Goal: Task Accomplishment & Management: Manage account settings

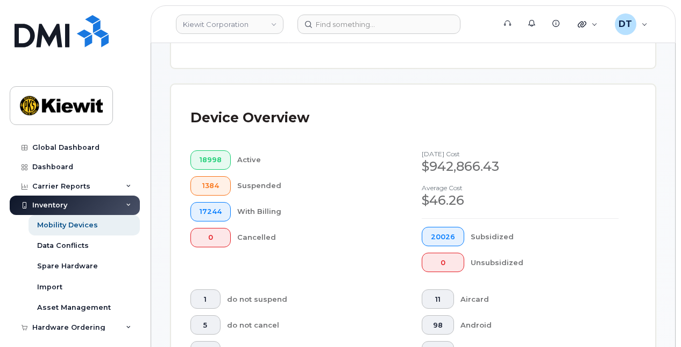
scroll to position [323, 0]
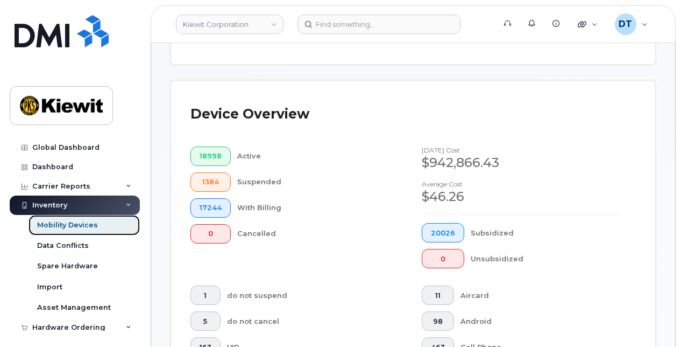
drag, startPoint x: 79, startPoint y: 229, endPoint x: 158, endPoint y: 239, distance: 79.2
click at [79, 229] on link "Mobility Devices" at bounding box center [84, 225] width 111 height 20
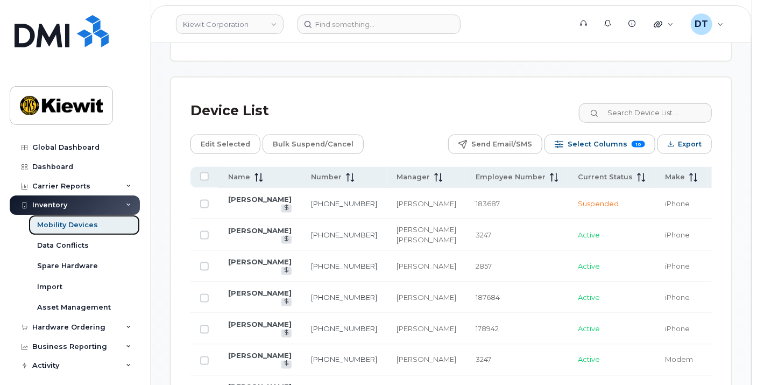
scroll to position [508, 0]
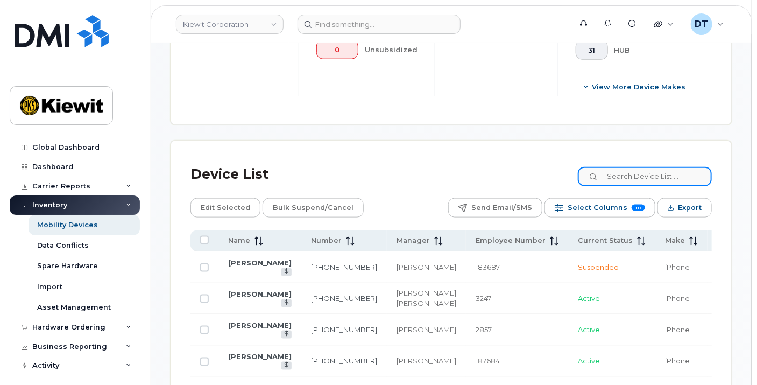
click at [652, 167] on input at bounding box center [645, 176] width 134 height 19
paste input "356895"
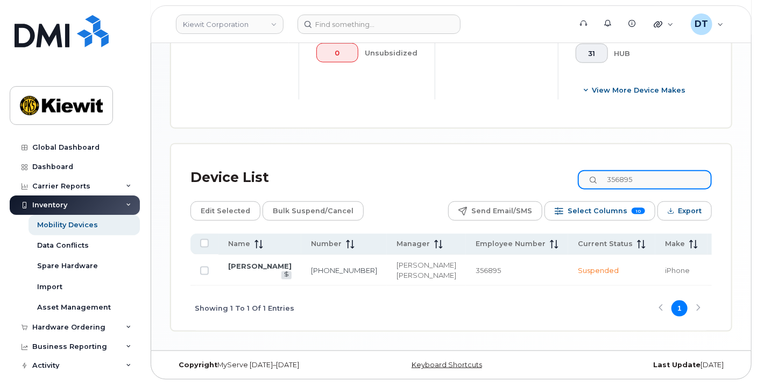
scroll to position [507, 0]
drag, startPoint x: 649, startPoint y: 160, endPoint x: 528, endPoint y: 164, distance: 120.6
click at [528, 164] on div "Device List 356895" at bounding box center [451, 178] width 521 height 28
paste input "542344"
type input "542344"
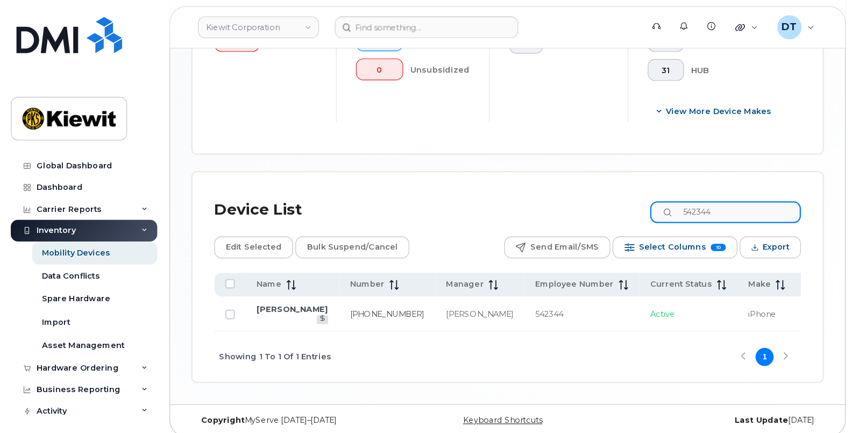
scroll to position [416, 0]
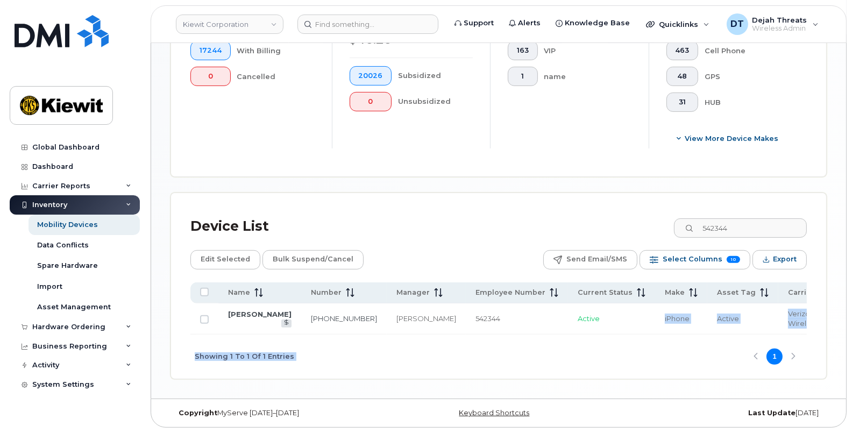
drag, startPoint x: 565, startPoint y: 331, endPoint x: 618, endPoint y: 347, distance: 55.5
click at [618, 346] on div "Name Number Manager Employee Number Current Status Make Asset Tag Carrier Cost …" at bounding box center [499, 331] width 617 height 97
drag, startPoint x: 618, startPoint y: 347, endPoint x: 604, endPoint y: 346, distance: 14.0
click at [604, 346] on div "Showing 1 To 1 Of 1 Entries 1" at bounding box center [499, 357] width 617 height 45
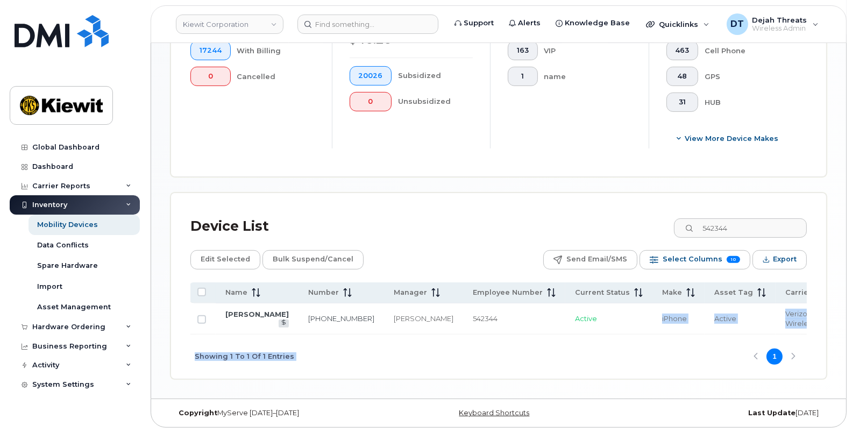
click at [611, 346] on div "Showing 1 To 1 Of 1 Entries 1" at bounding box center [499, 357] width 617 height 45
drag, startPoint x: 495, startPoint y: 329, endPoint x: 568, endPoint y: 329, distance: 72.7
click at [568, 329] on tr "Rocky Hernandez 504-957-4236 Mason Haydock 542344 Active iPhone Active Verizon …" at bounding box center [677, 319] width 978 height 31
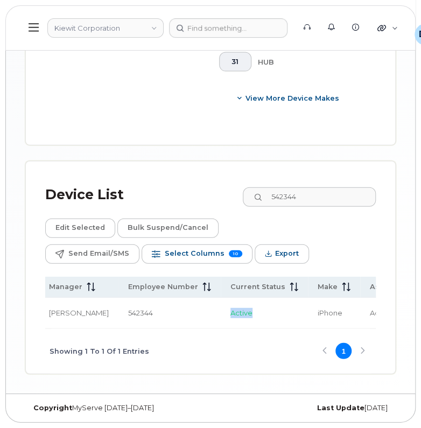
scroll to position [0, 0]
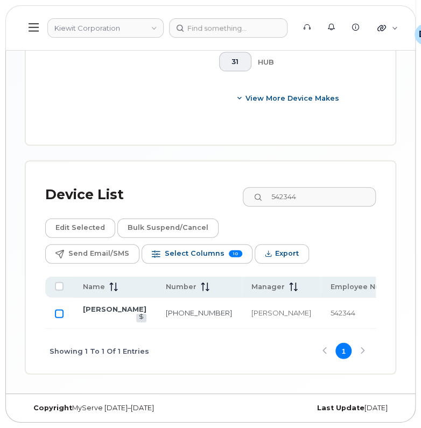
click at [60, 309] on input "Row Unselected" at bounding box center [59, 313] width 9 height 9
checkbox input "true"
click at [81, 218] on button "Edit Selected" at bounding box center [80, 227] width 70 height 19
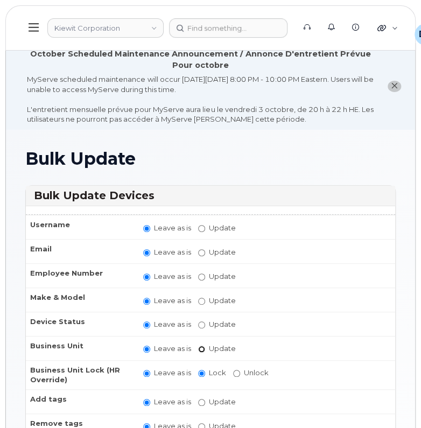
click at [198, 346] on input "Update" at bounding box center [201, 349] width 7 height 7
radio input "true"
radio input "false"
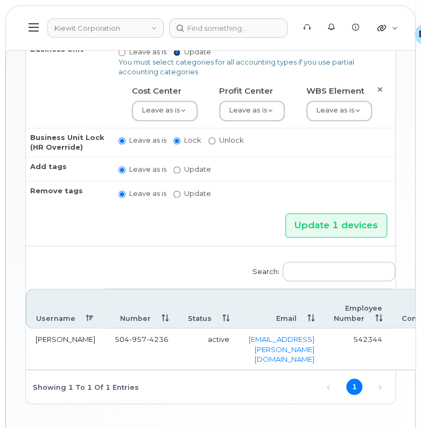
scroll to position [321, 0]
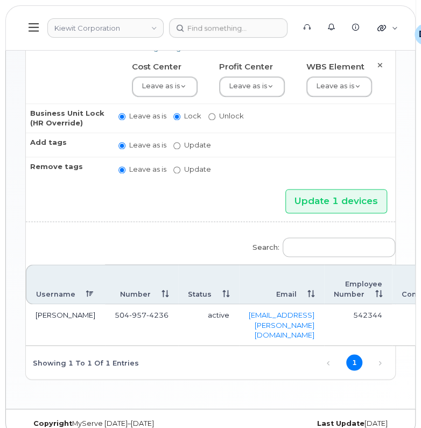
click at [383, 322] on td "542344" at bounding box center [358, 324] width 68 height 41
drag, startPoint x: 390, startPoint y: 319, endPoint x: 436, endPoint y: 323, distance: 47.0
click at [420, 323] on html "Kiewit Corporation Support Alerts Knowledge Base Quicklinks Suspend / Cancel De…" at bounding box center [210, 61] width 421 height 764
drag, startPoint x: 436, startPoint y: 323, endPoint x: 377, endPoint y: 344, distance: 63.0
click at [377, 355] on link "Next" at bounding box center [380, 363] width 16 height 16
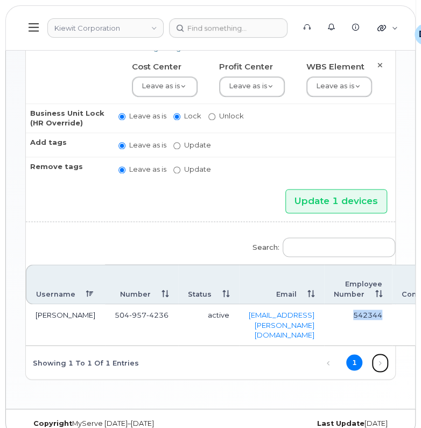
drag, startPoint x: 387, startPoint y: 344, endPoint x: 387, endPoint y: 321, distance: 23.1
click at [387, 355] on link "Next" at bounding box center [380, 363] width 16 height 16
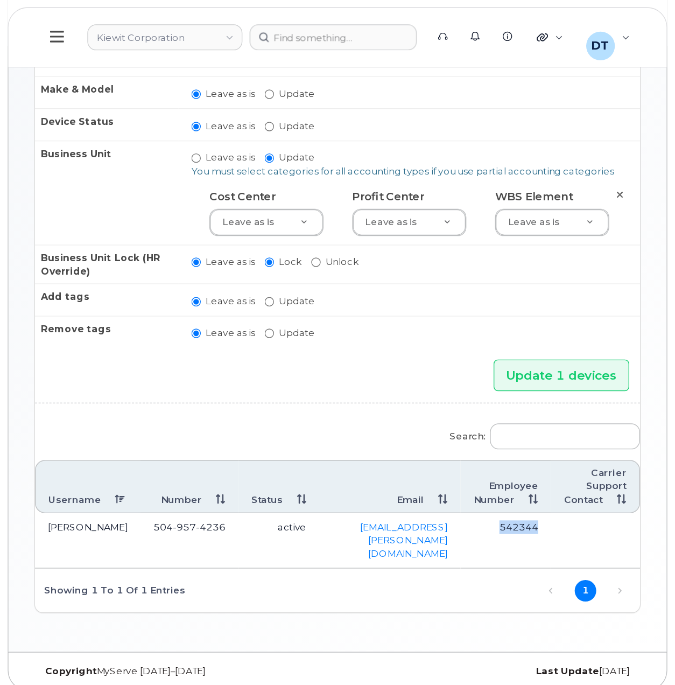
scroll to position [81, 0]
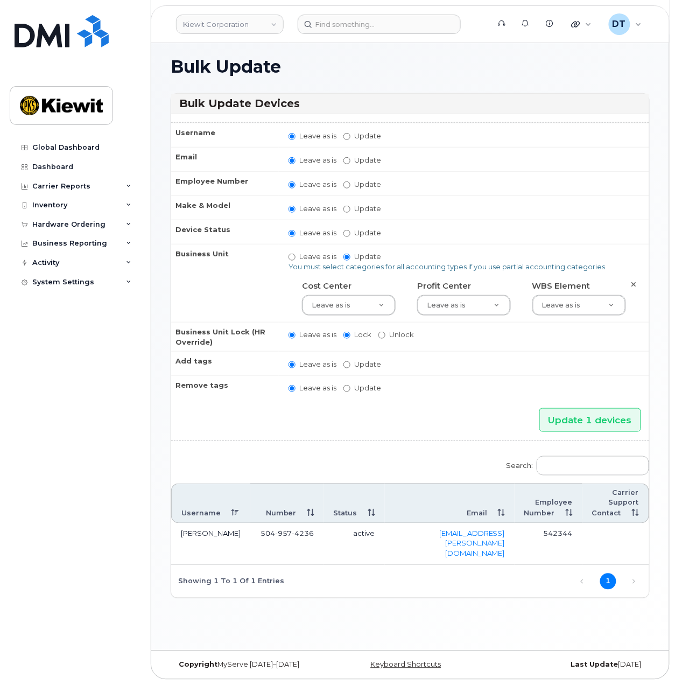
click at [420, 427] on div "Bulk Update Bulk Update Devices Username Leave as is Update Email Leave as is U…" at bounding box center [410, 344] width 518 height 612
click at [420, 427] on div "Search: Username Number Status Email Employee Number Carrier Support Contact Ro…" at bounding box center [410, 523] width 478 height 149
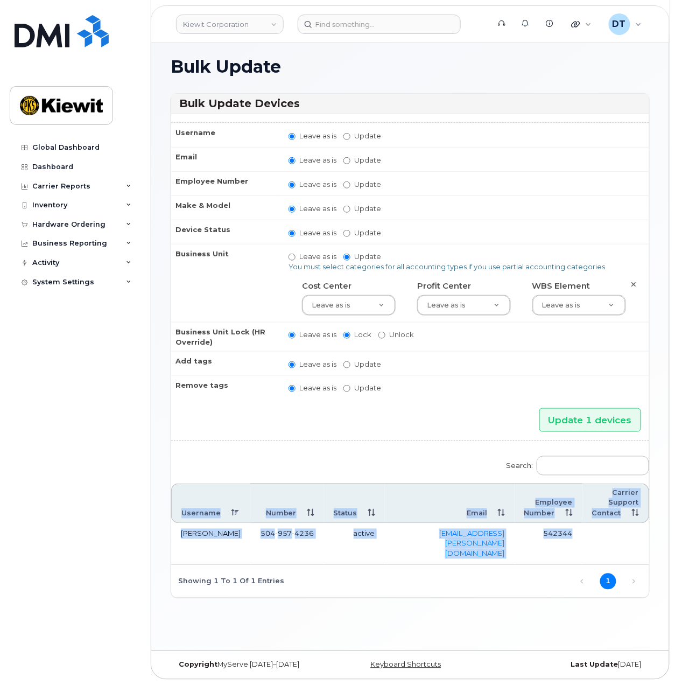
drag, startPoint x: 614, startPoint y: 535, endPoint x: 653, endPoint y: 542, distance: 39.9
click at [420, 427] on div "Bulk Update Bulk Update Devices Username Leave as is Update Email Leave as is U…" at bounding box center [410, 344] width 518 height 612
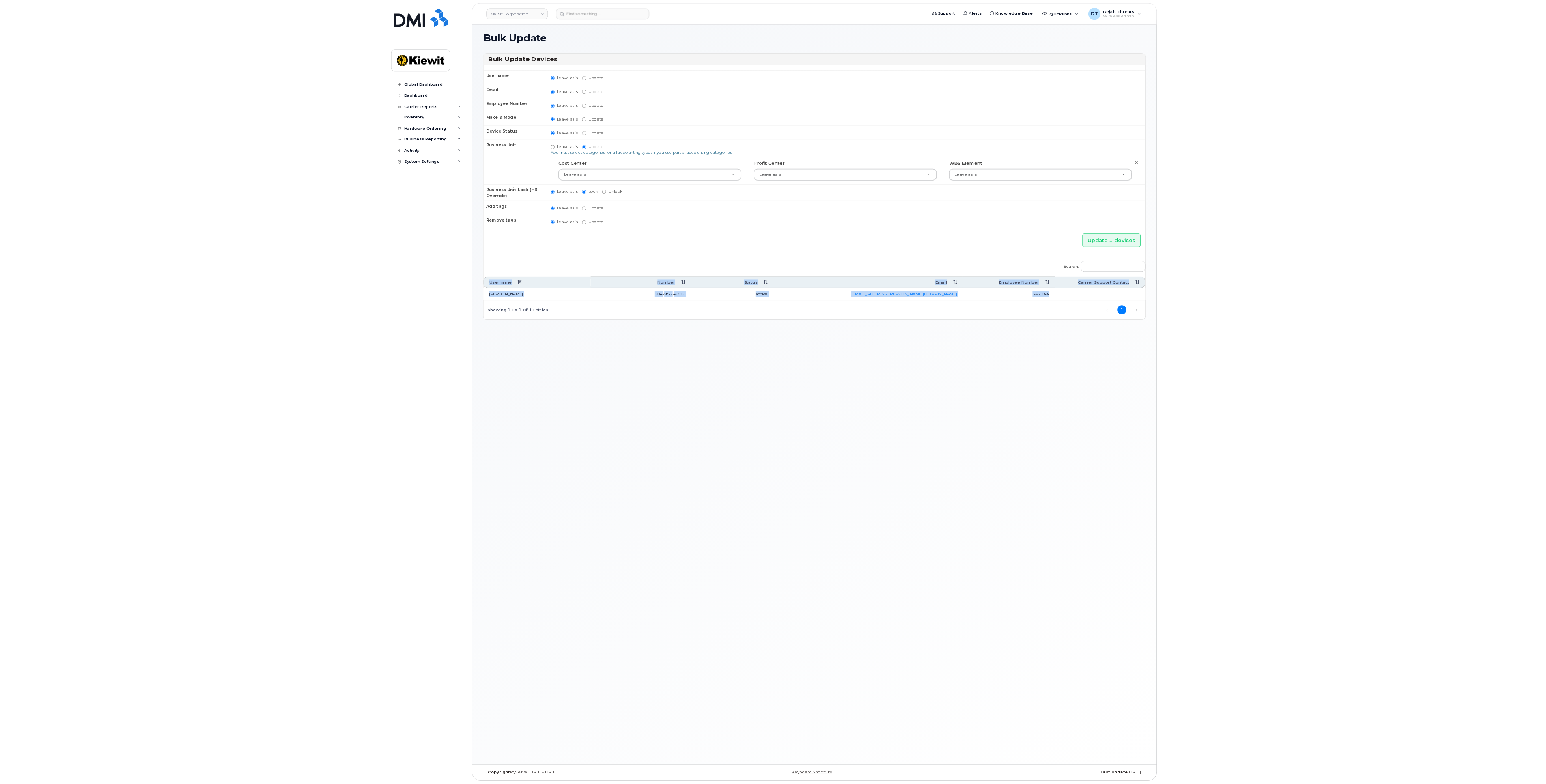
scroll to position [46, 0]
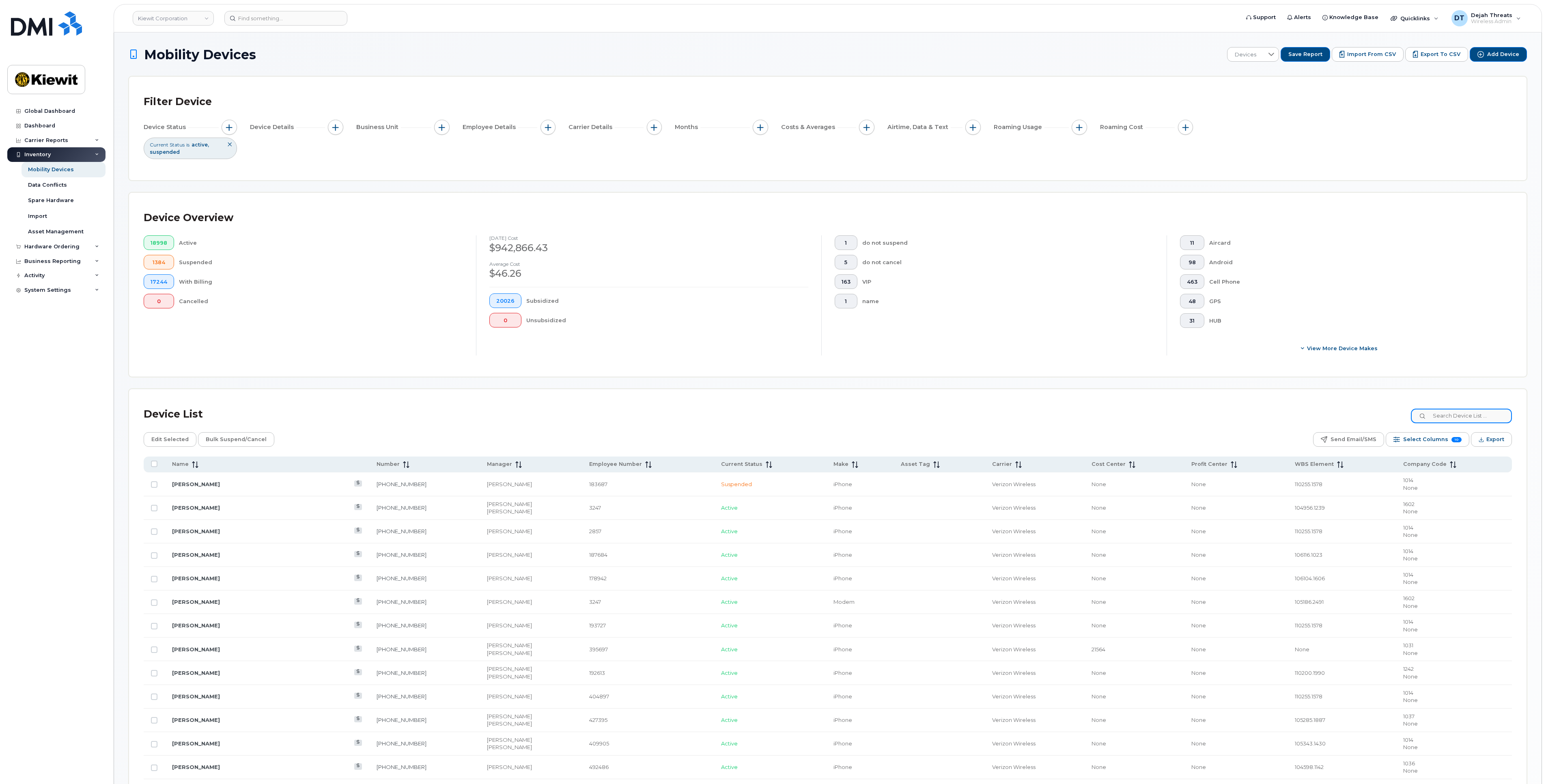
drag, startPoint x: 1444, startPoint y: 414, endPoint x: 1453, endPoint y: 378, distance: 37.1
paste input "568102"
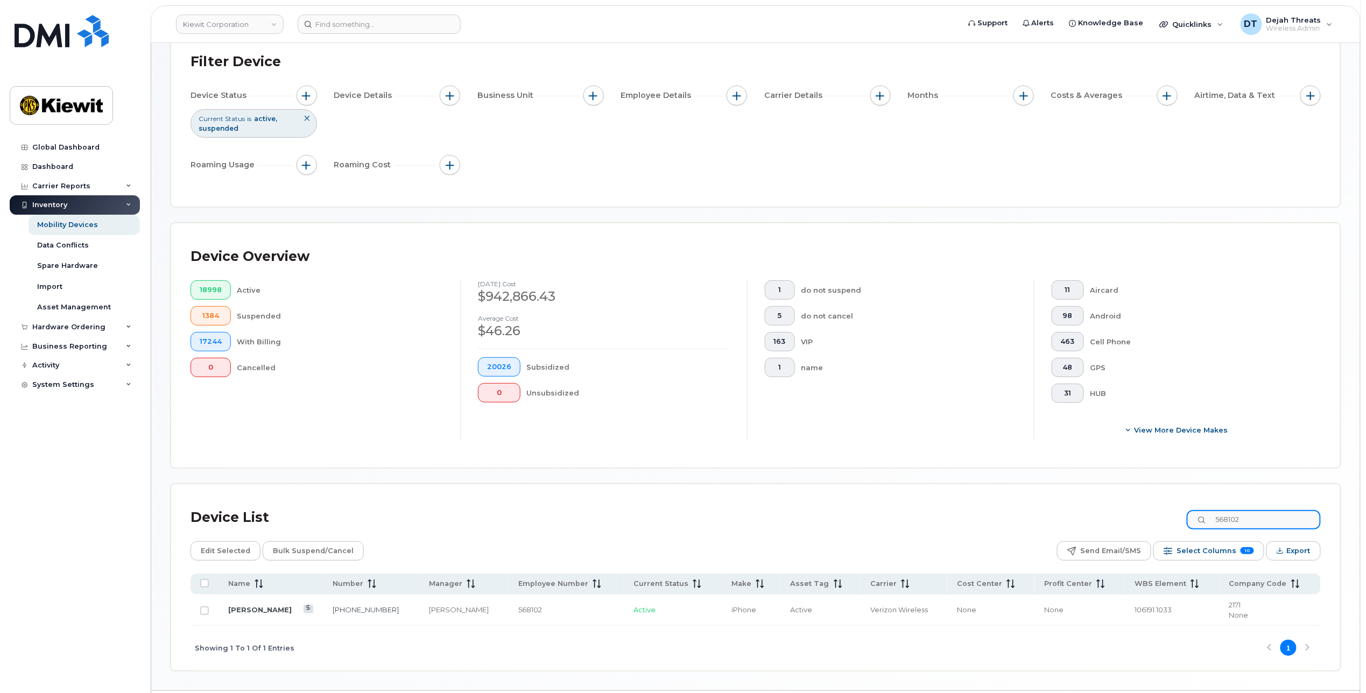
scroll to position [107, 0]
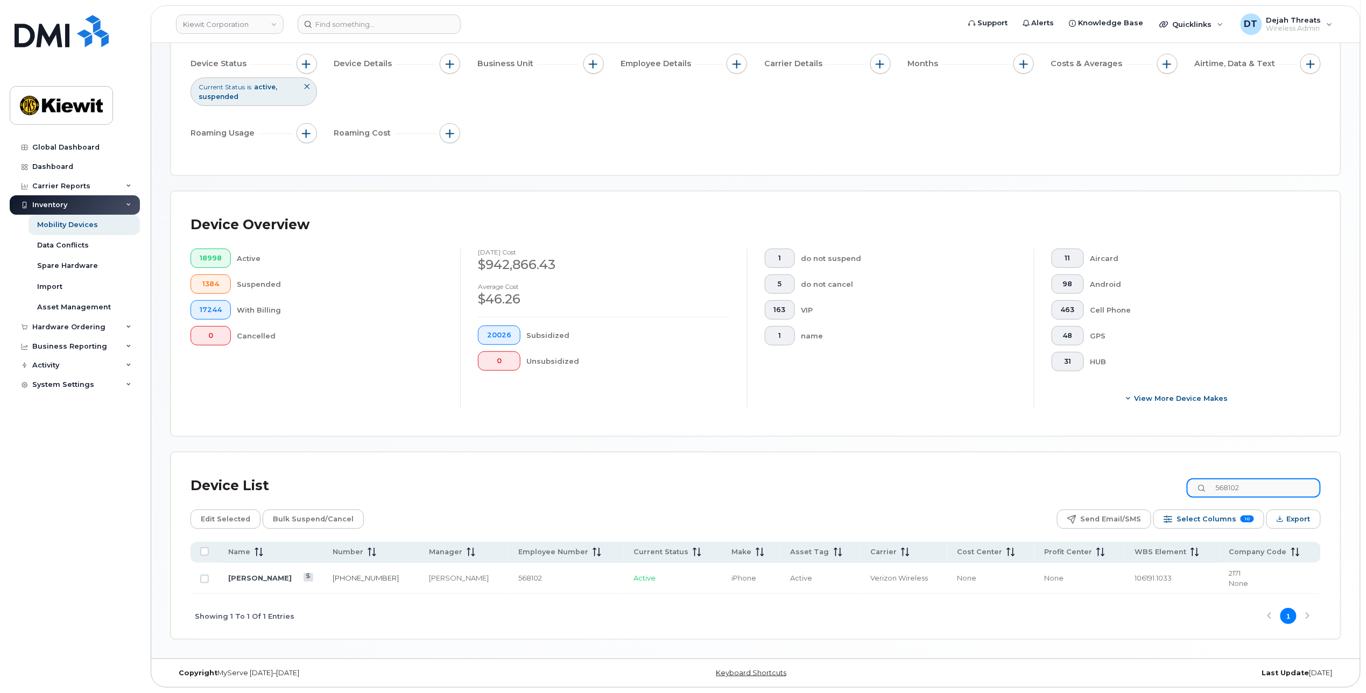
drag, startPoint x: 1278, startPoint y: 488, endPoint x: 1111, endPoint y: 498, distance: 166.6
click at [1111, 498] on div "Device List 568102" at bounding box center [756, 486] width 1130 height 28
paste input "57945"
drag, startPoint x: 1256, startPoint y: 491, endPoint x: 1046, endPoint y: 499, distance: 210.0
click at [1046, 499] on div "Device List 557945 Edit Selected Bulk Suspend/Cancel Send Email/SMS Select Colu…" at bounding box center [756, 569] width 1130 height 198
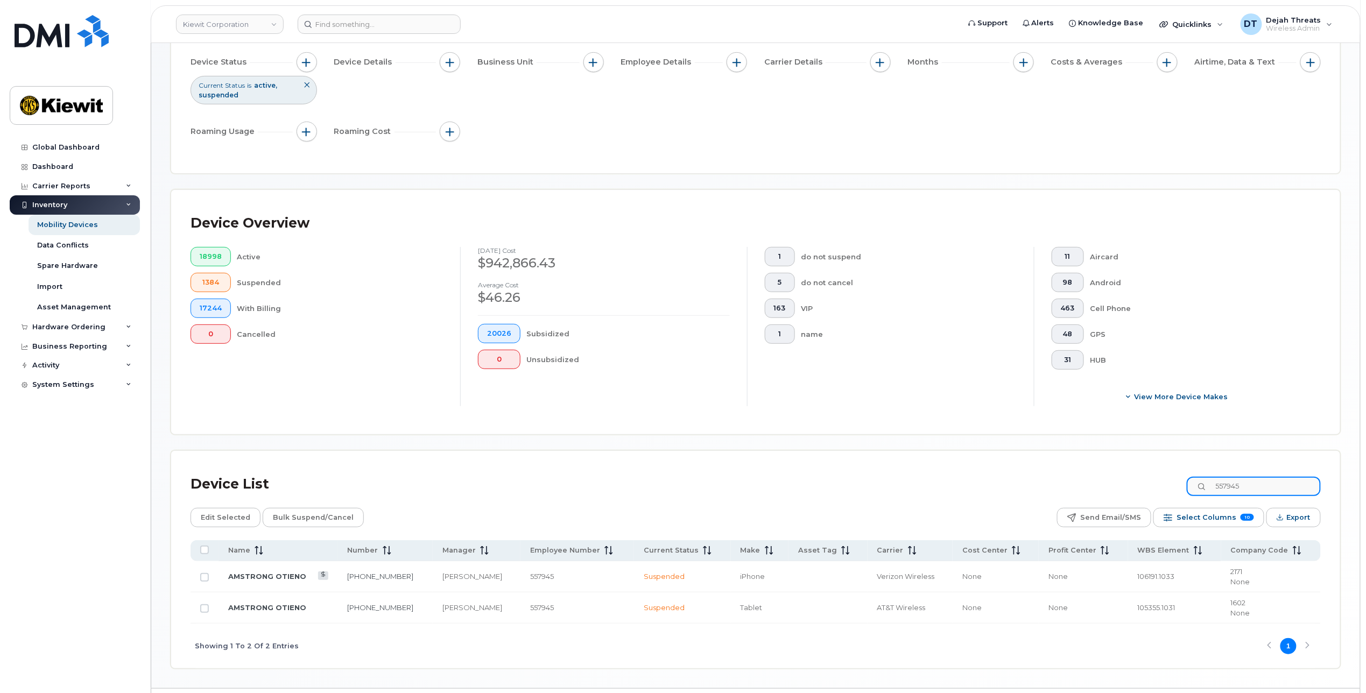
paste input "422587"
drag, startPoint x: 1277, startPoint y: 479, endPoint x: 1099, endPoint y: 487, distance: 178.3
click at [1099, 487] on div "Device List 422587" at bounding box center [756, 486] width 1130 height 28
paste input "129345"
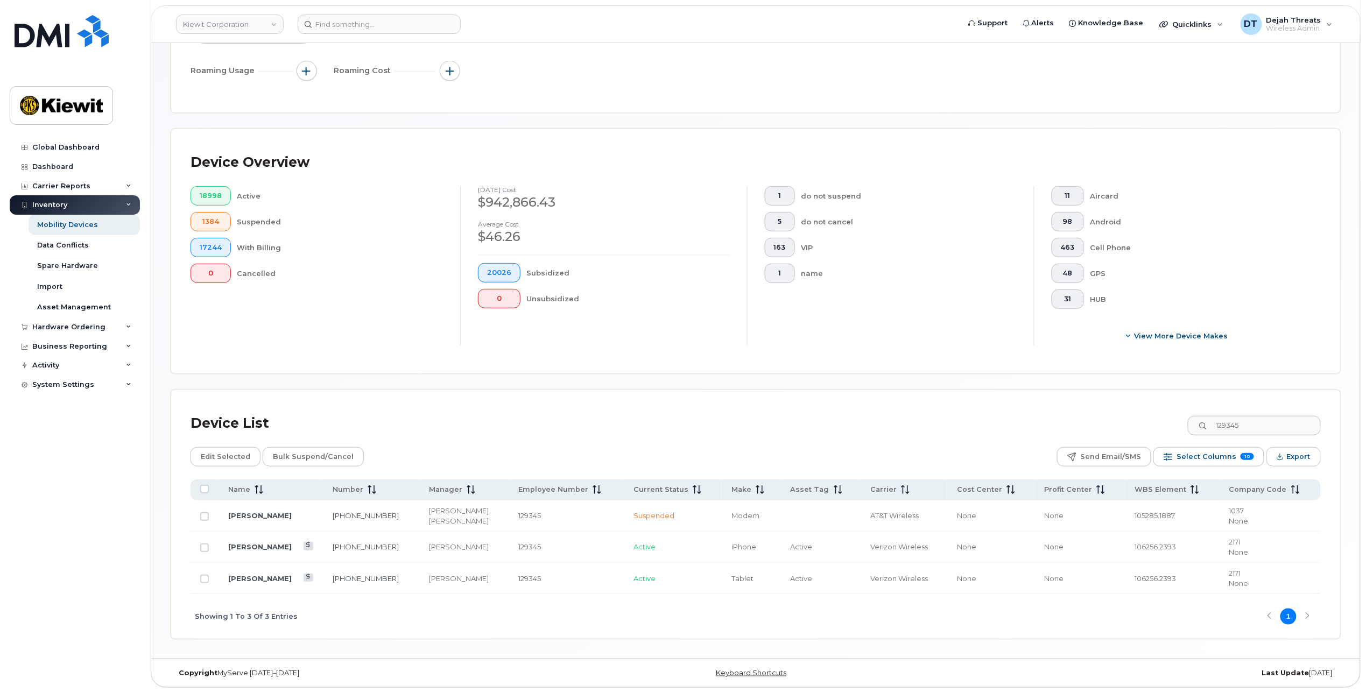
click at [758, 397] on div "Device List 129345 Edit Selected Bulk Suspend/Cancel Send Email/SMS Select Colu…" at bounding box center [755, 514] width 1169 height 249
drag, startPoint x: 1265, startPoint y: 416, endPoint x: 1178, endPoint y: 421, distance: 86.8
click at [1178, 421] on div "Device List 129345" at bounding box center [756, 424] width 1130 height 28
paste input "04671"
click at [814, 403] on div "Device List 104671 Edit Selected Bulk Suspend/Cancel Send Email/SMS Select Colu…" at bounding box center [755, 514] width 1169 height 249
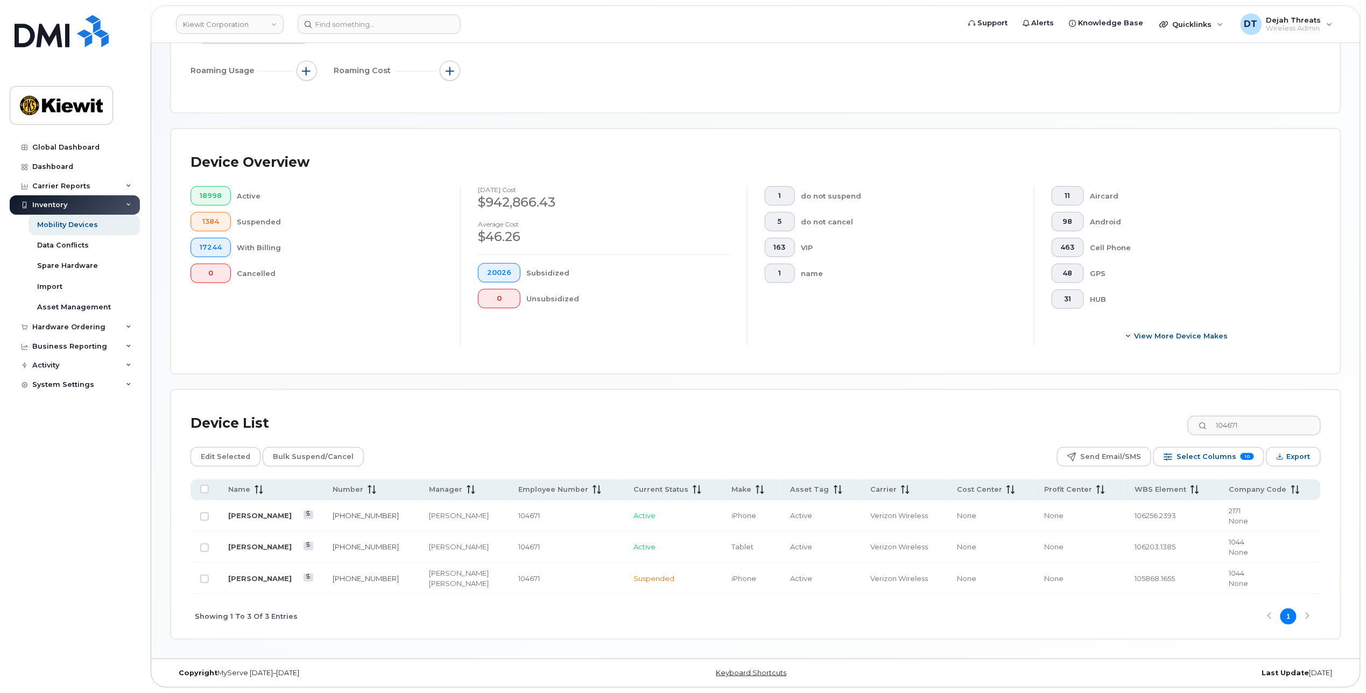
click at [1038, 403] on div "Device List 104671 Edit Selected Bulk Suspend/Cancel Send Email/SMS Select Colu…" at bounding box center [755, 514] width 1169 height 249
drag, startPoint x: 1258, startPoint y: 417, endPoint x: 1051, endPoint y: 422, distance: 207.8
click at [1056, 422] on div "Device List 104671" at bounding box center [756, 424] width 1130 height 28
paste input "429973"
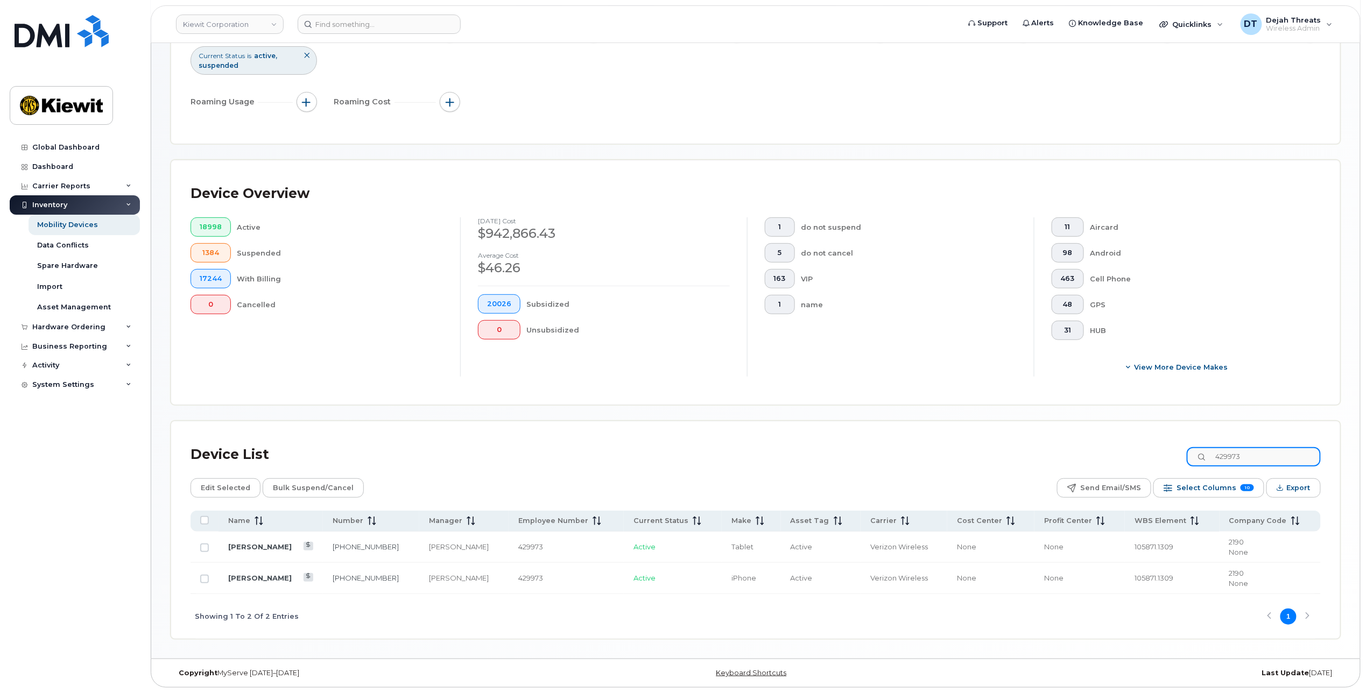
scroll to position [138, 0]
type input "429973"
click at [517, 617] on div "Showing 1 To 2 Of 2 Entries 1" at bounding box center [756, 616] width 1130 height 45
click at [843, 441] on div "Device List 429973" at bounding box center [756, 455] width 1130 height 28
drag, startPoint x: 203, startPoint y: 545, endPoint x: 218, endPoint y: 586, distance: 43.6
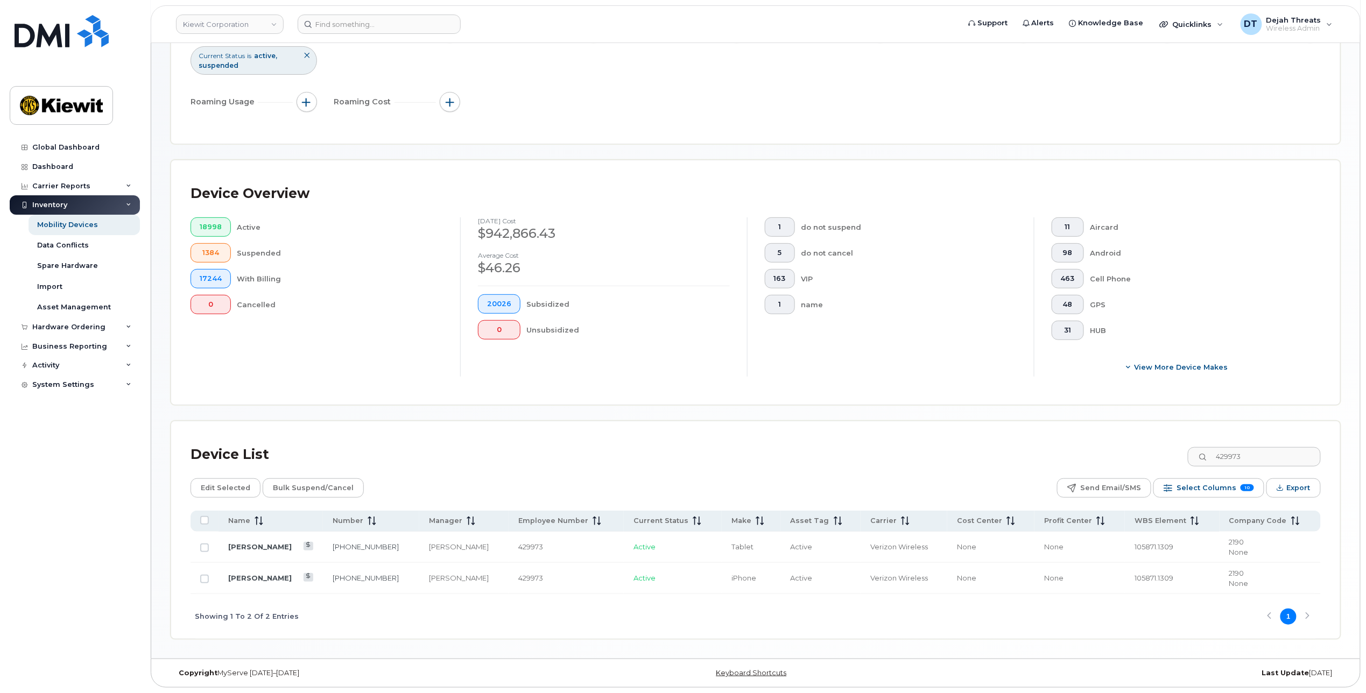
click at [203, 545] on input "Row Unselected" at bounding box center [204, 548] width 9 height 9
checkbox input "true"
click at [203, 575] on input "Row Unselected" at bounding box center [204, 579] width 9 height 9
checkbox input "true"
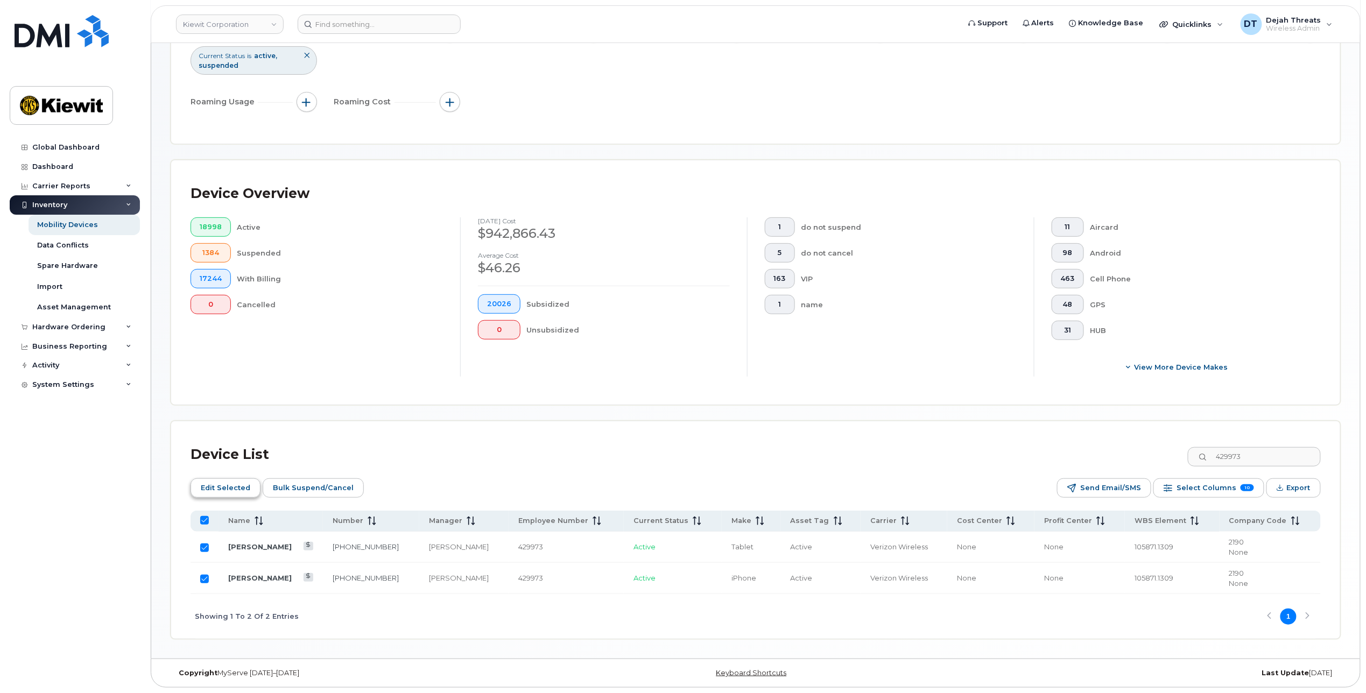
click at [233, 480] on span "Edit Selected" at bounding box center [226, 488] width 50 height 16
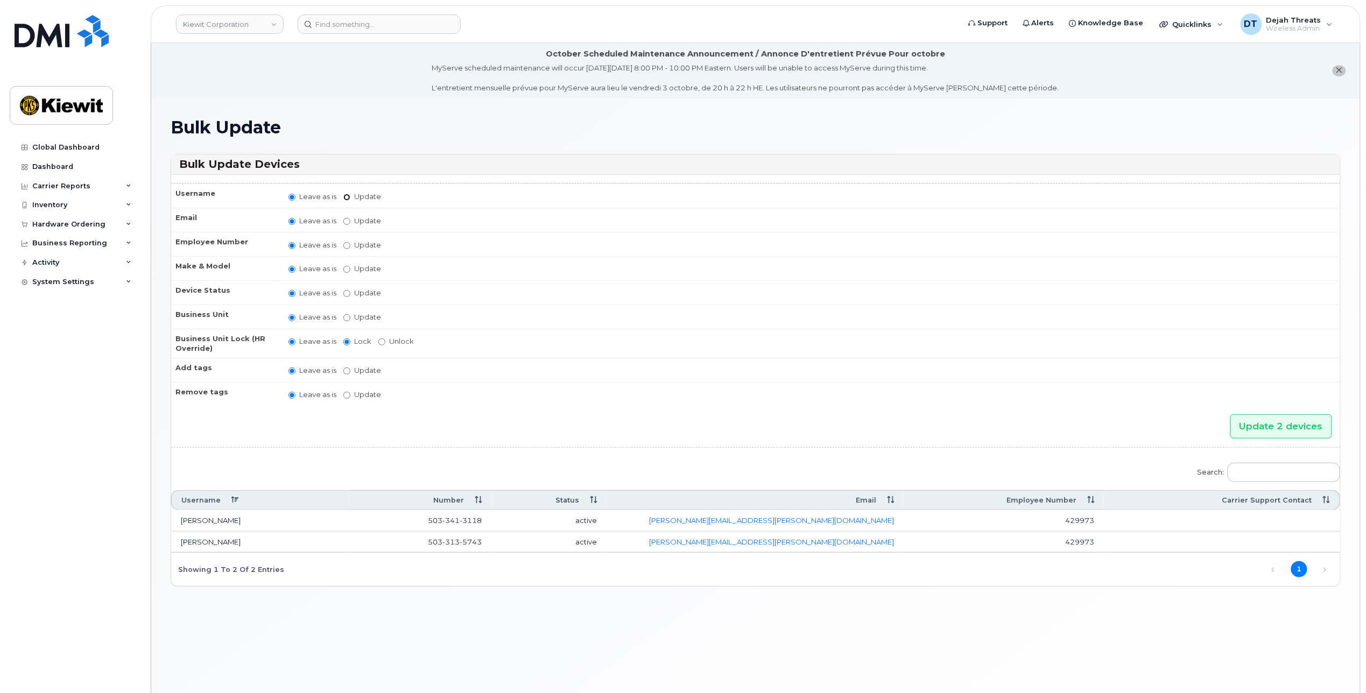
click at [346, 194] on input "Update" at bounding box center [346, 197] width 7 height 7
radio input "true"
radio input "false"
click at [448, 195] on input "Update" at bounding box center [431, 197] width 100 height 13
click at [415, 191] on input "Update" at bounding box center [431, 197] width 100 height 13
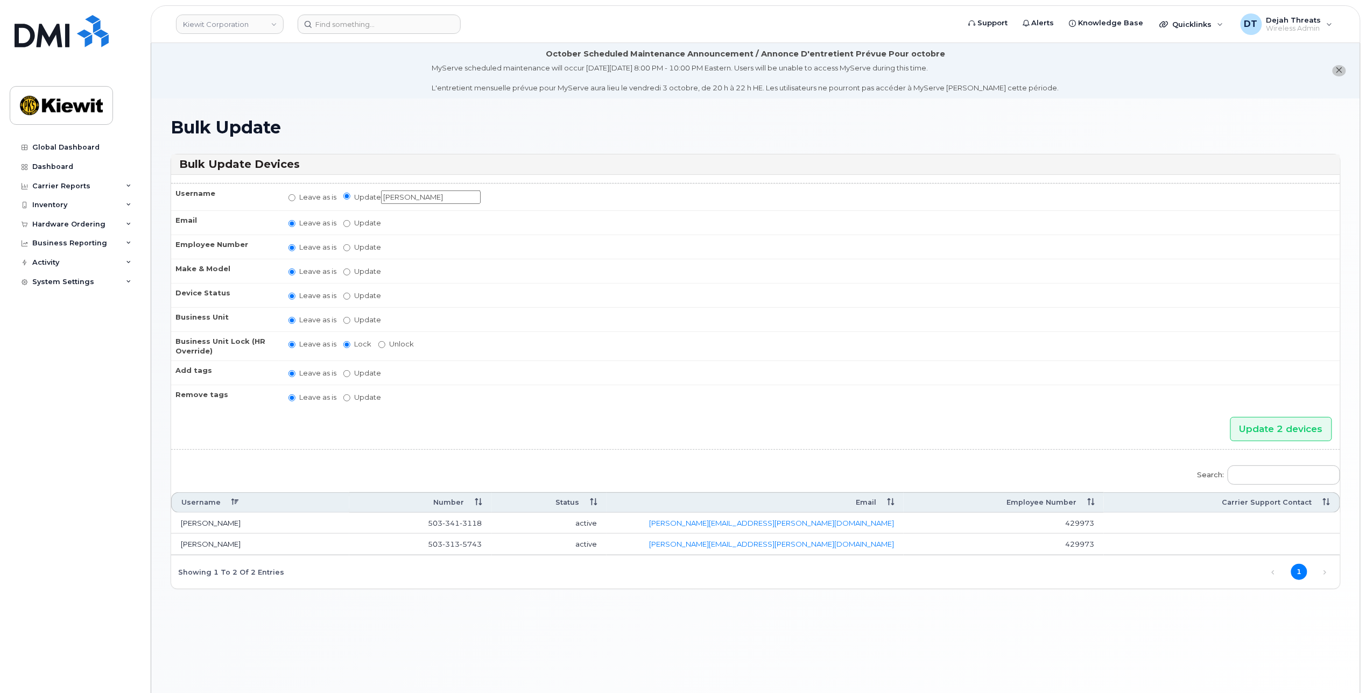
type input "[PERSON_NAME]"
click at [351, 298] on label "Update active active suspended cancelled" at bounding box center [362, 296] width 38 height 10
click at [350, 298] on input "Update active active suspended cancelled" at bounding box center [346, 296] width 7 height 7
radio input "true"
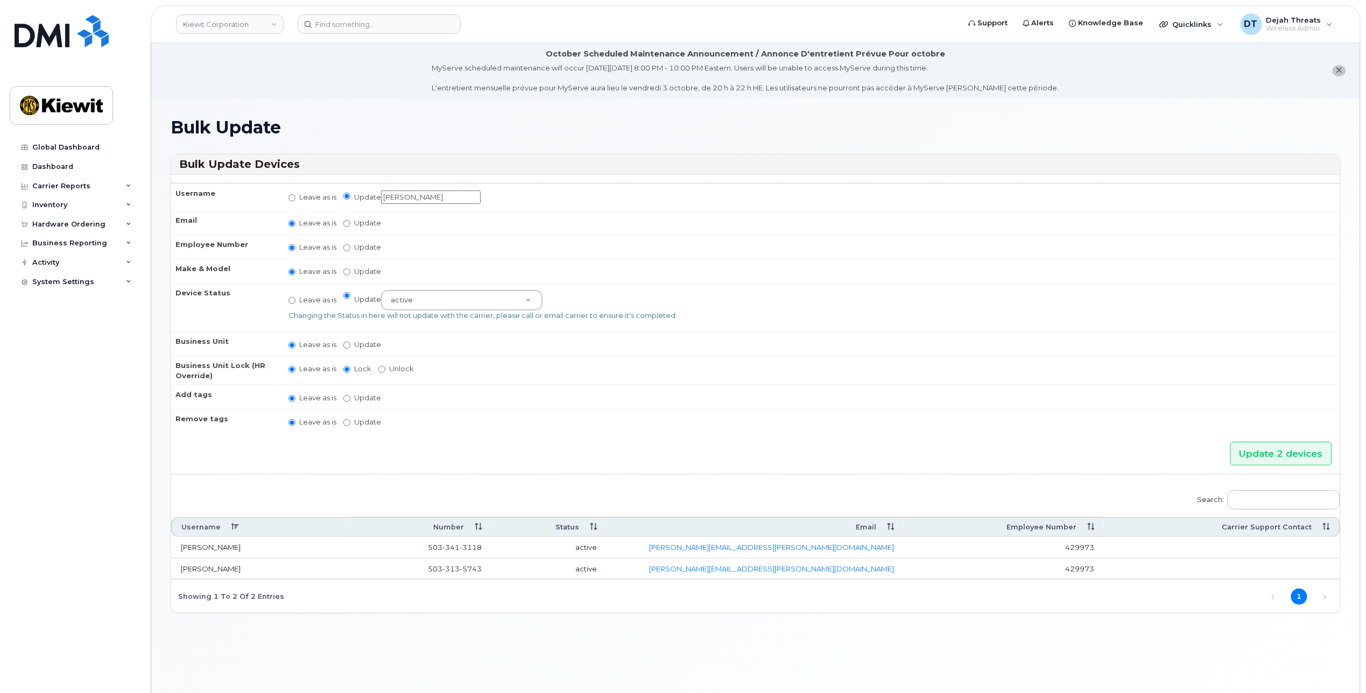
click at [299, 301] on label "Leave as is" at bounding box center [312, 300] width 48 height 10
click at [295, 301] on input "Leave as is" at bounding box center [291, 300] width 7 height 7
radio input "true"
radio input "false"
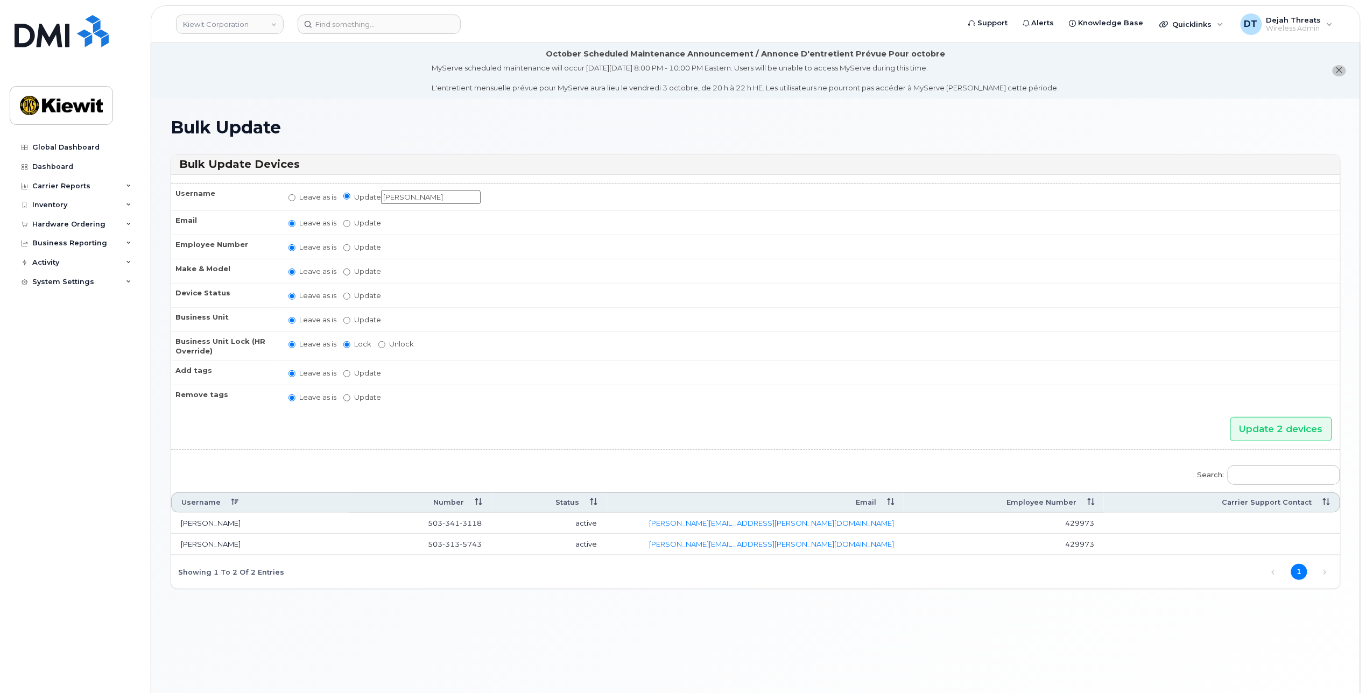
click at [358, 316] on label "Update" at bounding box center [362, 320] width 38 height 10
click at [350, 317] on input "Update" at bounding box center [346, 320] width 7 height 7
radio input "true"
radio input "false"
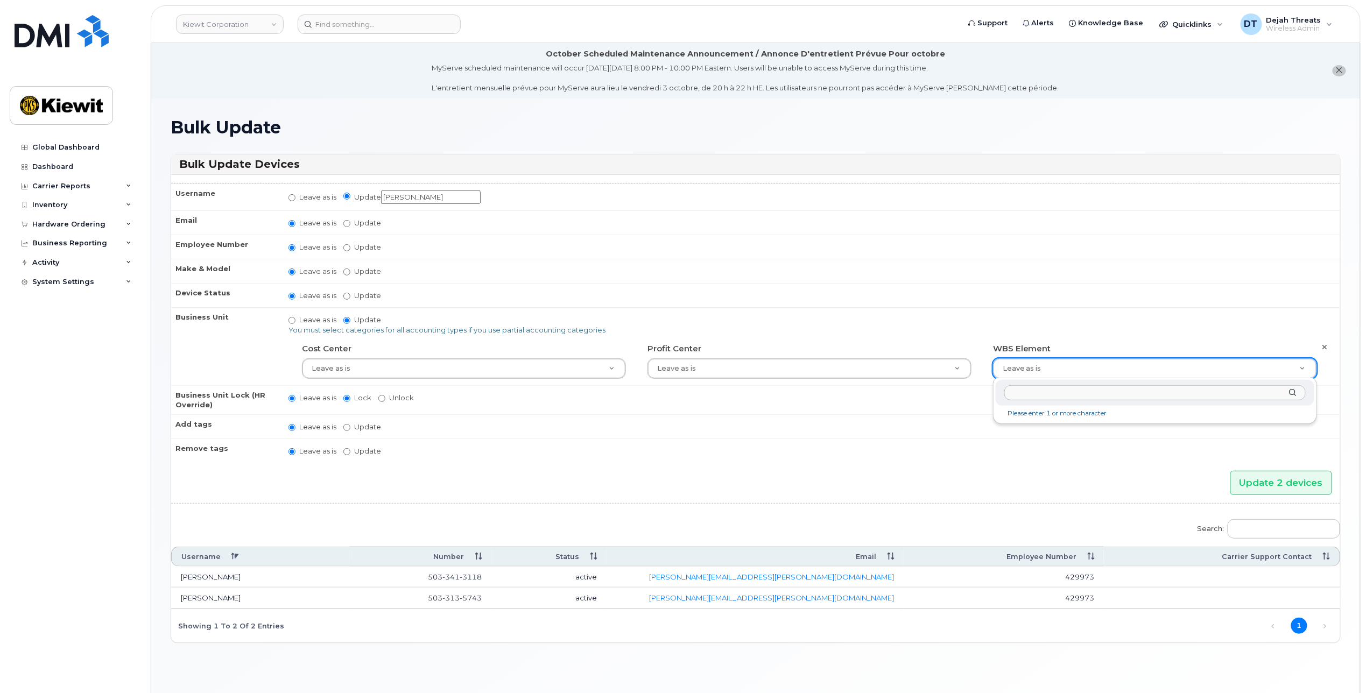
click at [1133, 392] on input "text" at bounding box center [1154, 393] width 301 height 16
paste input "106256.2393"
type input "106256.2393"
type input "33924559"
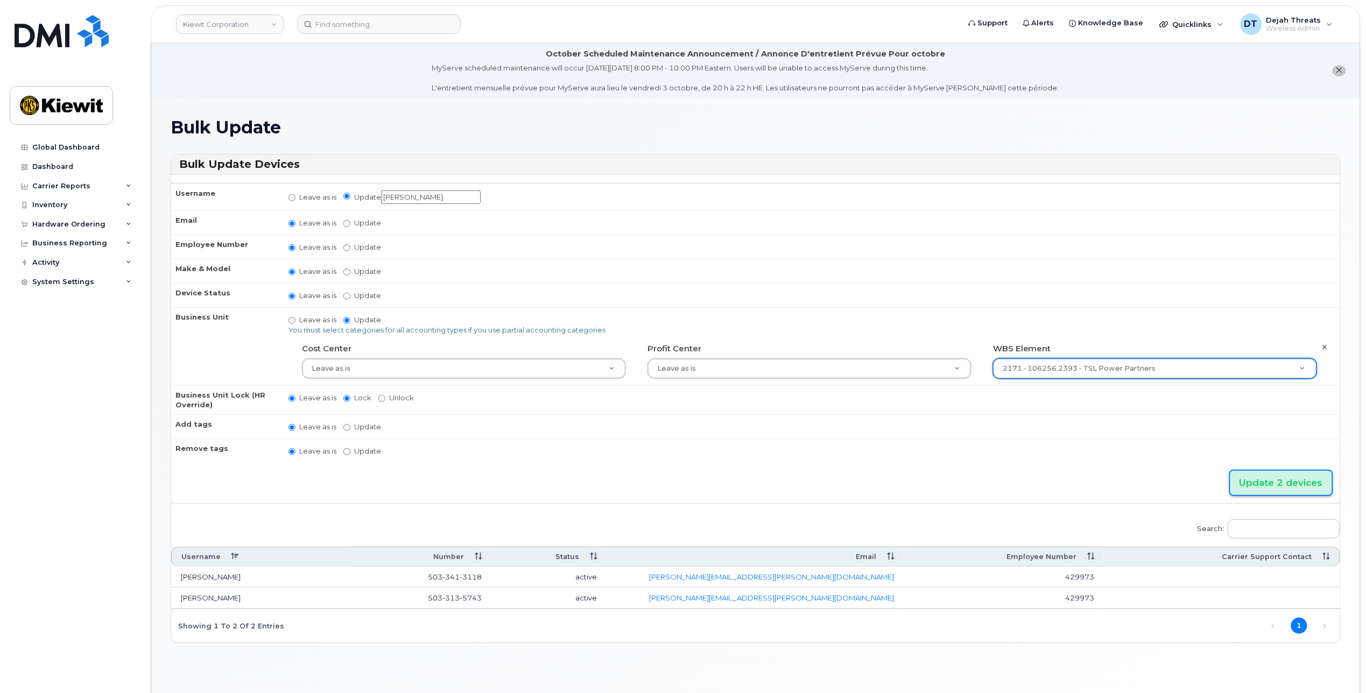
click at [1273, 478] on input "Update 2 devices" at bounding box center [1281, 483] width 102 height 24
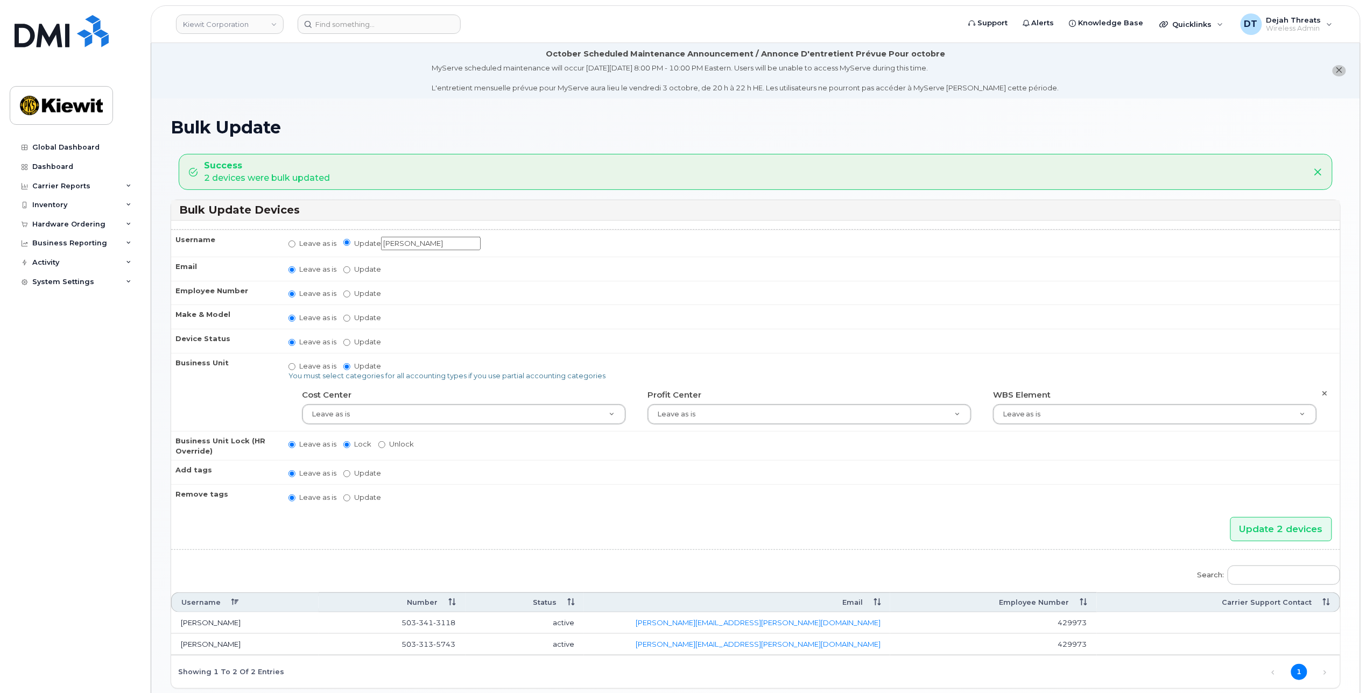
scroll to position [61, 0]
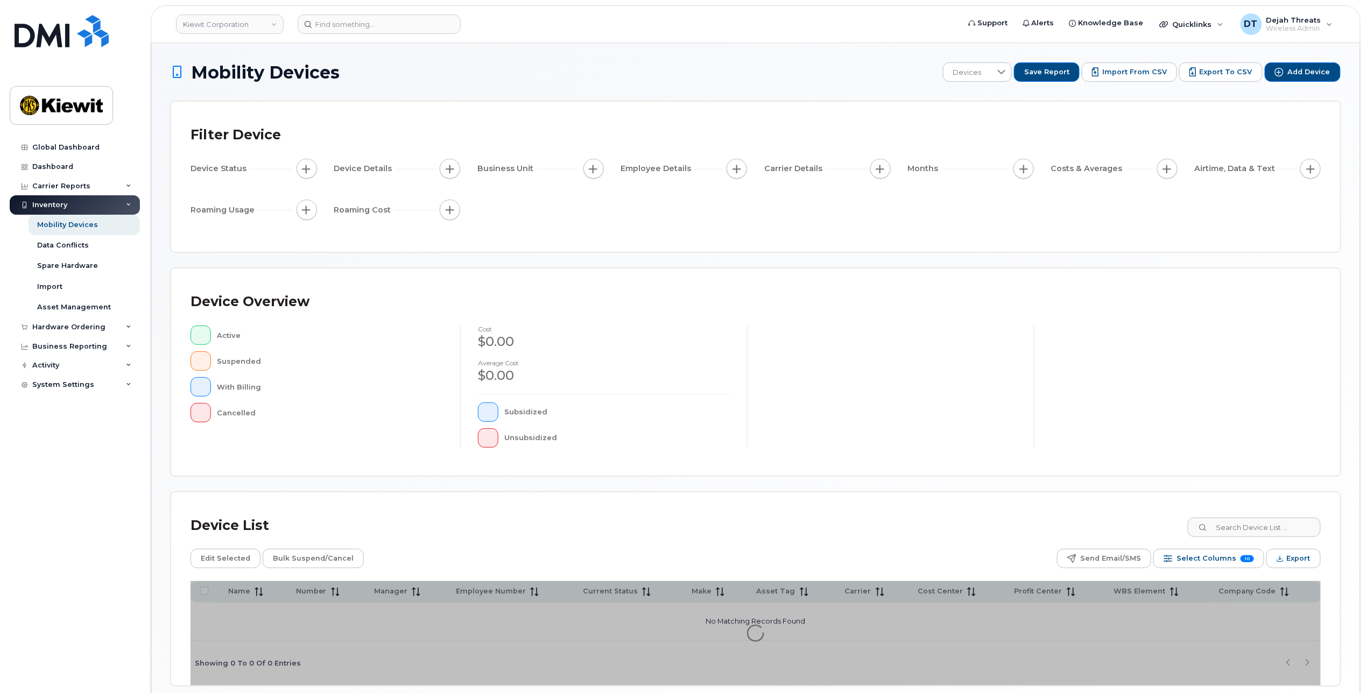
scroll to position [48, 0]
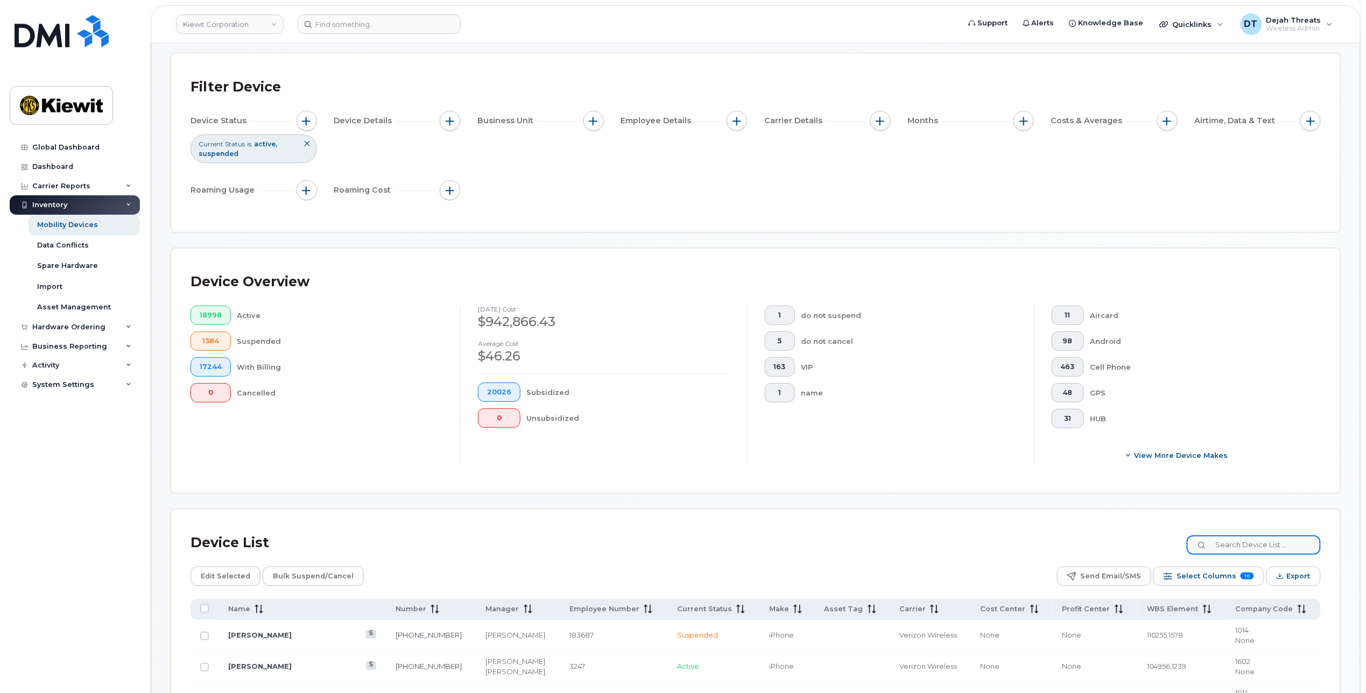
click at [1256, 542] on input at bounding box center [1254, 544] width 134 height 19
paste input "429973"
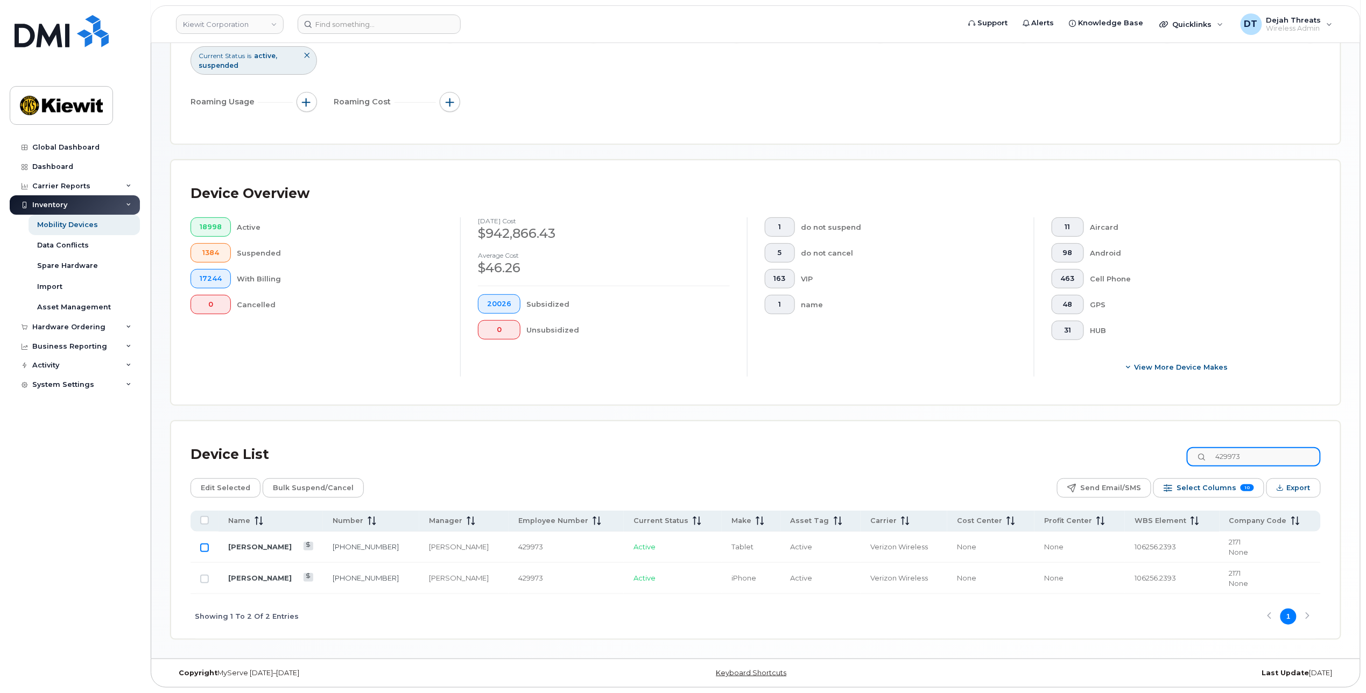
type input "429973"
click at [203, 549] on input "Row Unselected" at bounding box center [204, 548] width 9 height 9
checkbox input "true"
click at [312, 481] on span "Bulk Suspend/Cancel" at bounding box center [313, 488] width 81 height 16
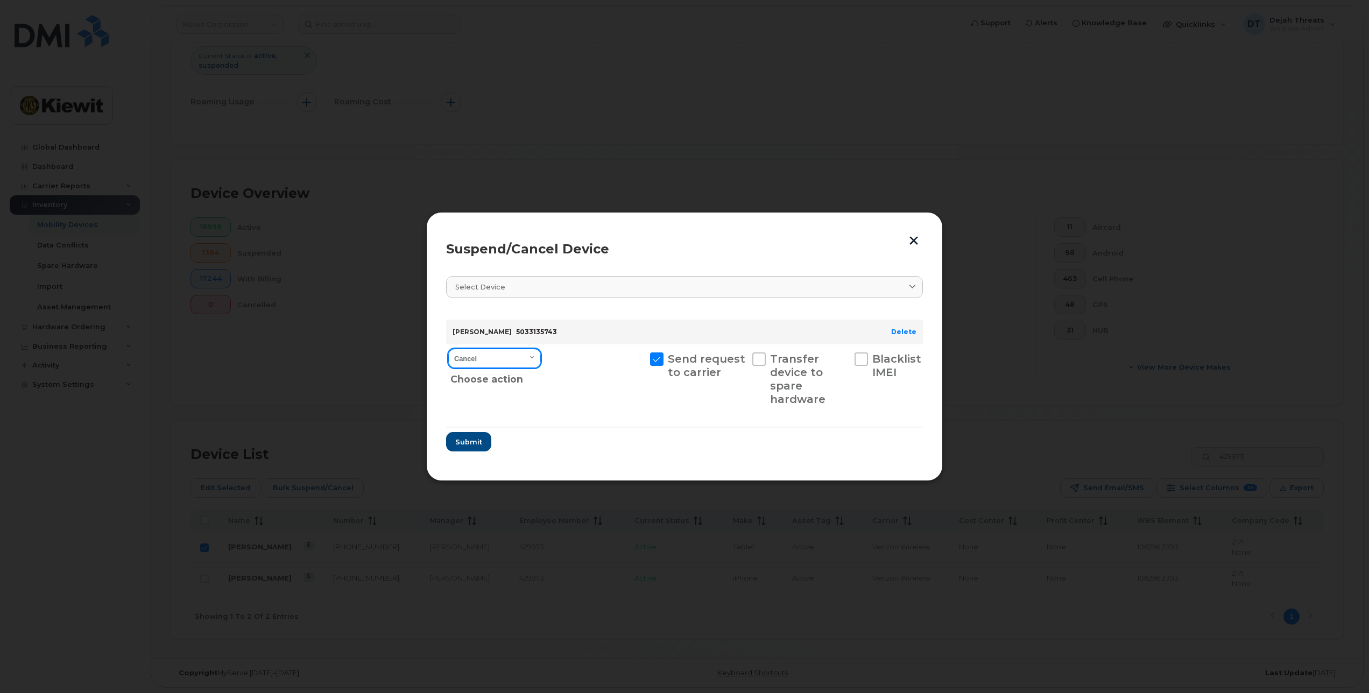
click at [508, 360] on select "Cancel Suspend - Reduced Rate Suspend - Full Rate Suspend - Lost Device/Stolen …" at bounding box center [494, 358] width 93 height 19
select select "[object Object]"
click at [448, 349] on select "Cancel Suspend - Reduced Rate Suspend - Full Rate Suspend - Lost Device/Stolen …" at bounding box center [494, 358] width 93 height 19
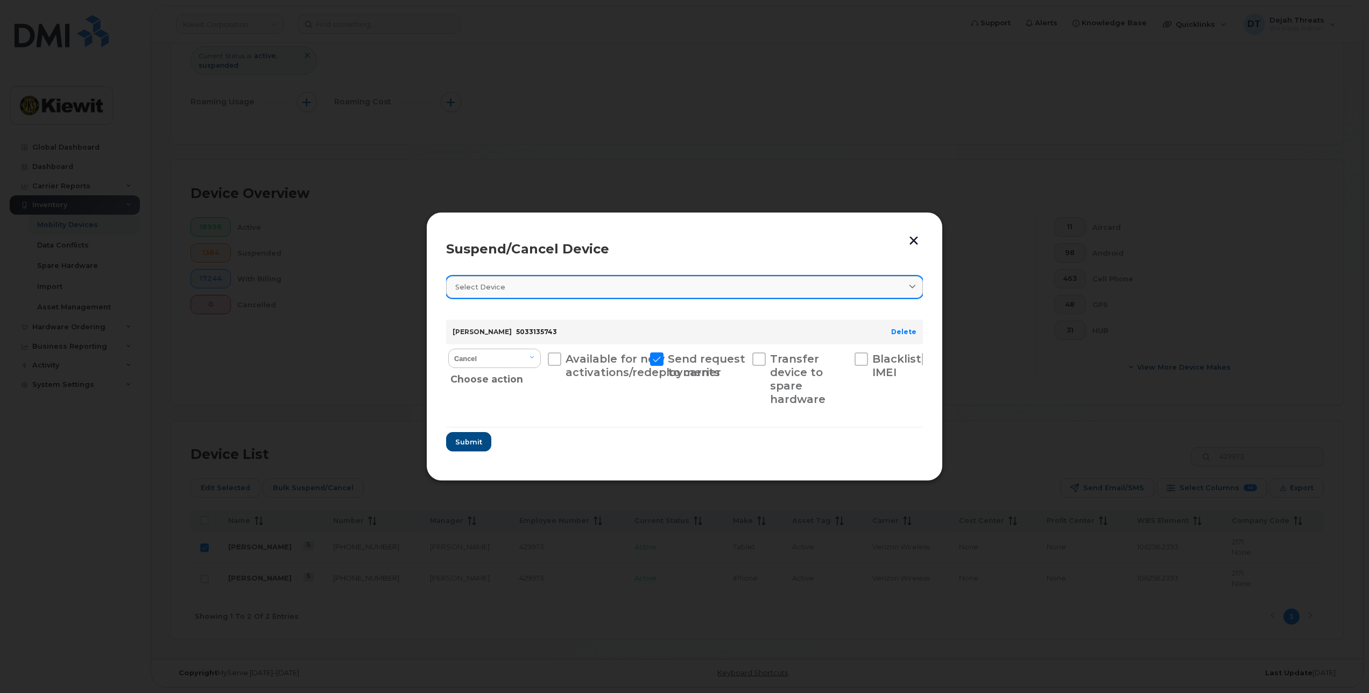
click at [777, 283] on div "Select device" at bounding box center [684, 287] width 459 height 10
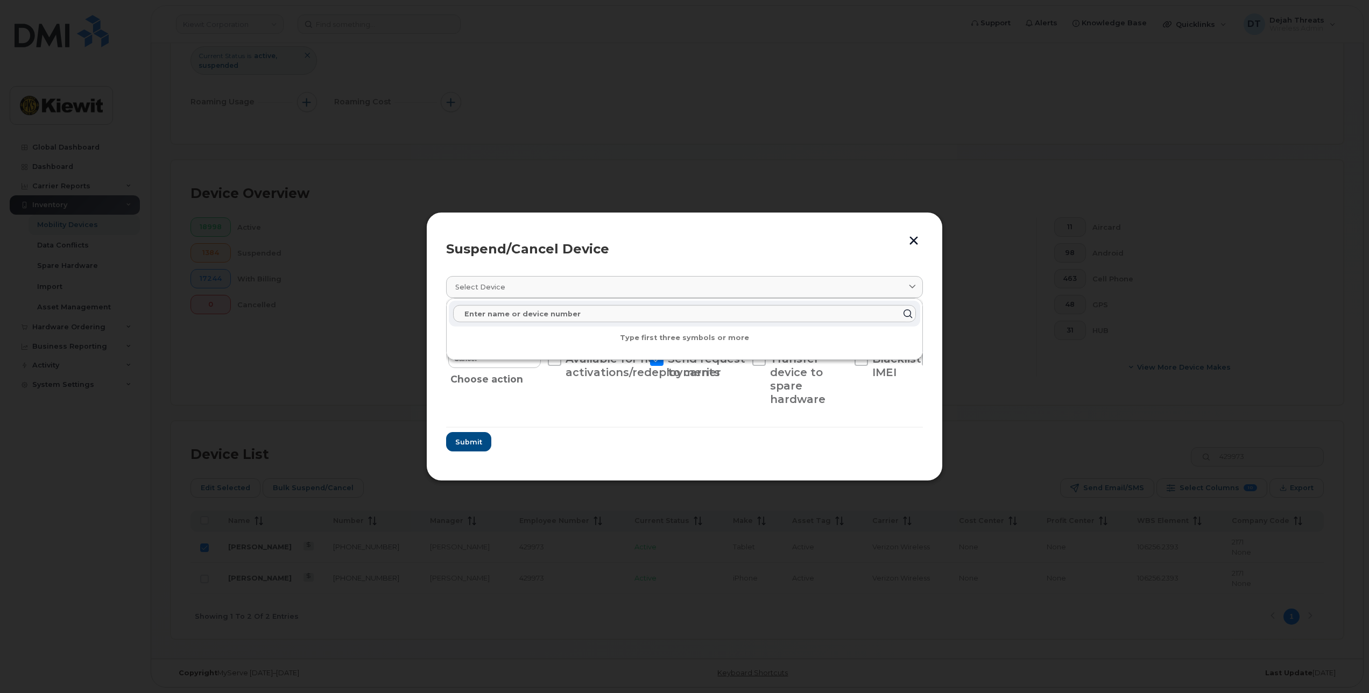
click at [588, 459] on section "Select device Type first three symbols or more Henry Escobar 5033135743 Delete …" at bounding box center [684, 363] width 477 height 195
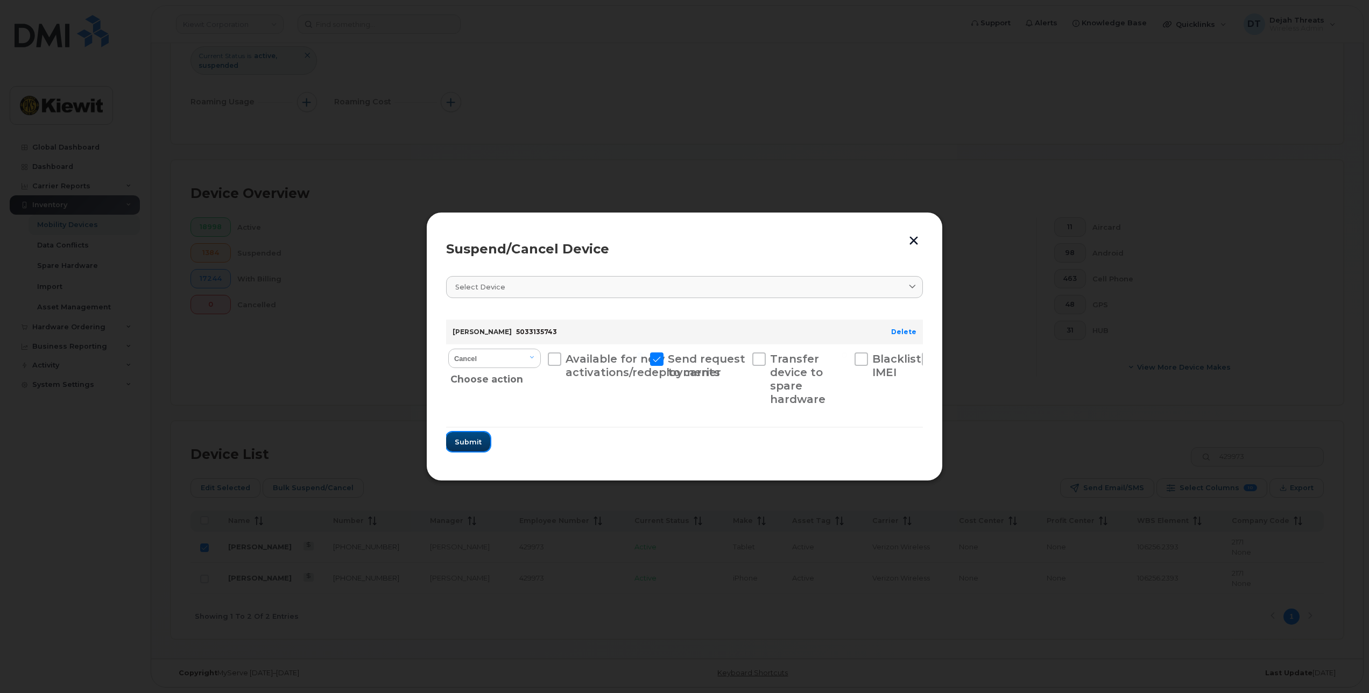
click at [474, 438] on span "Submit" at bounding box center [468, 442] width 27 height 10
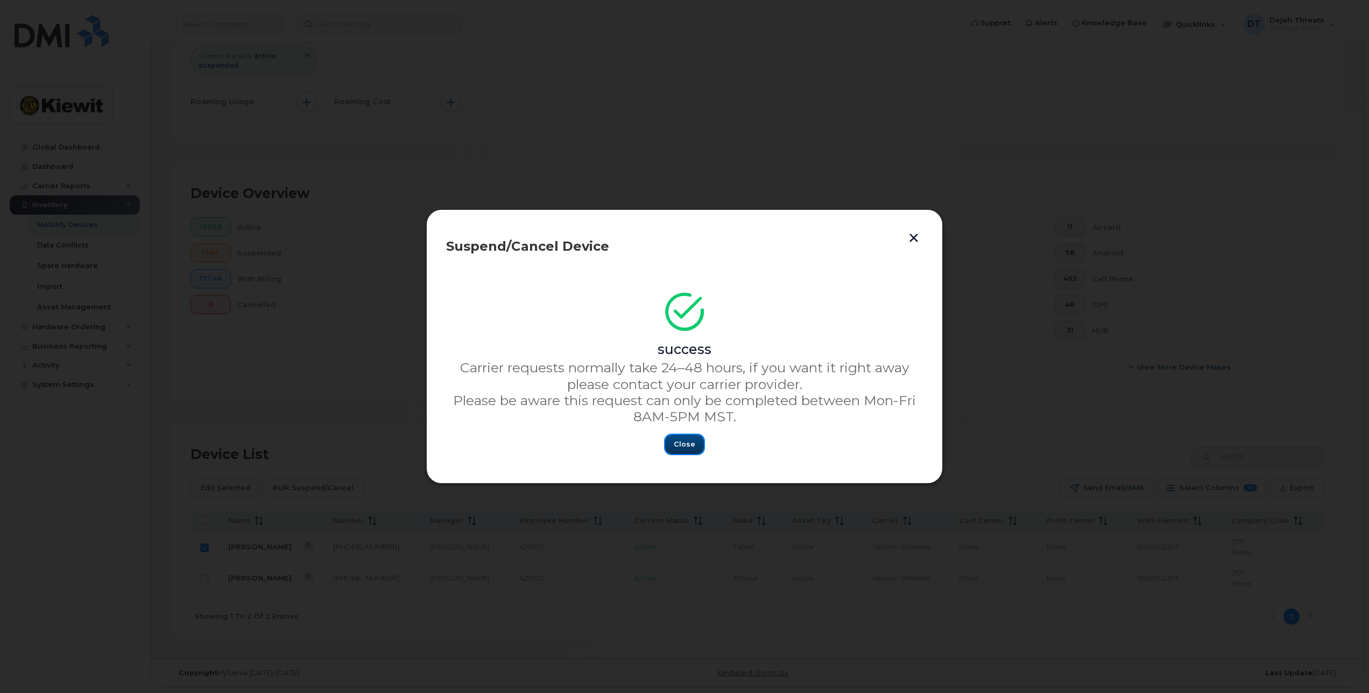
click at [682, 441] on span "Close" at bounding box center [685, 444] width 22 height 10
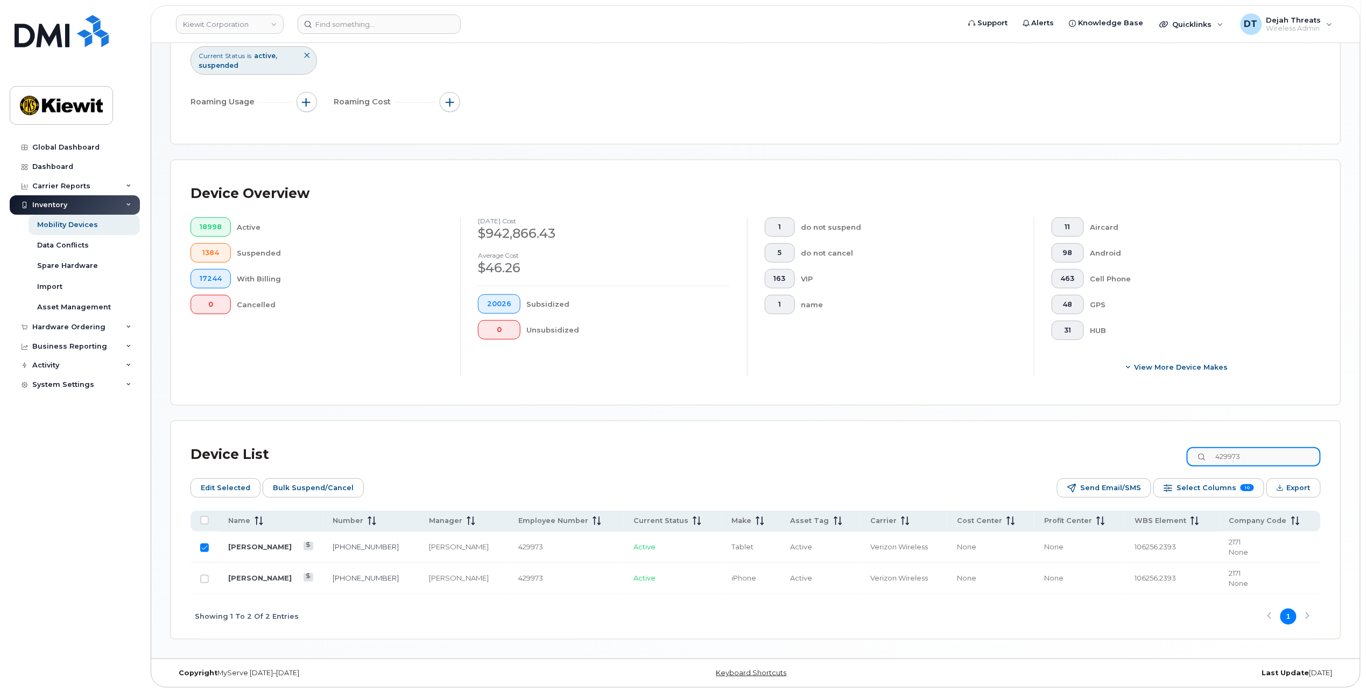
drag, startPoint x: 1279, startPoint y: 452, endPoint x: 989, endPoint y: 453, distance: 290.1
click at [990, 450] on div "Device List 429973" at bounding box center [756, 455] width 1130 height 28
paste input "104671"
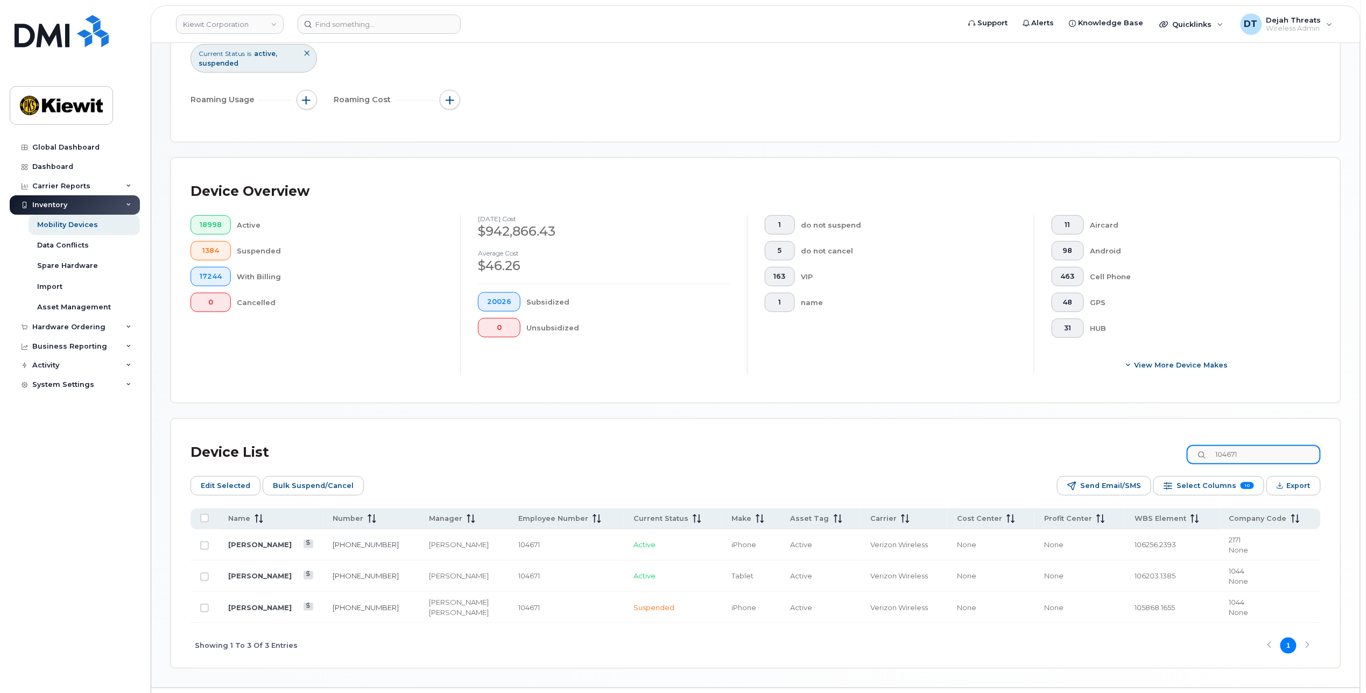
type input "104671"
click at [205, 579] on input "Row Unselected" at bounding box center [204, 577] width 9 height 9
checkbox input "true"
click at [300, 481] on span "Bulk Suspend/Cancel" at bounding box center [313, 486] width 81 height 16
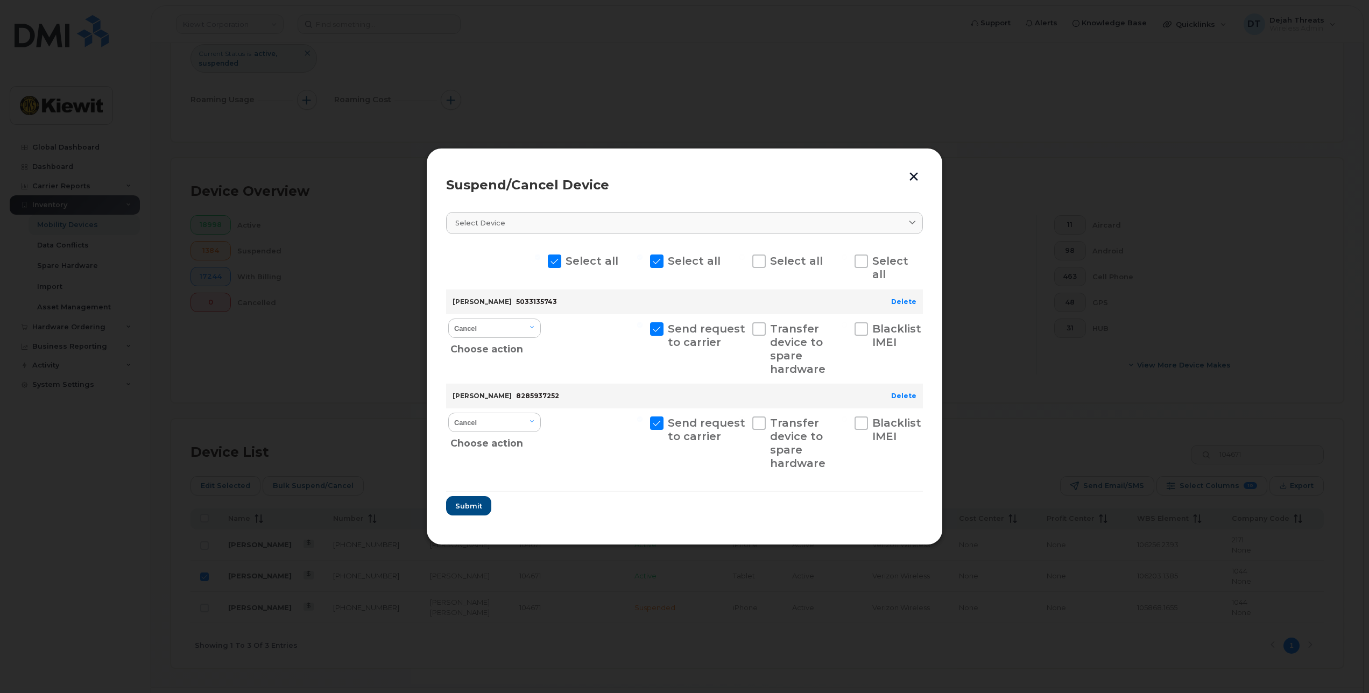
click at [908, 168] on button "button" at bounding box center [914, 176] width 16 height 18
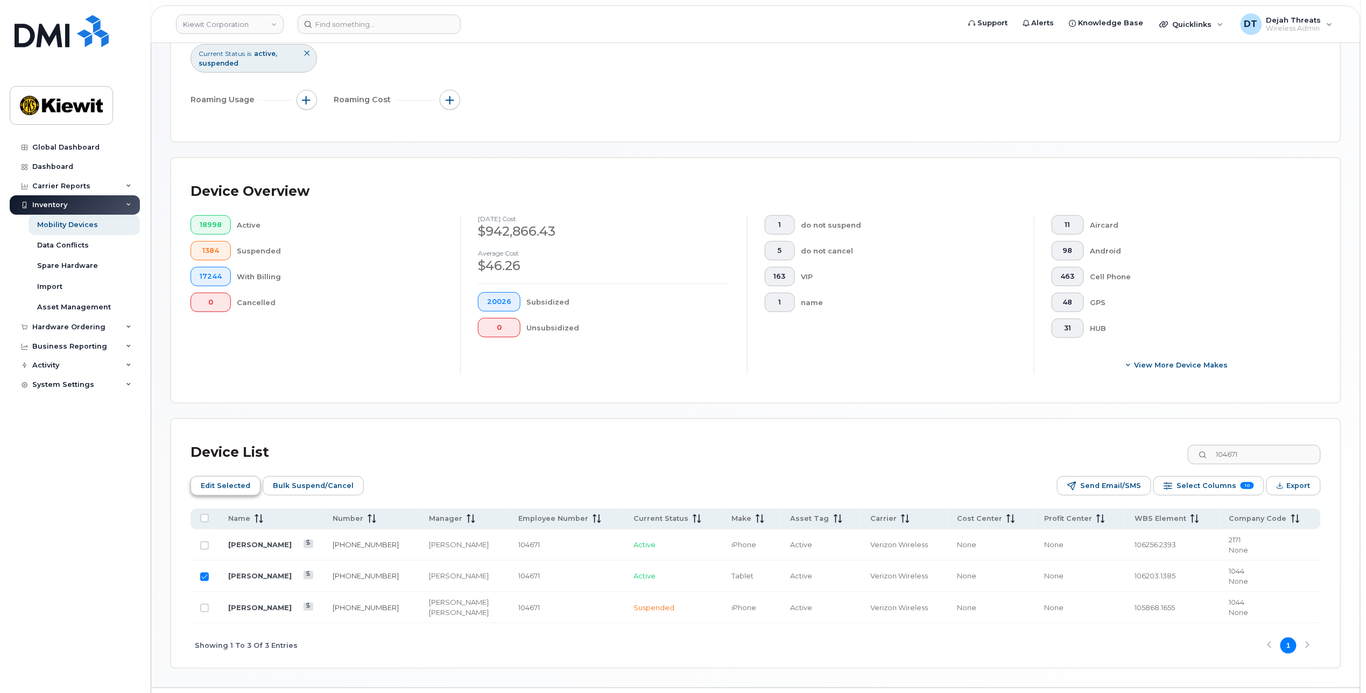
click at [230, 491] on span "Edit Selected" at bounding box center [226, 486] width 50 height 16
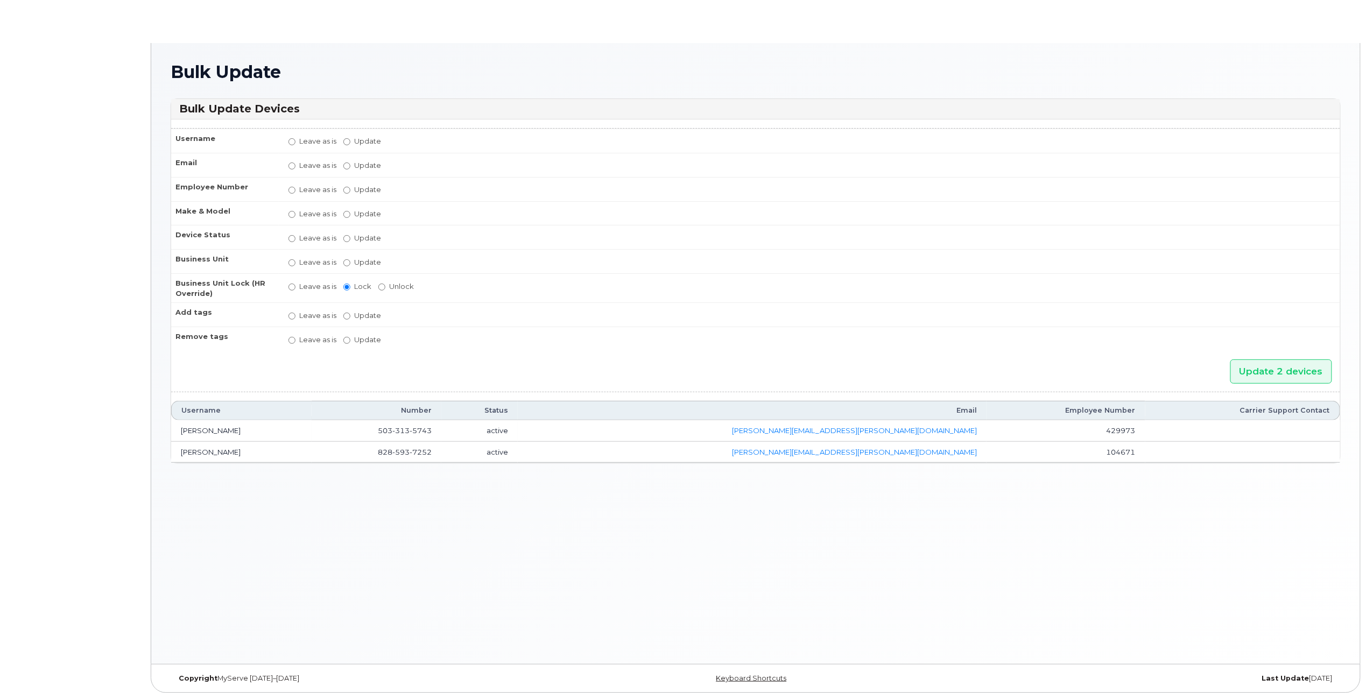
radio input "true"
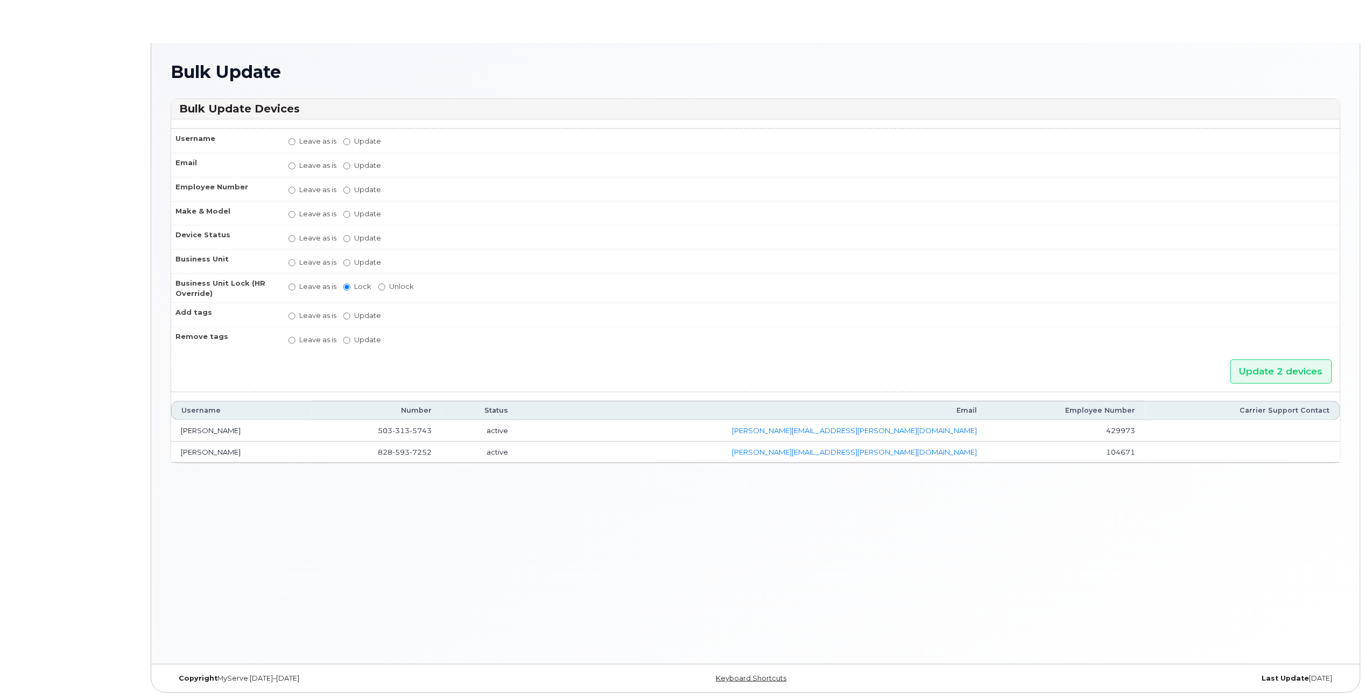
radio input "true"
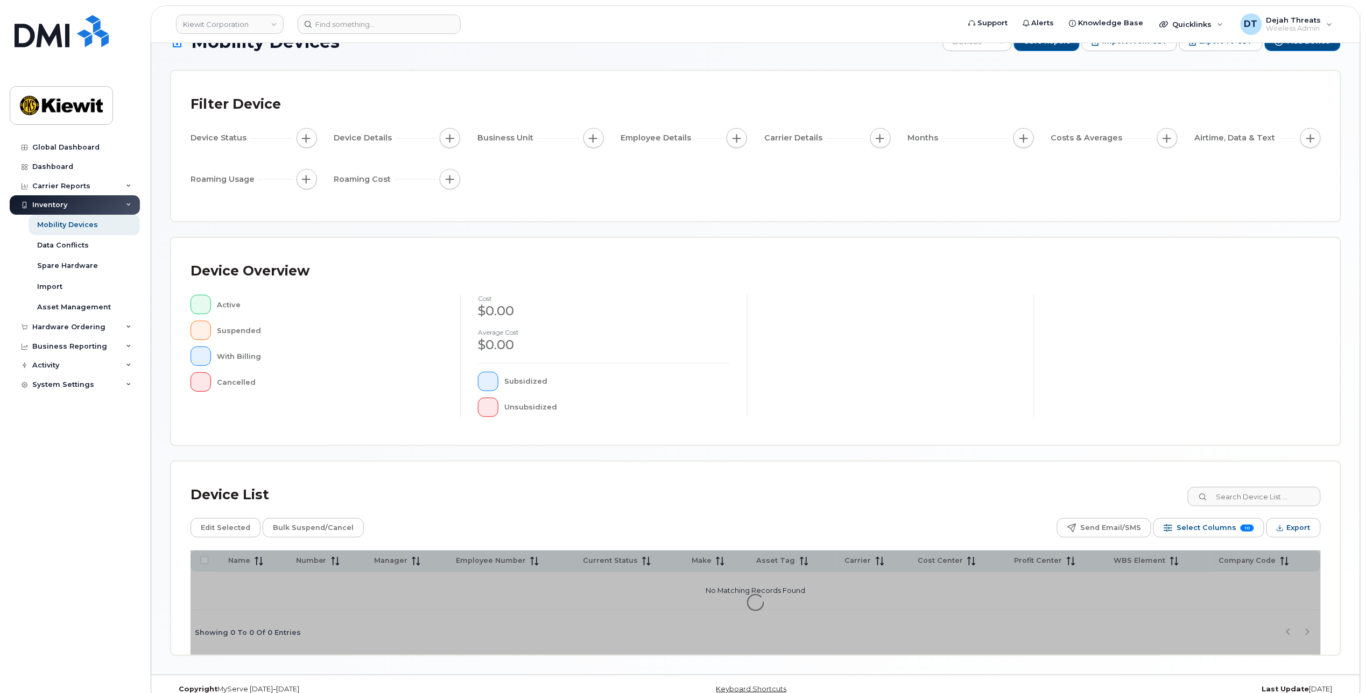
scroll to position [48, 0]
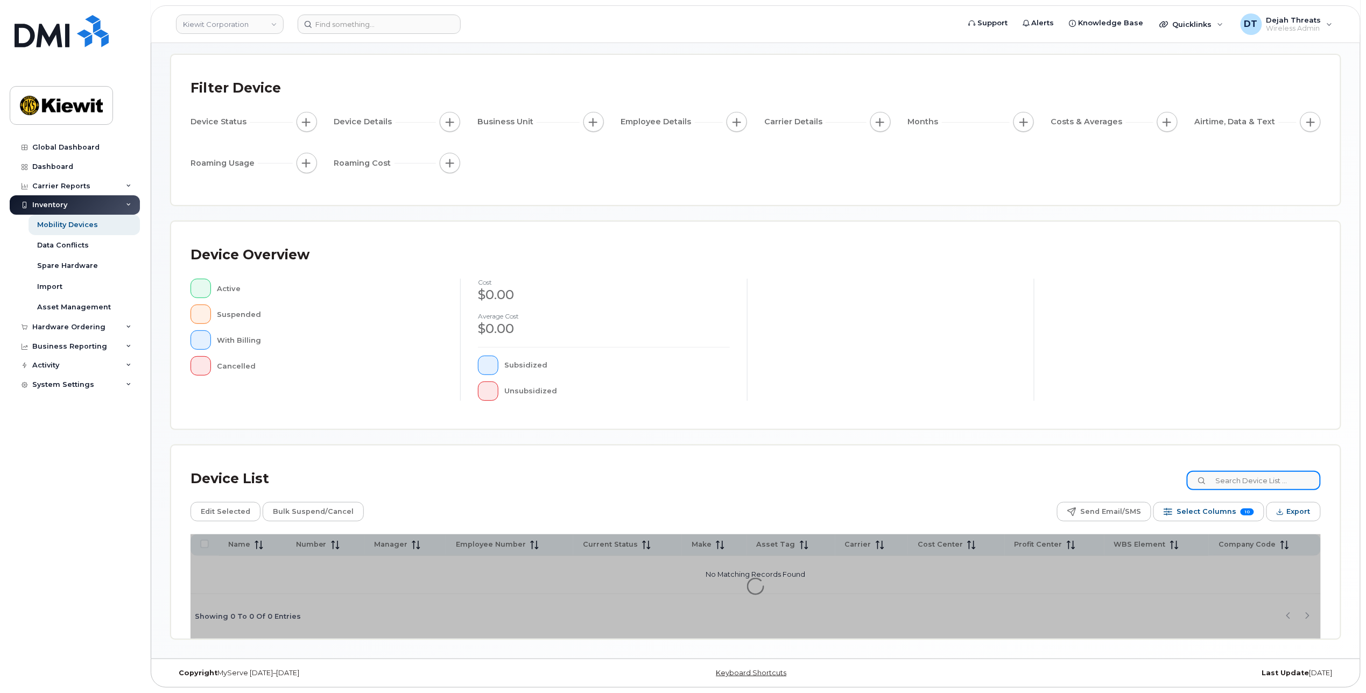
click at [1249, 475] on input at bounding box center [1254, 480] width 134 height 19
paste input "104671"
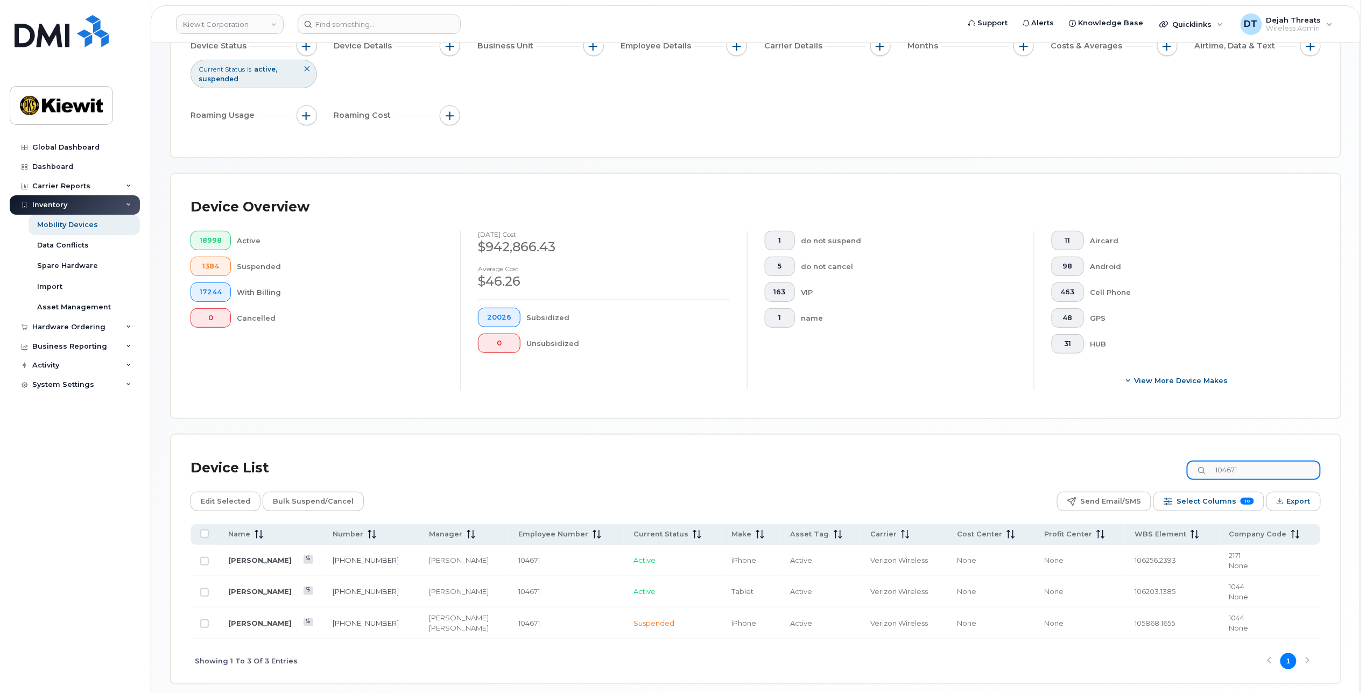
scroll to position [156, 0]
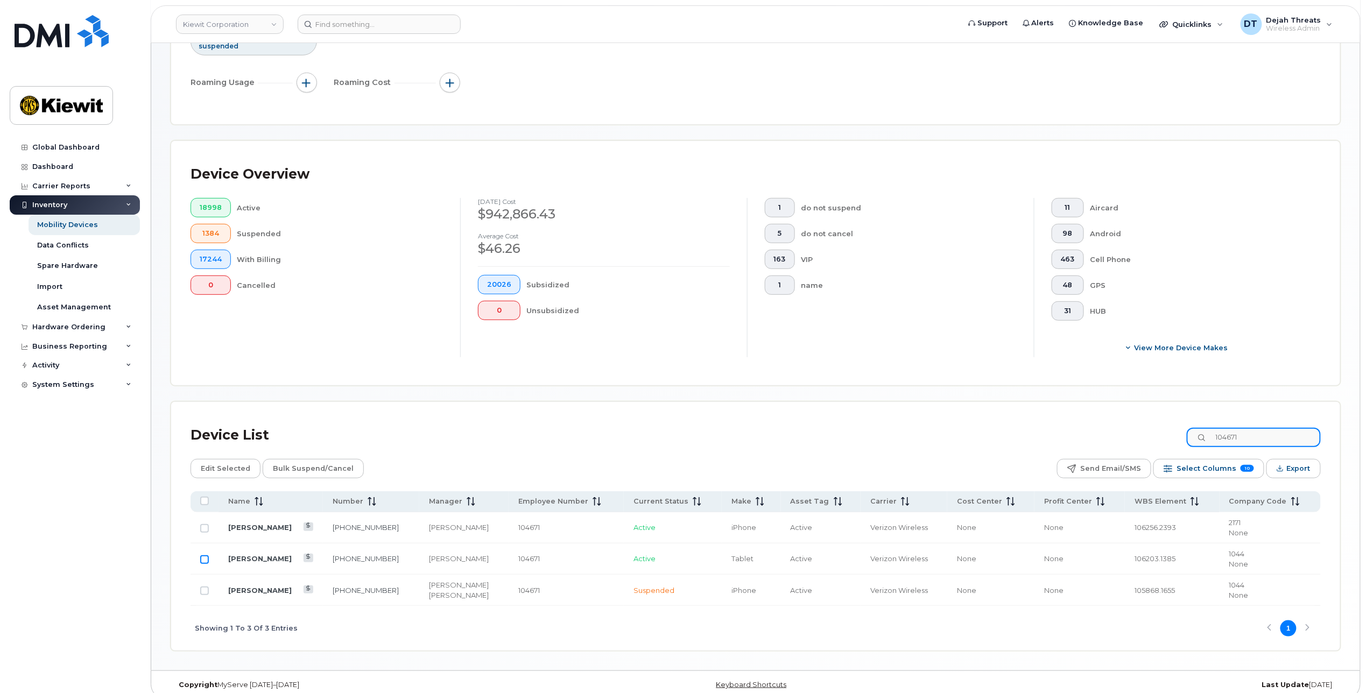
type input "104671"
click at [205, 558] on input "Row Unselected" at bounding box center [204, 559] width 9 height 9
checkbox input "true"
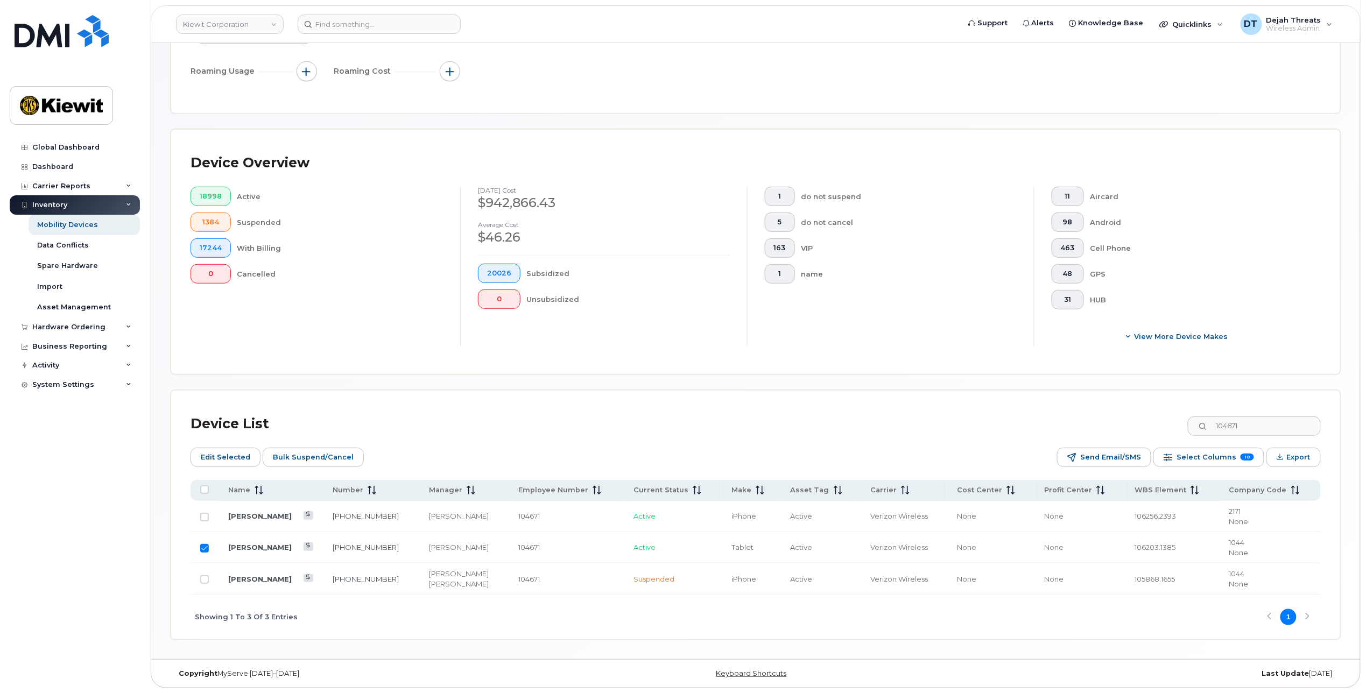
scroll to position [170, 0]
click at [323, 469] on div "Device List 104671 Edit Selected Bulk Suspend/Cancel Send Email/SMS Select Colu…" at bounding box center [756, 524] width 1130 height 229
click at [323, 453] on span "Bulk Suspend/Cancel" at bounding box center [313, 457] width 81 height 16
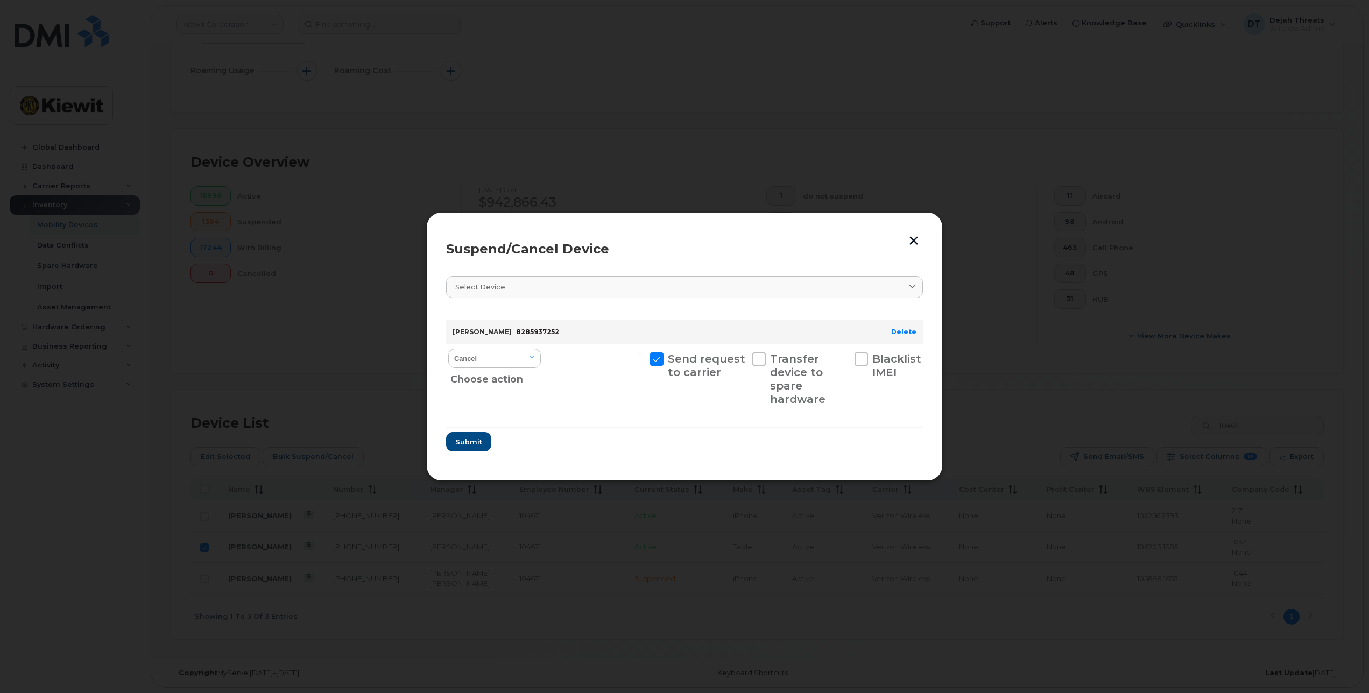
click at [541, 367] on div "Cancel Suspend - Reduced Rate Suspend - Full Rate Suspend - Lost Device/Stolen …" at bounding box center [494, 378] width 97 height 69
click at [527, 360] on select "Cancel Suspend - Reduced Rate Suspend - Full Rate Suspend - Lost Device/Stolen …" at bounding box center [494, 358] width 93 height 19
select select "[object Object]"
click at [448, 349] on select "Cancel Suspend - Reduced Rate Suspend - Full Rate Suspend - Lost Device/Stolen …" at bounding box center [494, 358] width 93 height 19
click at [469, 440] on span "Submit" at bounding box center [468, 442] width 27 height 10
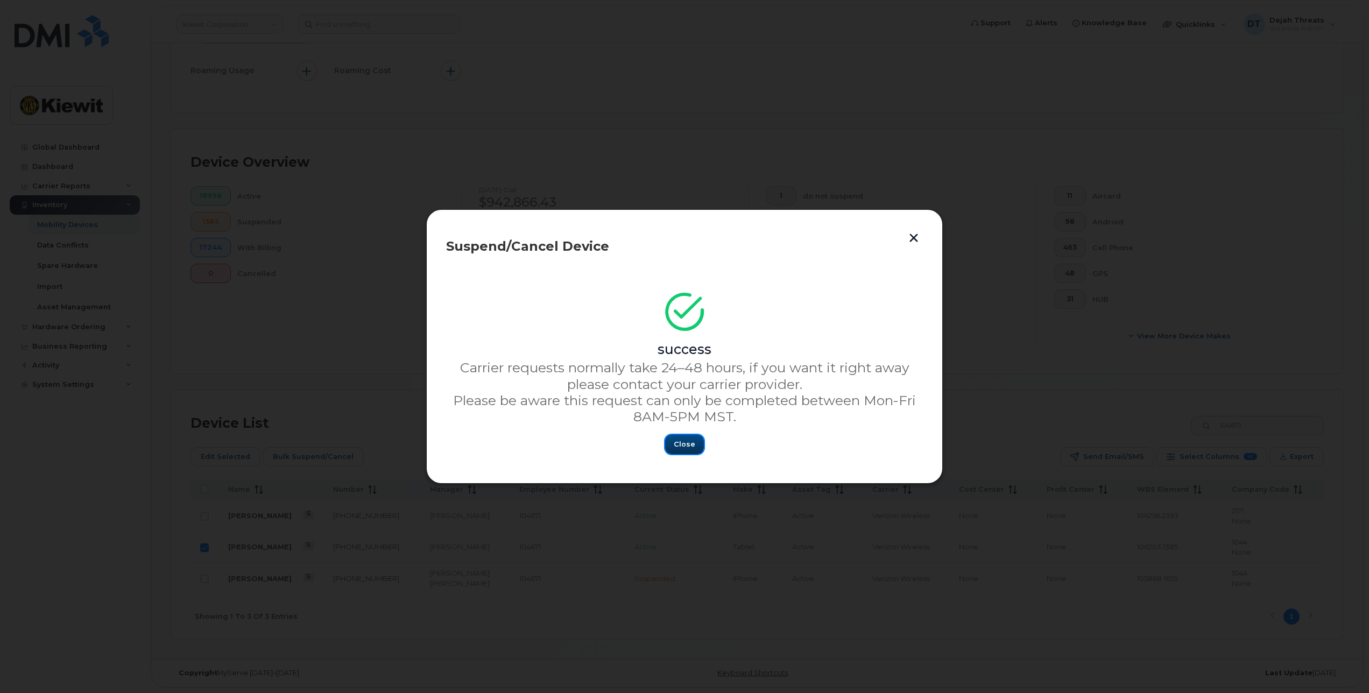
click at [685, 444] on span "Close" at bounding box center [685, 444] width 22 height 10
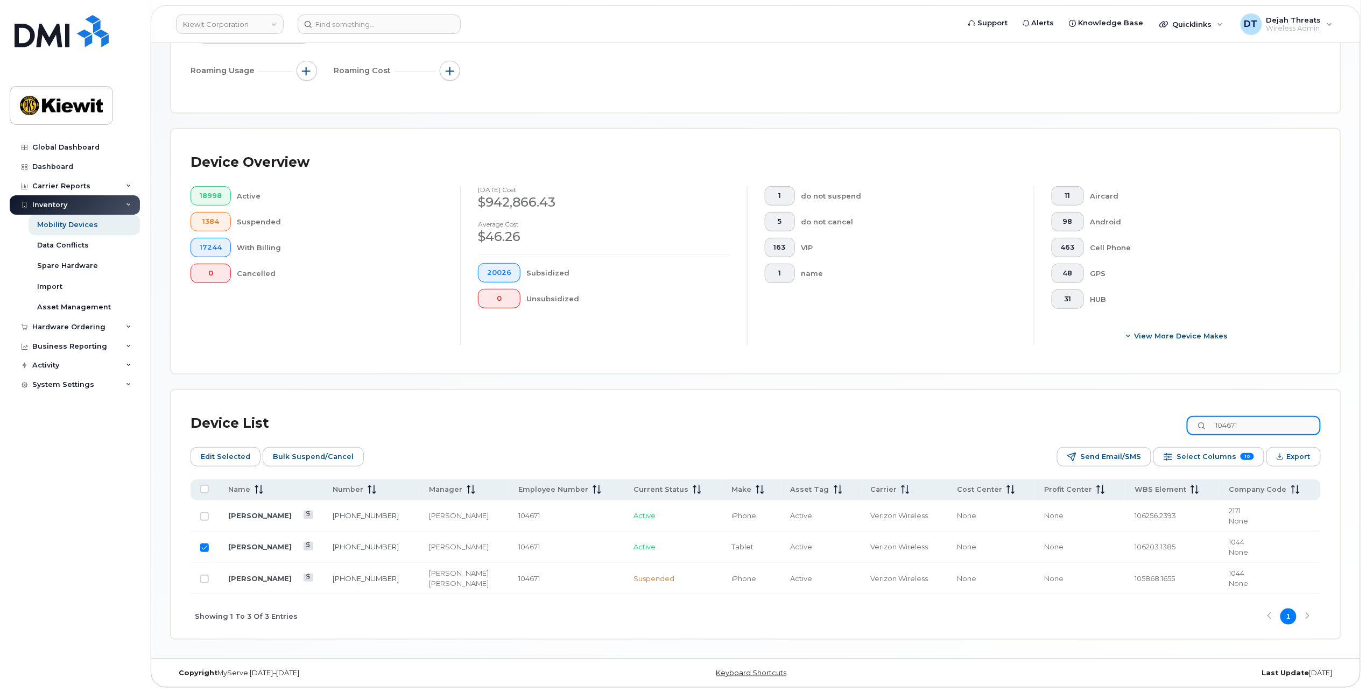
drag, startPoint x: 1267, startPoint y: 424, endPoint x: 1039, endPoint y: 434, distance: 228.4
click at [1039, 434] on div "Device List 104671" at bounding box center [756, 424] width 1130 height 28
paste input "397369"
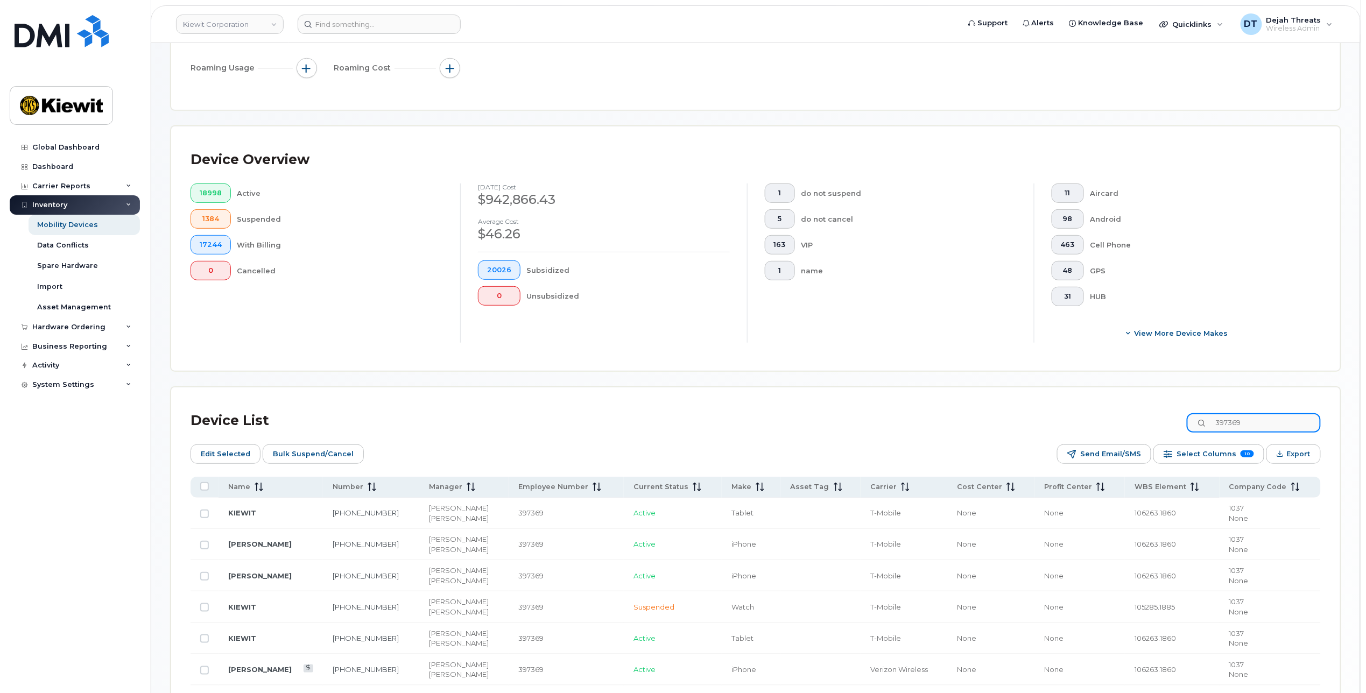
type input "397369"
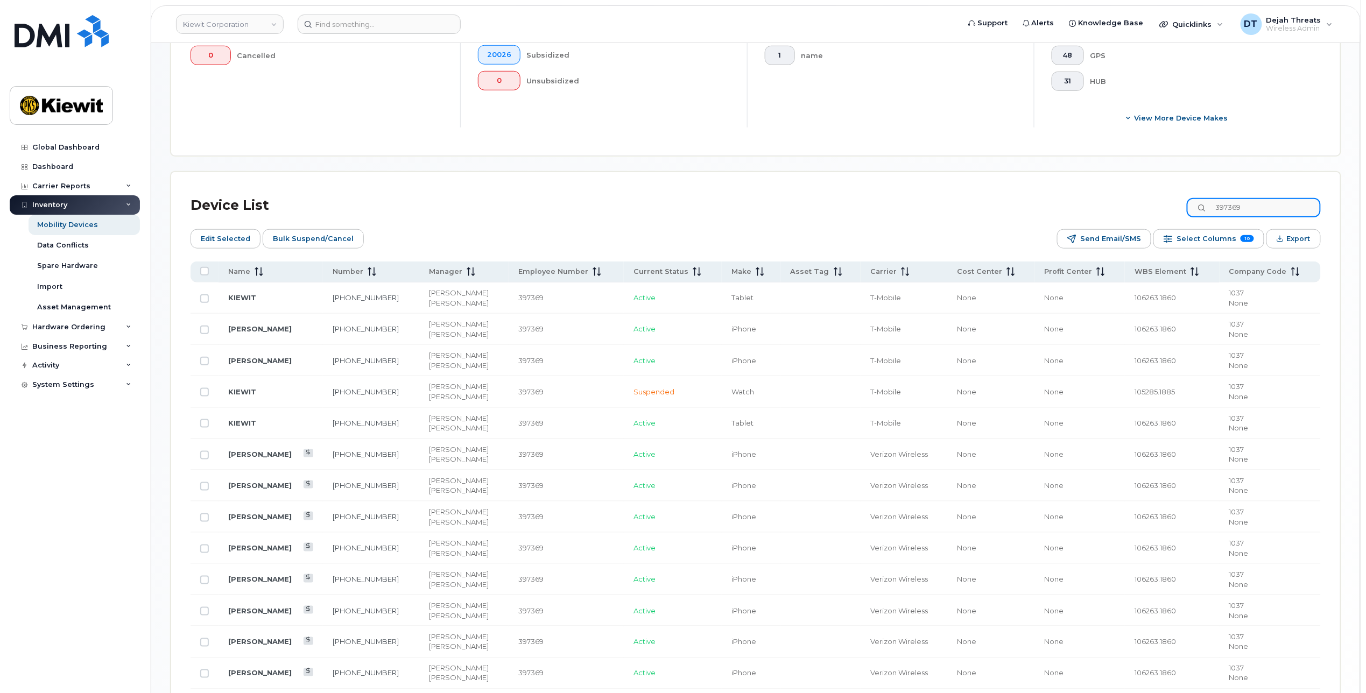
scroll to position [493, 0]
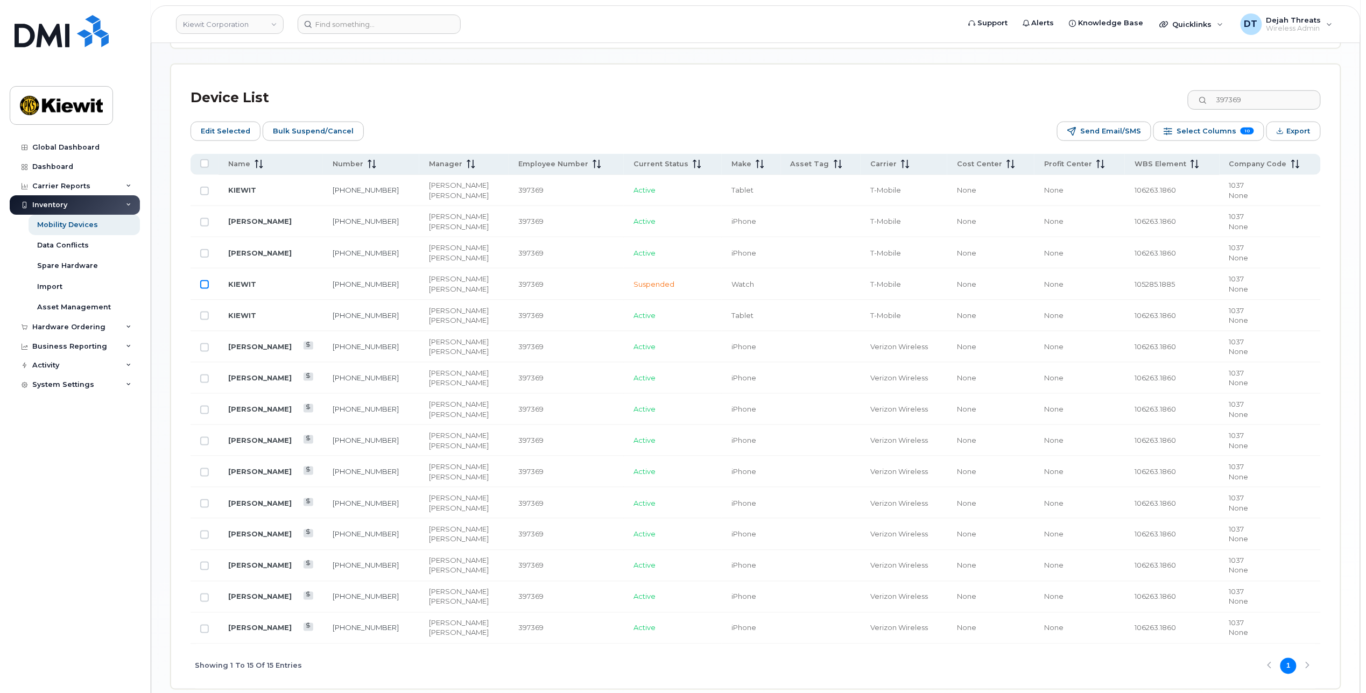
click at [205, 284] on input "Row Unselected" at bounding box center [204, 284] width 9 height 9
click at [203, 291] on td at bounding box center [205, 284] width 28 height 31
click at [203, 286] on input "Row Selected" at bounding box center [204, 284] width 9 height 9
checkbox input "false"
drag, startPoint x: 1269, startPoint y: 95, endPoint x: 1101, endPoint y: 113, distance: 168.8
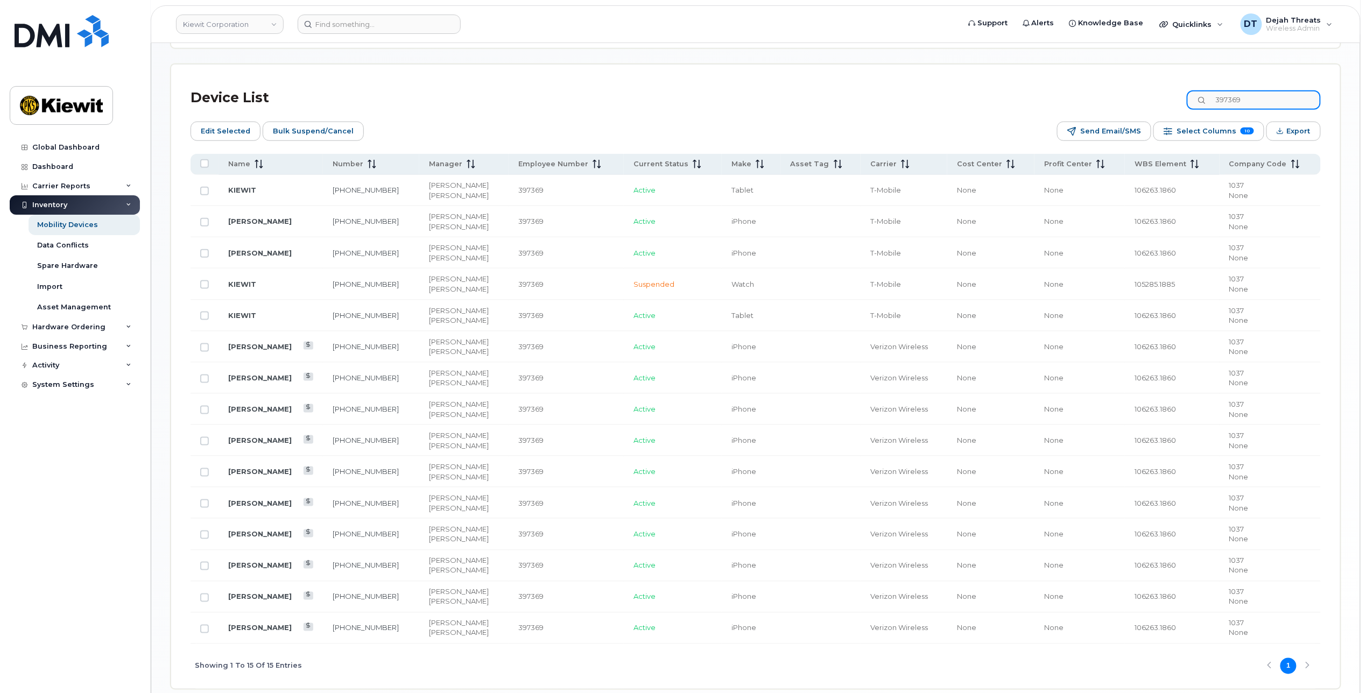
click at [1104, 112] on div "Device List 397369" at bounding box center [756, 98] width 1130 height 28
paste input "423151"
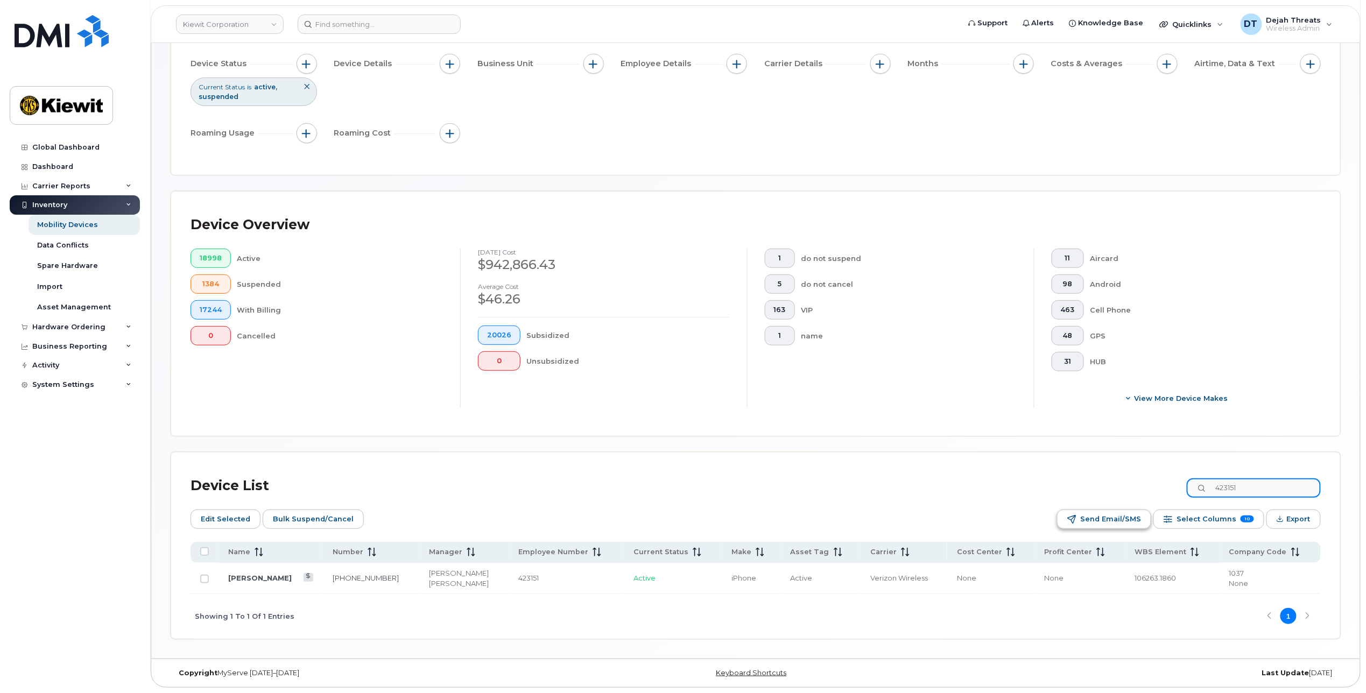
scroll to position [107, 0]
drag, startPoint x: 1275, startPoint y: 481, endPoint x: 1053, endPoint y: 489, distance: 221.9
click at [1053, 489] on div "Device List 423151" at bounding box center [756, 486] width 1130 height 28
paste input "360716"
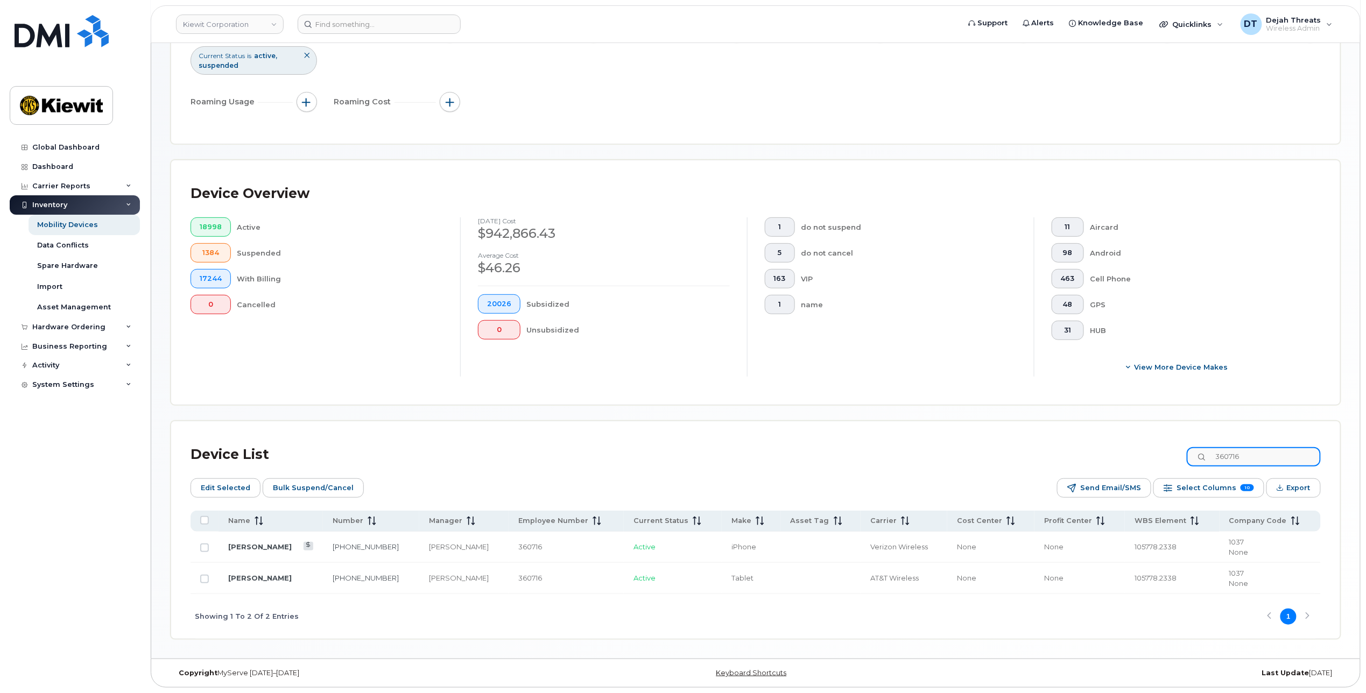
type input "360716"
click at [202, 573] on td at bounding box center [205, 578] width 28 height 31
click at [203, 546] on input "Row Unselected" at bounding box center [204, 548] width 9 height 9
checkbox input "true"
click at [203, 582] on input "Row Unselected" at bounding box center [204, 579] width 9 height 9
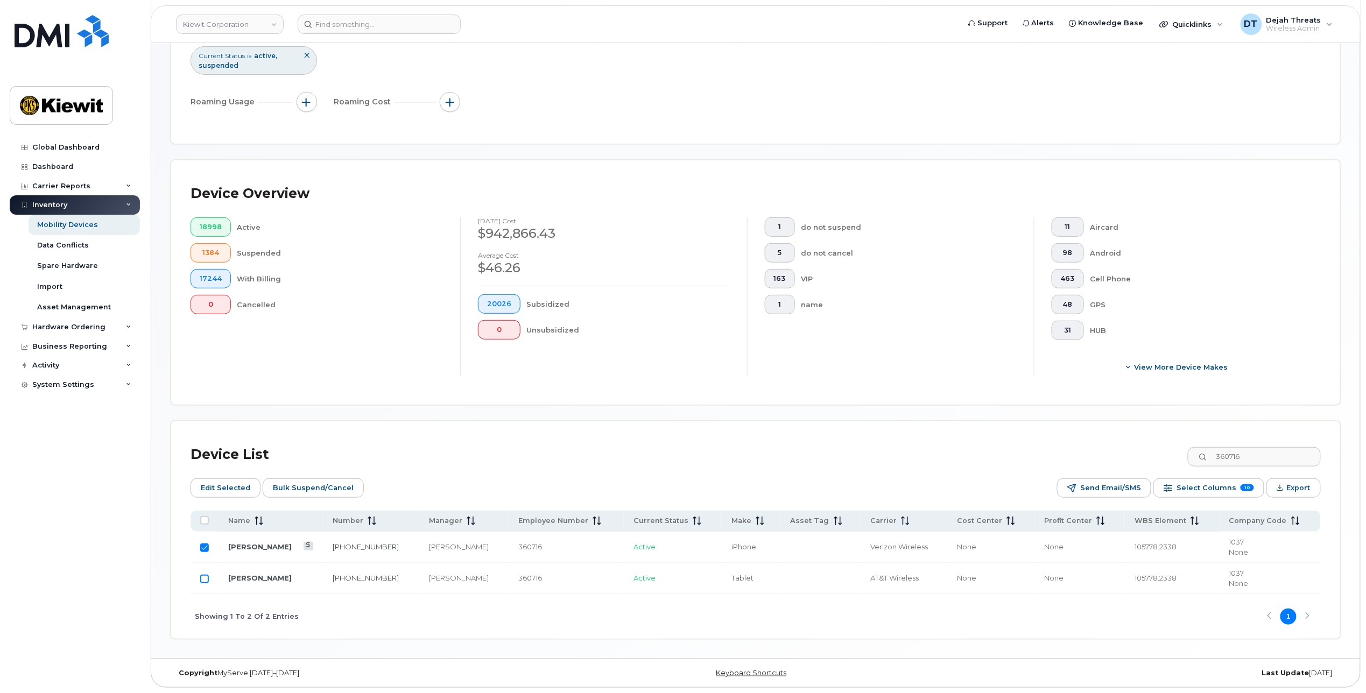
checkbox input "true"
click at [231, 488] on span "Edit Selected" at bounding box center [226, 488] width 50 height 16
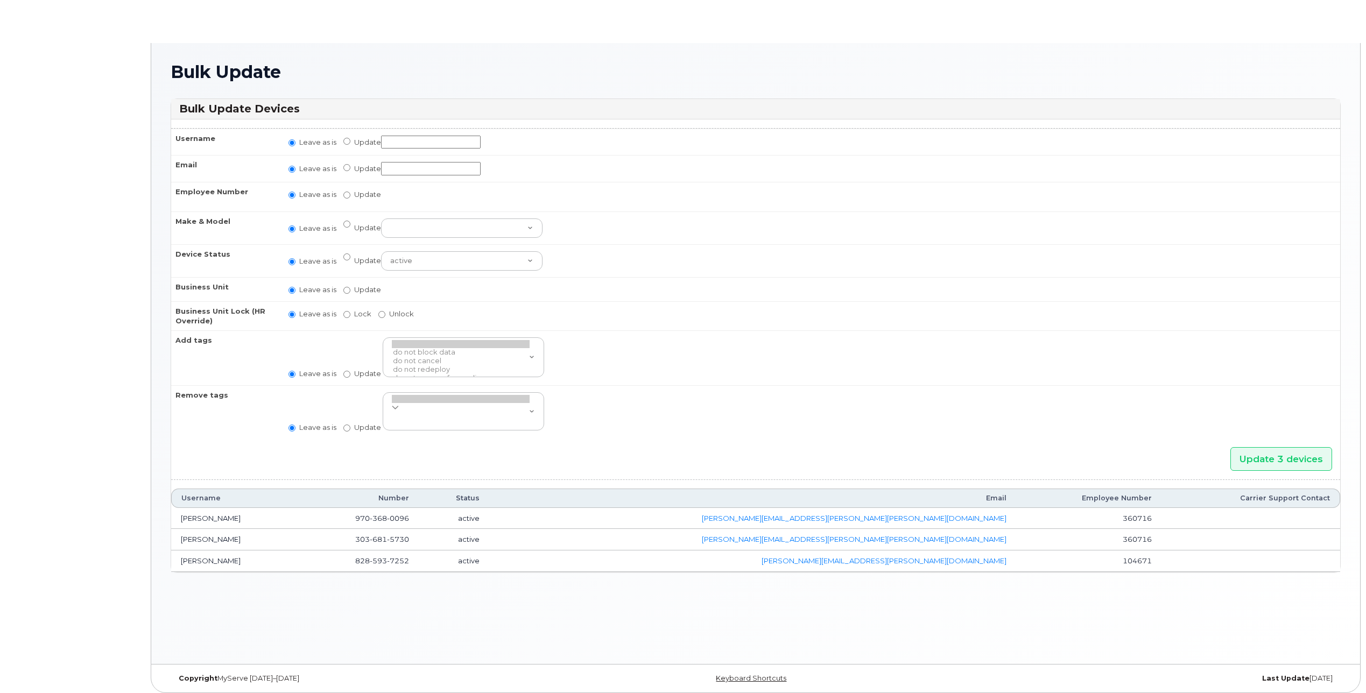
radio input "true"
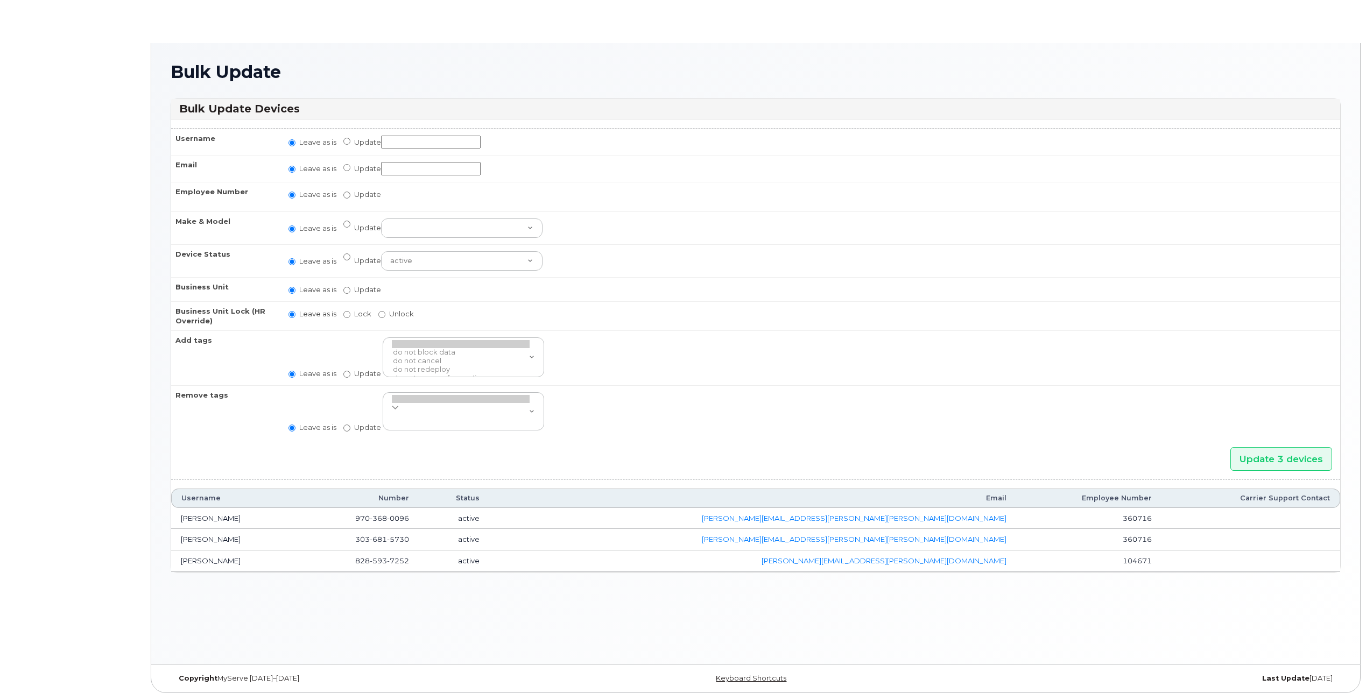
radio input "true"
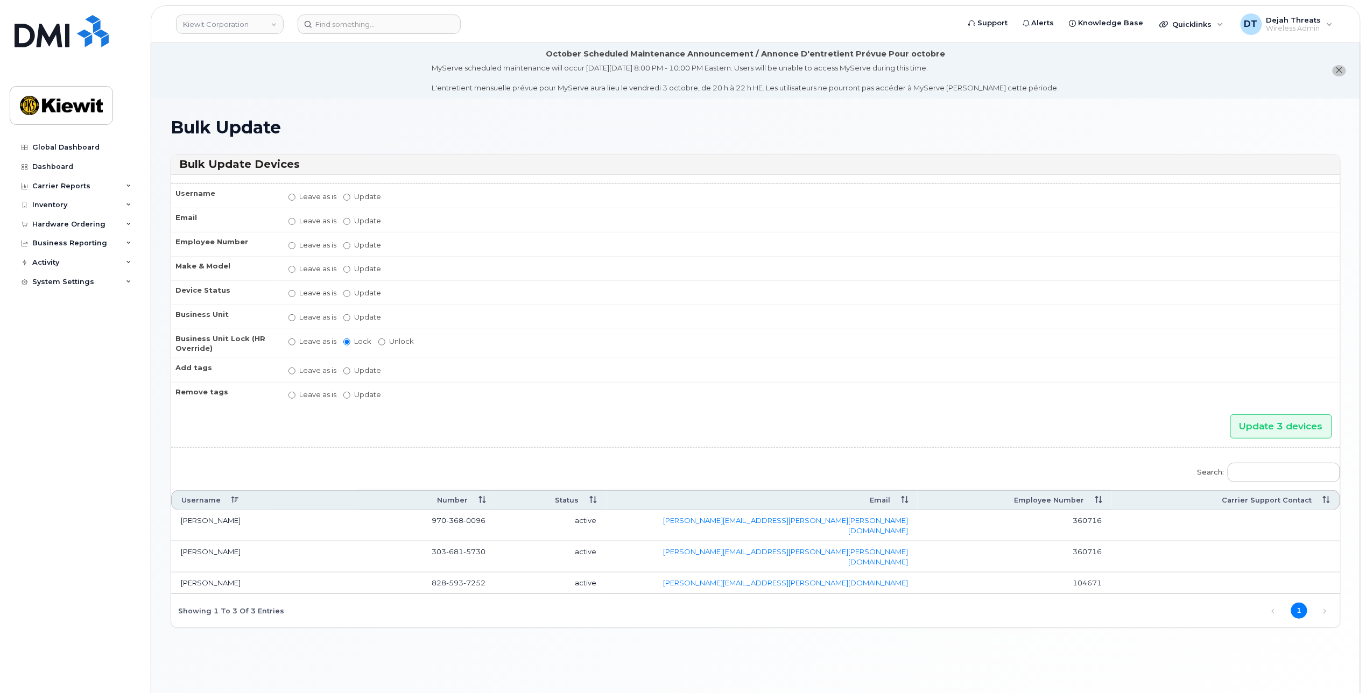
click at [205, 573] on td "[PERSON_NAME]" at bounding box center [264, 584] width 186 height 22
click at [237, 573] on td "[PERSON_NAME]" at bounding box center [264, 584] width 186 height 22
click at [343, 316] on input "Update" at bounding box center [346, 317] width 7 height 7
radio input "true"
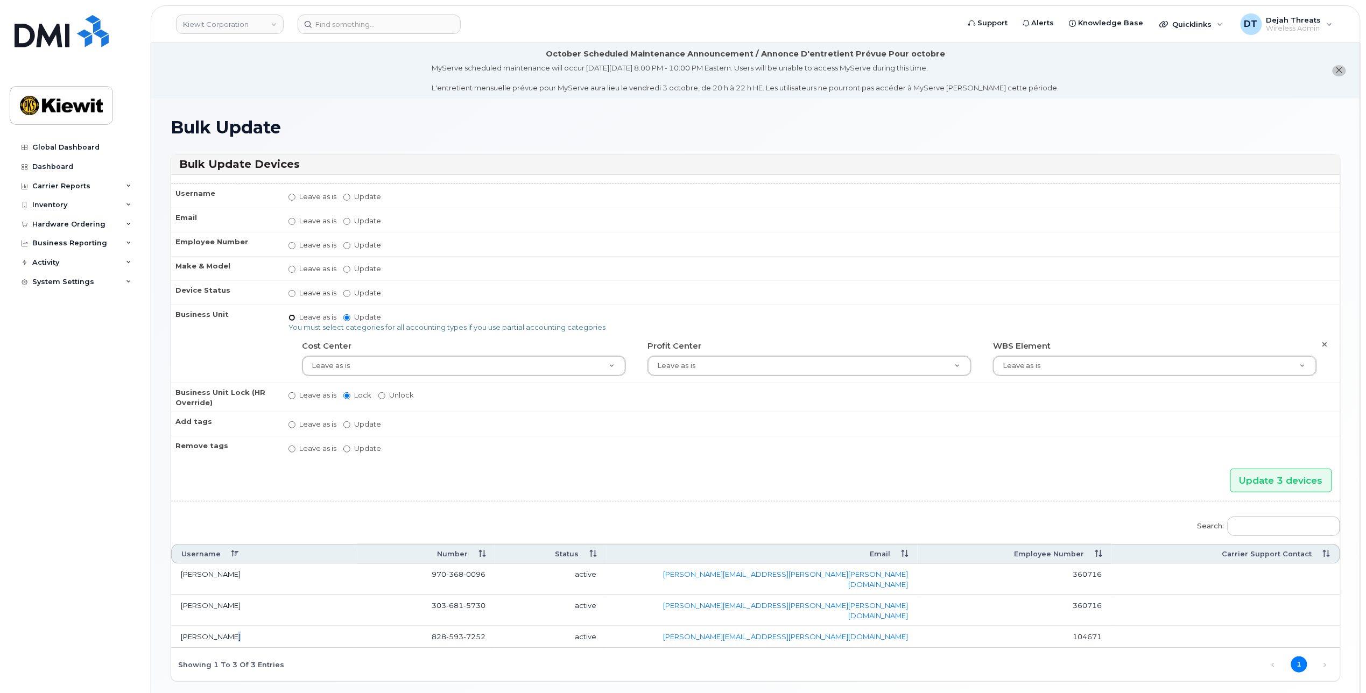
click at [288, 314] on input "Leave as is" at bounding box center [291, 317] width 7 height 7
radio input "true"
radio input "false"
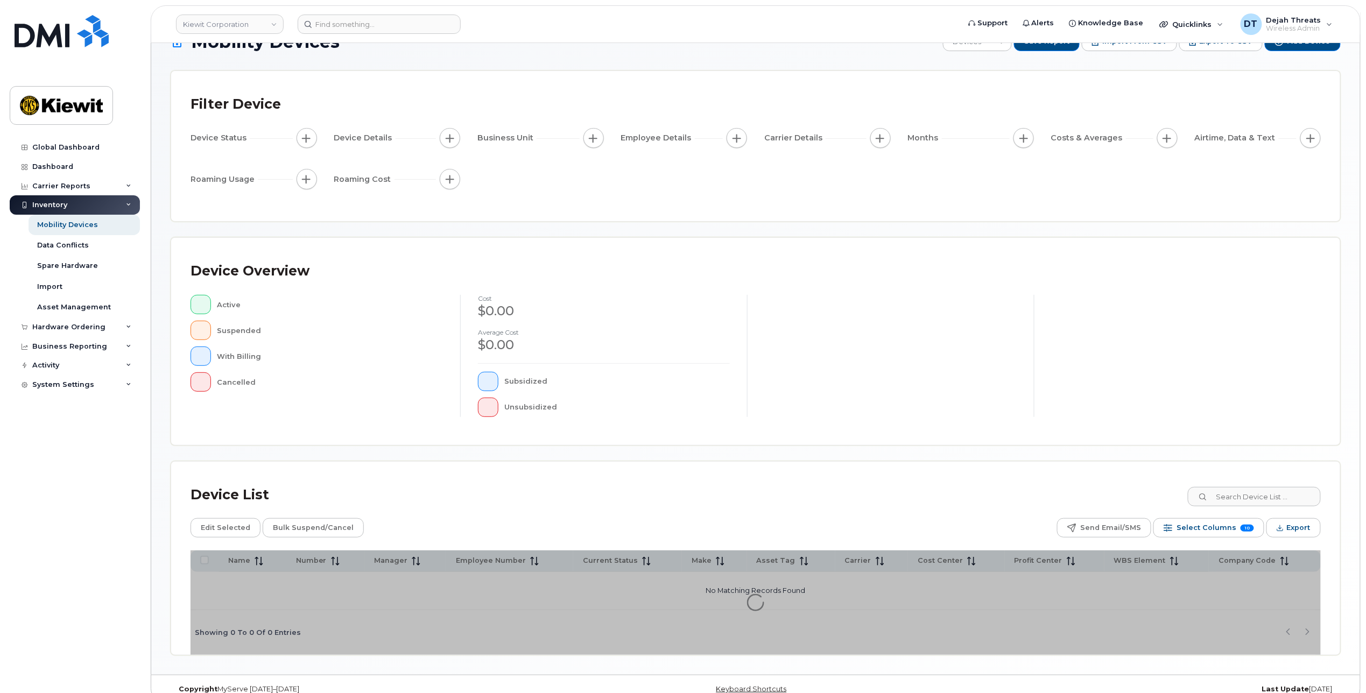
scroll to position [48, 0]
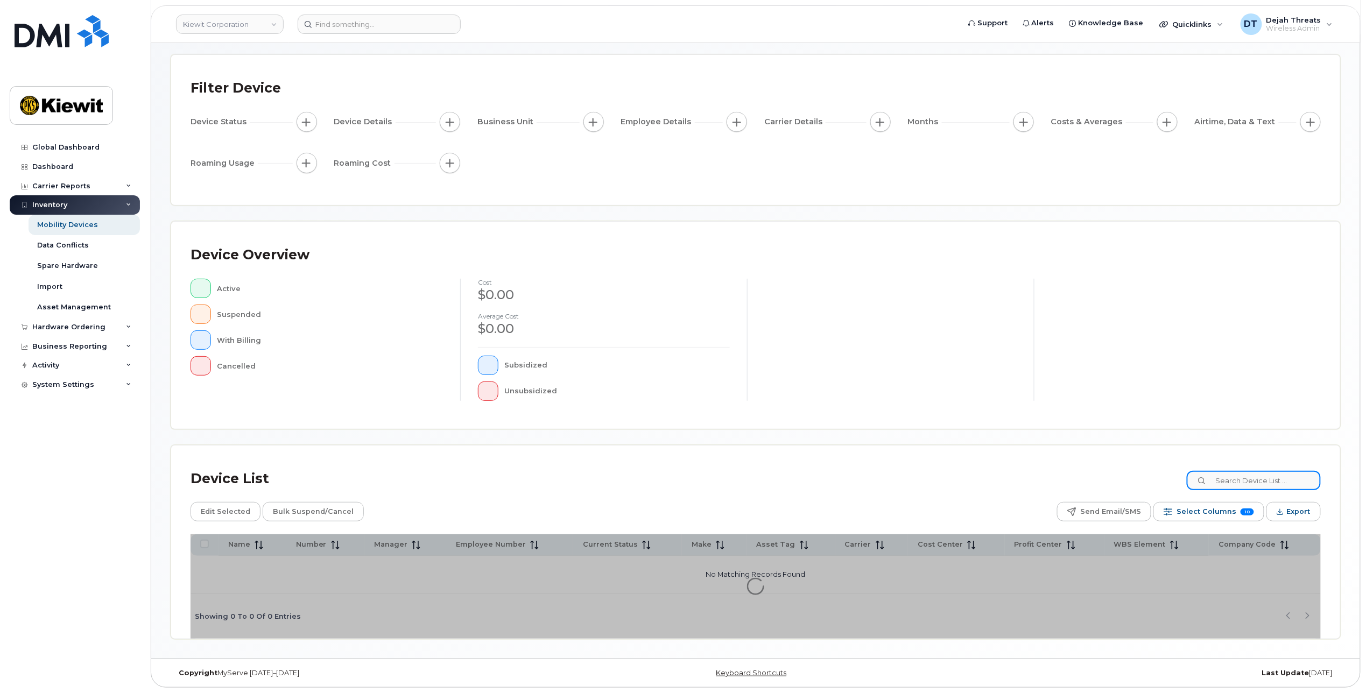
click at [1266, 479] on input at bounding box center [1254, 480] width 134 height 19
paste input "360716"
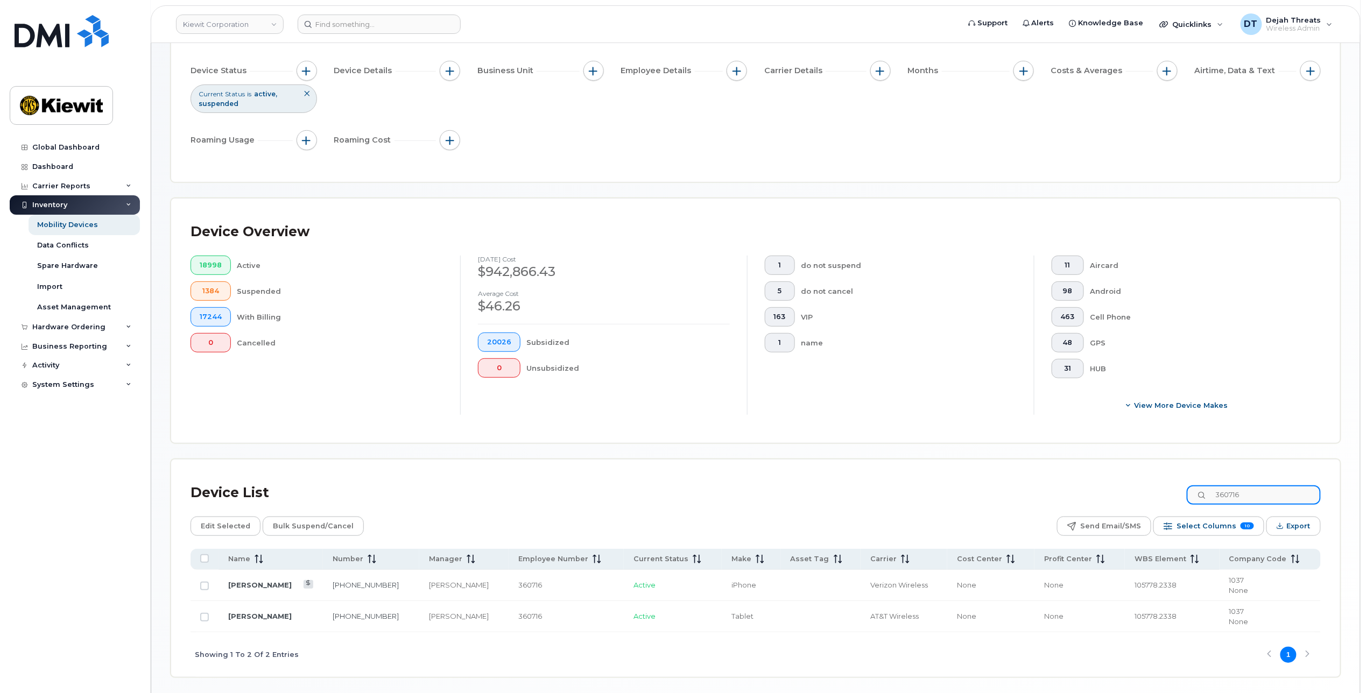
scroll to position [138, 0]
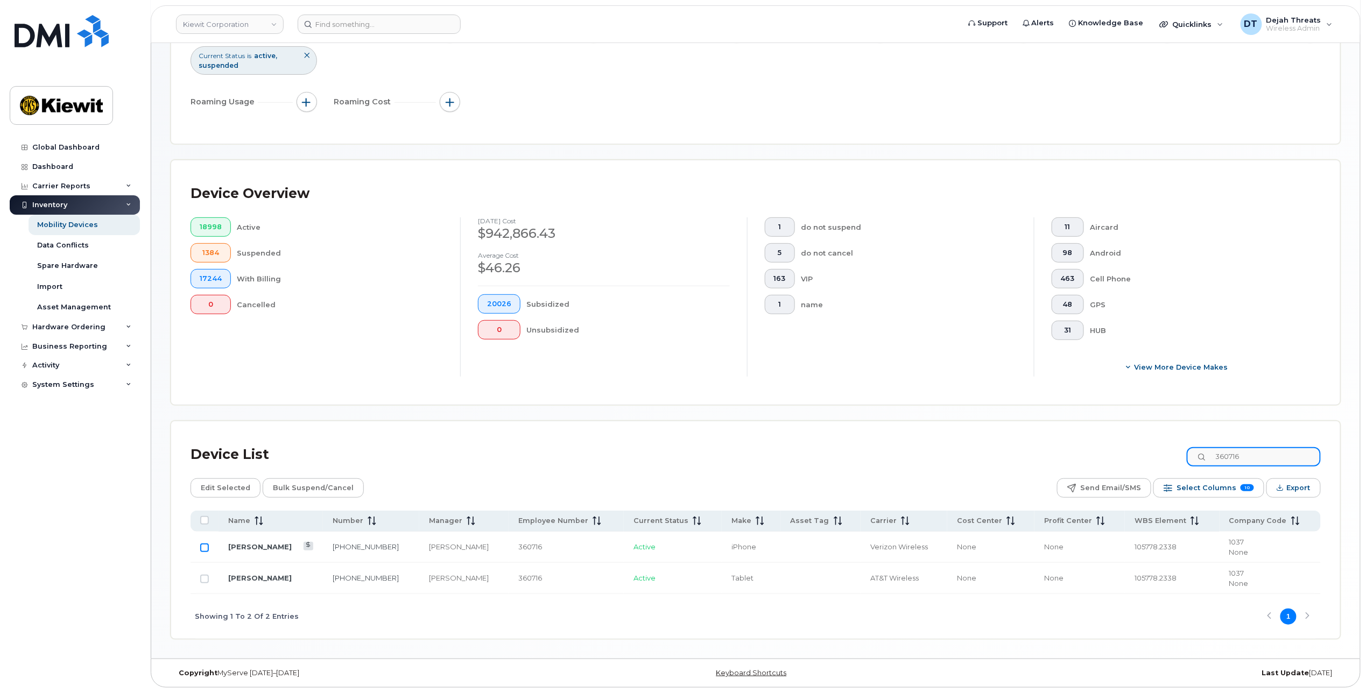
type input "360716"
click at [206, 545] on input "Row Unselected" at bounding box center [204, 548] width 9 height 9
checkbox input "true"
click at [205, 575] on input "Row Unselected" at bounding box center [204, 579] width 9 height 9
checkbox input "true"
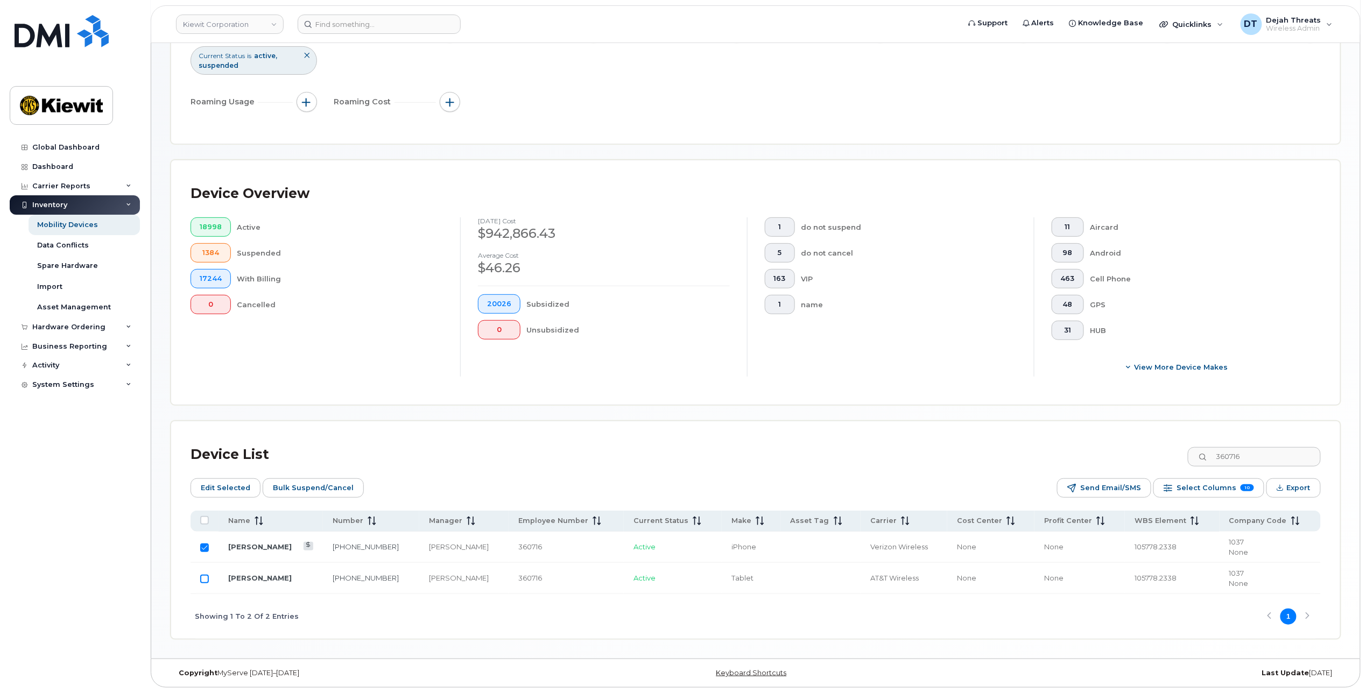
checkbox input "true"
click at [235, 488] on span "Edit Selected" at bounding box center [226, 488] width 50 height 16
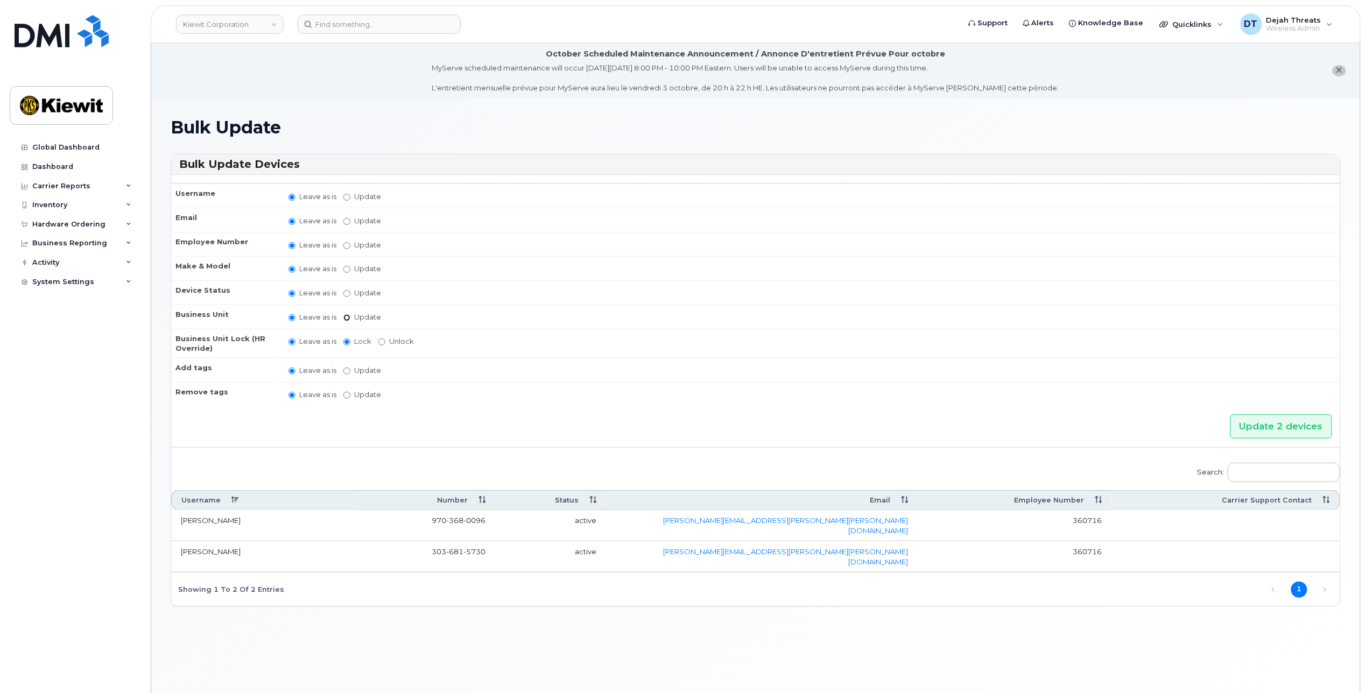
click at [349, 319] on input "Update" at bounding box center [346, 317] width 7 height 7
radio input "true"
radio input "false"
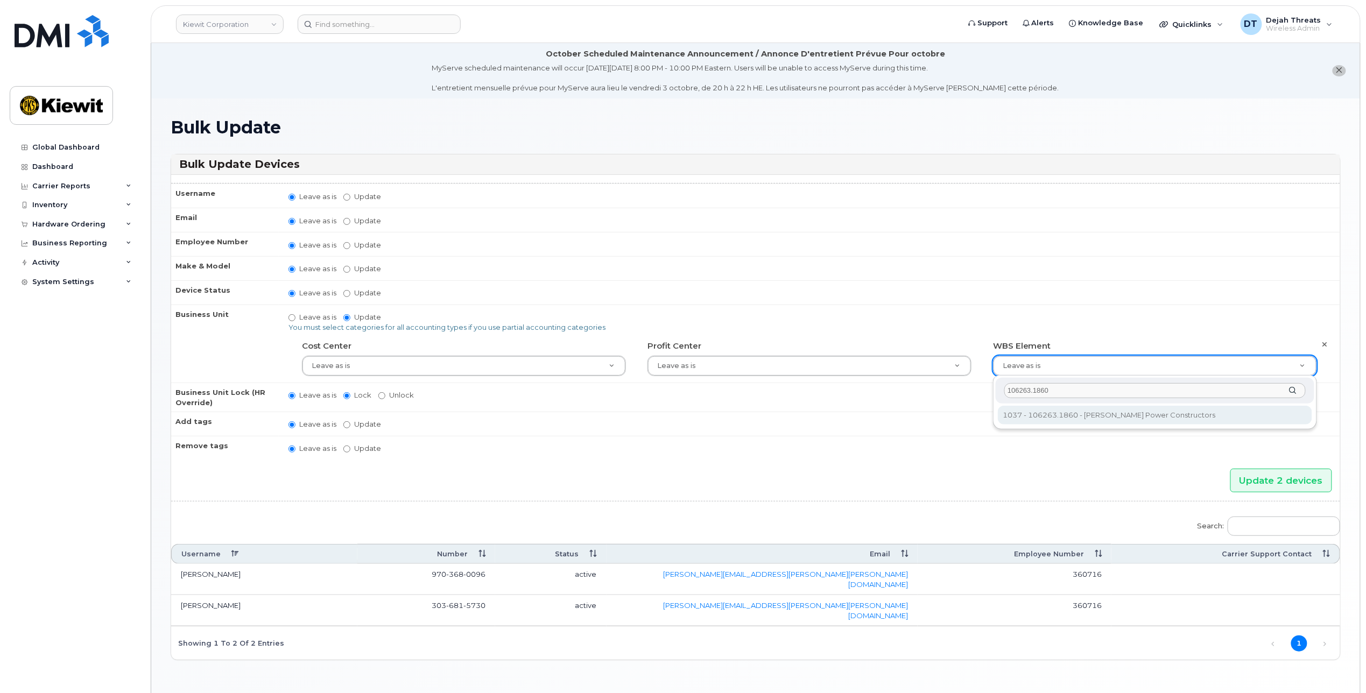
type input "106263.1860"
type input "34521805"
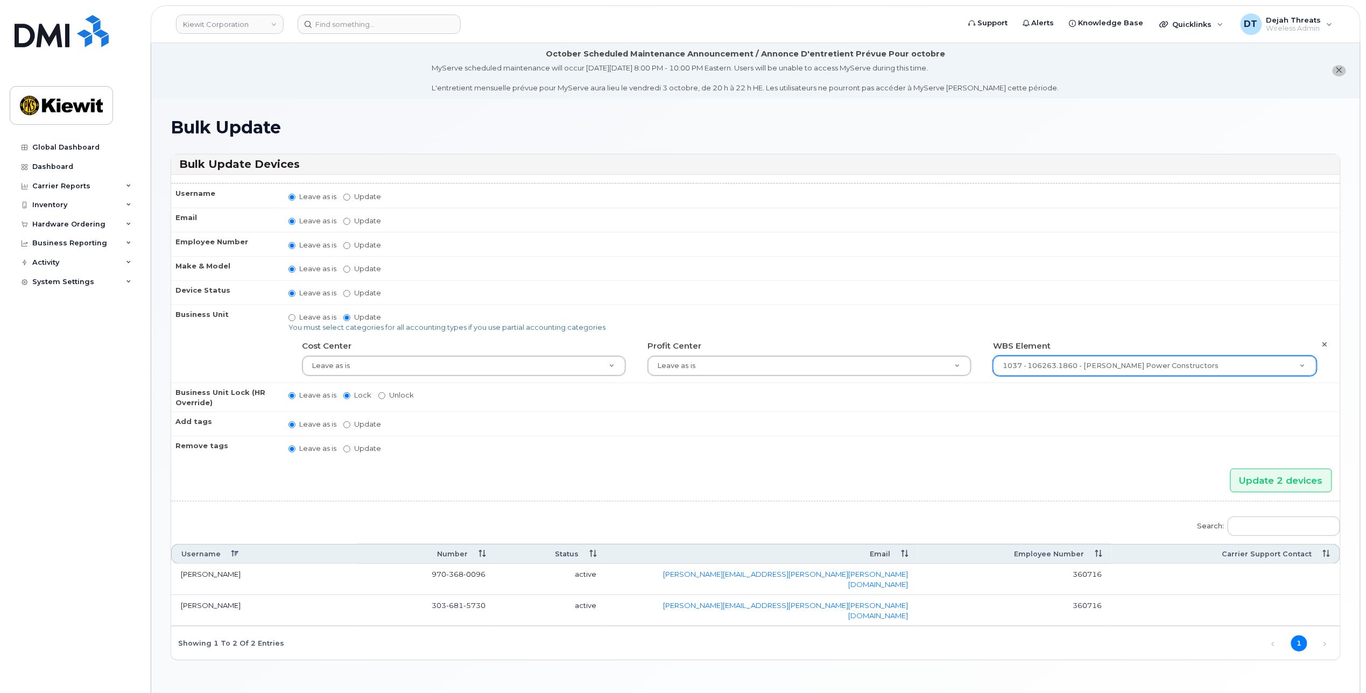
click at [1208, 307] on td "Leave as is Update You must select categories for all accounting types if you u…" at bounding box center [809, 344] width 1061 height 78
click at [1280, 469] on input "Update 2 devices" at bounding box center [1281, 481] width 102 height 24
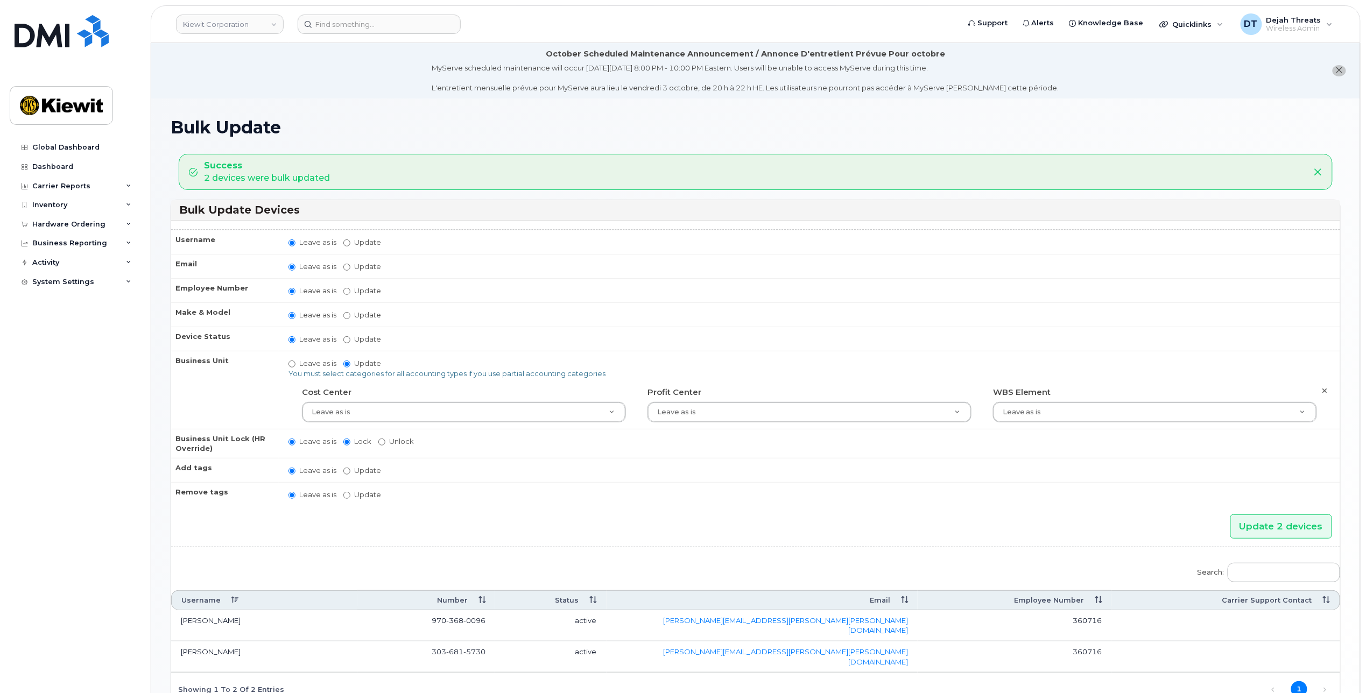
click at [611, 520] on div "Update 2 devices" at bounding box center [755, 526] width 1169 height 24
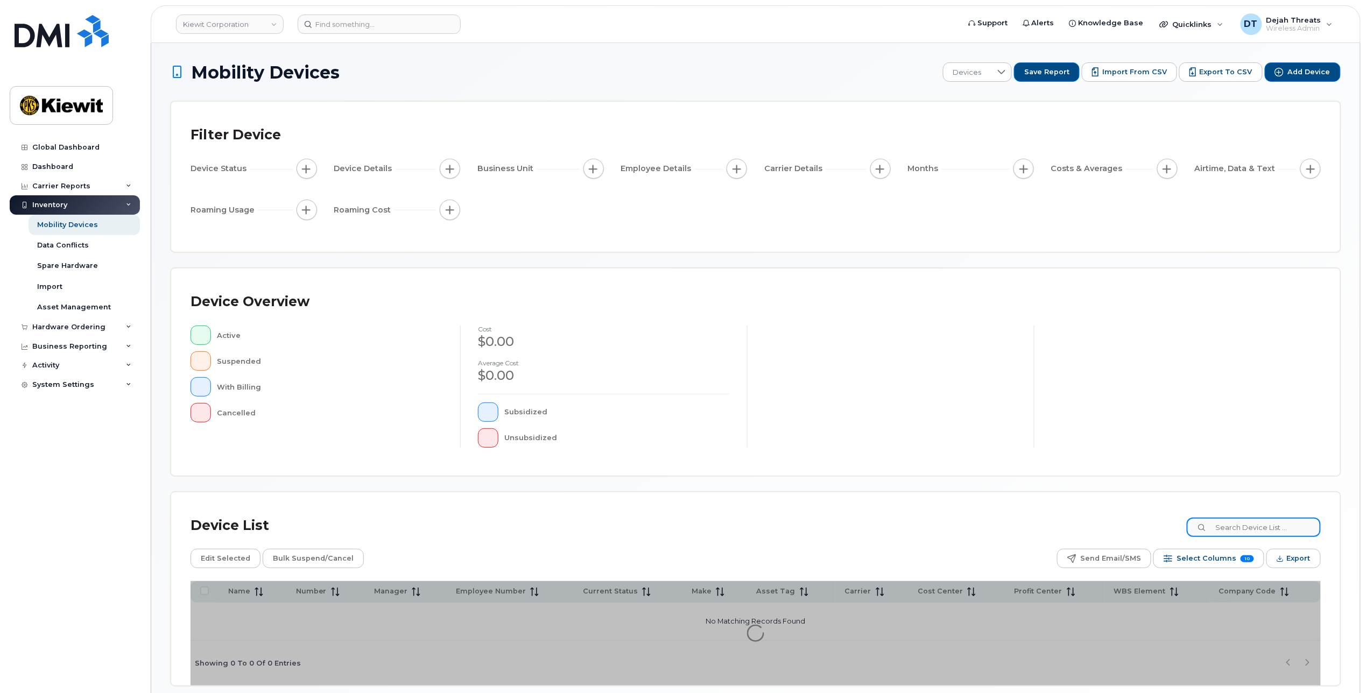
click at [1279, 530] on input at bounding box center [1254, 527] width 134 height 19
paste input "495064"
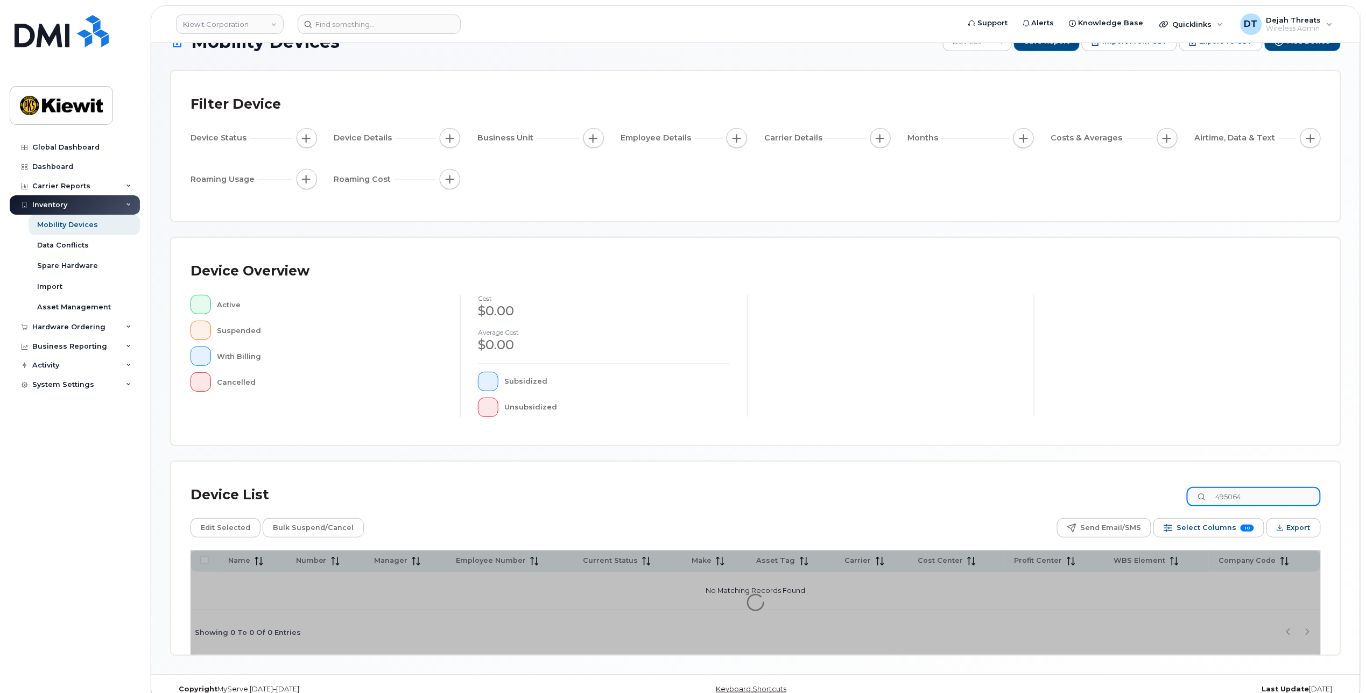
scroll to position [48, 0]
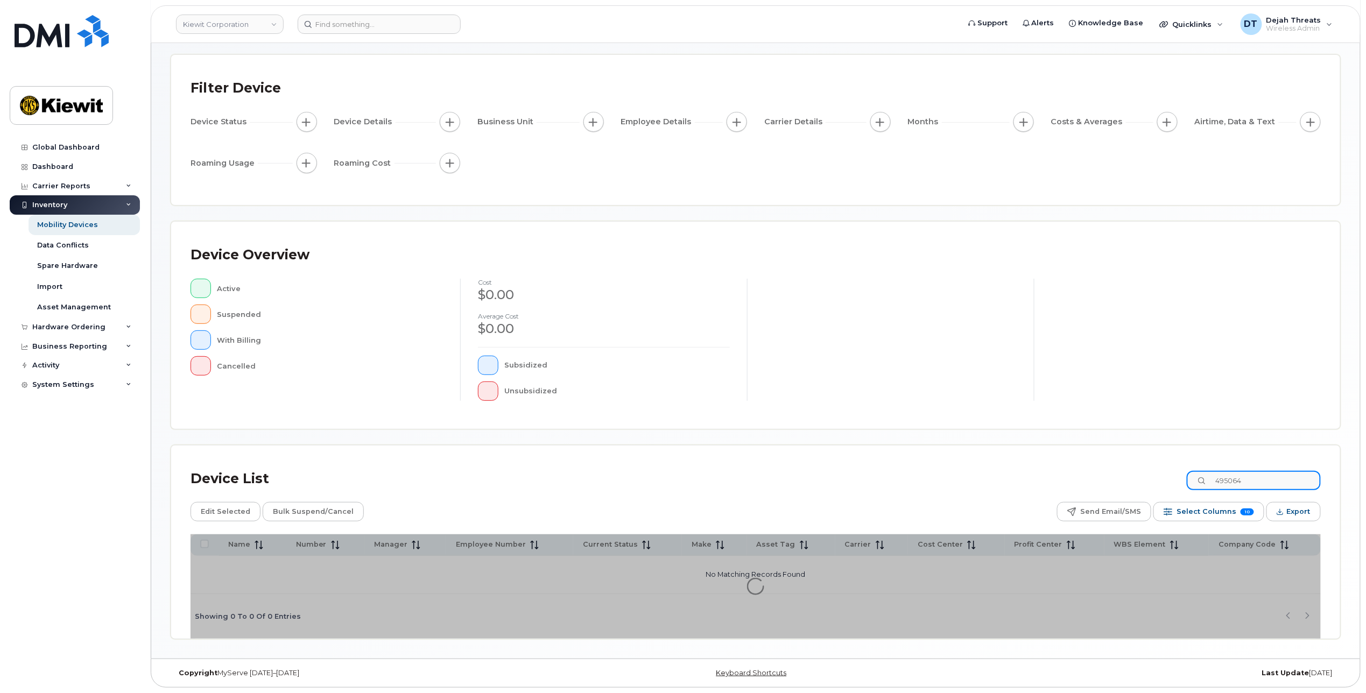
type input "495064"
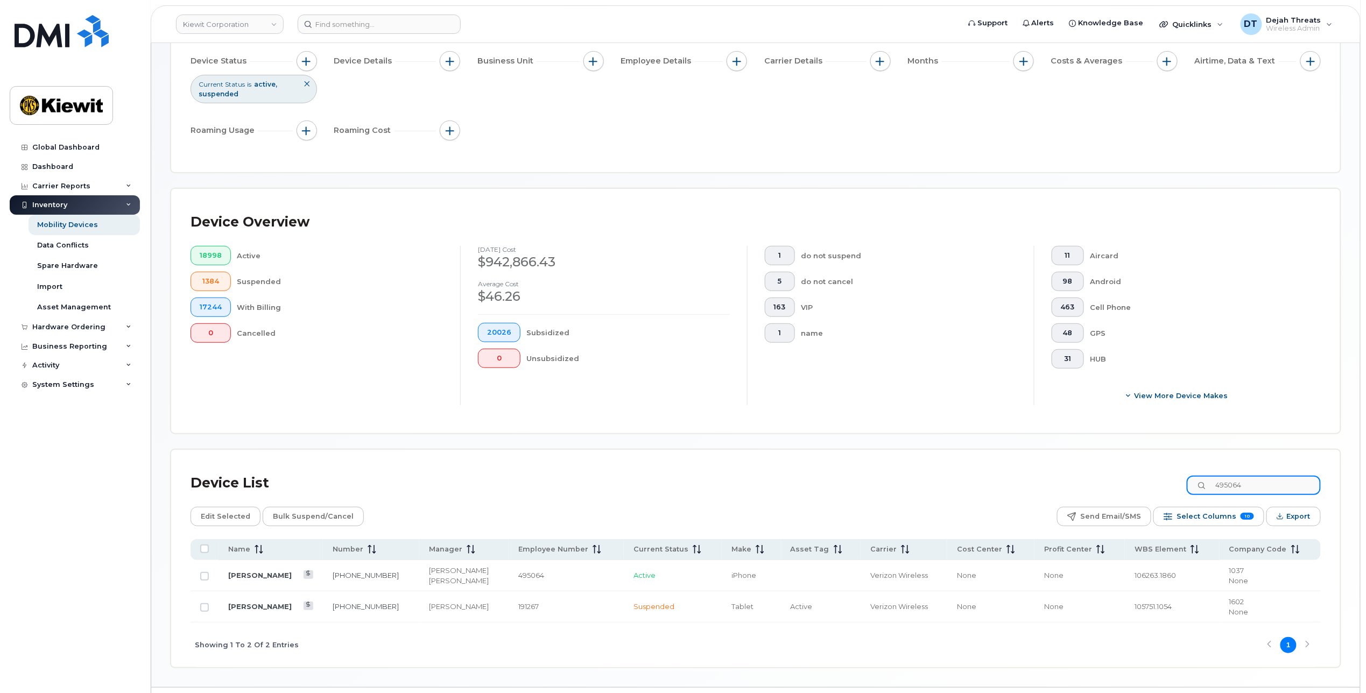
scroll to position [138, 0]
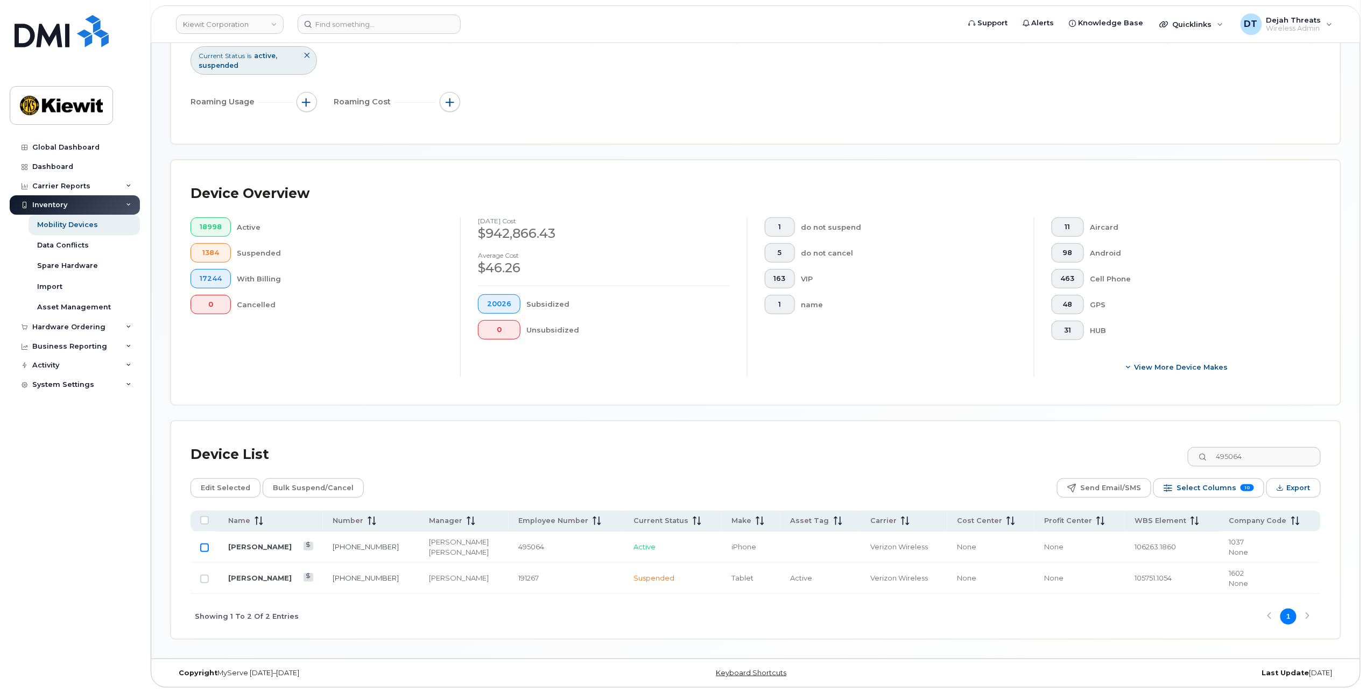
click at [205, 545] on input "Row Unselected" at bounding box center [204, 548] width 9 height 9
click at [201, 550] on input "Row Selected" at bounding box center [204, 548] width 9 height 9
checkbox input "false"
drag, startPoint x: 1258, startPoint y: 455, endPoint x: 1038, endPoint y: 436, distance: 220.4
click at [1038, 436] on div "Device List 495064 Edit Selected Bulk Suspend/Cancel Send Email/SMS Select Colu…" at bounding box center [755, 529] width 1169 height 217
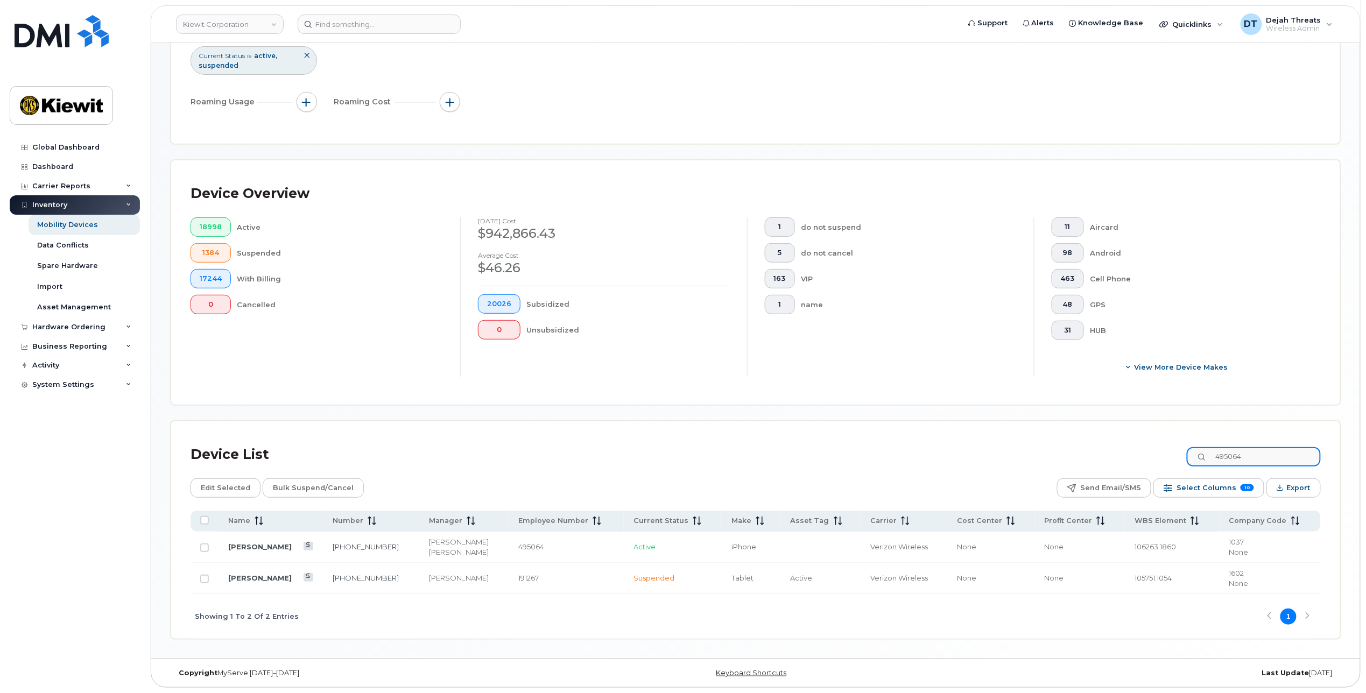
paste input "17228"
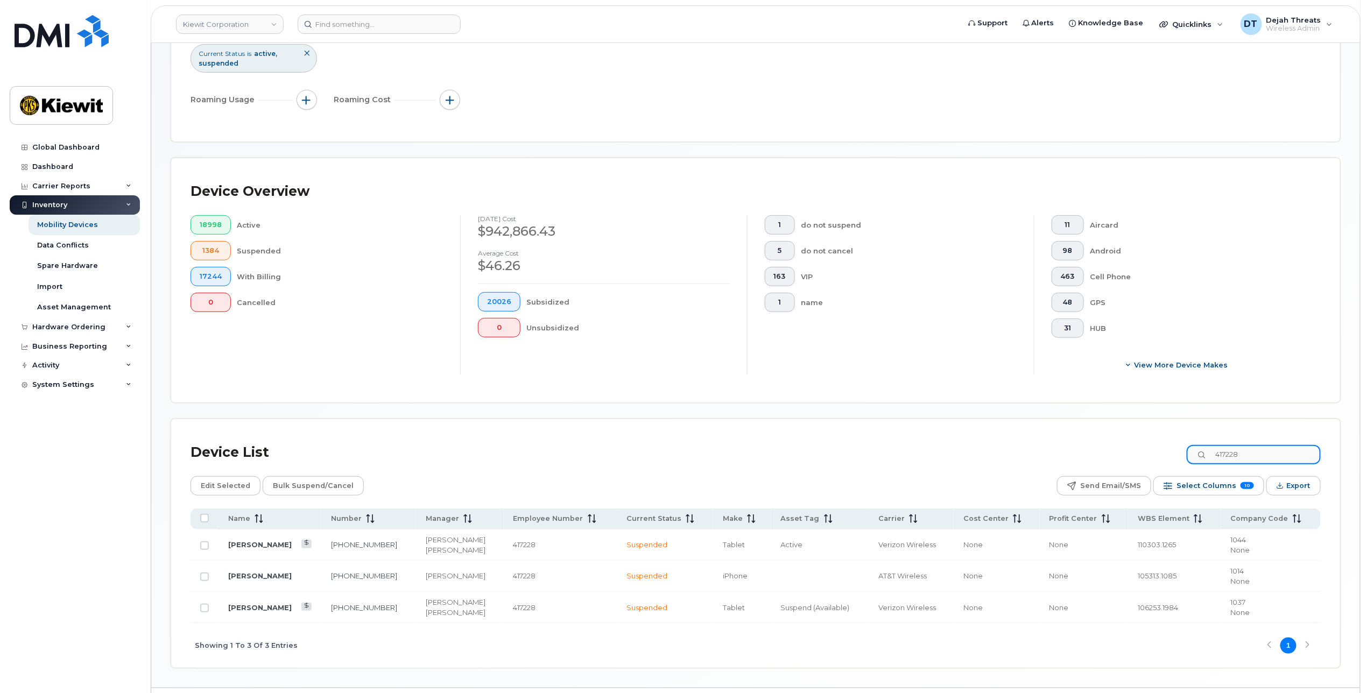
drag, startPoint x: 1230, startPoint y: 453, endPoint x: 1082, endPoint y: 453, distance: 148.0
click at [1082, 453] on div "Device List 417228" at bounding box center [756, 453] width 1130 height 28
paste input "237332"
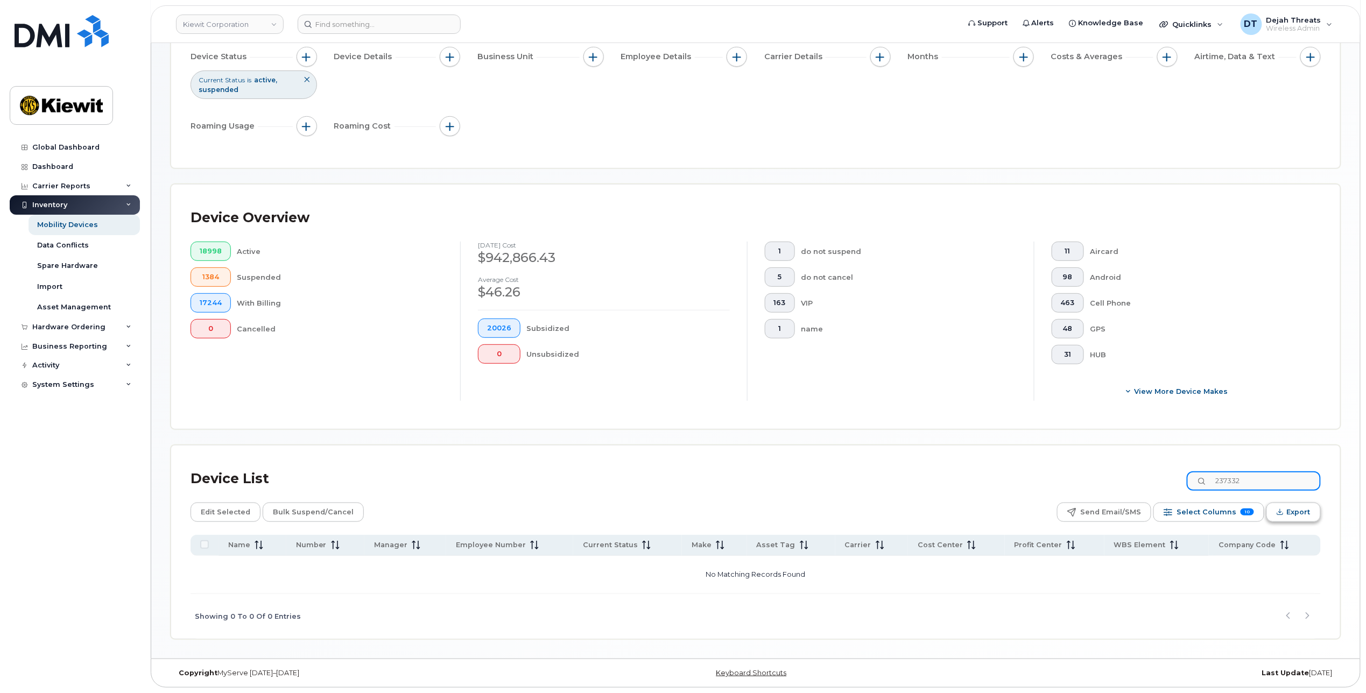
scroll to position [114, 0]
drag, startPoint x: 1203, startPoint y: 497, endPoint x: 1006, endPoint y: 499, distance: 197.0
click at [1007, 499] on div "Device List 237332 Edit Selected Bulk Suspend/Cancel Send Email/SMS Select Colu…" at bounding box center [756, 552] width 1130 height 174
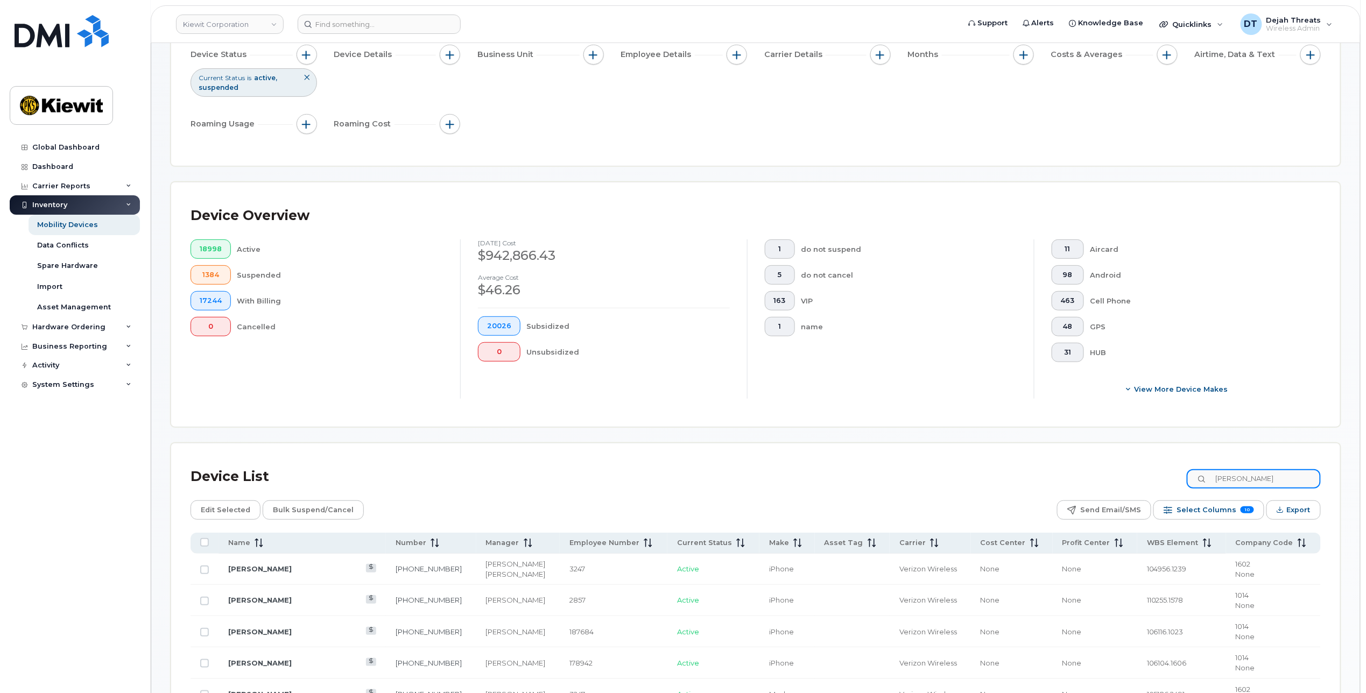
scroll to position [138, 0]
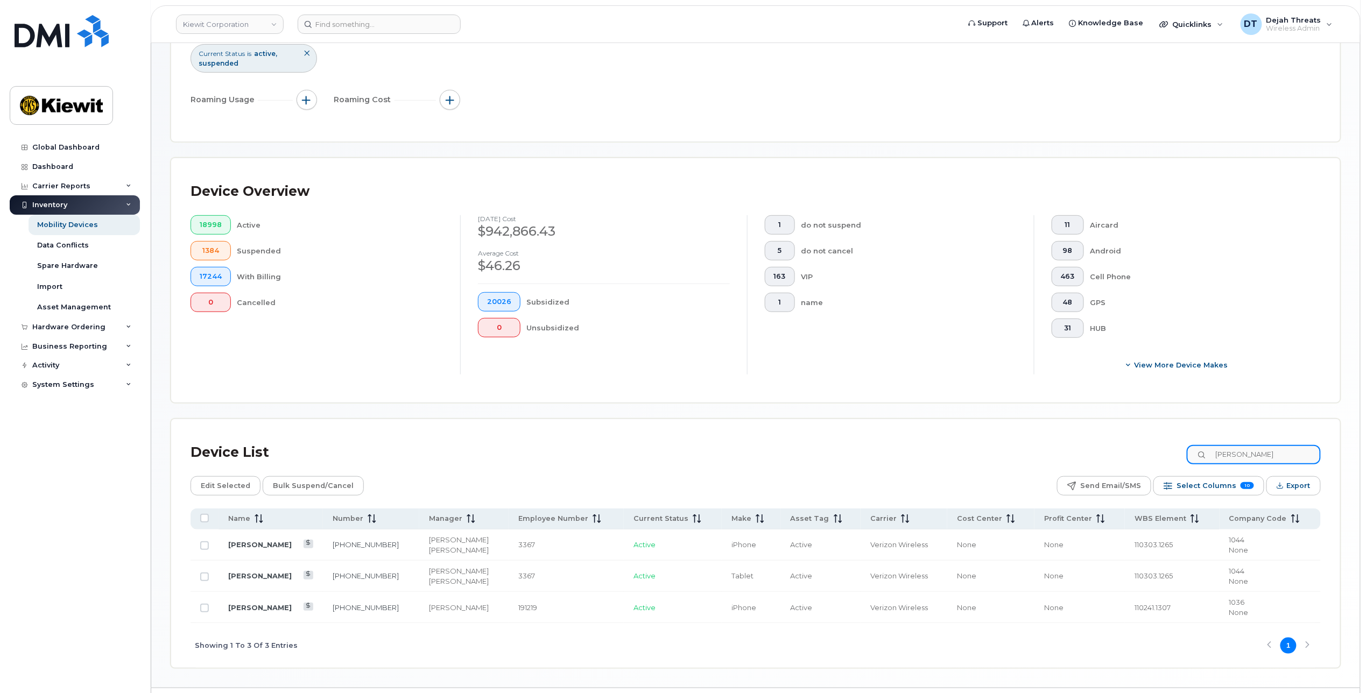
drag, startPoint x: 1283, startPoint y: 455, endPoint x: 1041, endPoint y: 454, distance: 242.2
click at [1045, 454] on div "Device List timothy lea" at bounding box center [756, 453] width 1130 height 28
paste input "DMI8881"
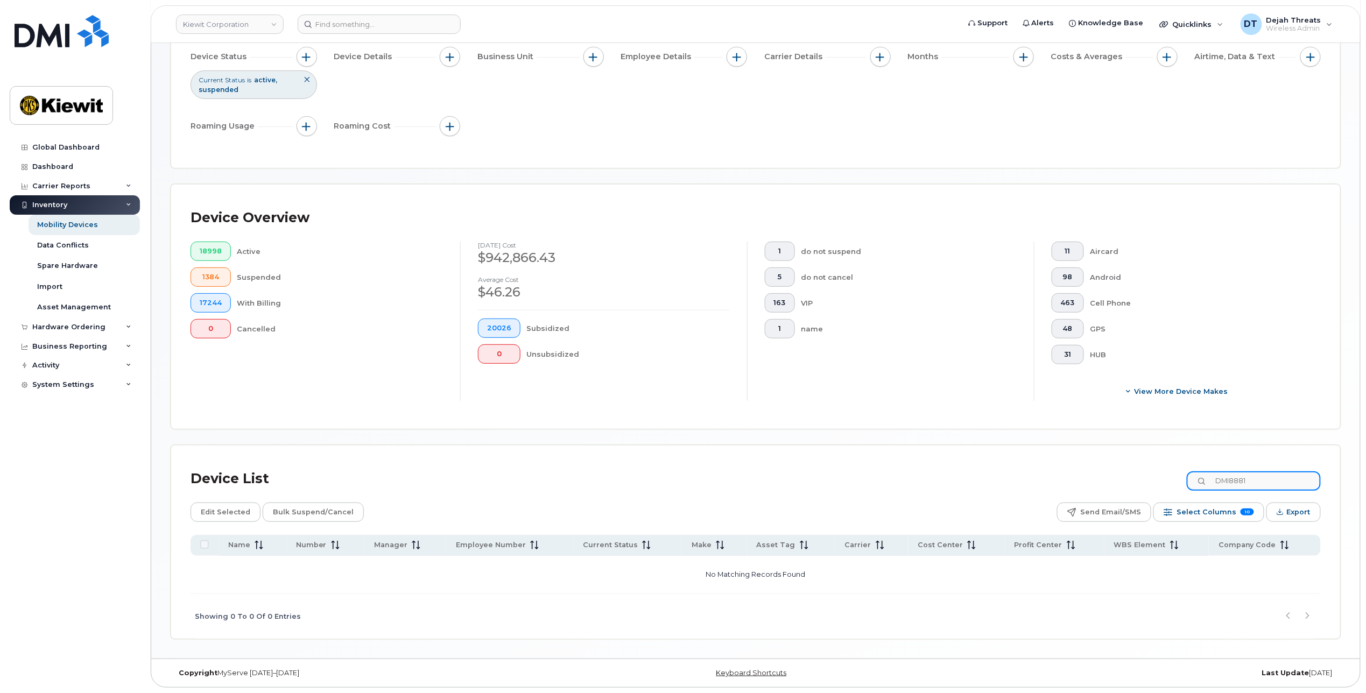
scroll to position [114, 0]
click at [1070, 505] on div "Device List DMI8881 Edit Selected Bulk Suspend/Cancel Send Email/SMS Select Col…" at bounding box center [756, 552] width 1130 height 174
paste input "498900"
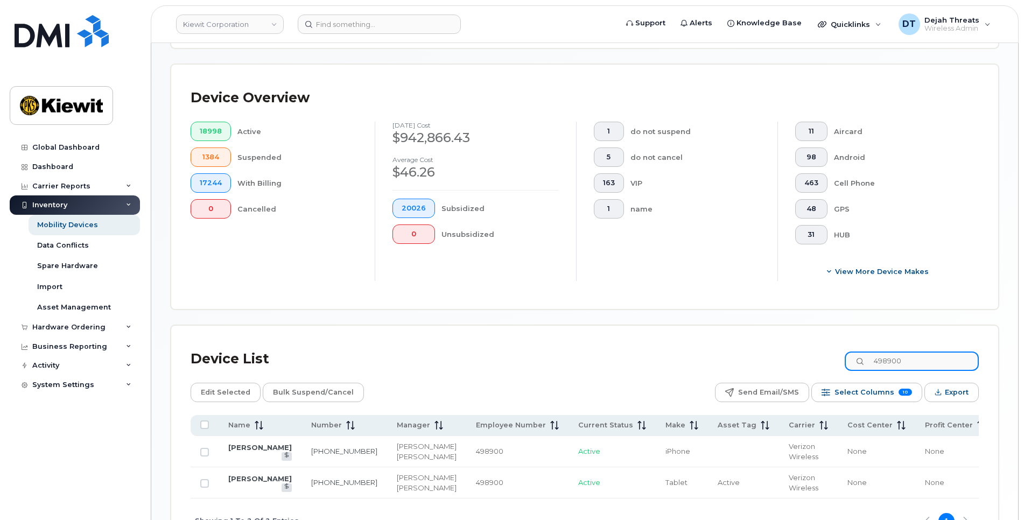
scroll to position [300, 0]
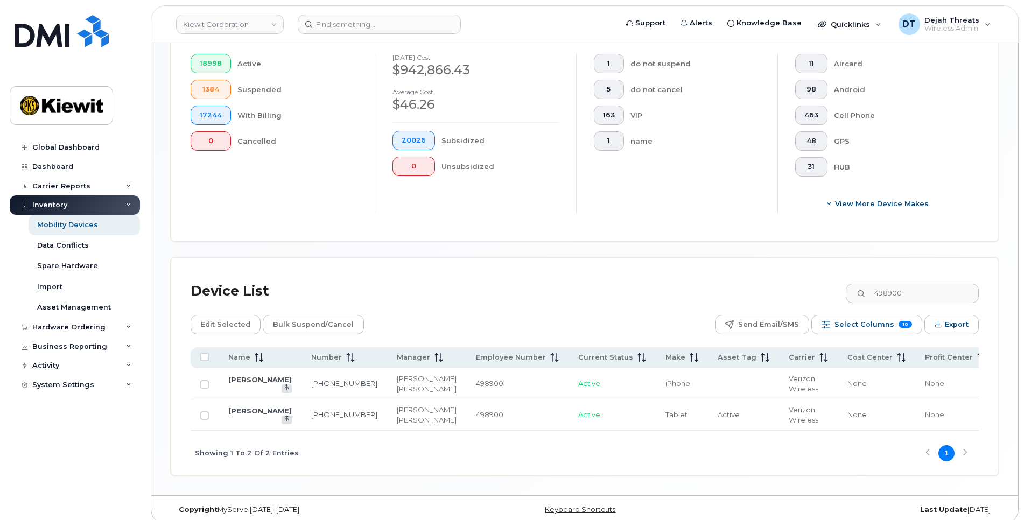
click at [709, 292] on div "Device List 498900" at bounding box center [585, 291] width 788 height 28
drag, startPoint x: 937, startPoint y: 284, endPoint x: 773, endPoint y: 291, distance: 163.8
click at [773, 292] on div "Device List 498900" at bounding box center [585, 291] width 788 height 28
paste input "54923"
click at [734, 288] on div "Device List 454923" at bounding box center [585, 291] width 788 height 28
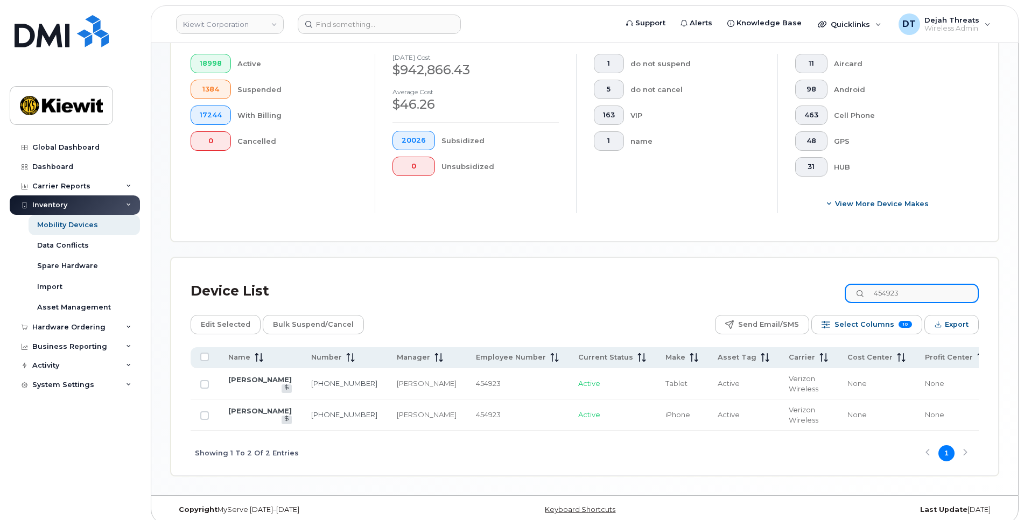
drag, startPoint x: 915, startPoint y: 294, endPoint x: 810, endPoint y: 284, distance: 105.4
click at [811, 285] on div "Device List 454923" at bounding box center [585, 291] width 788 height 28
paste input "74339"
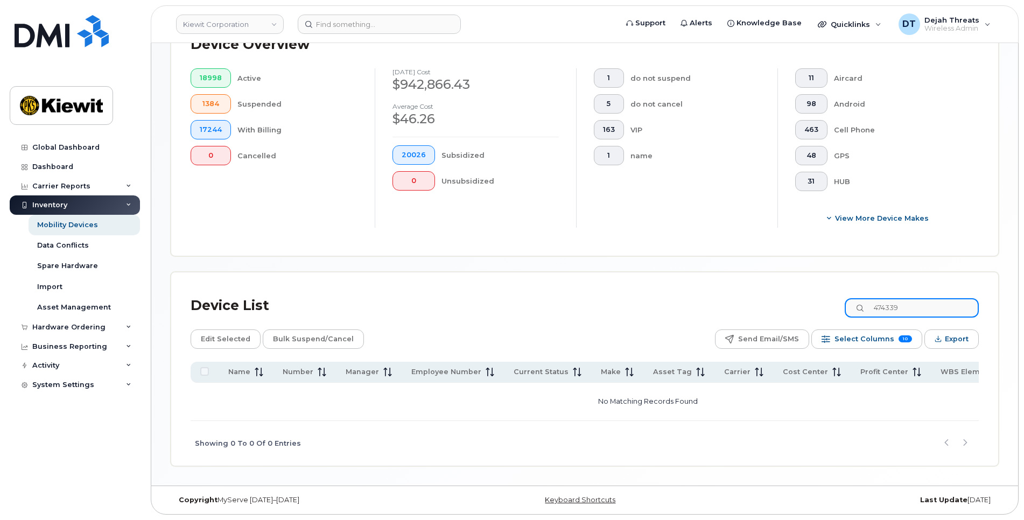
scroll to position [288, 0]
drag, startPoint x: 908, startPoint y: 309, endPoint x: 807, endPoint y: 307, distance: 100.7
click at [807, 307] on div "Device List 474339" at bounding box center [585, 306] width 788 height 28
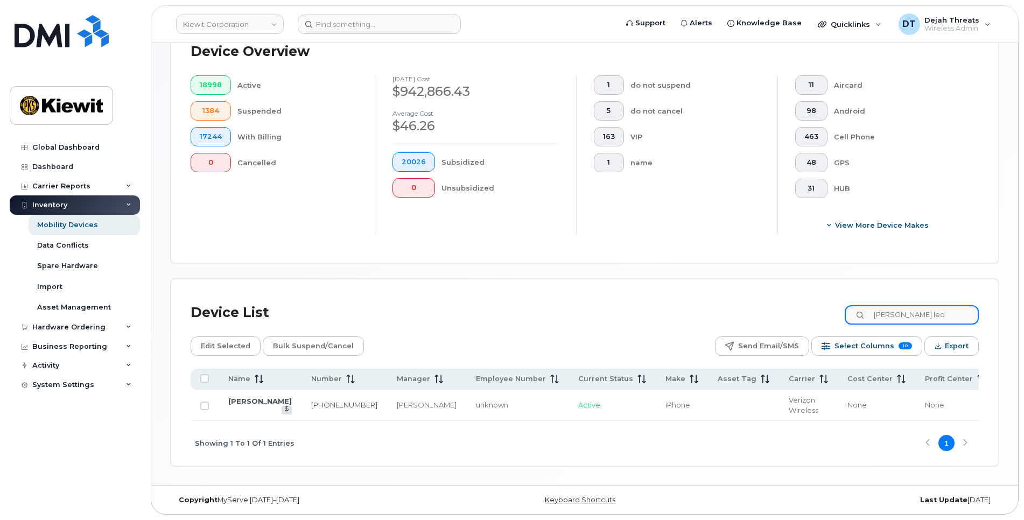
scroll to position [281, 0]
type input "donovan leda"
click at [201, 401] on input "Row Unselected" at bounding box center [204, 405] width 9 height 9
checkbox input "true"
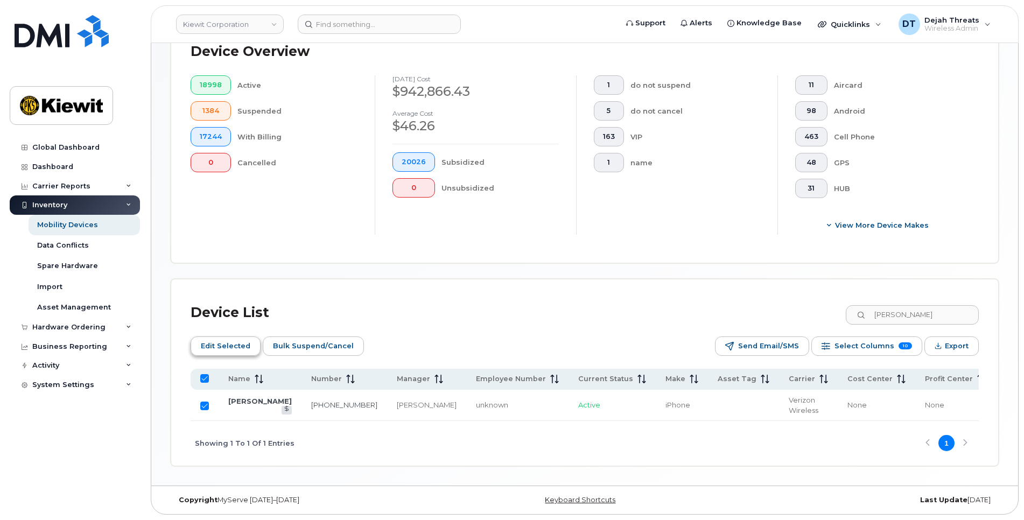
click at [246, 339] on span "Edit Selected" at bounding box center [226, 346] width 50 height 16
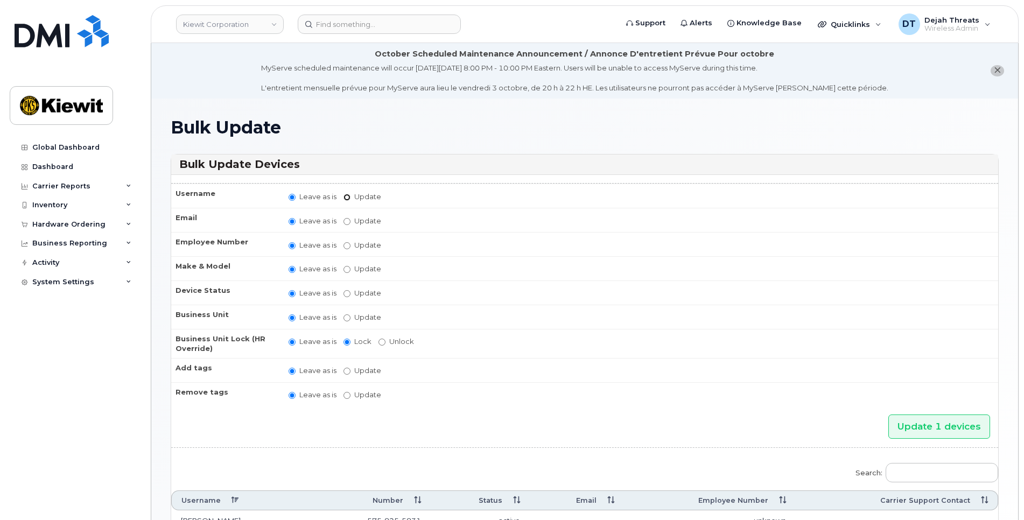
click at [344, 196] on input "Update" at bounding box center [346, 197] width 7 height 7
radio input "true"
click at [293, 198] on input "Leave as is" at bounding box center [291, 197] width 7 height 7
radio input "true"
radio input "false"
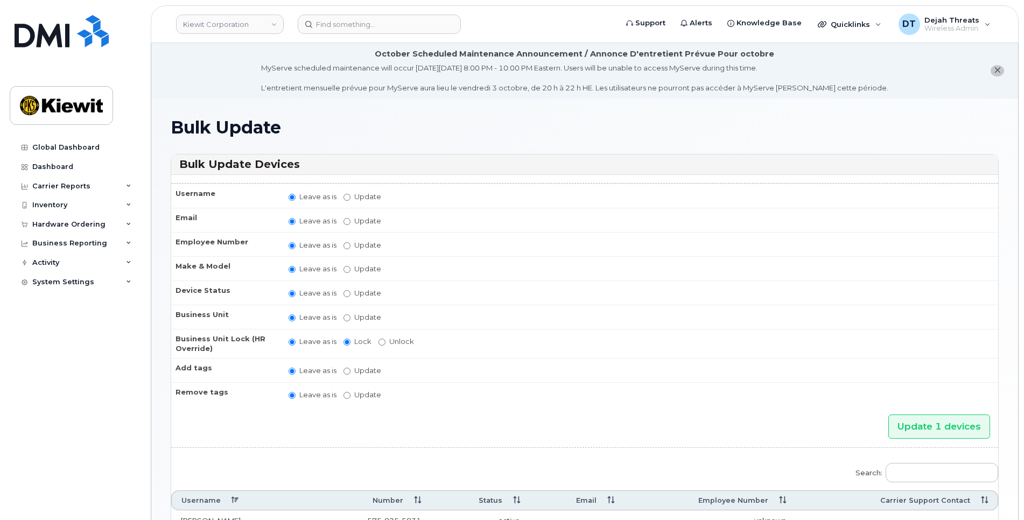
click at [342, 245] on td "Leave as is Update Select employee Type first three symbols or more" at bounding box center [638, 244] width 719 height 24
click at [344, 245] on input "Update" at bounding box center [346, 245] width 7 height 7
radio input "true"
radio input "false"
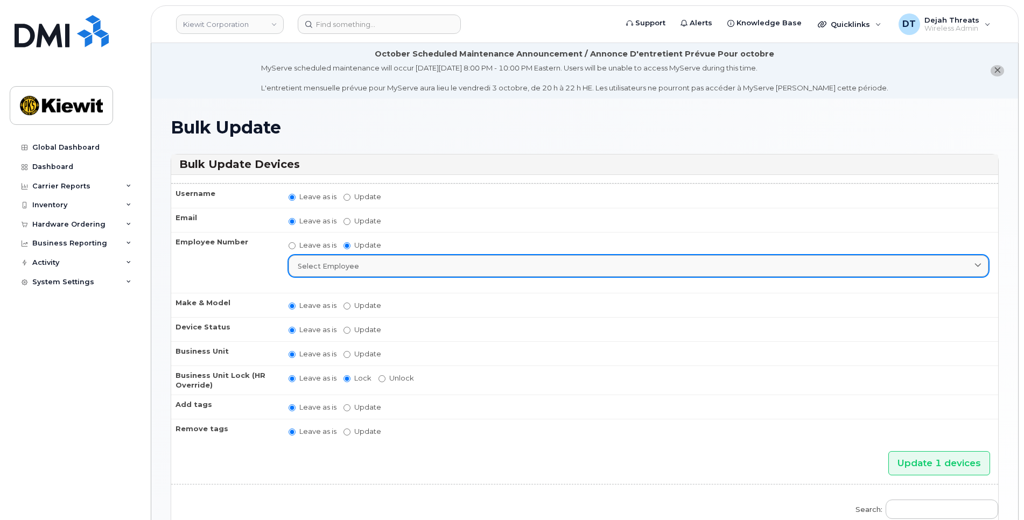
click at [385, 264] on div "Select employee" at bounding box center [638, 266] width 681 height 10
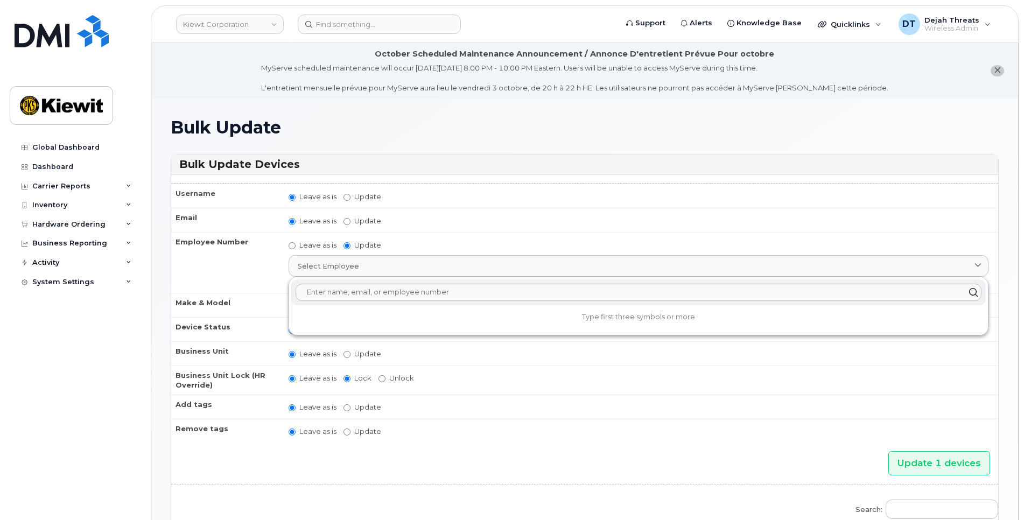
click at [382, 291] on input "text" at bounding box center [638, 292] width 686 height 17
paste input "474339"
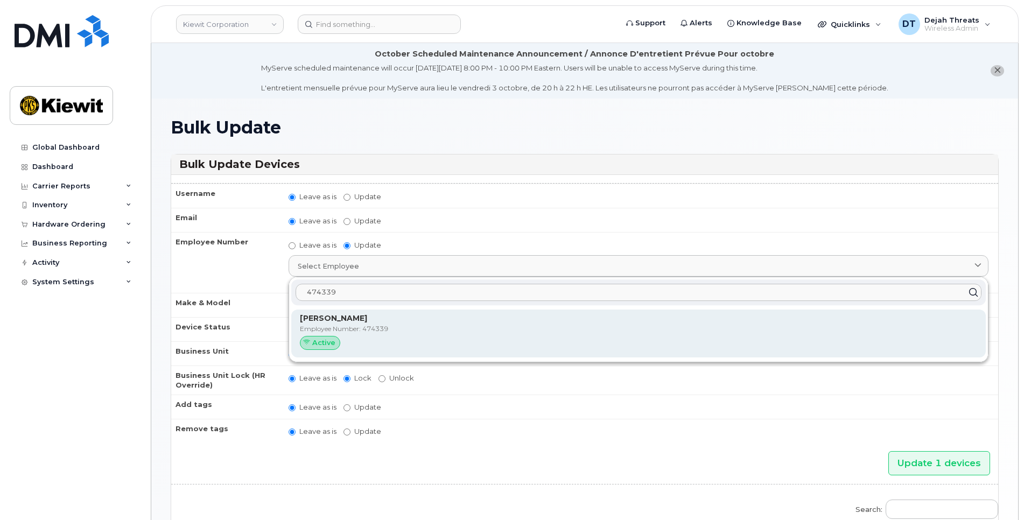
type input "474339"
click at [342, 343] on div "Active" at bounding box center [638, 343] width 677 height 14
type input "474339"
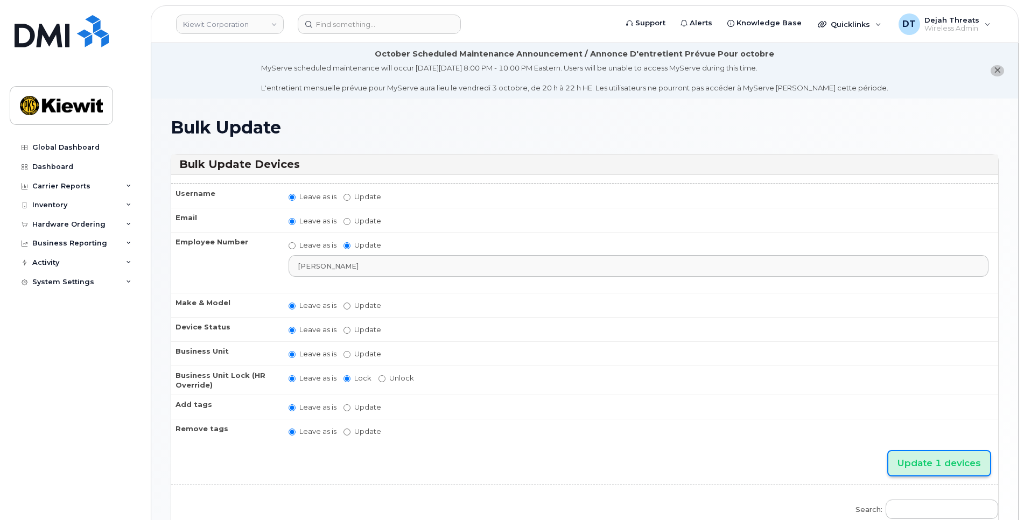
click at [929, 460] on input "Update 1 devices" at bounding box center [939, 463] width 102 height 24
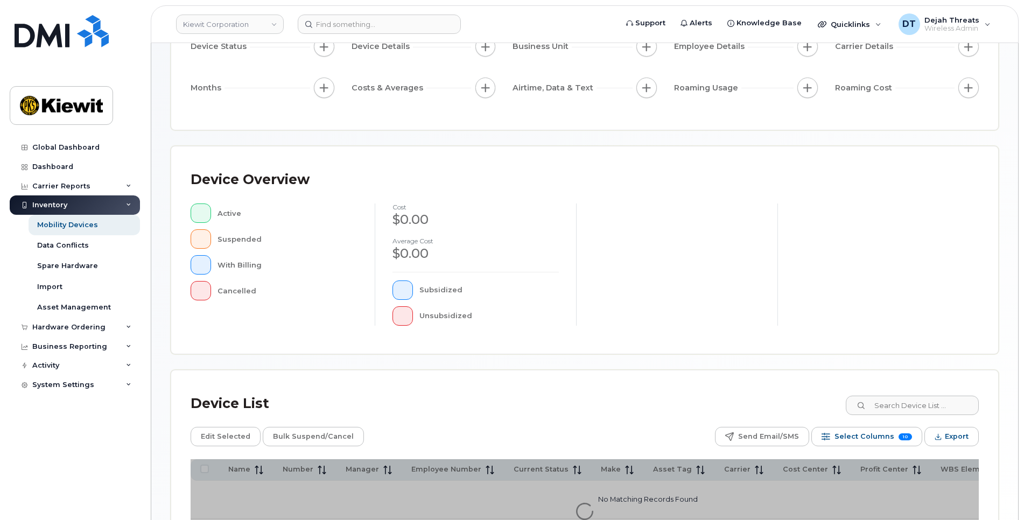
scroll to position [223, 0]
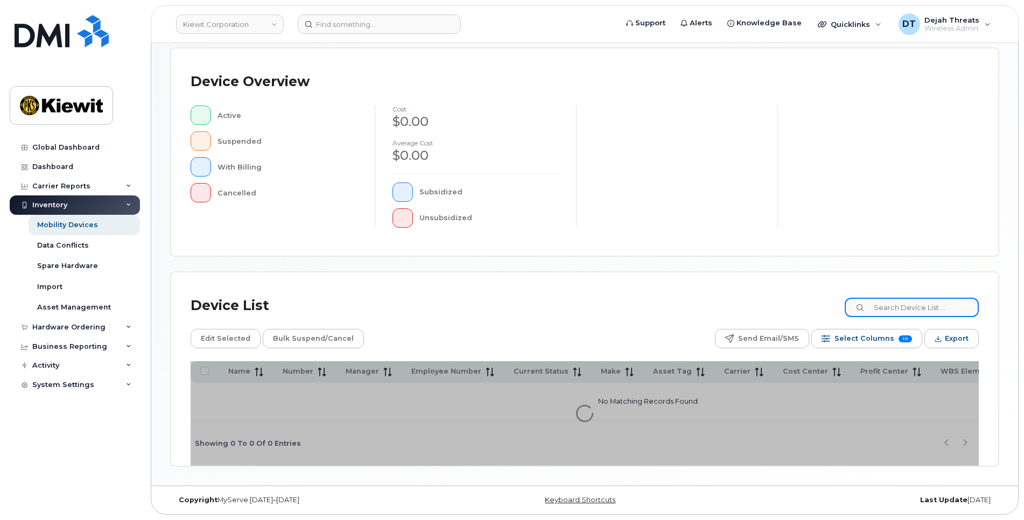
click at [924, 303] on input at bounding box center [911, 307] width 134 height 19
paste input "497535"
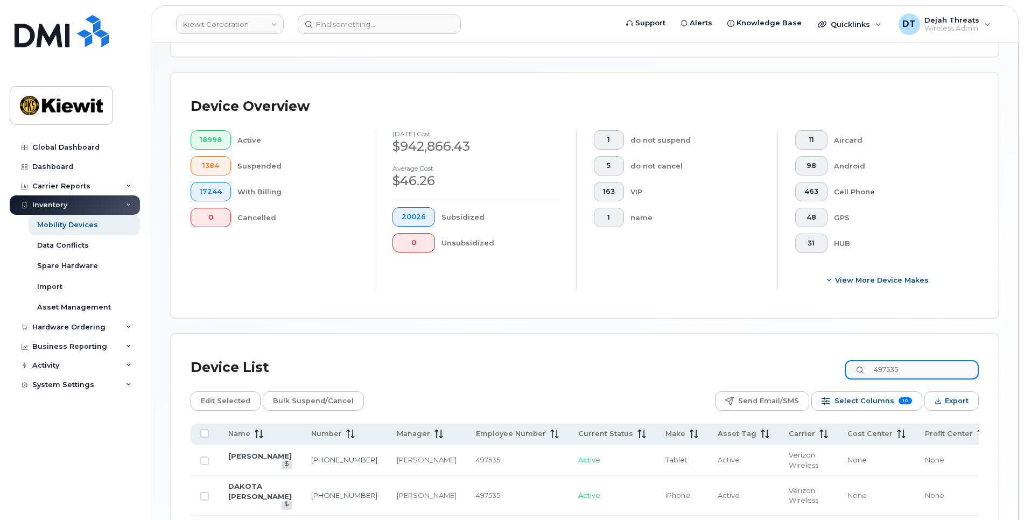
scroll to position [252, 0]
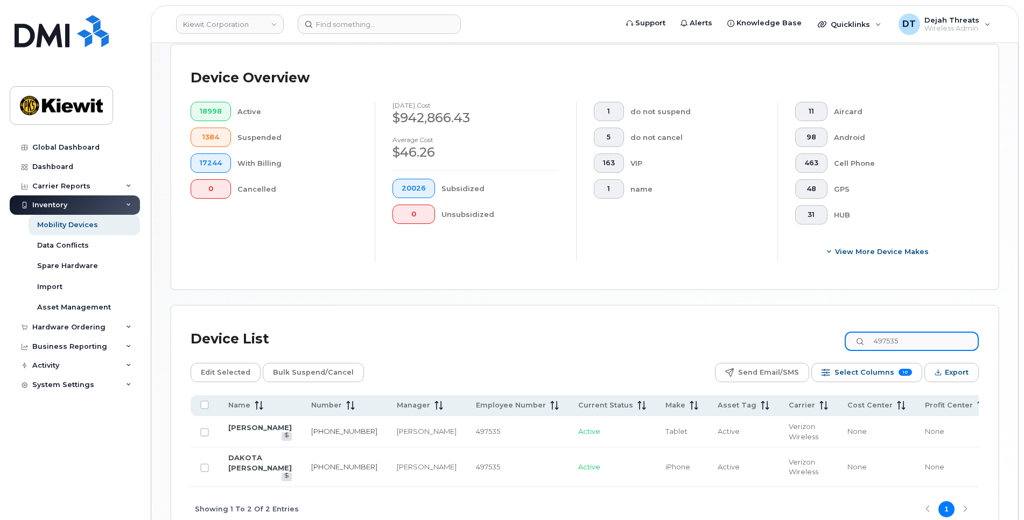
type input "497535"
click at [378, 293] on div "Mobility Devices Devices Save Report Import from CSV Export to CSV Add Device F…" at bounding box center [585, 171] width 828 height 721
click at [202, 431] on td at bounding box center [205, 431] width 28 height 31
click at [206, 436] on input "Row Unselected" at bounding box center [204, 432] width 9 height 9
checkbox input "true"
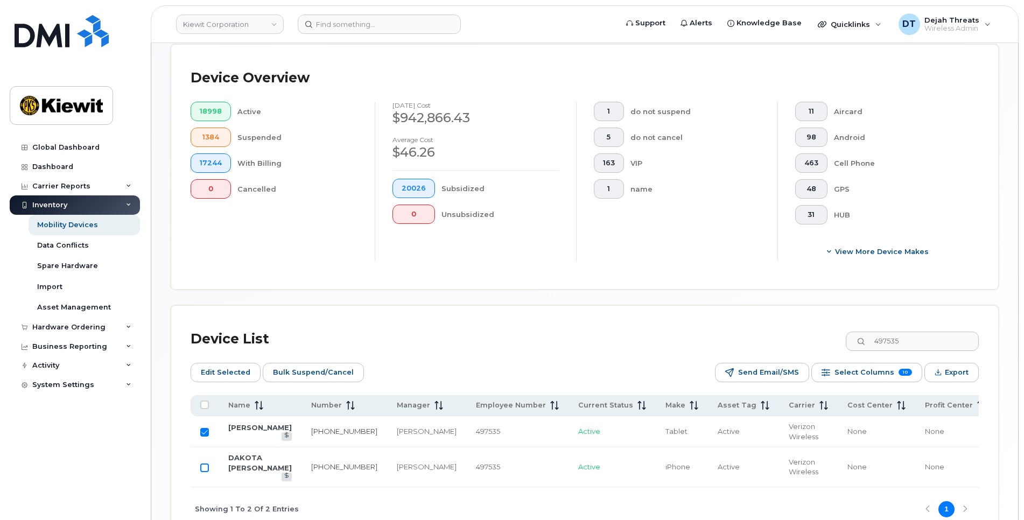
click at [202, 472] on input "Row Unselected" at bounding box center [204, 467] width 9 height 9
checkbox input "true"
click at [241, 366] on span "Edit Selected" at bounding box center [226, 372] width 50 height 16
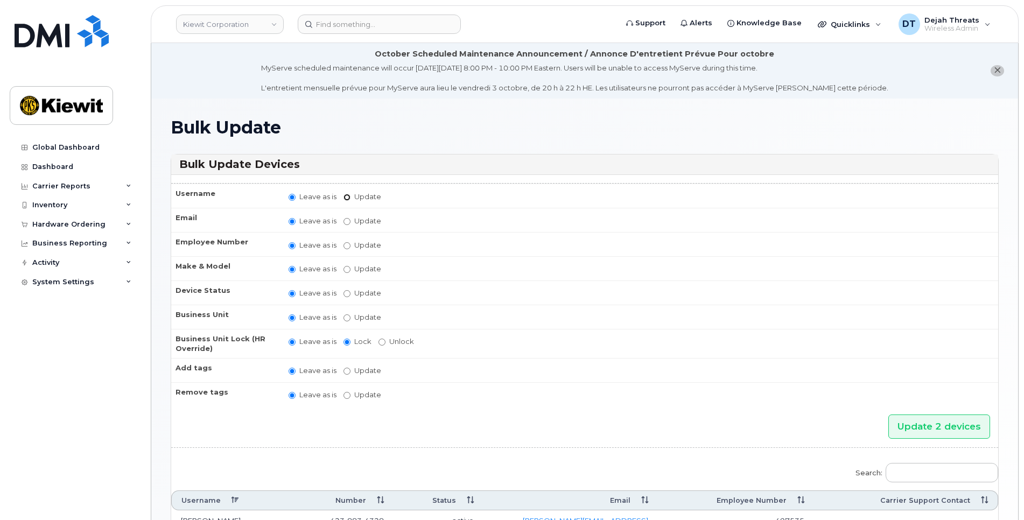
click at [343, 198] on input "Update" at bounding box center [346, 197] width 7 height 7
radio input "true"
radio input "false"
click at [414, 195] on input "Update" at bounding box center [431, 197] width 100 height 13
type input "Zach Shultz"
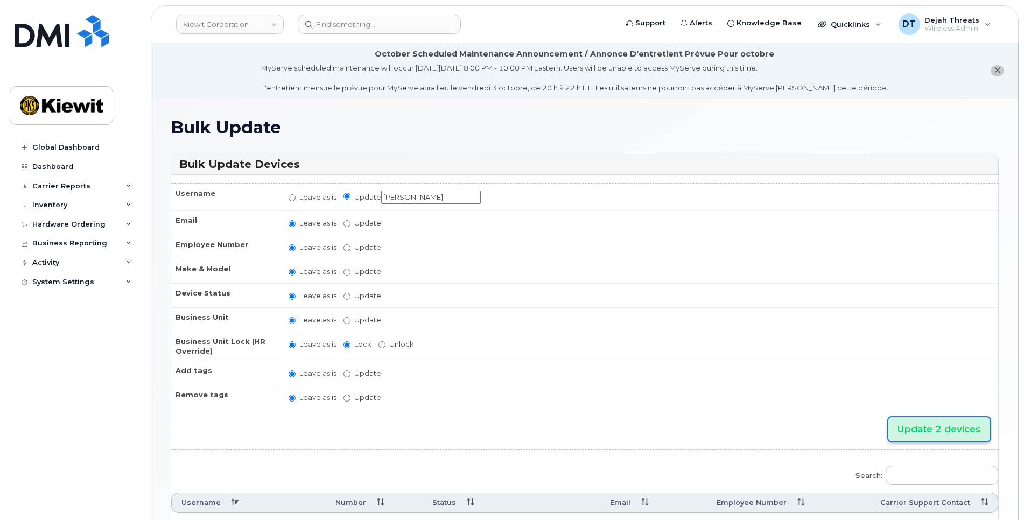
click at [929, 429] on input "Update 2 devices" at bounding box center [939, 429] width 102 height 24
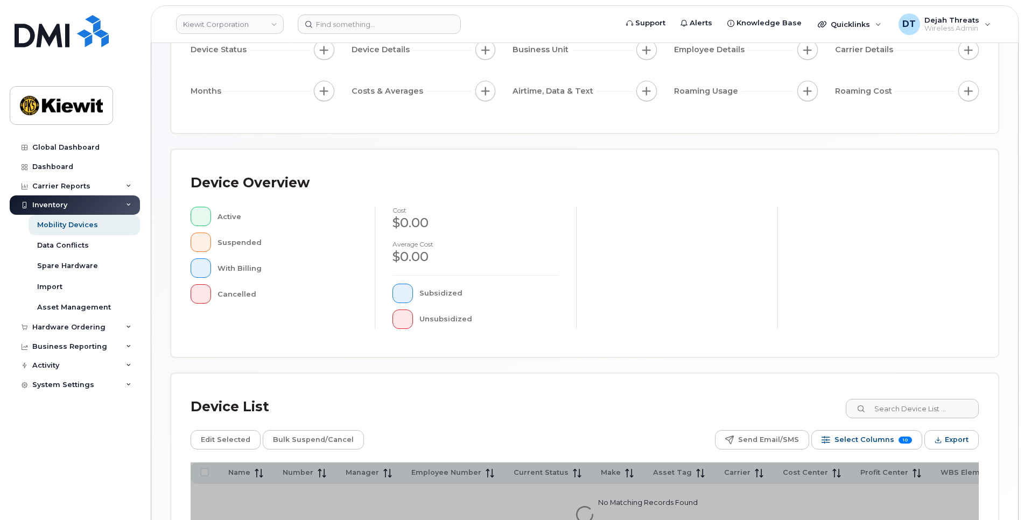
scroll to position [223, 0]
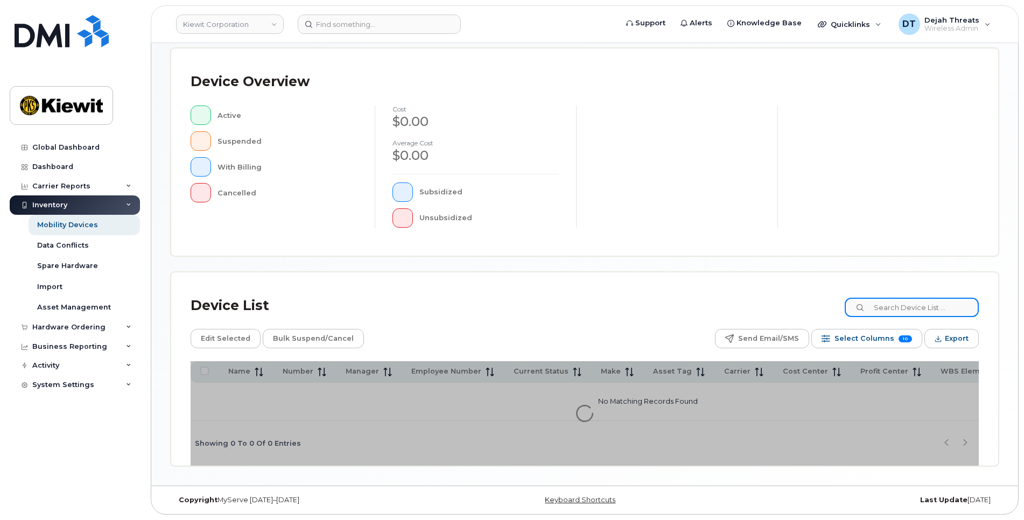
click at [913, 298] on input at bounding box center [911, 307] width 134 height 19
paste input "502833"
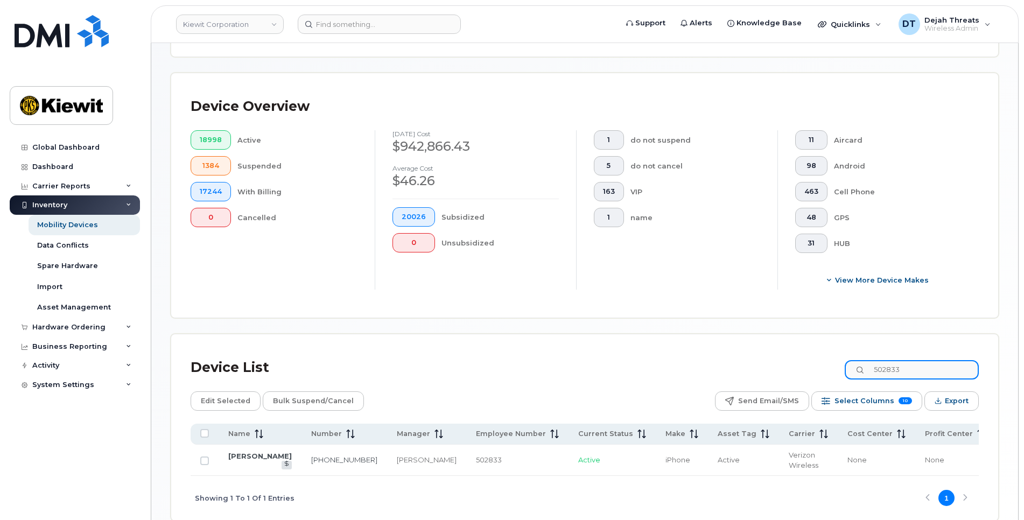
scroll to position [252, 0]
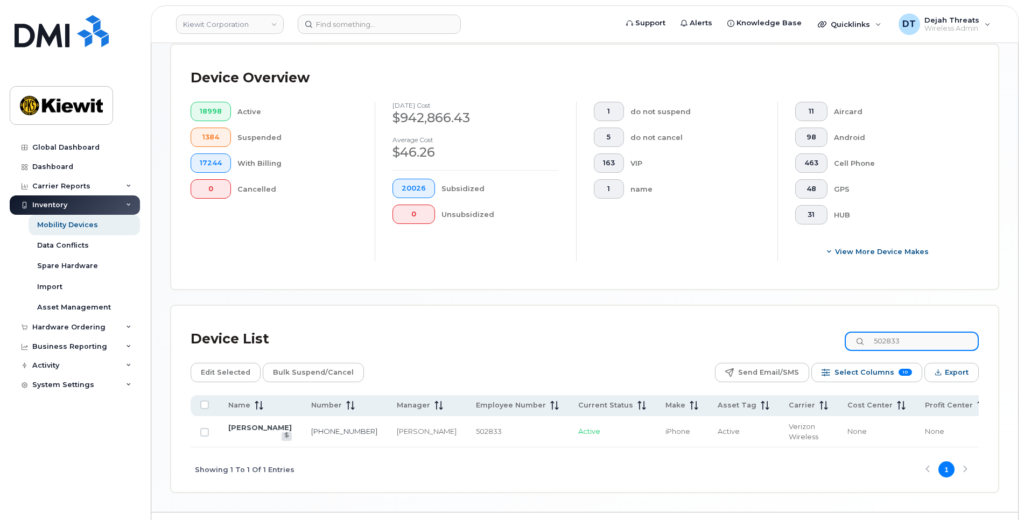
drag, startPoint x: 947, startPoint y: 334, endPoint x: 790, endPoint y: 349, distance: 157.9
click at [792, 350] on div "Device List 502833" at bounding box center [585, 339] width 788 height 28
paste input "389554"
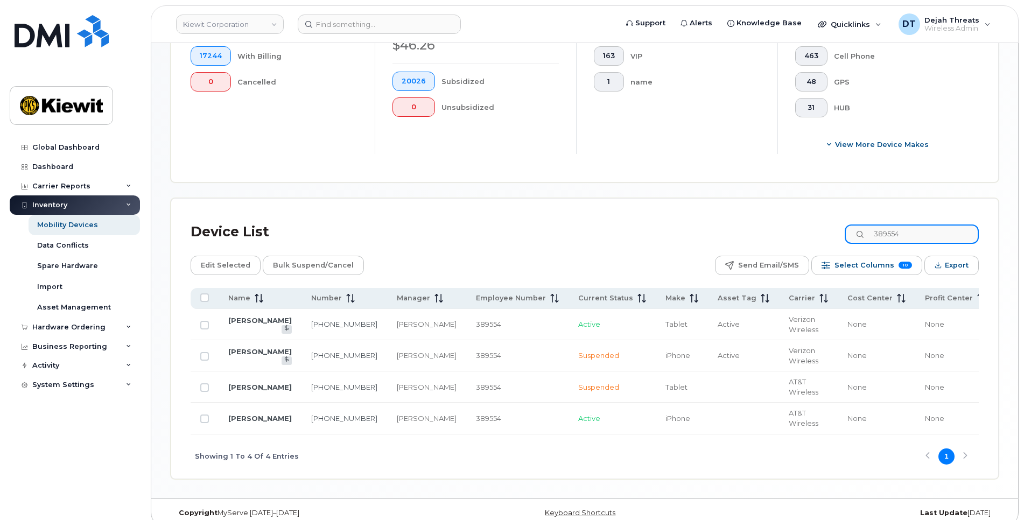
scroll to position [383, 0]
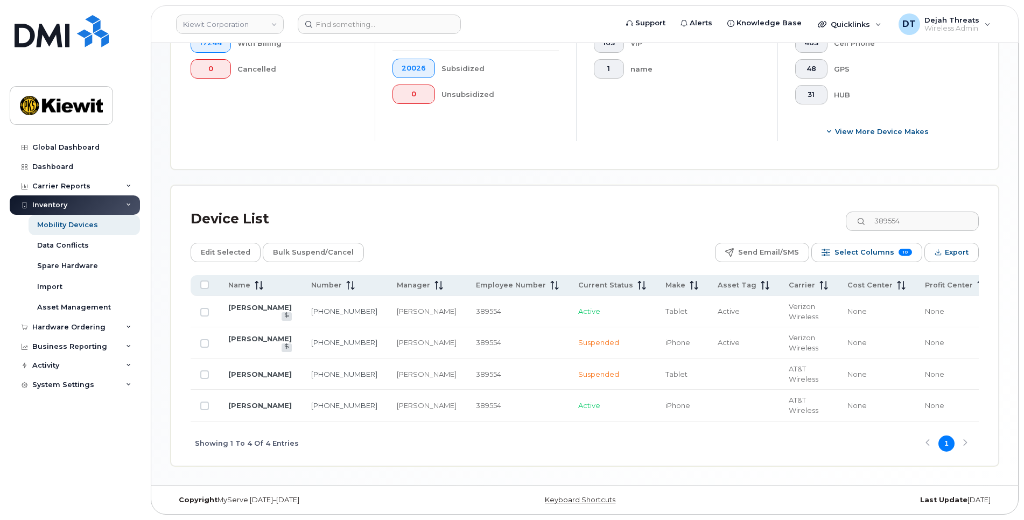
click at [690, 186] on div "Device List 389554 Edit Selected Bulk Suspend/Cancel Send Email/SMS Select Colu…" at bounding box center [584, 326] width 827 height 280
drag, startPoint x: 840, startPoint y: 214, endPoint x: 785, endPoint y: 213, distance: 54.9
click at [787, 213] on div "Device List 389554" at bounding box center [585, 219] width 788 height 28
paste input "540491"
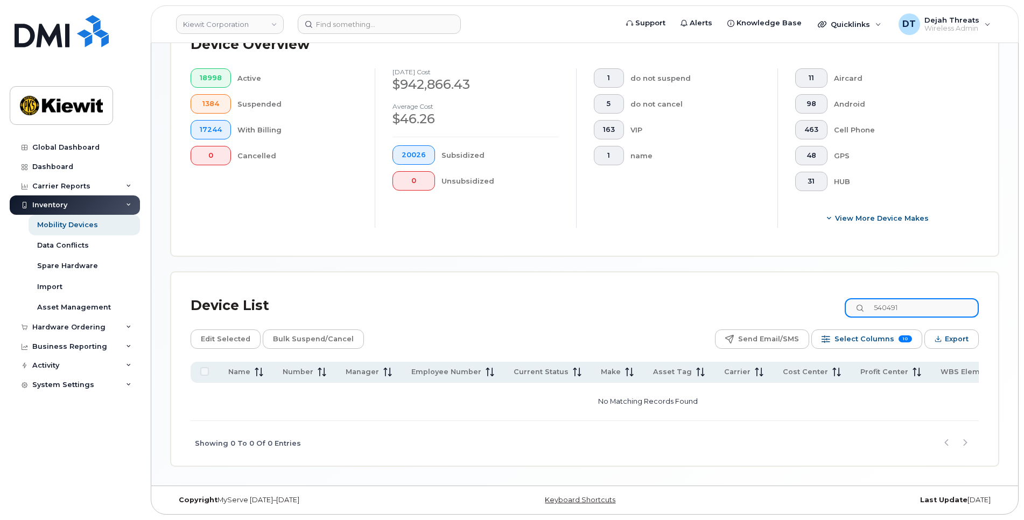
scroll to position [288, 0]
drag, startPoint x: 925, startPoint y: 300, endPoint x: 802, endPoint y: 313, distance: 123.3
click at [802, 312] on div "Device List 540491" at bounding box center [585, 306] width 788 height 28
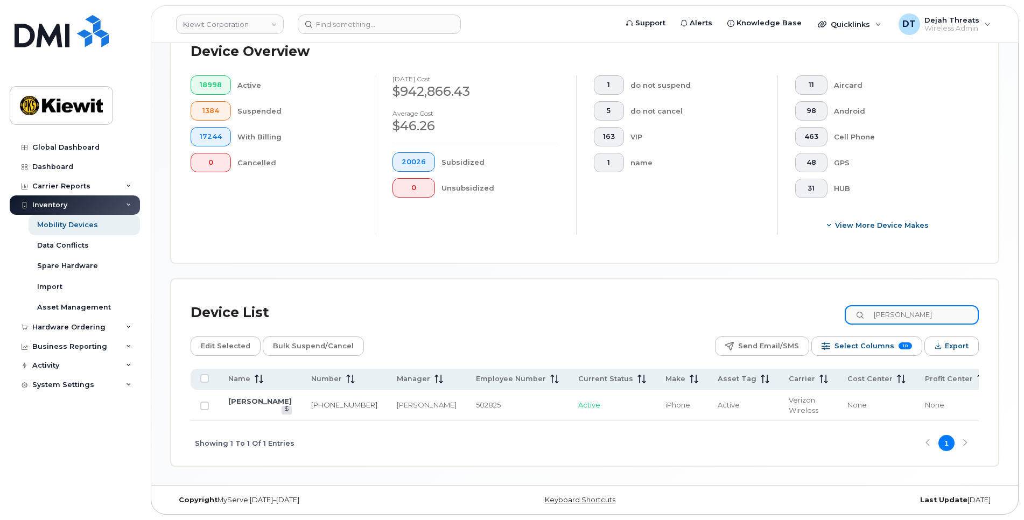
scroll to position [290, 0]
click at [686, 279] on div "Device List Mina gu Edit Selected Bulk Suspend/Cancel Send Email/SMS Select Col…" at bounding box center [584, 372] width 827 height 186
drag, startPoint x: 929, startPoint y: 304, endPoint x: 716, endPoint y: 297, distance: 212.7
click at [717, 299] on div "Device List Mina gu" at bounding box center [585, 313] width 788 height 28
paste input "448517"
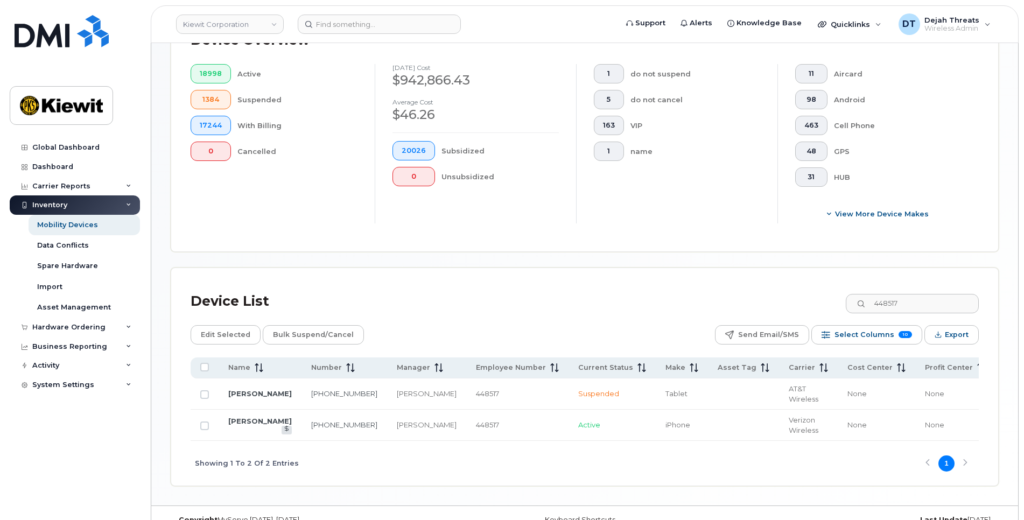
click at [707, 269] on div "Device List 448517 Edit Selected Bulk Suspend/Cancel Send Email/SMS Select Colu…" at bounding box center [584, 376] width 827 height 217
click at [479, 285] on div "Device List 448517 Edit Selected Bulk Suspend/Cancel Send Email/SMS Select Colu…" at bounding box center [584, 376] width 827 height 217
drag, startPoint x: 929, startPoint y: 309, endPoint x: 809, endPoint y: 294, distance: 121.0
click at [809, 294] on div "Device List 448517" at bounding box center [585, 301] width 788 height 28
paste input "234519"
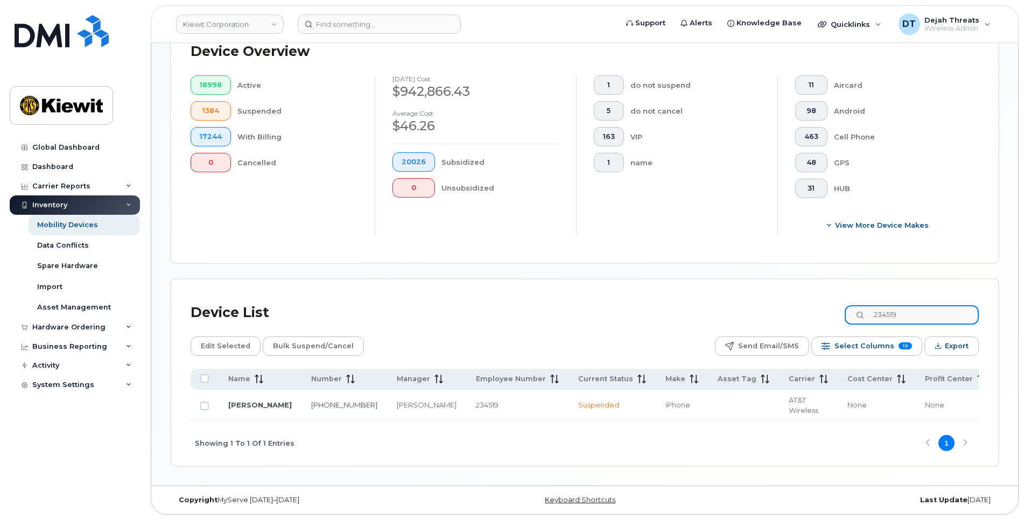
scroll to position [281, 0]
drag, startPoint x: 903, startPoint y: 311, endPoint x: 819, endPoint y: 308, distance: 84.0
click at [819, 308] on div "Device List 234519" at bounding box center [585, 313] width 788 height 28
paste input "469143"
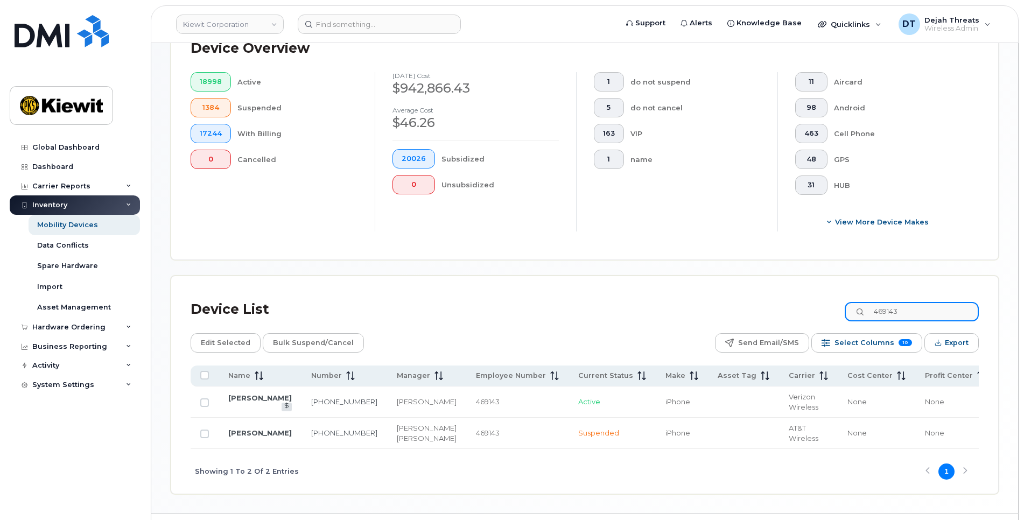
scroll to position [290, 0]
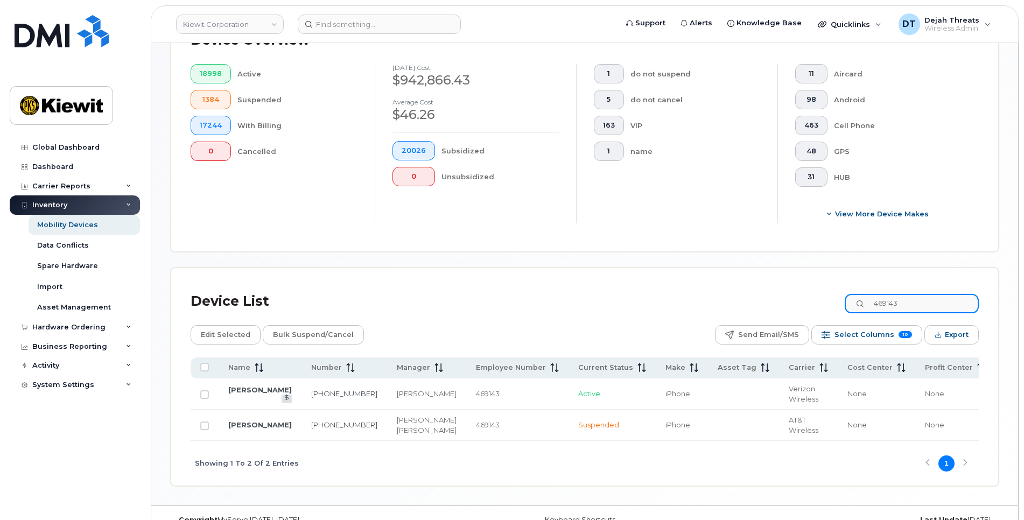
drag, startPoint x: 927, startPoint y: 296, endPoint x: 800, endPoint y: 294, distance: 126.5
click at [801, 294] on div "Device List 469143" at bounding box center [585, 301] width 788 height 28
paste input "57669"
drag, startPoint x: 920, startPoint y: 305, endPoint x: 787, endPoint y: 298, distance: 133.1
click at [788, 298] on div "Device List 457669" at bounding box center [585, 301] width 788 height 28
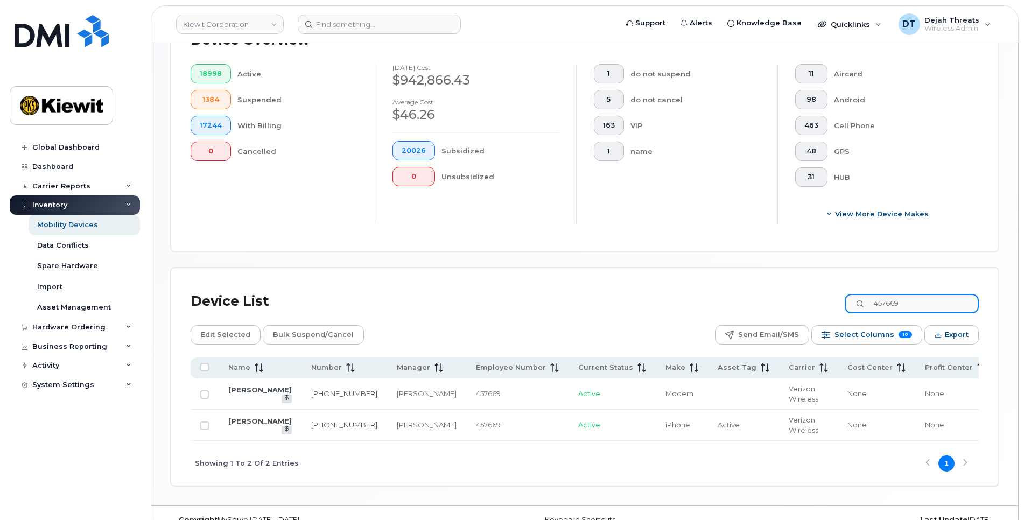
paste input "69143"
drag, startPoint x: 886, startPoint y: 292, endPoint x: 783, endPoint y: 302, distance: 103.8
click at [795, 302] on div "Device List 469143" at bounding box center [585, 301] width 788 height 28
paste input "7299"
click at [1023, 279] on body "Kiewit Corporation Support Alerts Knowledge Base Quicklinks Suspend / Cancel De…" at bounding box center [512, 124] width 1024 height 829
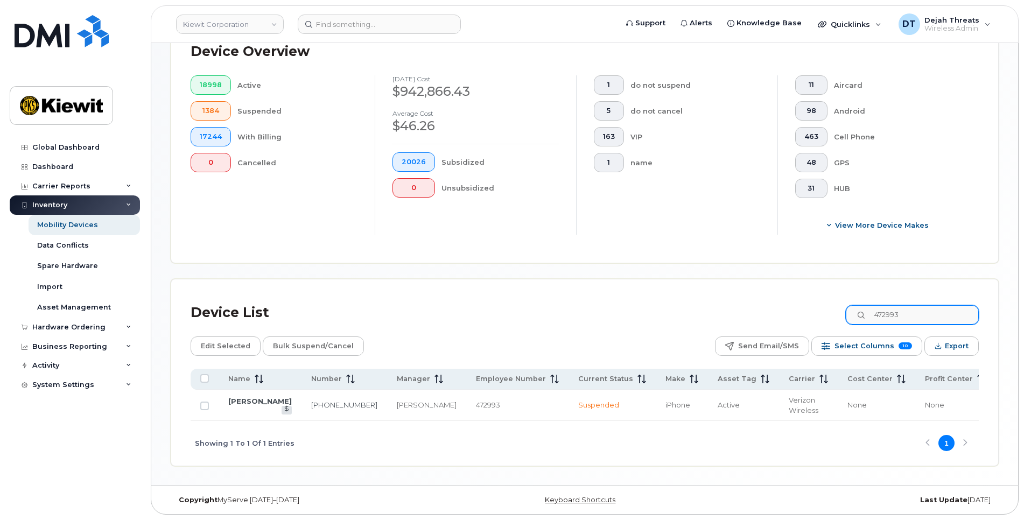
scroll to position [281, 0]
drag, startPoint x: 923, startPoint y: 310, endPoint x: 786, endPoint y: 313, distance: 136.7
click at [793, 312] on div "Device List 472993" at bounding box center [585, 313] width 788 height 28
paste input "5030"
drag, startPoint x: 928, startPoint y: 309, endPoint x: 776, endPoint y: 317, distance: 152.5
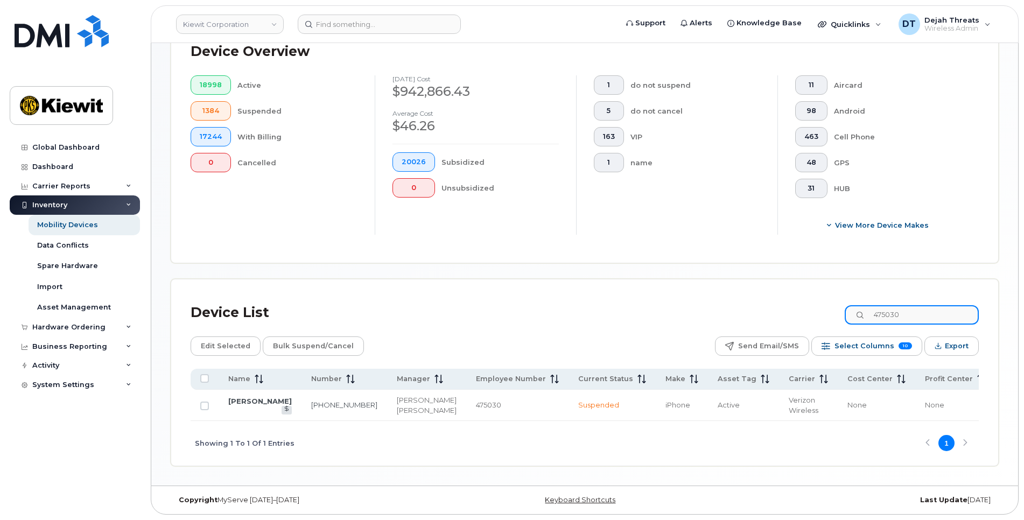
click at [777, 317] on div "Device List 475030" at bounding box center [585, 313] width 788 height 28
paste input "511149"
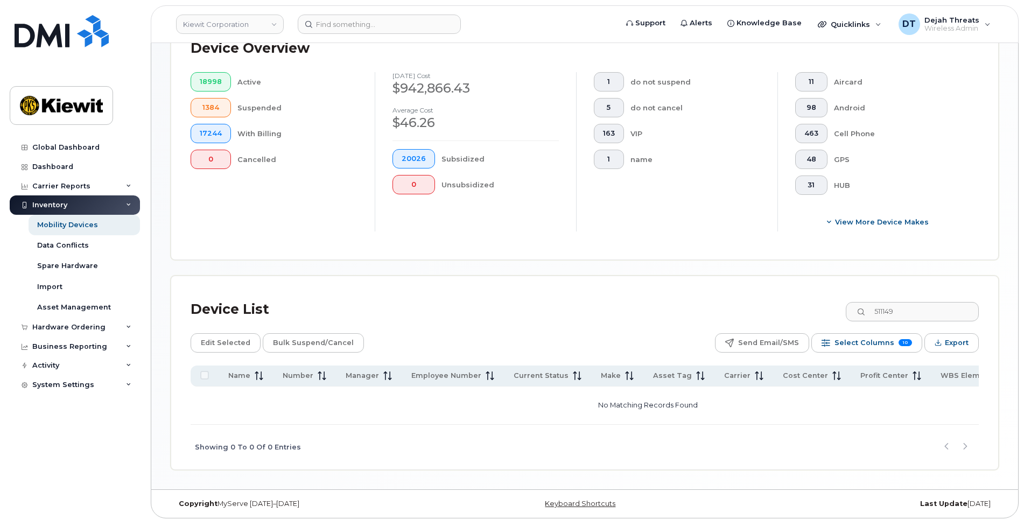
drag, startPoint x: 666, startPoint y: 320, endPoint x: 685, endPoint y: 341, distance: 28.2
click at [666, 321] on div "Device List 511149" at bounding box center [585, 309] width 788 height 28
drag, startPoint x: 928, startPoint y: 304, endPoint x: 771, endPoint y: 319, distance: 157.3
click at [771, 319] on div "Device List 511149" at bounding box center [585, 309] width 788 height 28
drag, startPoint x: 925, startPoint y: 314, endPoint x: 821, endPoint y: 315, distance: 103.9
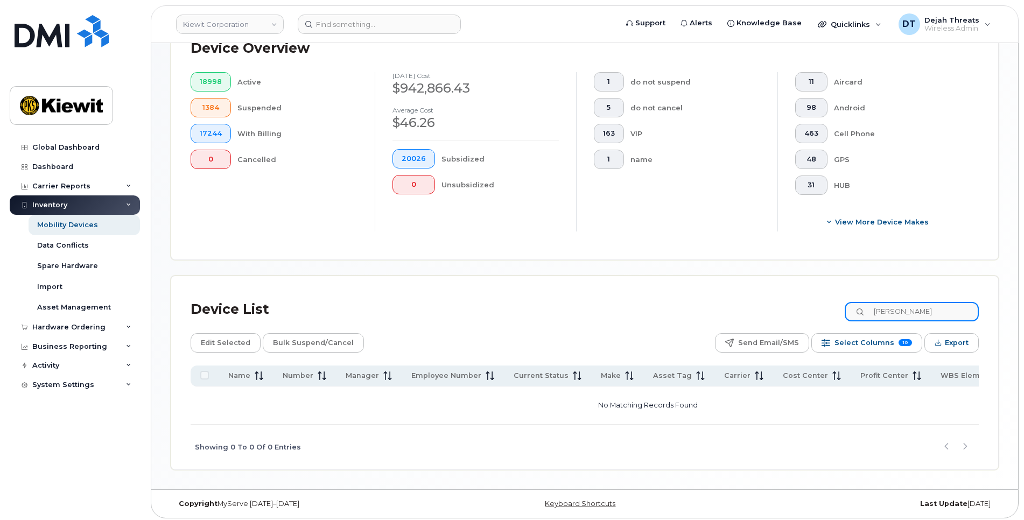
click at [823, 311] on div "Device List ronnie sp" at bounding box center [585, 309] width 788 height 28
paste input "529880"
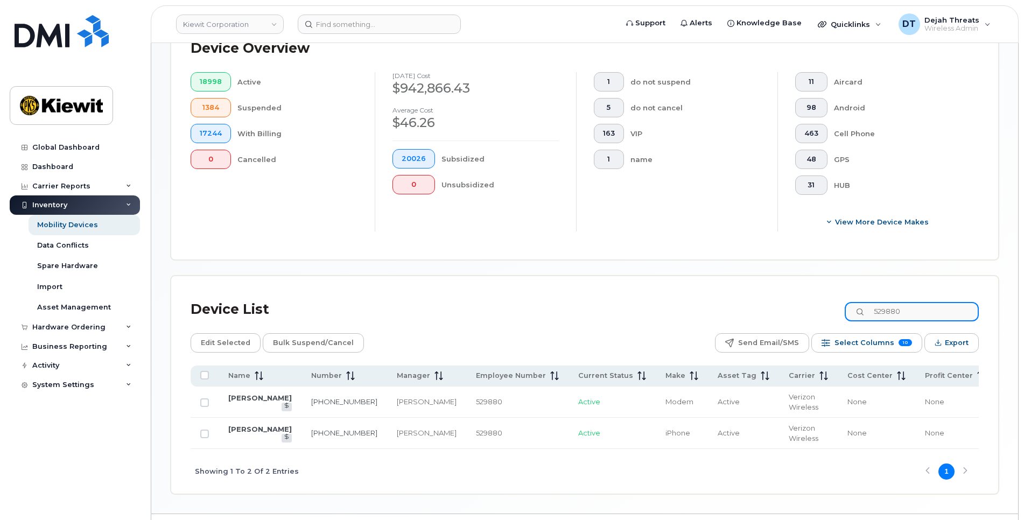
drag, startPoint x: 919, startPoint y: 309, endPoint x: 812, endPoint y: 327, distance: 108.0
click at [812, 326] on div "Device List 529880 Edit Selected Bulk Suspend/Cancel Send Email/SMS Select Colu…" at bounding box center [585, 394] width 788 height 198
paste input "11757"
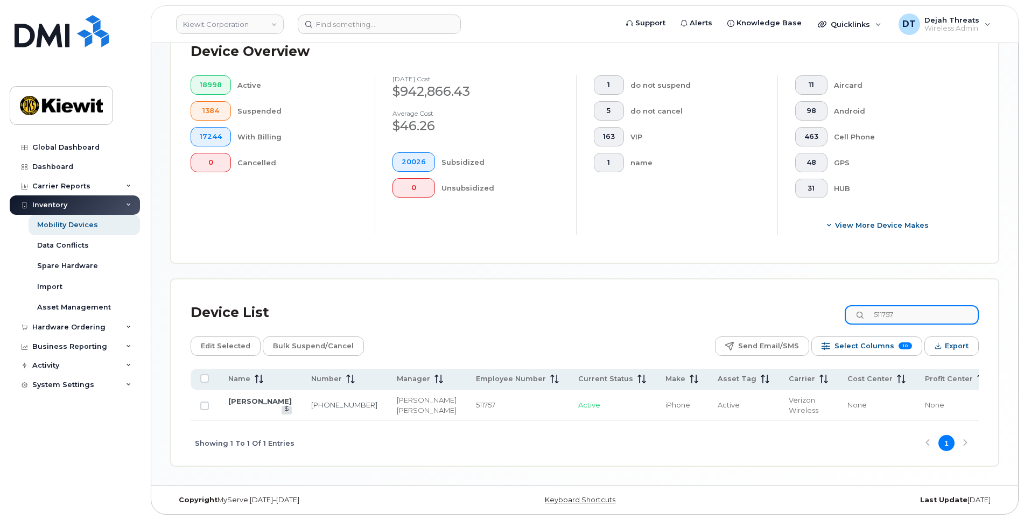
drag, startPoint x: 912, startPoint y: 310, endPoint x: 803, endPoint y: 311, distance: 109.3
click at [804, 311] on div "Device List 511757" at bounding box center [585, 313] width 788 height 28
paste input "487673"
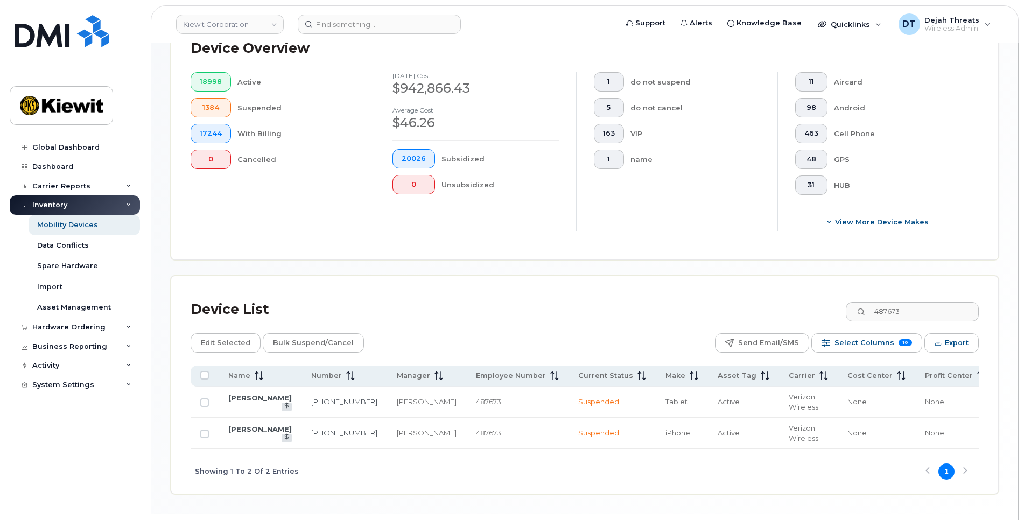
click at [654, 269] on div "Mobility Devices Devices Save Report Import from CSV Export to CSV Add Device F…" at bounding box center [585, 137] width 828 height 713
drag, startPoint x: 912, startPoint y: 312, endPoint x: 858, endPoint y: 312, distance: 53.3
click at [858, 312] on input "487673" at bounding box center [911, 311] width 134 height 19
paste input "47680"
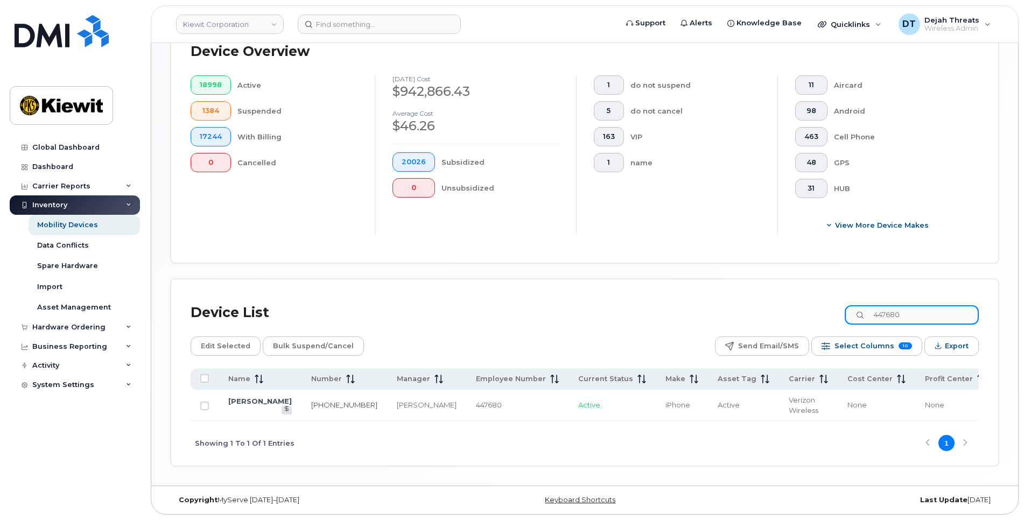
drag, startPoint x: 915, startPoint y: 307, endPoint x: 844, endPoint y: 298, distance: 71.6
click at [837, 299] on div "Device List 447680" at bounding box center [585, 313] width 788 height 28
paste input "0755"
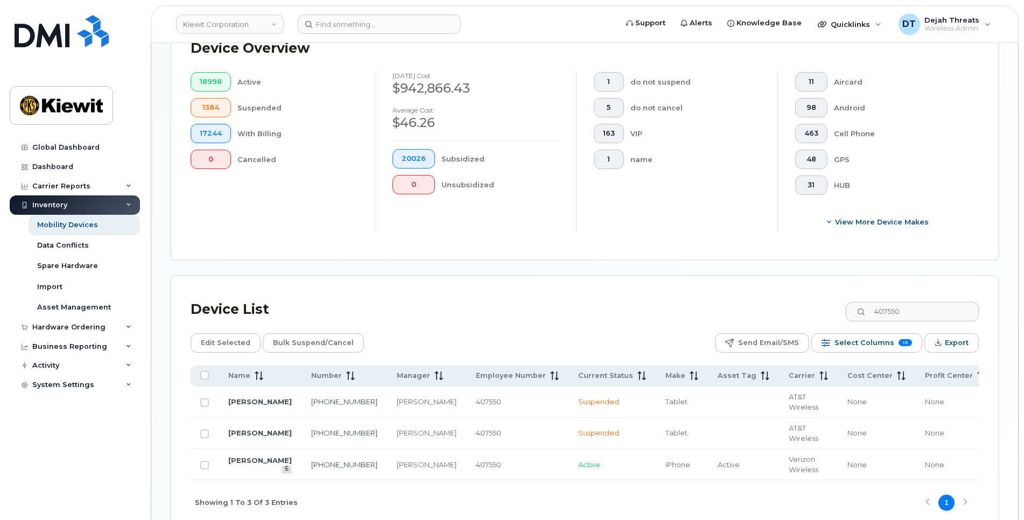
click at [788, 207] on div "11 Aircard 98 Android 463 Cell Phone 48 GPS 31 HUB View More Device Makes" at bounding box center [877, 151] width 201 height 159
drag, startPoint x: 919, startPoint y: 311, endPoint x: 826, endPoint y: 304, distance: 92.8
click at [828, 306] on div "Device List 407550" at bounding box center [585, 309] width 788 height 28
paste input "505172"
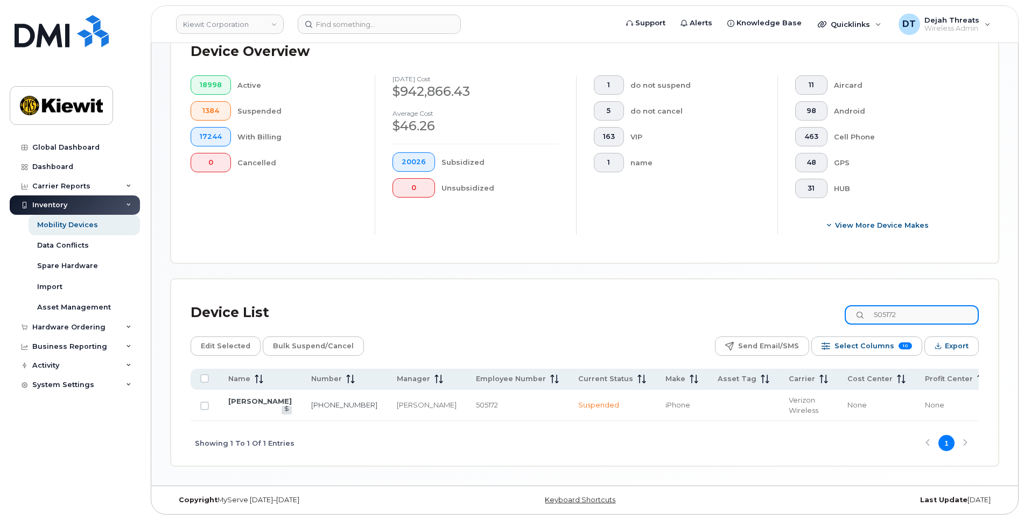
drag, startPoint x: 913, startPoint y: 314, endPoint x: 809, endPoint y: 306, distance: 104.1
click at [809, 311] on div "Device List 505172" at bounding box center [585, 313] width 788 height 28
paste input "355526"
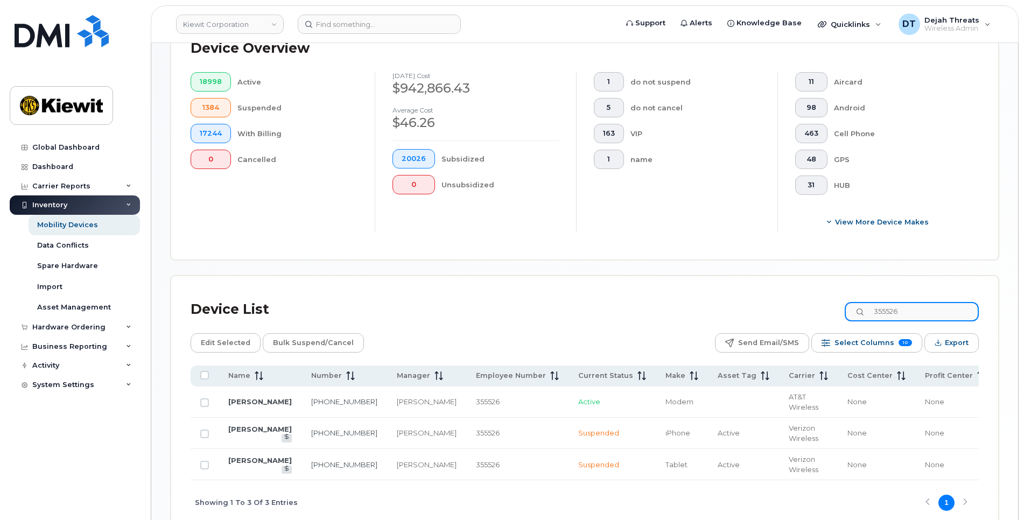
type input "355526"
click at [772, 280] on div "Device List 355526 Edit Selected Bulk Suspend/Cancel Send Email/SMS Select Colu…" at bounding box center [584, 400] width 827 height 249
click at [632, 265] on div "Mobility Devices Devices Save Report Import from CSV Export to CSV Add Device F…" at bounding box center [585, 153] width 828 height 744
click at [208, 399] on input "Row Unselected" at bounding box center [204, 402] width 9 height 9
checkbox input "true"
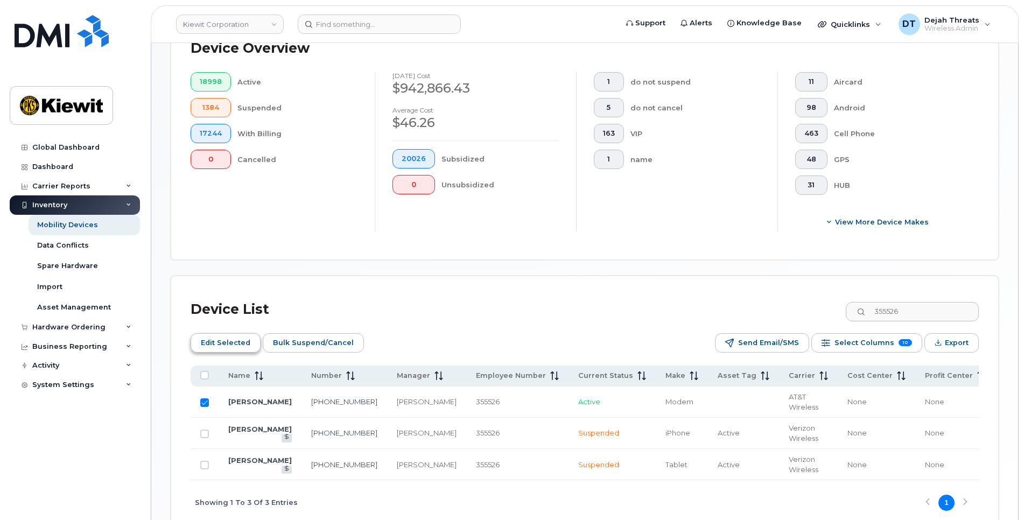
click at [239, 339] on span "Edit Selected" at bounding box center [226, 343] width 50 height 16
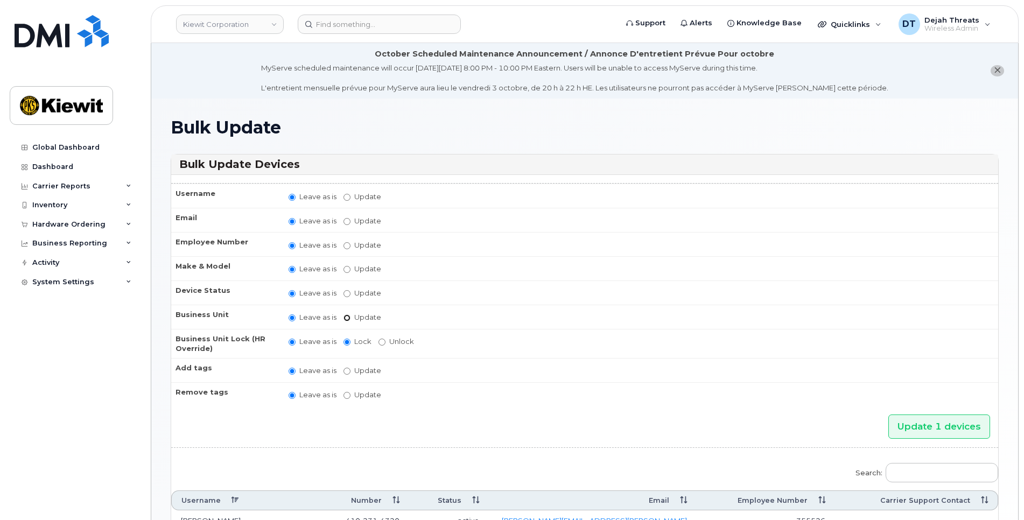
click at [347, 315] on input "Update" at bounding box center [346, 317] width 7 height 7
radio input "true"
radio input "false"
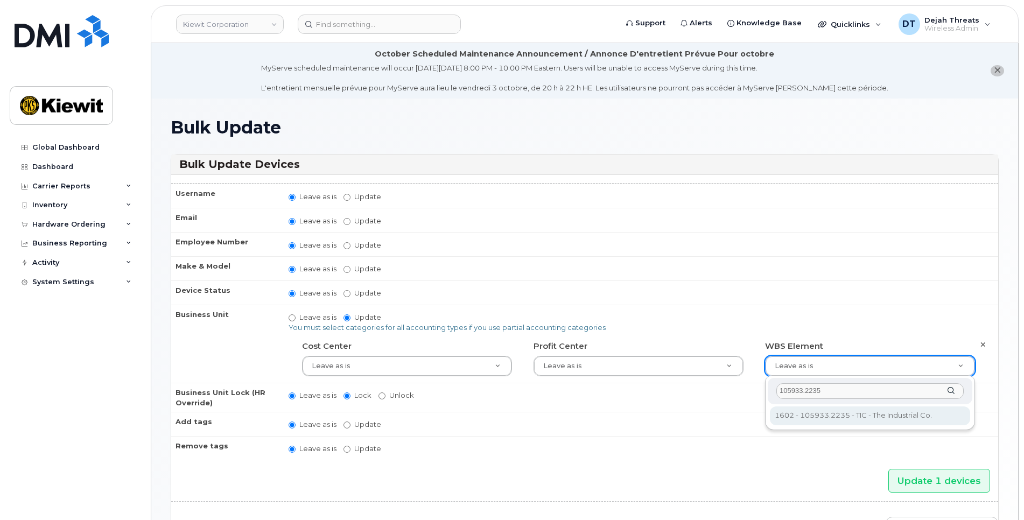
type input "105933.2235"
type input "30169104"
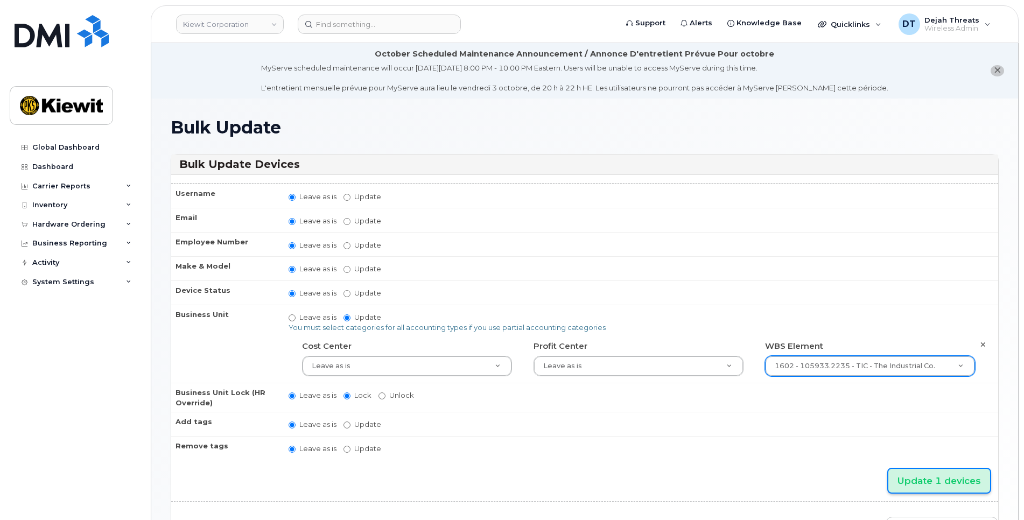
click at [927, 483] on input "Update 1 devices" at bounding box center [939, 481] width 102 height 24
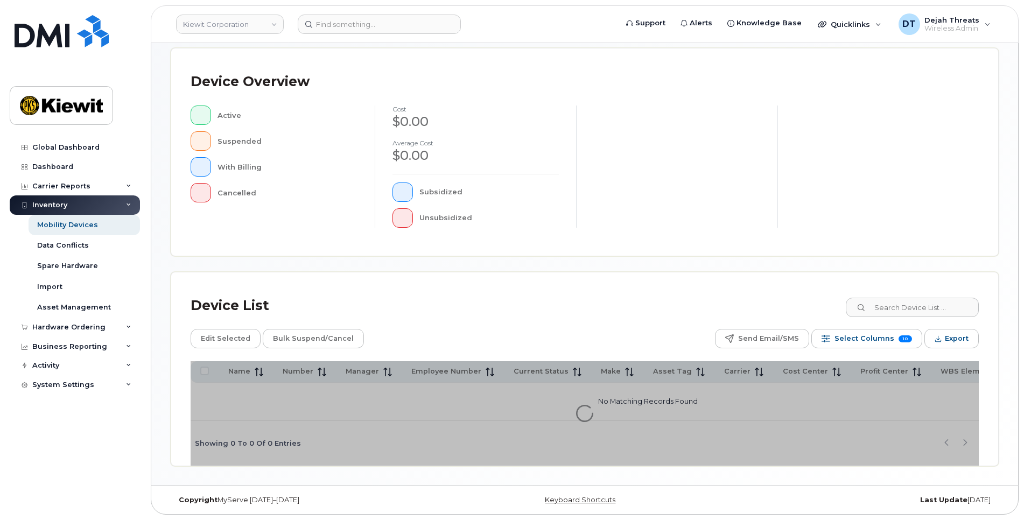
scroll to position [223, 0]
click at [886, 314] on input at bounding box center [911, 307] width 134 height 19
paste input "450982"
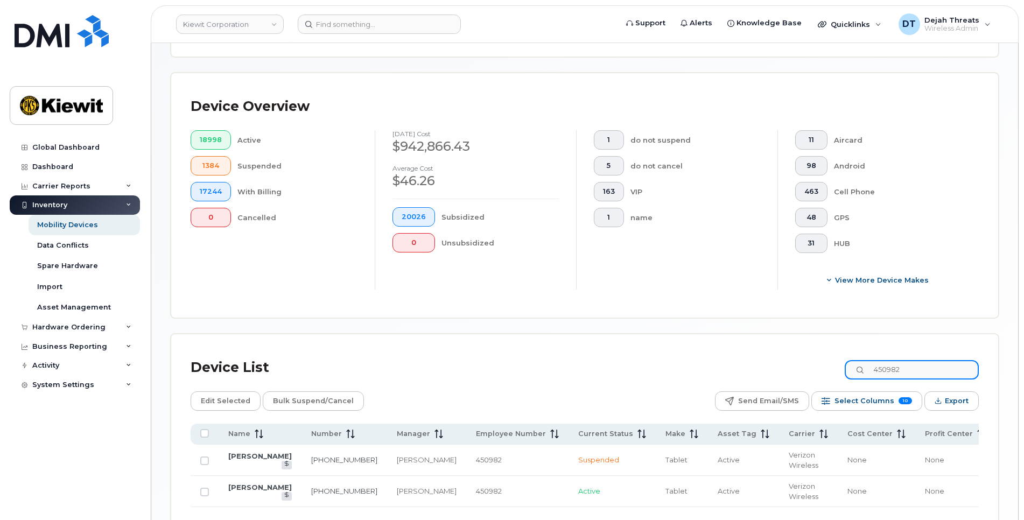
scroll to position [252, 0]
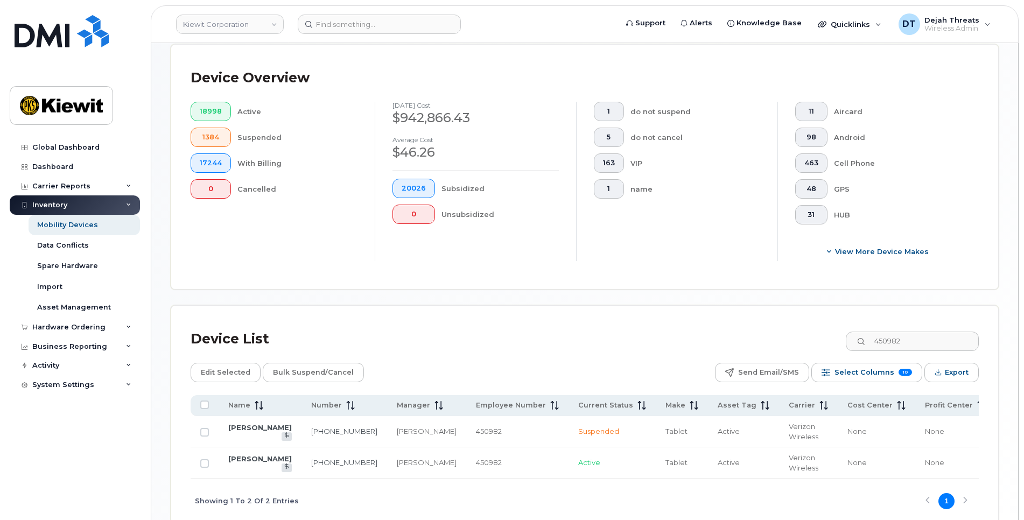
drag, startPoint x: 776, startPoint y: 292, endPoint x: 776, endPoint y: 301, distance: 9.7
click at [776, 292] on div "Mobility Devices Devices Save Report Import from CSV Export to CSV Add Device F…" at bounding box center [585, 167] width 828 height 713
drag, startPoint x: 897, startPoint y: 341, endPoint x: 751, endPoint y: 334, distance: 145.5
click at [759, 335] on div "Device List 450982" at bounding box center [585, 339] width 788 height 28
paste input "32975"
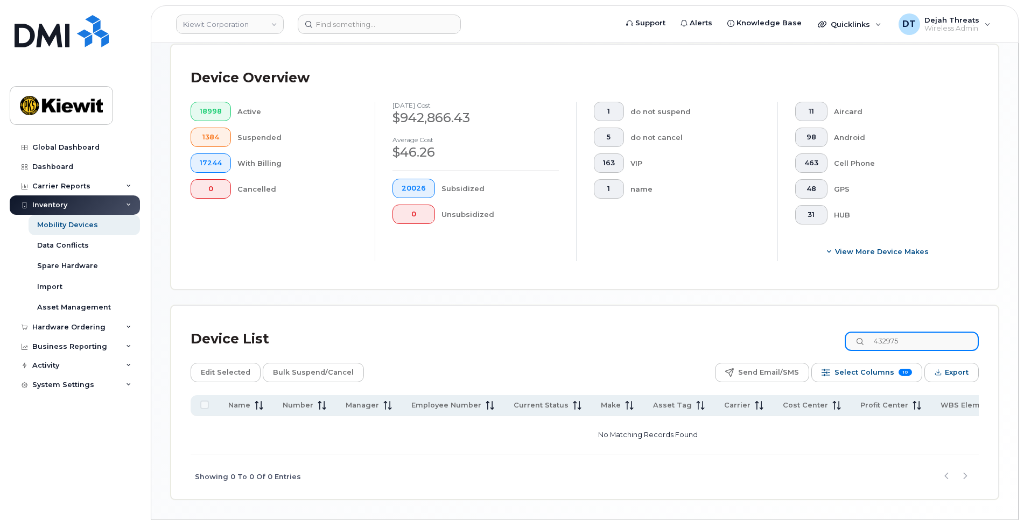
drag, startPoint x: 920, startPoint y: 346, endPoint x: 816, endPoint y: 345, distance: 103.3
click at [822, 344] on div "Device List 432975" at bounding box center [585, 339] width 788 height 28
drag, startPoint x: 897, startPoint y: 339, endPoint x: 910, endPoint y: 346, distance: 14.7
click at [898, 340] on input "maria bard" at bounding box center [911, 341] width 134 height 19
click at [939, 339] on input "marcia bard" at bounding box center [911, 341] width 134 height 19
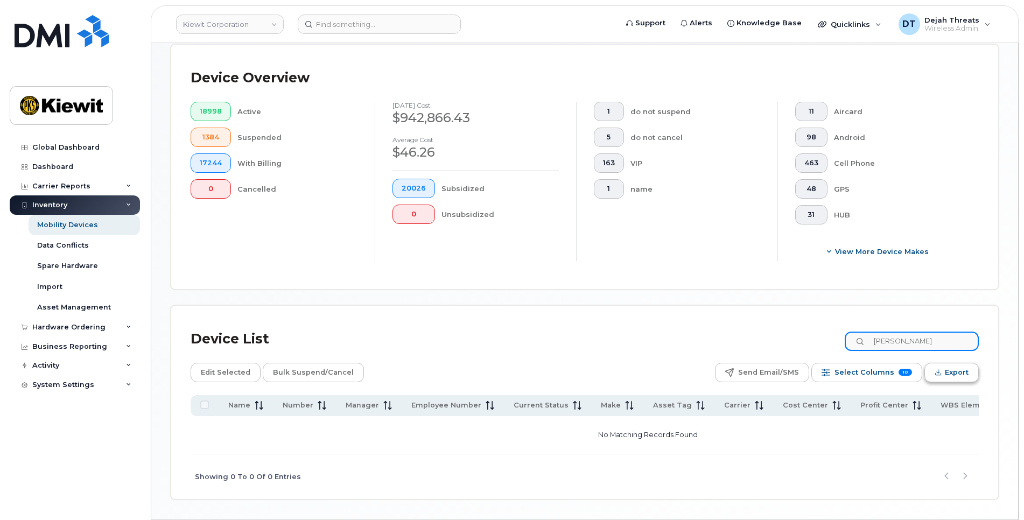
type input "marcia bard"
click at [938, 374] on icon "Export" at bounding box center [937, 372] width 7 height 7
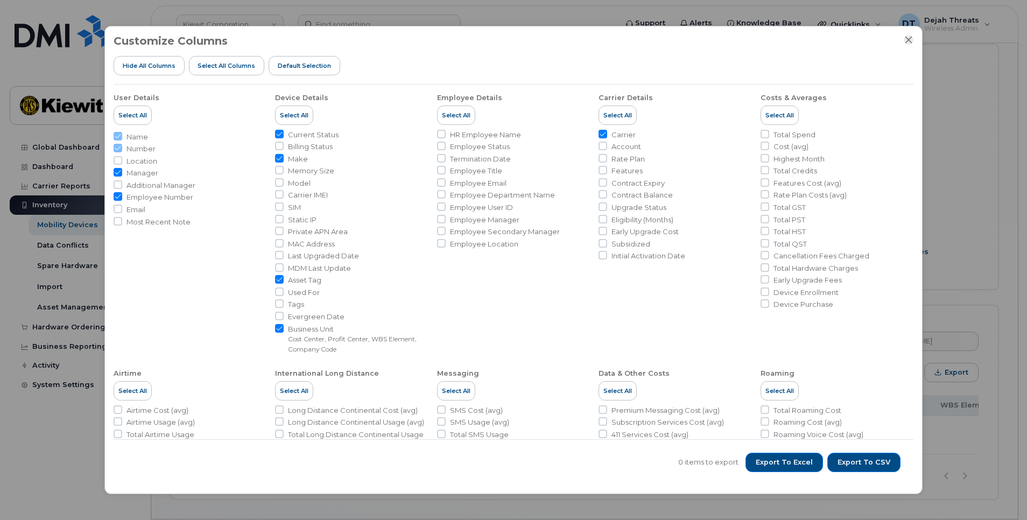
click at [906, 43] on icon "Close" at bounding box center [908, 40] width 9 height 9
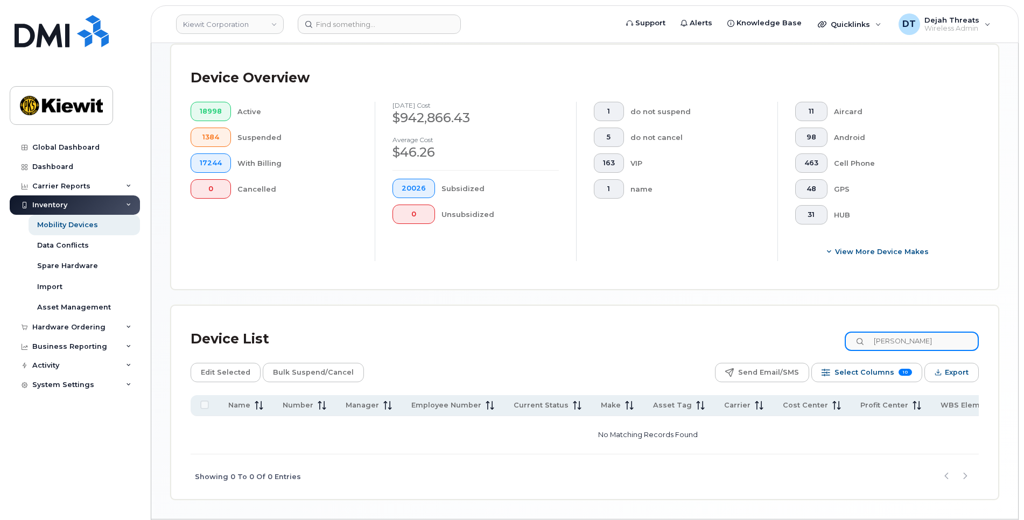
click at [950, 348] on input "marcia bard" at bounding box center [911, 341] width 134 height 19
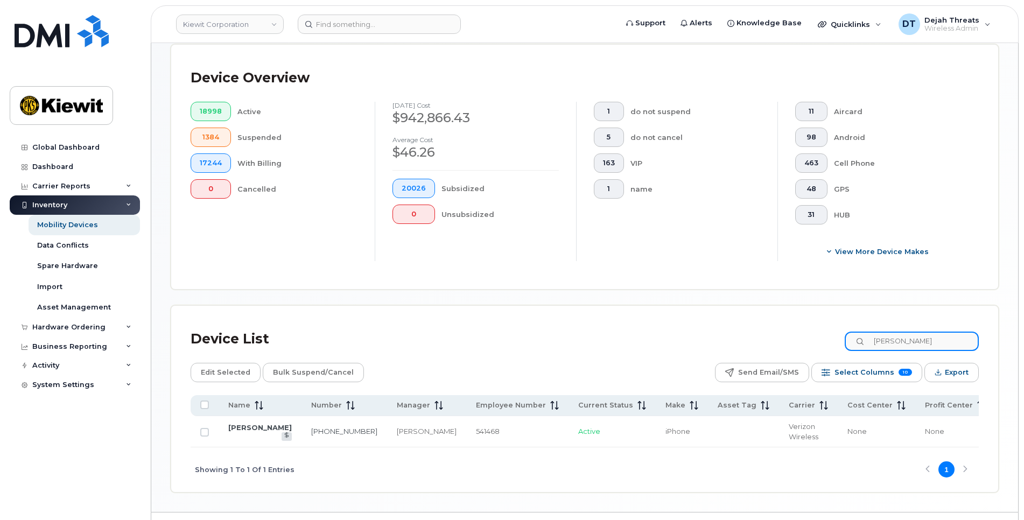
click at [780, 381] on div "Device List marcia b Edit Selected Bulk Suspend/Cancel Send Email/SMS Select Co…" at bounding box center [585, 408] width 788 height 167
paste input "437785"
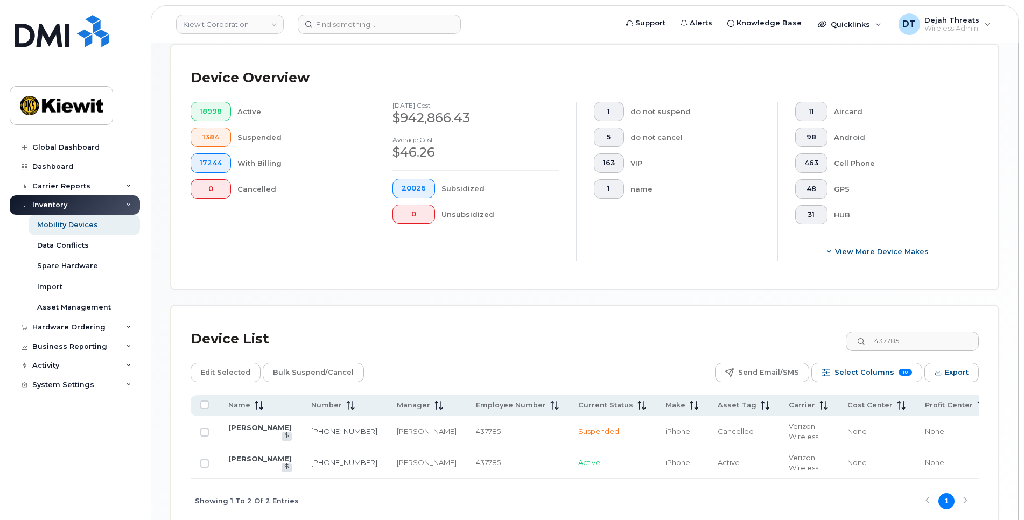
click at [736, 311] on div "Device List 437785 Edit Selected Bulk Suspend/Cancel Send Email/SMS Select Colu…" at bounding box center [584, 414] width 827 height 217
drag, startPoint x: 927, startPoint y: 339, endPoint x: 798, endPoint y: 340, distance: 129.2
click at [798, 340] on div "Device List 437785" at bounding box center [585, 339] width 788 height 28
paste input "377786"
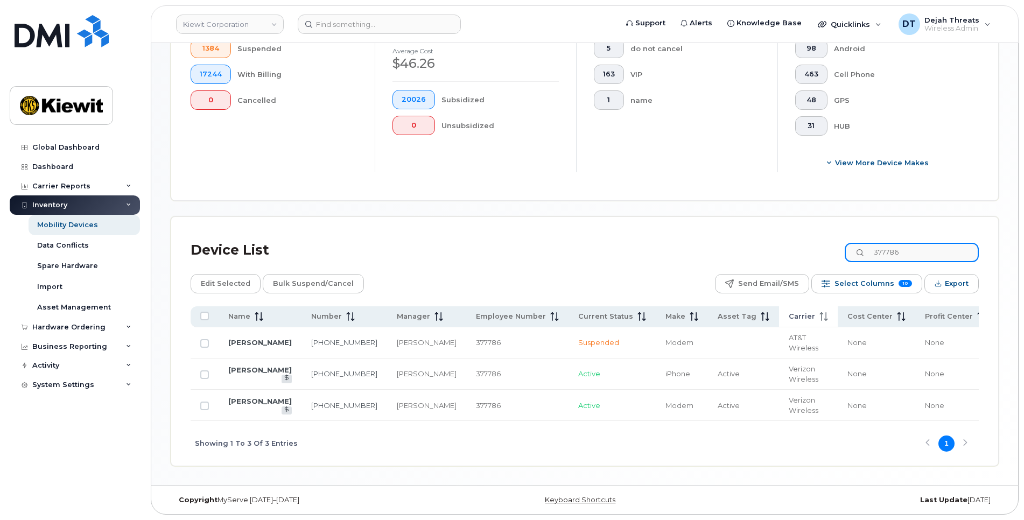
scroll to position [361, 0]
type input "377786"
click at [676, 179] on div "Device Overview 18998 Active 1384 Suspended 17244 With Billing 0 Cancelled Sept…" at bounding box center [584, 78] width 827 height 244
click at [205, 401] on input "Row Unselected" at bounding box center [204, 405] width 9 height 9
checkbox input "true"
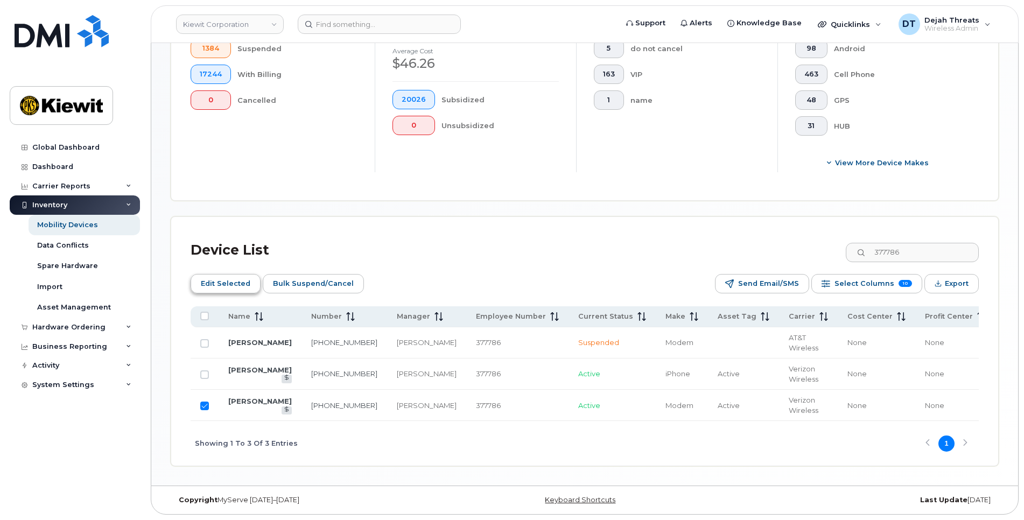
click at [250, 274] on button "Edit Selected" at bounding box center [226, 283] width 70 height 19
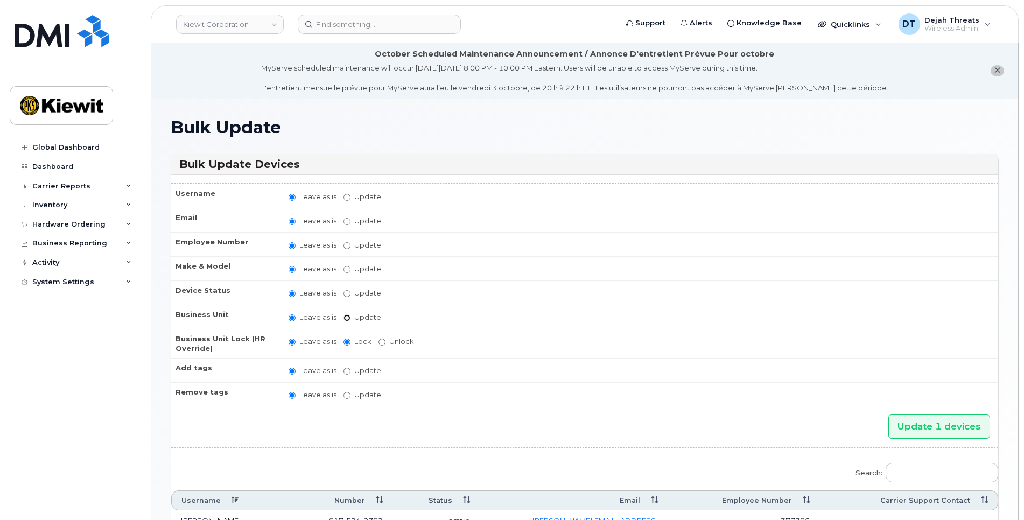
click at [343, 316] on input "Update" at bounding box center [346, 317] width 7 height 7
radio input "true"
radio input "false"
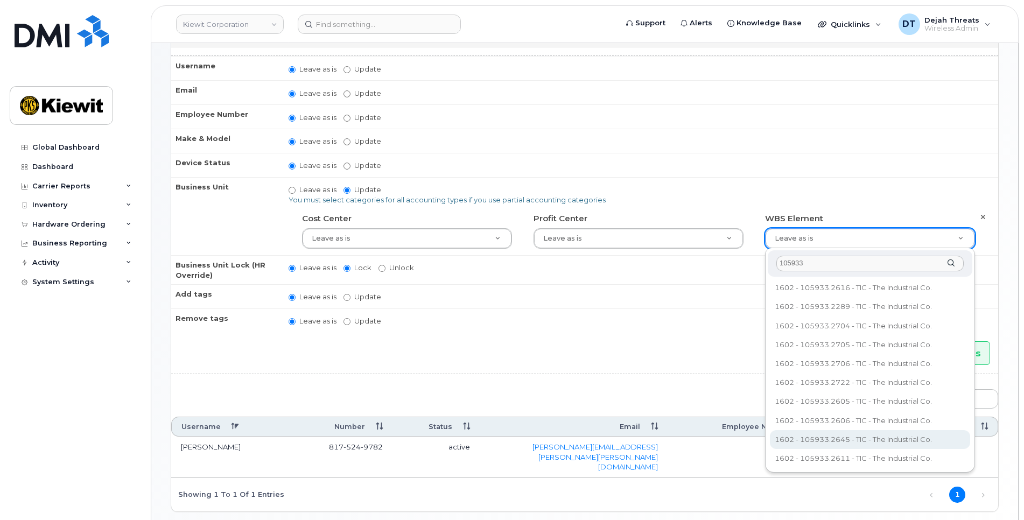
scroll to position [161, 0]
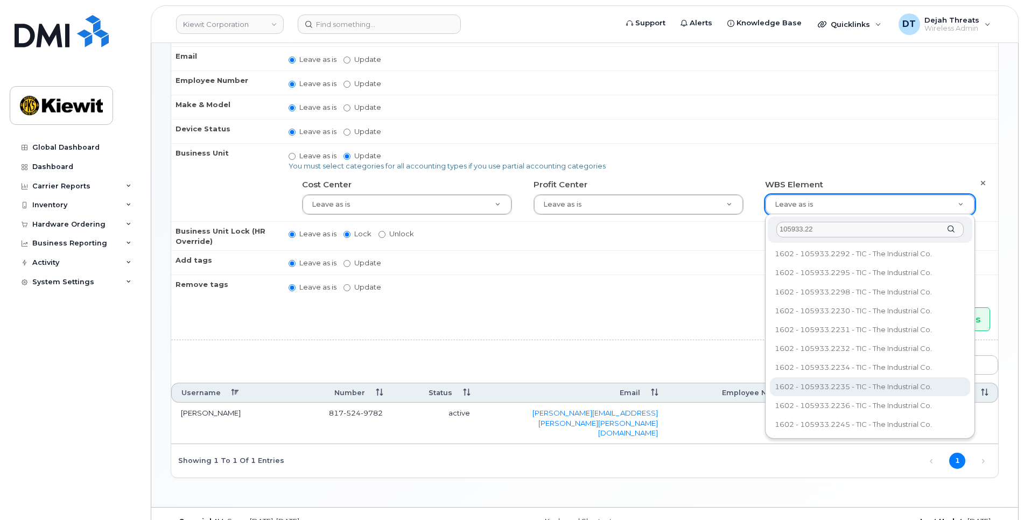
type input "105933.22"
type input "30169104"
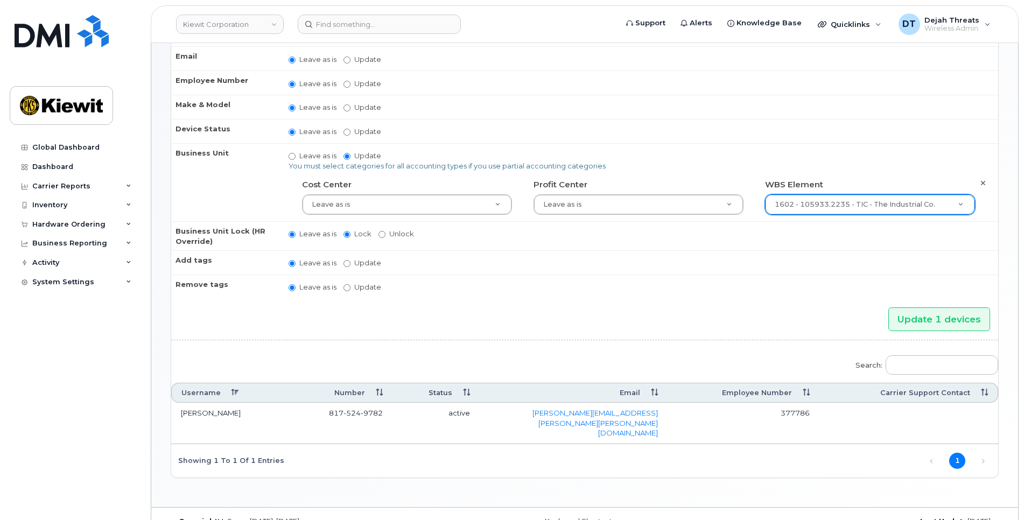
click at [866, 278] on td "Leave as is Update No matches found" at bounding box center [638, 286] width 719 height 24
click at [939, 320] on input "Update 1 devices" at bounding box center [939, 319] width 102 height 24
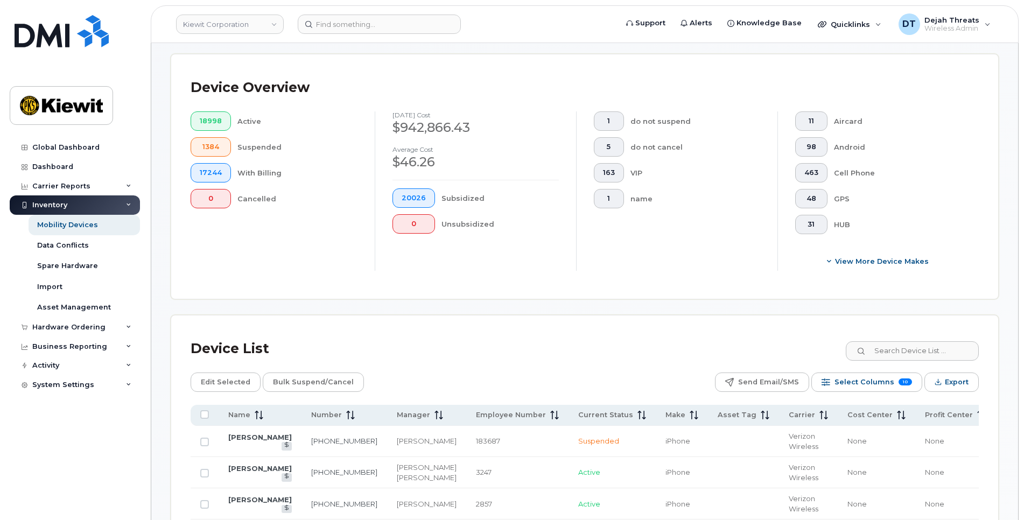
scroll to position [323, 0]
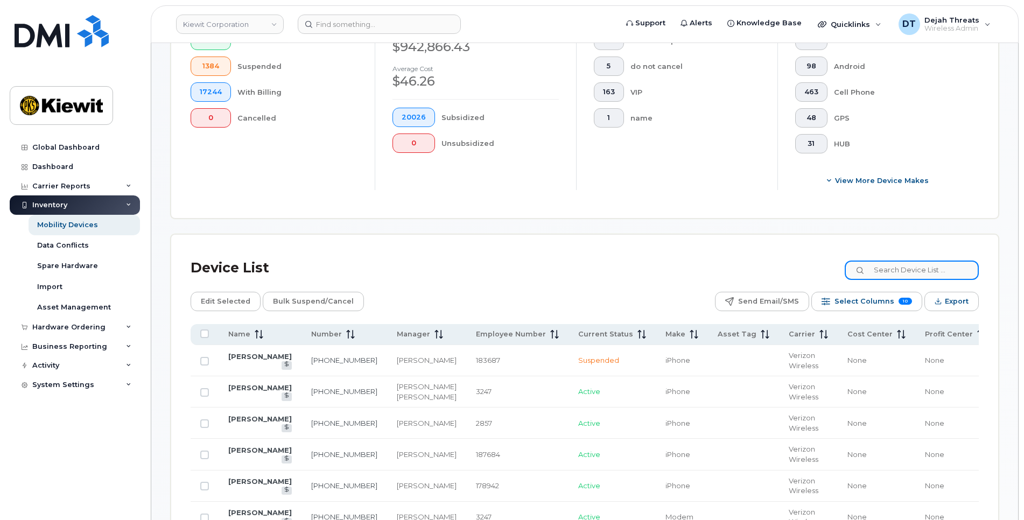
click at [900, 264] on input at bounding box center [911, 269] width 134 height 19
paste input "00349951"
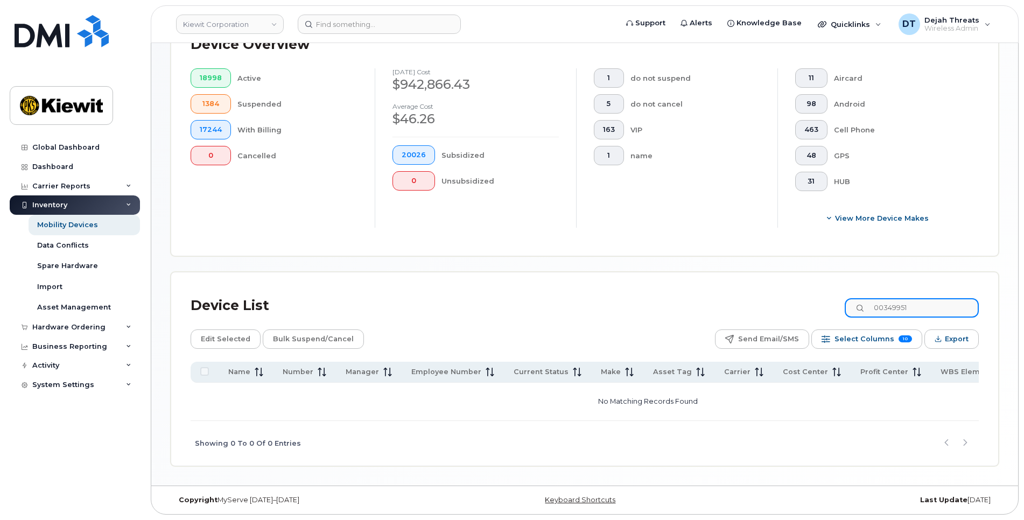
scroll to position [288, 0]
drag, startPoint x: 898, startPoint y: 302, endPoint x: 817, endPoint y: 321, distance: 82.9
click at [817, 321] on div "Device List 00349951 Edit Selected Bulk Suspend/Cancel Send Email/SMS Select Co…" at bounding box center [585, 379] width 788 height 174
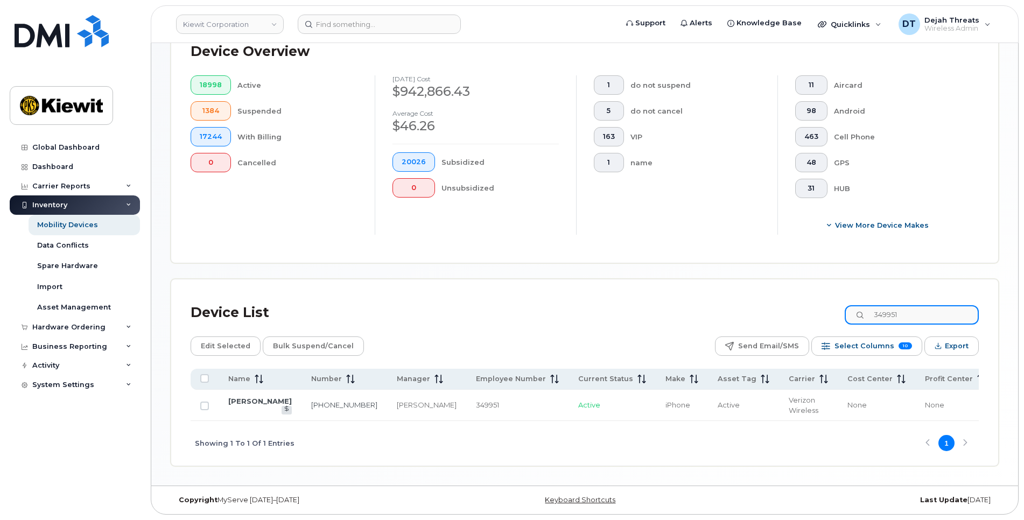
scroll to position [290, 0]
type input "349951"
click at [729, 299] on div "Device List 349951" at bounding box center [585, 313] width 788 height 28
click at [737, 283] on div "Device List 349951 Edit Selected Bulk Suspend/Cancel Send Email/SMS Select Colu…" at bounding box center [584, 372] width 827 height 186
click at [205, 401] on input "Row Unselected" at bounding box center [204, 405] width 9 height 9
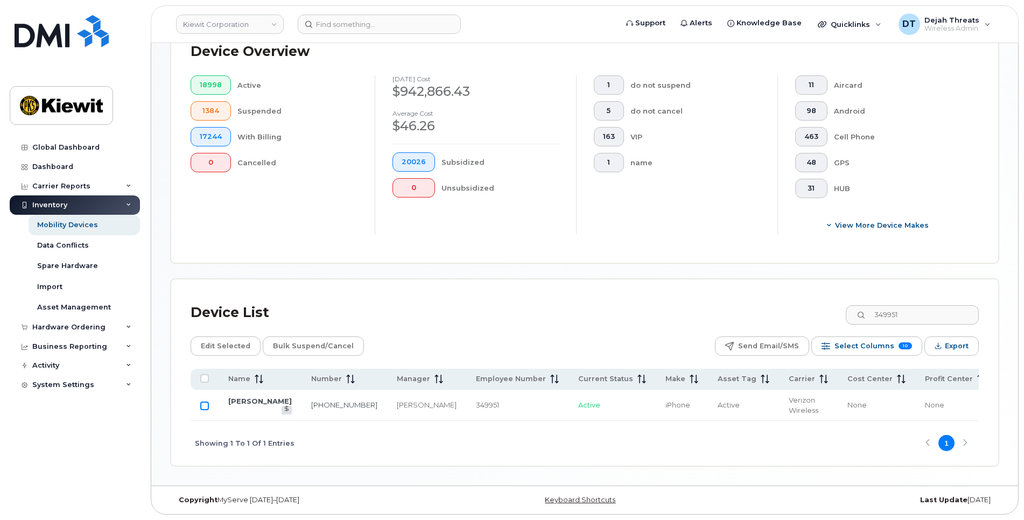
checkbox input "true"
click at [232, 338] on span "Edit Selected" at bounding box center [226, 346] width 50 height 16
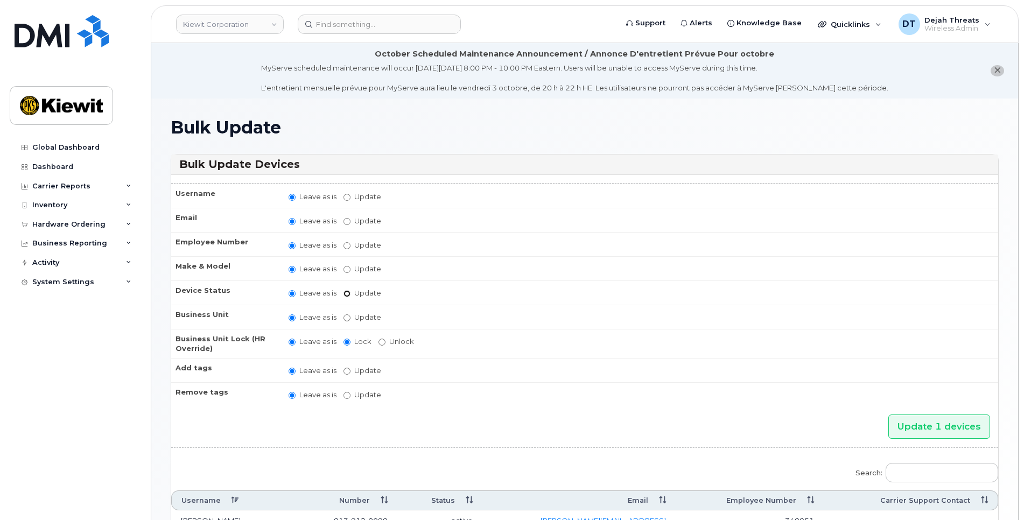
click at [349, 293] on input "Update active active suspended cancelled" at bounding box center [346, 293] width 7 height 7
radio input "true"
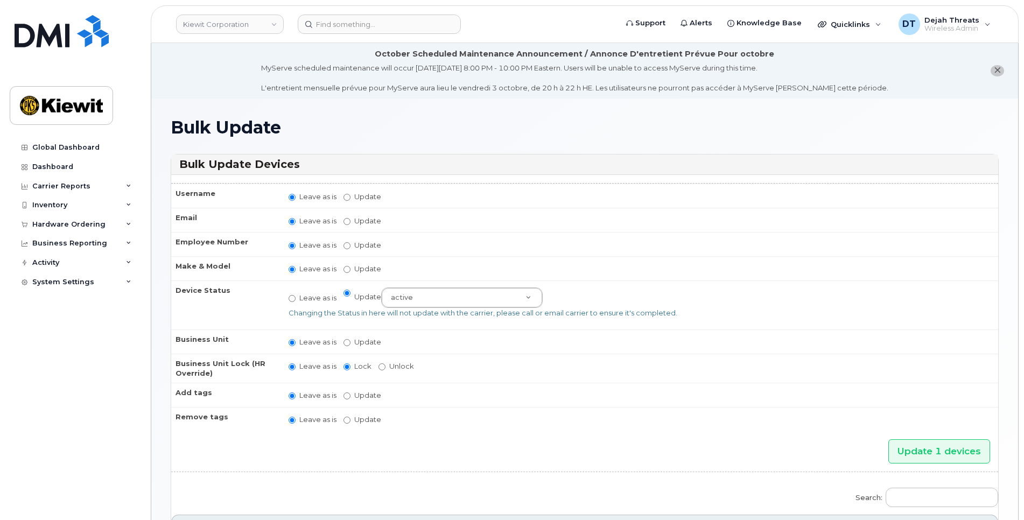
click at [346, 285] on td "Leave as is Update active active suspended cancelled Changing the Status in her…" at bounding box center [638, 304] width 719 height 49
click at [292, 298] on input "Leave as is" at bounding box center [291, 298] width 7 height 7
radio input "true"
radio input "false"
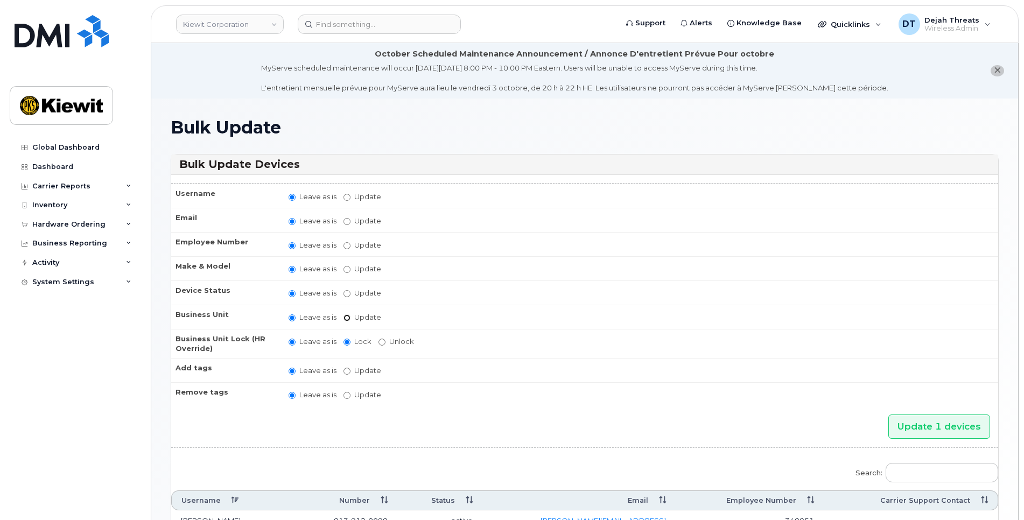
click at [348, 320] on input "Update" at bounding box center [346, 317] width 7 height 7
radio input "true"
radio input "false"
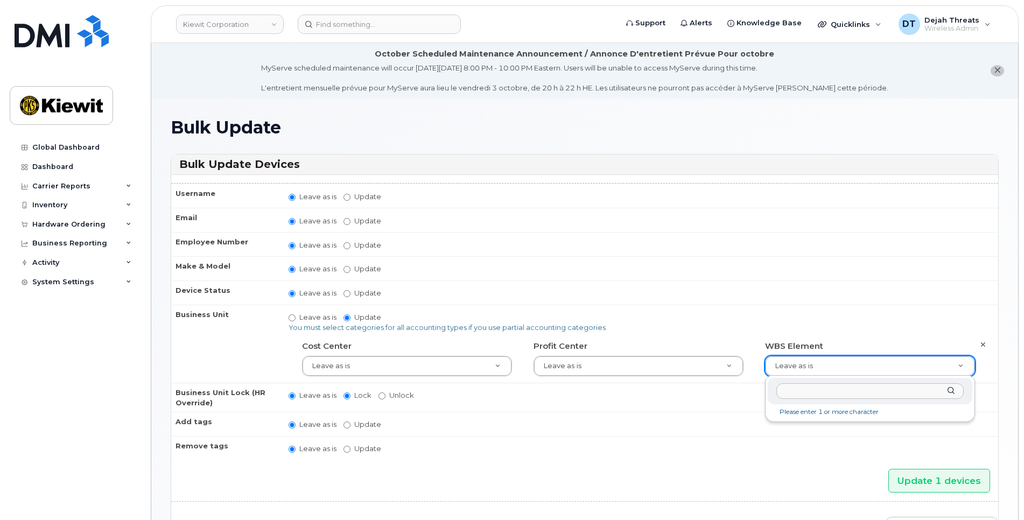
click at [824, 384] on input "text" at bounding box center [869, 391] width 187 height 16
paste input "105647.2216"
type input "105647.2216"
type input "30182177"
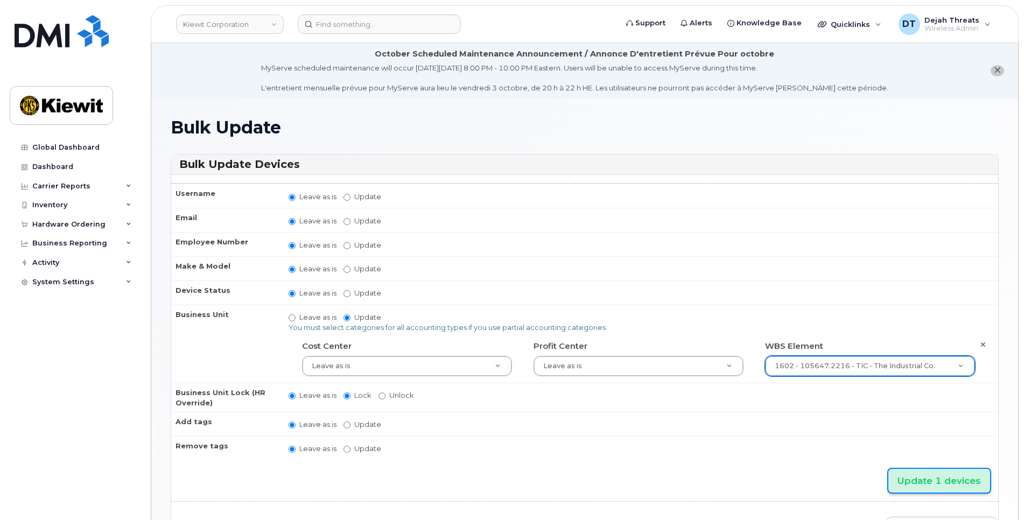
click at [940, 478] on input "Update 1 devices" at bounding box center [939, 481] width 102 height 24
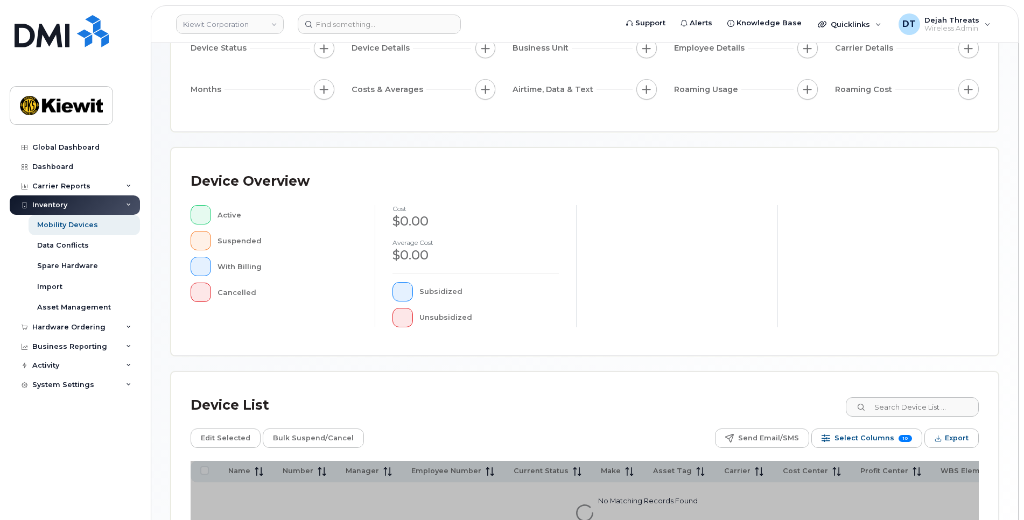
scroll to position [223, 0]
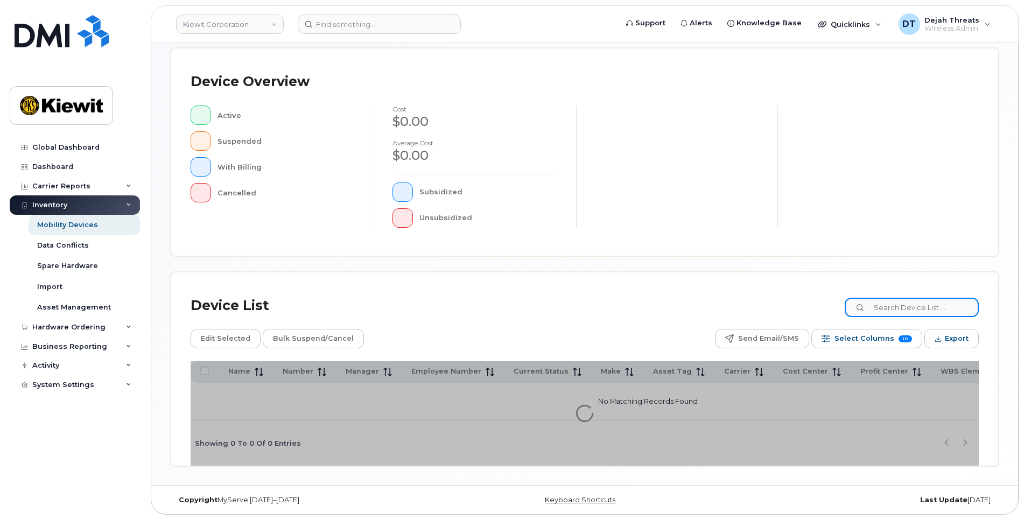
click at [942, 308] on input at bounding box center [911, 307] width 134 height 19
paste input "00559267"
click at [898, 307] on input "00559267" at bounding box center [911, 307] width 134 height 19
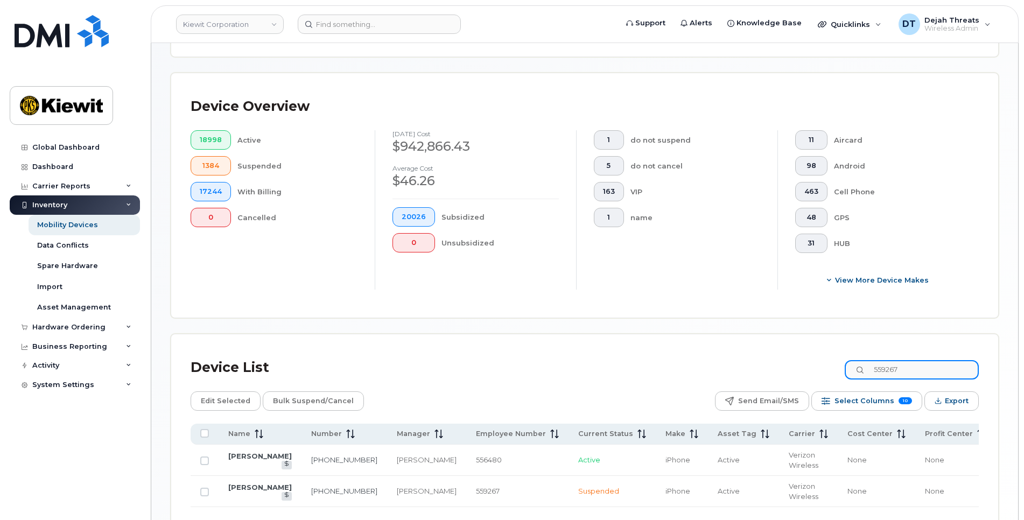
scroll to position [252, 0]
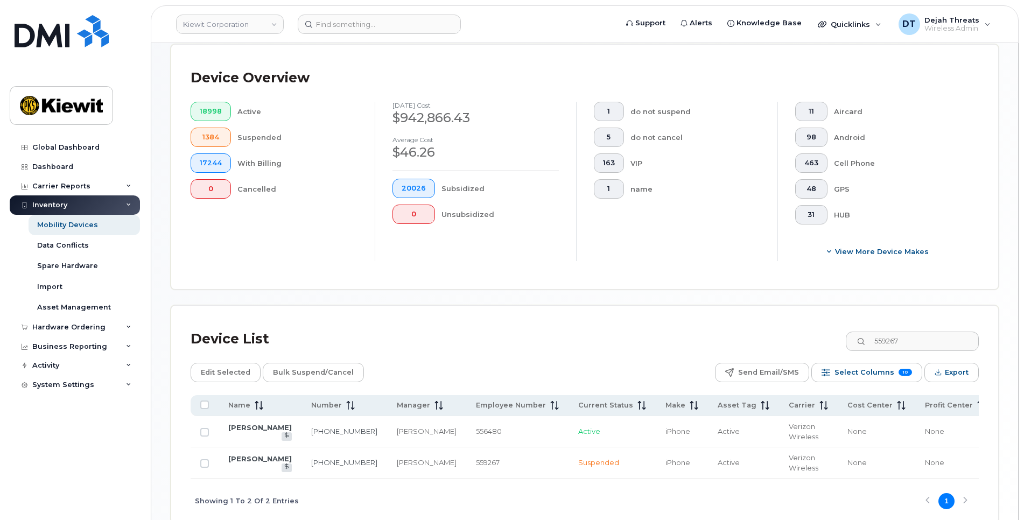
click at [545, 284] on div "Device Overview 18998 Active 1384 Suspended 17244 With Billing 0 Cancelled [DAT…" at bounding box center [584, 167] width 827 height 244
drag, startPoint x: 929, startPoint y: 346, endPoint x: 760, endPoint y: 342, distance: 169.0
click at [760, 342] on div "Device List 559267" at bounding box center [585, 339] width 788 height 28
paste input "00478565"
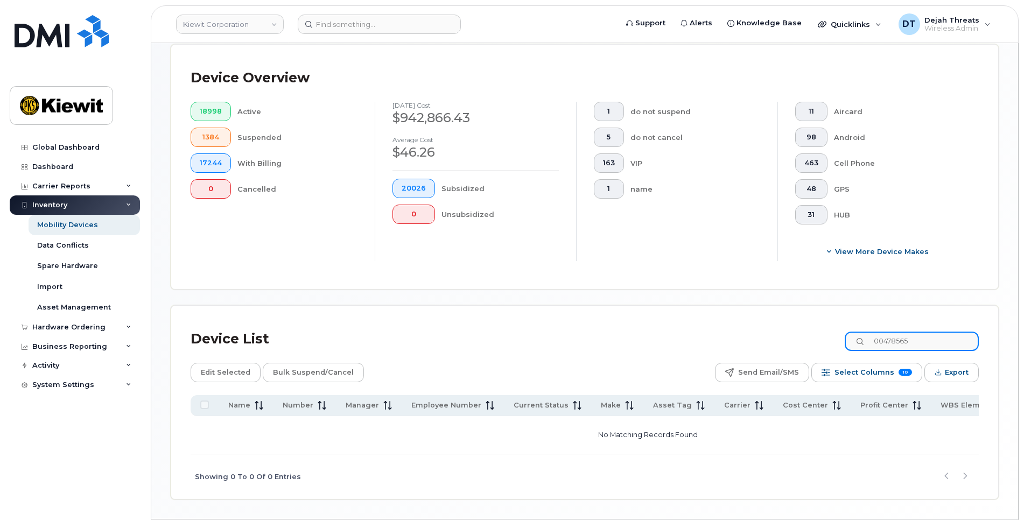
click at [894, 338] on input "00478565" at bounding box center [911, 341] width 134 height 19
click at [623, 342] on div "Device List 478565" at bounding box center [585, 339] width 788 height 28
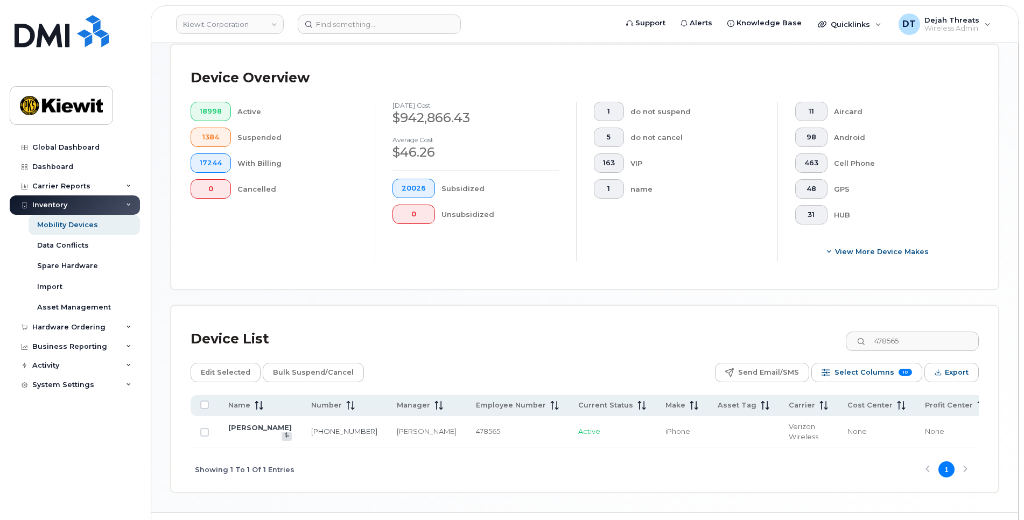
click at [547, 321] on div "Device List 478565 Edit Selected Bulk Suspend/Cancel Send Email/SMS Select Colu…" at bounding box center [584, 399] width 827 height 186
drag, startPoint x: 927, startPoint y: 342, endPoint x: 807, endPoint y: 351, distance: 119.9
click at [777, 341] on div "Device List 478565" at bounding box center [585, 339] width 788 height 28
paste input "004010"
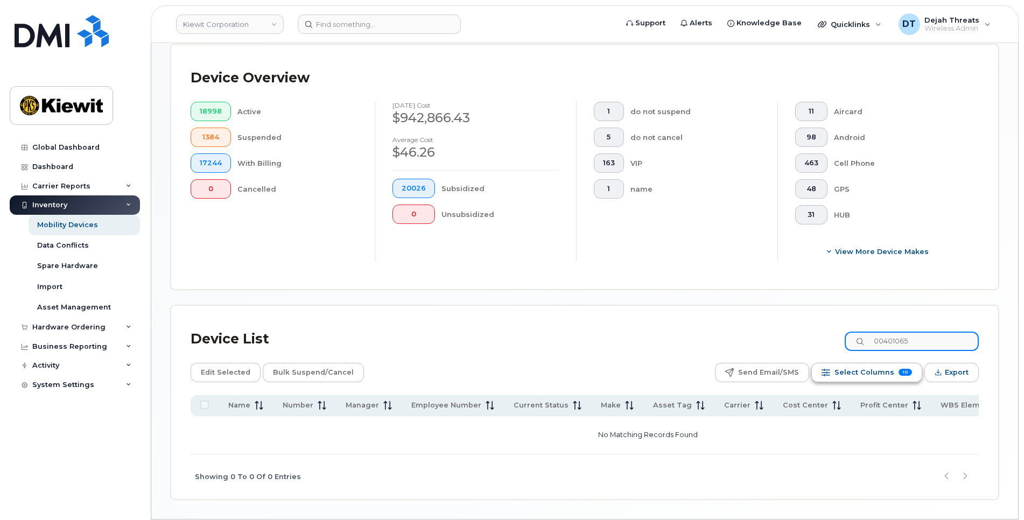
drag, startPoint x: 892, startPoint y: 342, endPoint x: 892, endPoint y: 378, distance: 36.6
click at [892, 342] on input "00401065" at bounding box center [911, 341] width 134 height 19
click at [635, 316] on div "Device List 401065 Edit Selected Bulk Suspend/Cancel Send Email/SMS Select Colu…" at bounding box center [584, 402] width 827 height 193
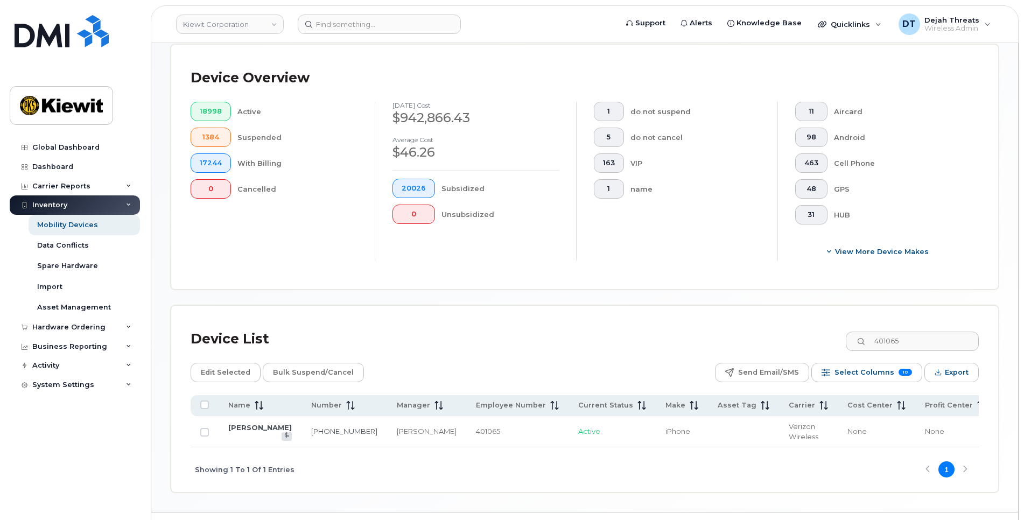
click at [489, 298] on div "Mobility Devices Devices Save Report Import from CSV Export to CSV Add Device F…" at bounding box center [585, 152] width 828 height 682
drag, startPoint x: 922, startPoint y: 336, endPoint x: 788, endPoint y: 341, distance: 134.1
click at [783, 344] on div "Device List 401065" at bounding box center [585, 339] width 788 height 28
paste input "00233504 00233504"
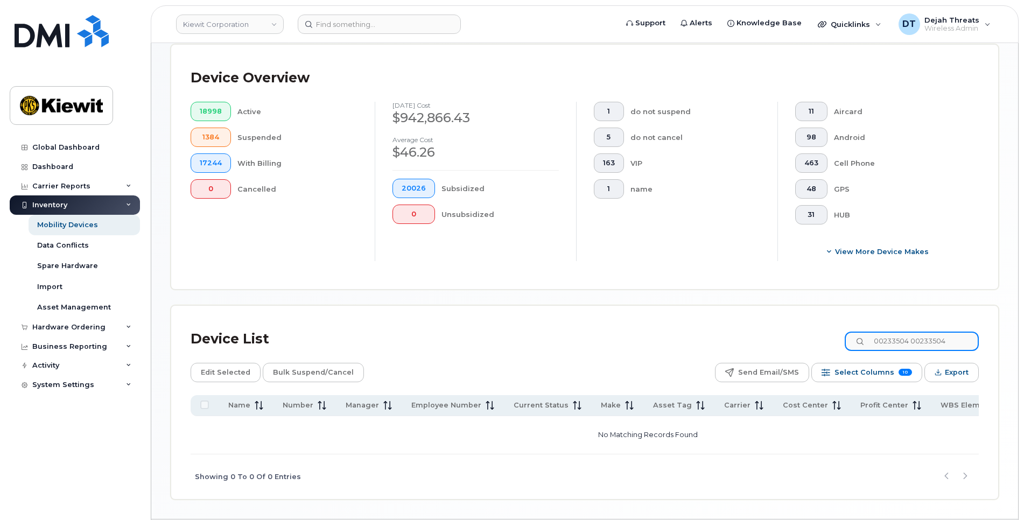
drag, startPoint x: 965, startPoint y: 340, endPoint x: 915, endPoint y: 341, distance: 49.5
click at [915, 341] on input "00233504 00233504" at bounding box center [911, 341] width 134 height 19
drag, startPoint x: 893, startPoint y: 342, endPoint x: 911, endPoint y: 416, distance: 76.4
click at [893, 343] on input "00233504" at bounding box center [911, 341] width 134 height 19
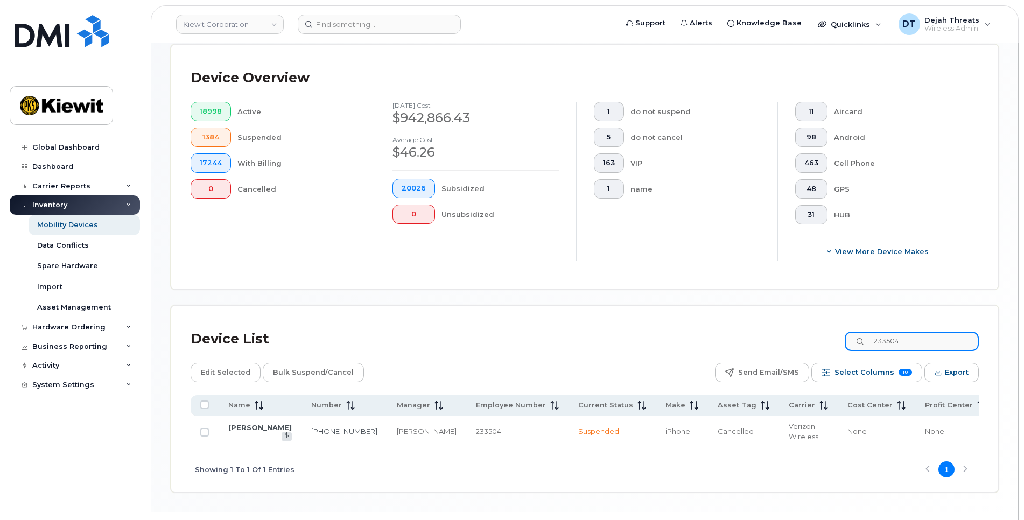
drag, startPoint x: 813, startPoint y: 341, endPoint x: 805, endPoint y: 336, distance: 9.1
click at [804, 340] on div "Device List 233504" at bounding box center [585, 339] width 788 height 28
paste input "00502856"
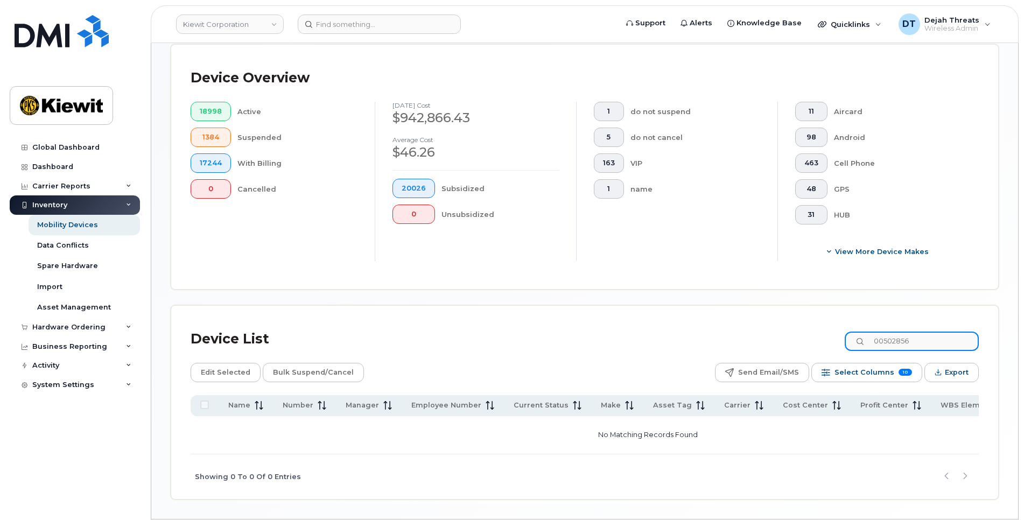
click at [894, 346] on input "00502856" at bounding box center [911, 341] width 134 height 19
click at [951, 430] on p "No Matching Records Found" at bounding box center [647, 434] width 905 height 29
click at [921, 446] on p "No Matching Records Found" at bounding box center [647, 434] width 905 height 29
click at [890, 336] on input "0502856" at bounding box center [911, 341] width 134 height 19
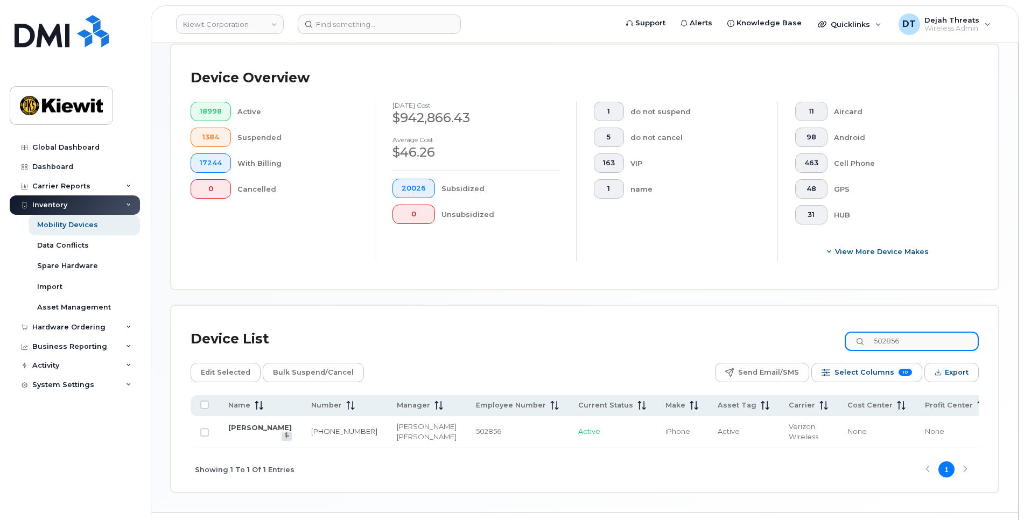
drag, startPoint x: 851, startPoint y: 342, endPoint x: 779, endPoint y: 342, distance: 71.6
click at [780, 342] on div "Device List 502856" at bounding box center [585, 339] width 788 height 28
paste input "00377963"
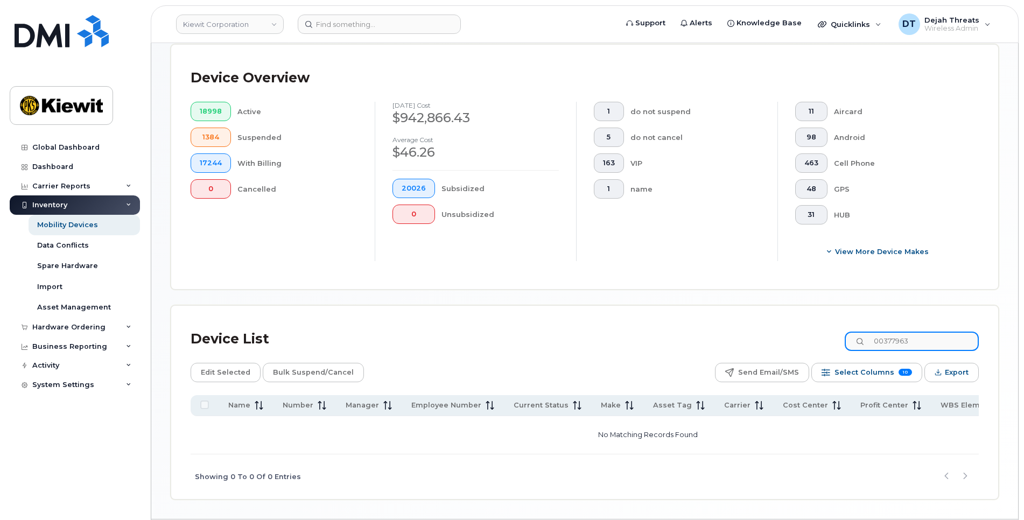
click at [896, 342] on input "00377963" at bounding box center [911, 341] width 134 height 19
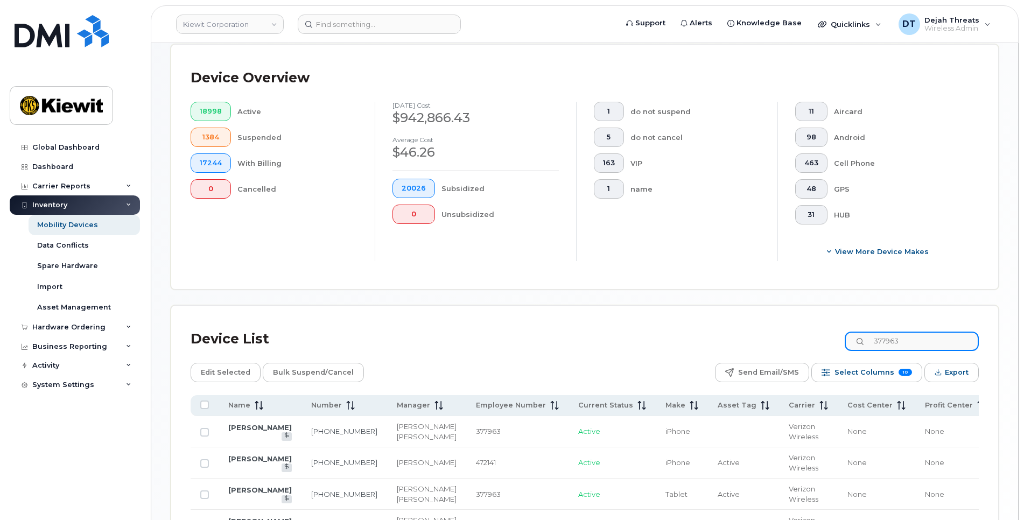
drag, startPoint x: 925, startPoint y: 333, endPoint x: 827, endPoint y: 335, distance: 97.4
click at [827, 335] on div "Device List 377963" at bounding box center [585, 339] width 788 height 28
paste input "00540789"
click at [894, 342] on input "00540789" at bounding box center [911, 341] width 134 height 19
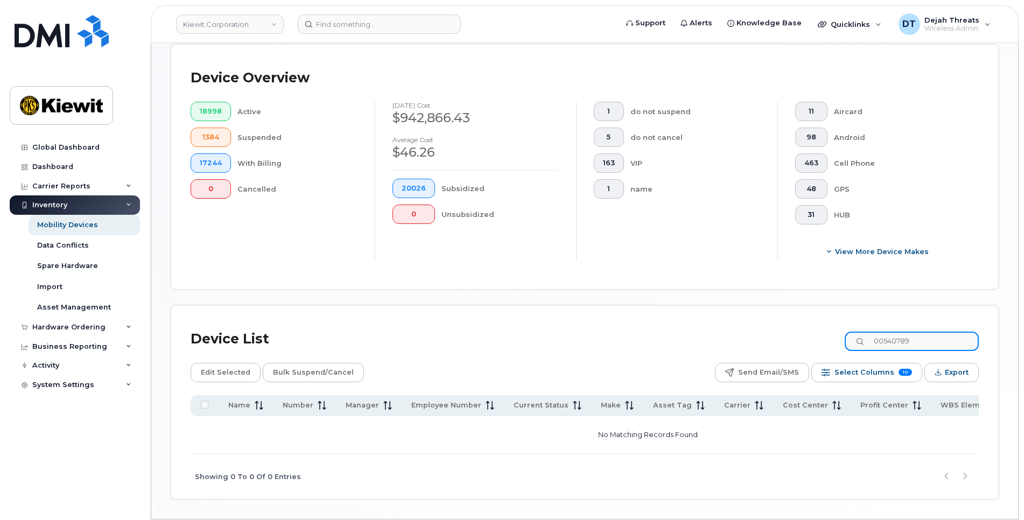
click at [894, 339] on input "00540789" at bounding box center [911, 341] width 134 height 19
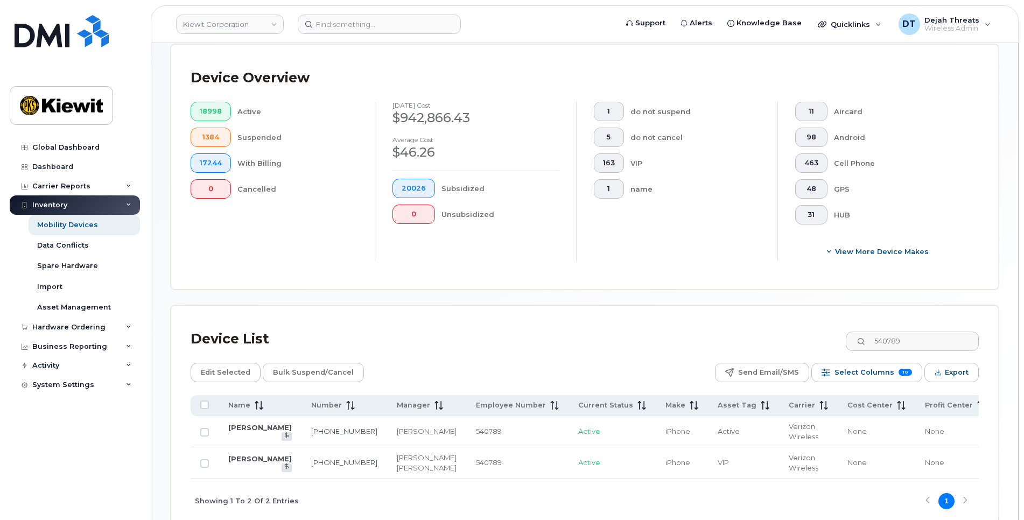
drag, startPoint x: 338, startPoint y: 262, endPoint x: 343, endPoint y: 265, distance: 6.1
click at [337, 262] on div "Device Overview 18998 Active 1384 Suspended 17244 With Billing 0 Cancelled [DAT…" at bounding box center [585, 167] width 788 height 206
drag, startPoint x: 919, startPoint y: 342, endPoint x: 696, endPoint y: 346, distance: 222.3
click at [702, 343] on div "Device List 540789" at bounding box center [585, 339] width 788 height 28
paste input "00368667"
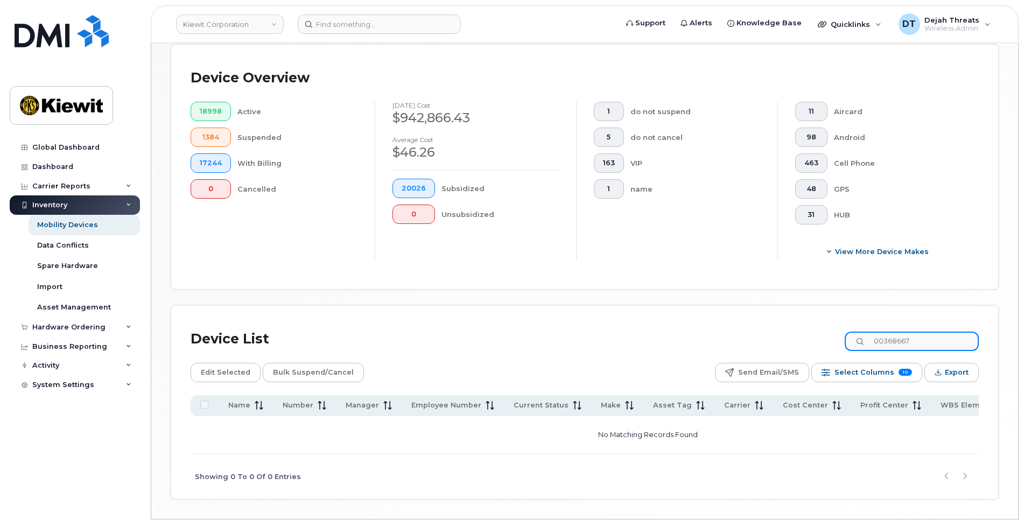
click at [893, 332] on input "00368667" at bounding box center [911, 341] width 134 height 19
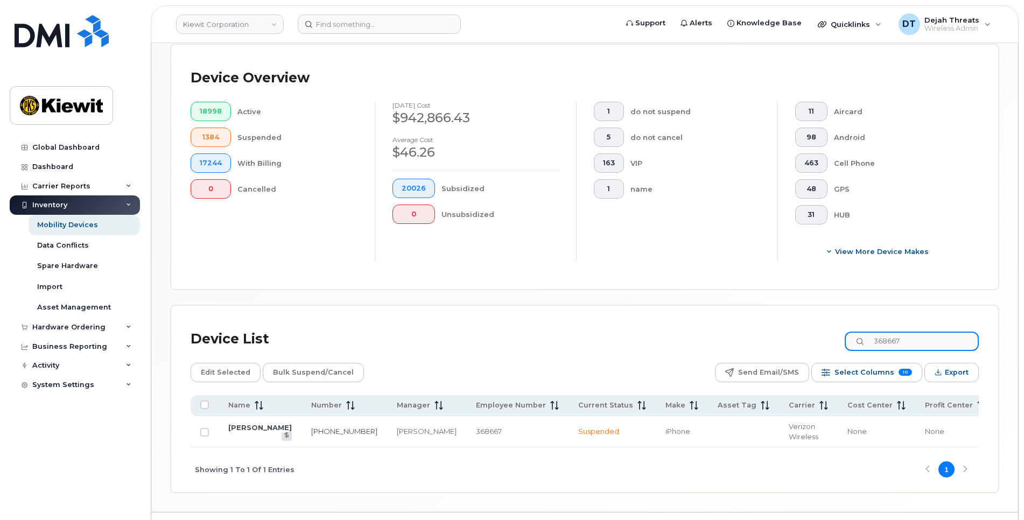
drag, startPoint x: 912, startPoint y: 336, endPoint x: 859, endPoint y: 334, distance: 52.2
click at [885, 335] on input "368667" at bounding box center [911, 341] width 134 height 19
paste input "00418852"
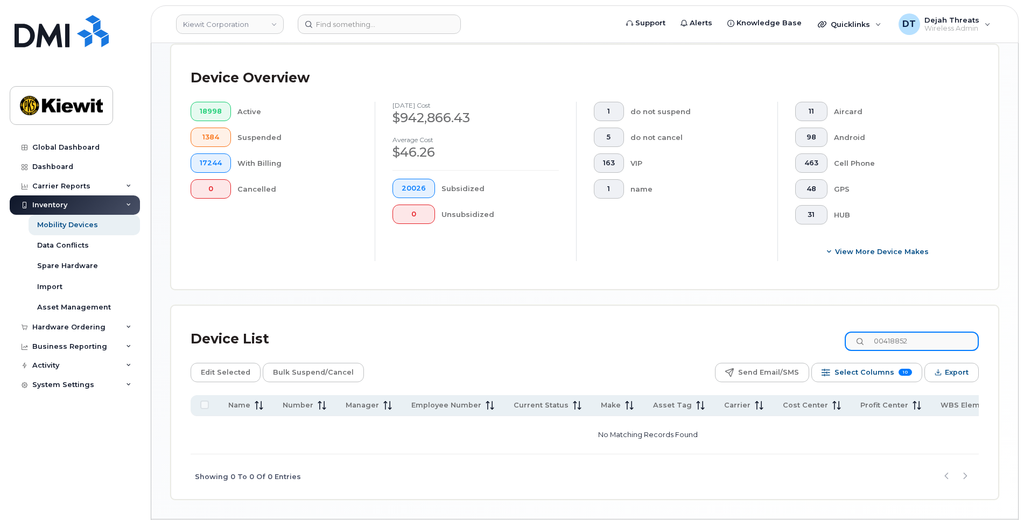
click at [894, 341] on input "00418852" at bounding box center [911, 341] width 134 height 19
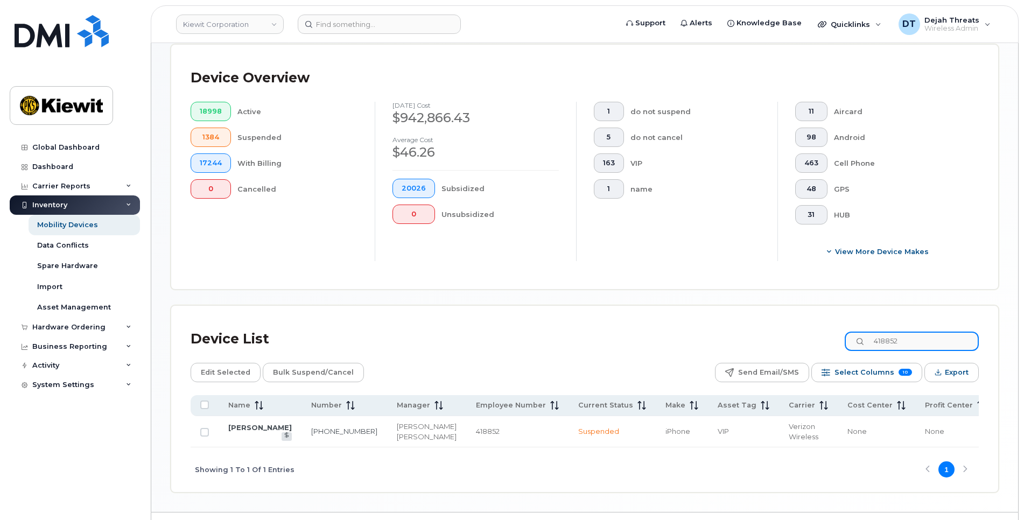
drag, startPoint x: 917, startPoint y: 343, endPoint x: 800, endPoint y: 349, distance: 117.4
click at [800, 348] on div "Device List 418852" at bounding box center [585, 339] width 788 height 28
paste input "00317344"
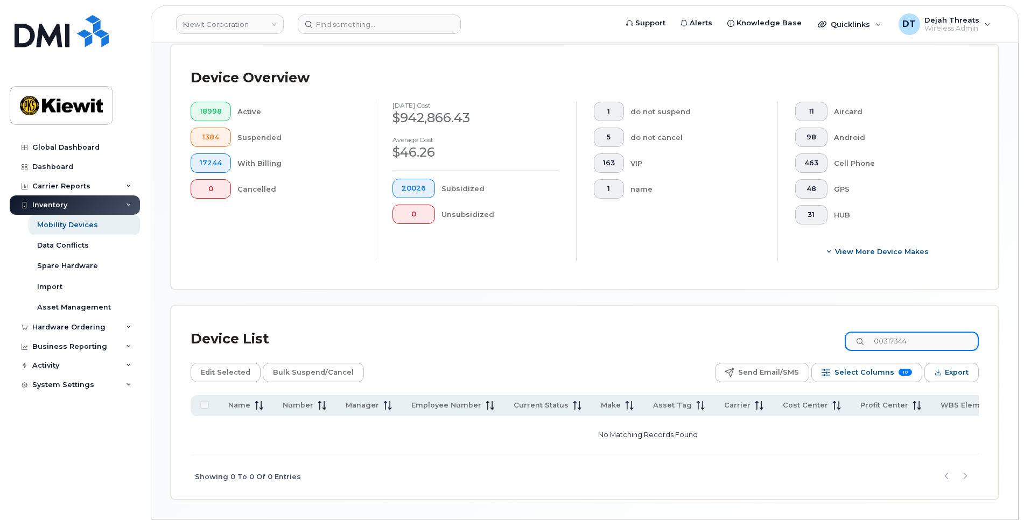
click at [891, 342] on input "00317344" at bounding box center [911, 341] width 134 height 19
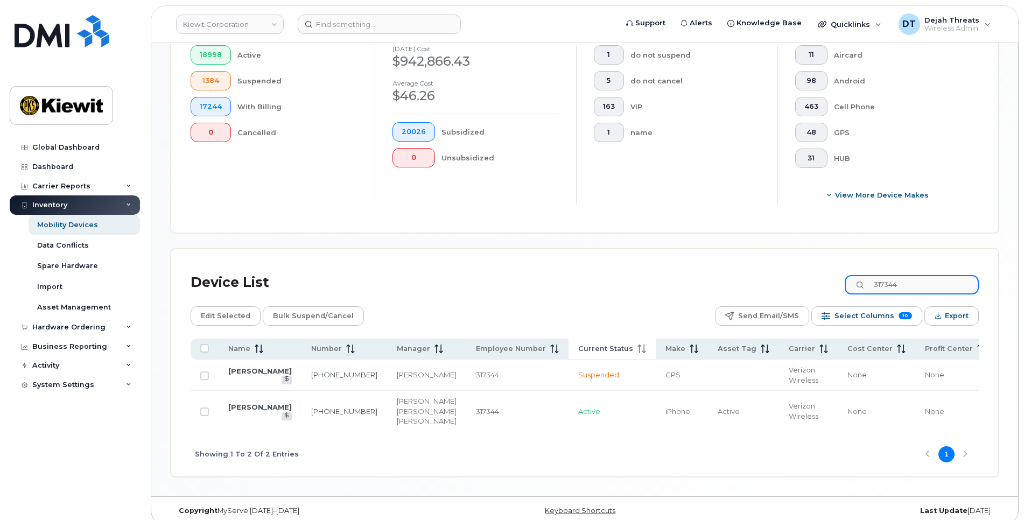
scroll to position [333, 0]
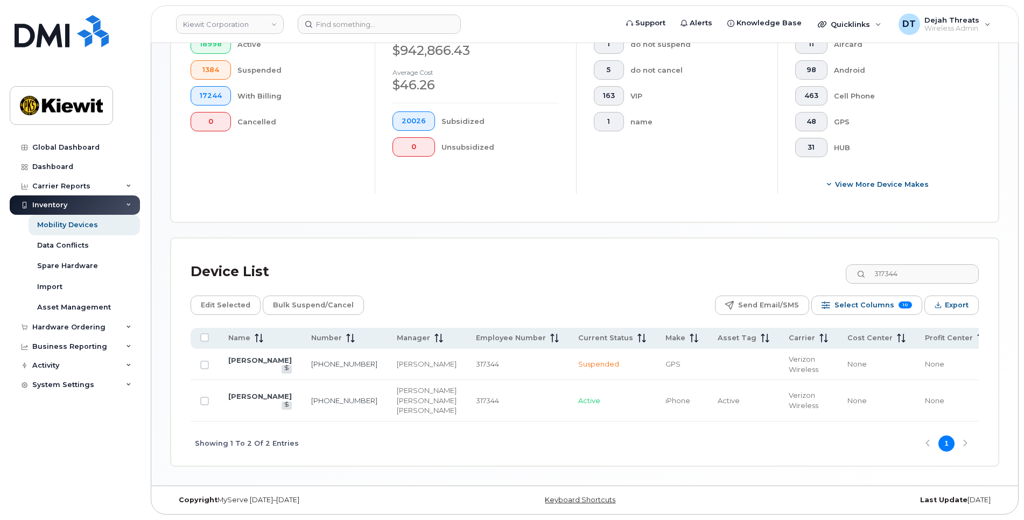
click at [635, 216] on div "Mobility Devices Devices Save Report Import from CSV Export to CSV Add Device F…" at bounding box center [585, 104] width 828 height 723
drag, startPoint x: 925, startPoint y: 263, endPoint x: 824, endPoint y: 278, distance: 101.3
click at [803, 269] on div "Device List 317344" at bounding box center [585, 272] width 788 height 28
paste input "208050"
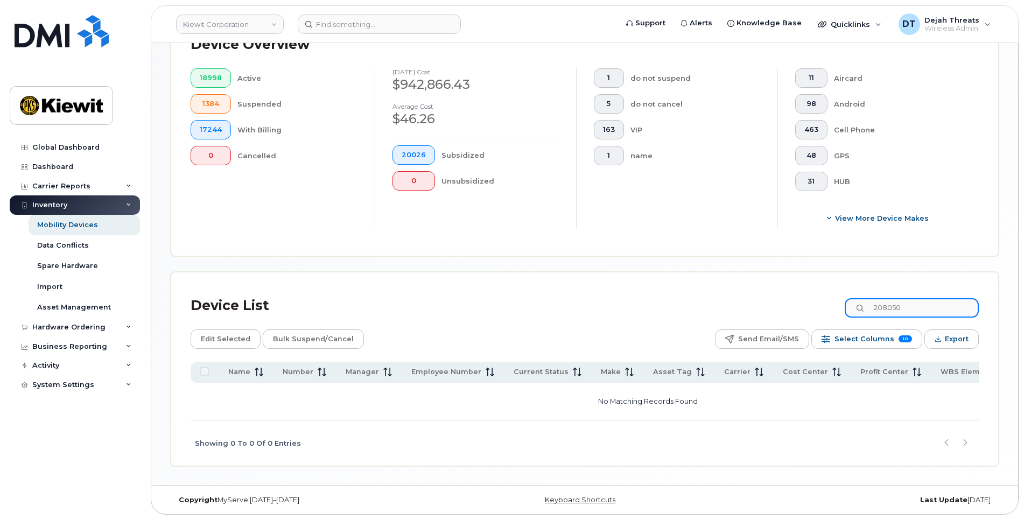
scroll to position [288, 0]
drag, startPoint x: 924, startPoint y: 296, endPoint x: 788, endPoint y: 310, distance: 135.8
click at [791, 310] on div "Device List 208050" at bounding box center [585, 306] width 788 height 28
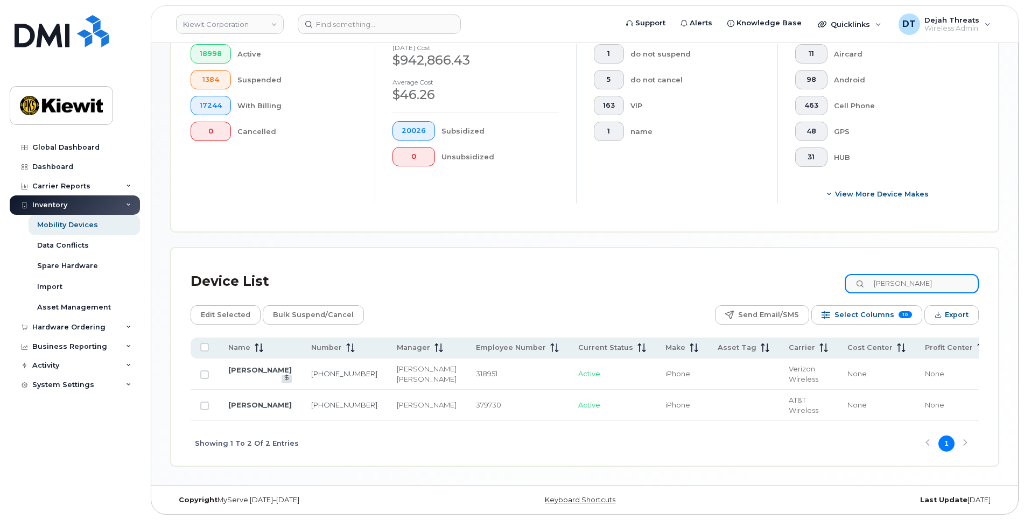
scroll to position [322, 0]
drag, startPoint x: 912, startPoint y: 271, endPoint x: 757, endPoint y: 276, distance: 155.1
click at [757, 276] on div "Device List [PERSON_NAME]" at bounding box center [585, 281] width 788 height 28
paste input "962192"
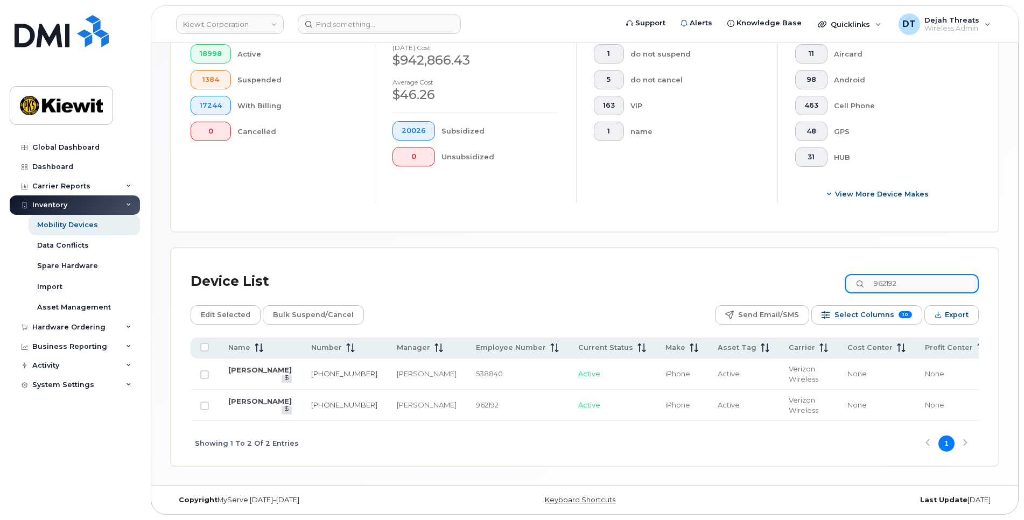
drag, startPoint x: 897, startPoint y: 271, endPoint x: 717, endPoint y: 274, distance: 179.8
click at [725, 274] on div "Device List 962192" at bounding box center [585, 281] width 788 height 28
paste input "555536"
type input "555536"
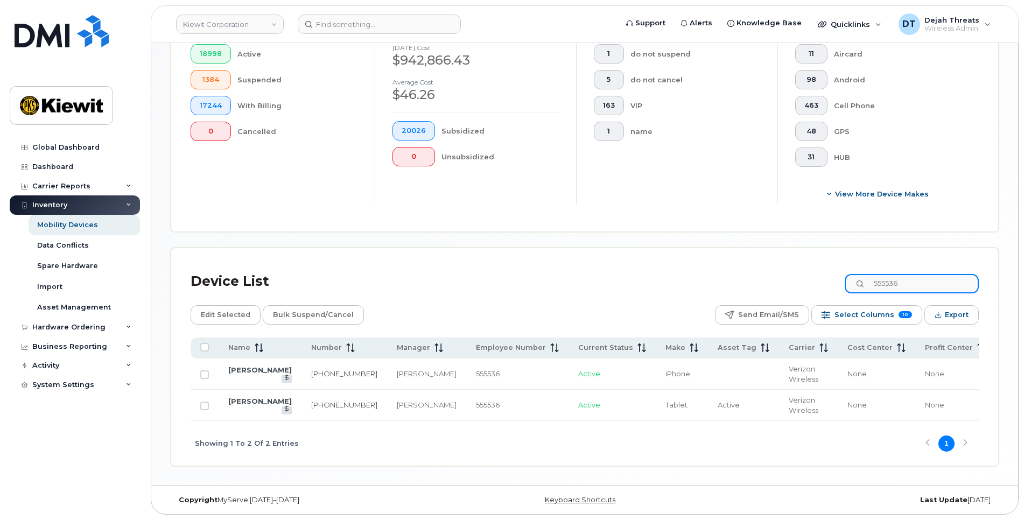
drag, startPoint x: 912, startPoint y: 268, endPoint x: 738, endPoint y: 244, distance: 175.0
click at [738, 248] on div "Device List 555536 Edit Selected Bulk Suspend/Cancel Send Email/SMS Select Colu…" at bounding box center [584, 356] width 827 height 217
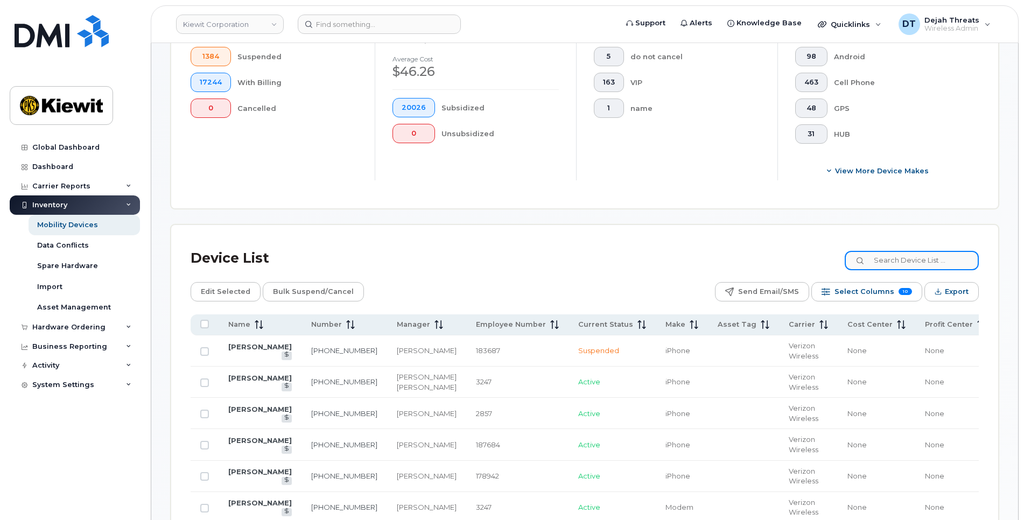
click at [945, 261] on input at bounding box center [911, 260] width 134 height 19
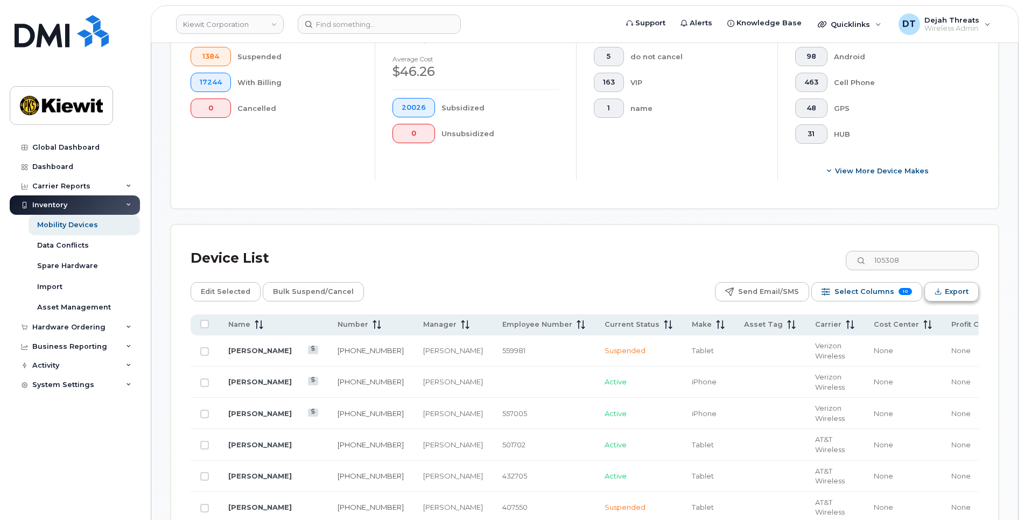
click at [956, 289] on span "Export" at bounding box center [957, 292] width 24 height 16
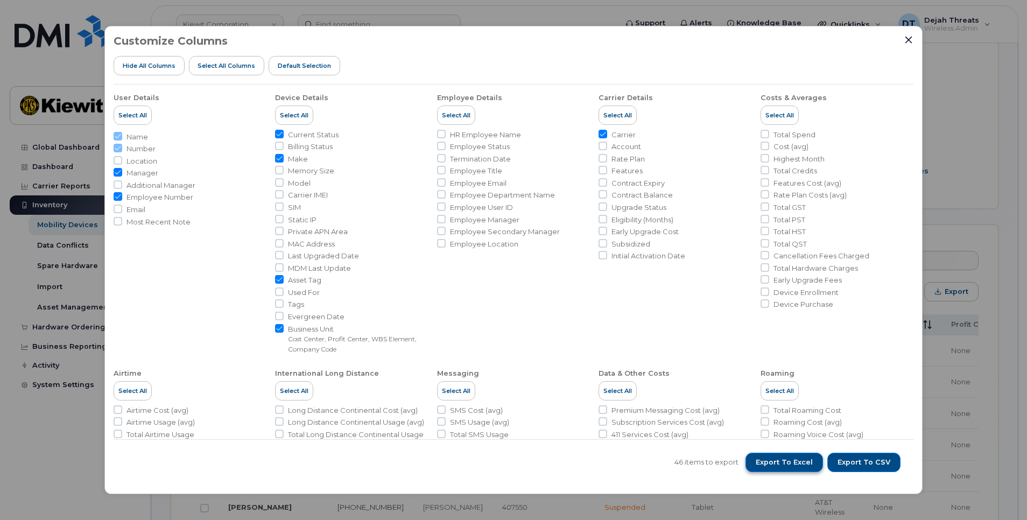
click at [791, 463] on span "Export to Excel" at bounding box center [784, 462] width 57 height 10
click at [806, 462] on span "Export to Excel" at bounding box center [784, 462] width 57 height 10
click at [866, 467] on button "Export to CSV" at bounding box center [863, 462] width 73 height 19
drag, startPoint x: 552, startPoint y: 302, endPoint x: 573, endPoint y: 286, distance: 27.2
click at [552, 302] on li "Employee Details Select All HR Employee Name Employee Status Termination Date E…" at bounding box center [513, 218] width 153 height 269
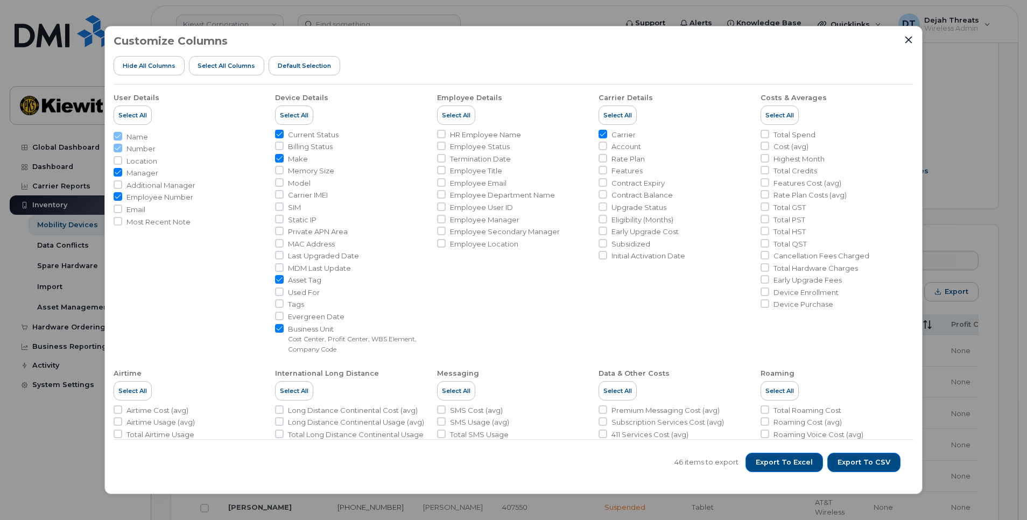
click at [957, 166] on div "Customize Columns Hide All Columns Select all Columns Default Selection User De…" at bounding box center [513, 260] width 1027 height 520
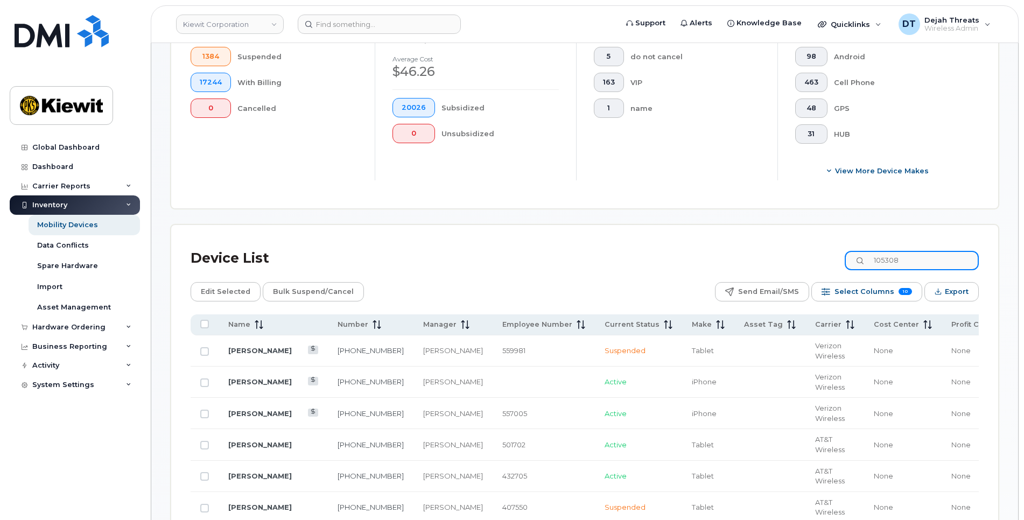
drag, startPoint x: 927, startPoint y: 251, endPoint x: 787, endPoint y: 288, distance: 144.9
click at [806, 270] on div "Device List 105308" at bounding box center [585, 258] width 788 height 28
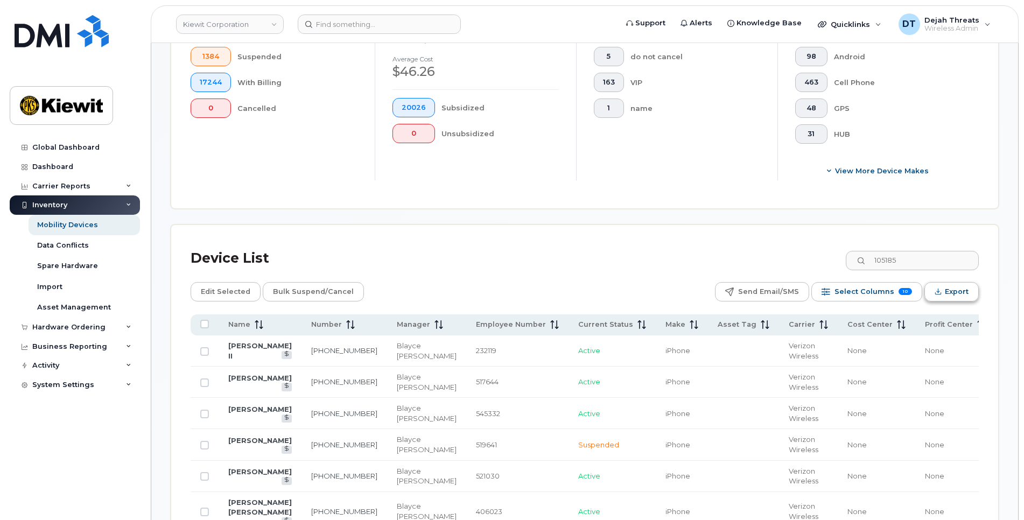
click at [937, 290] on icon "Export" at bounding box center [937, 291] width 7 height 7
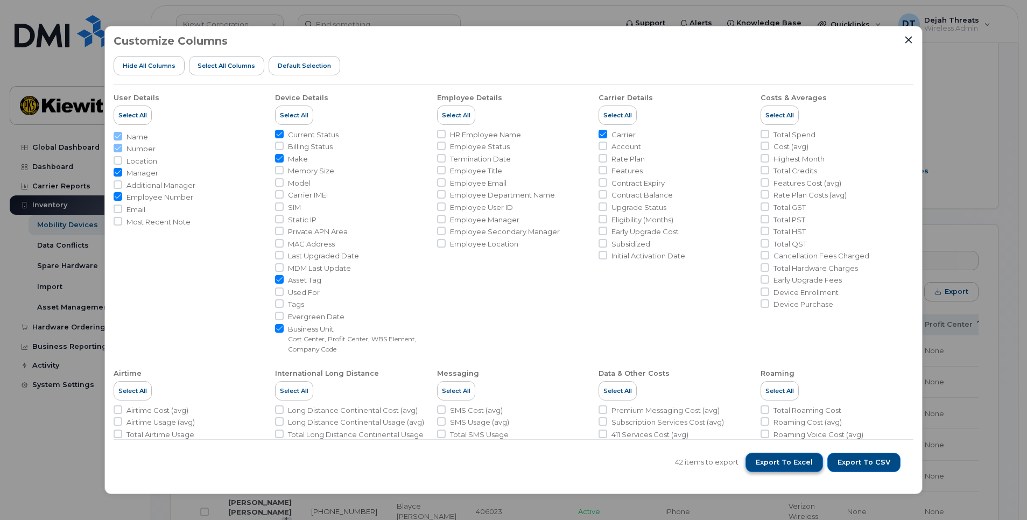
click at [787, 459] on span "Export to Excel" at bounding box center [784, 462] width 57 height 10
click at [495, 60] on div "Customize Columns Hide All Columns Select all Columns Default Selection" at bounding box center [514, 60] width 800 height 50
click at [790, 456] on button "Export to Excel" at bounding box center [783, 462] width 77 height 19
click at [870, 453] on button "Export to CSV" at bounding box center [863, 462] width 73 height 19
click at [948, 62] on div "Customize Columns Hide All Columns Select all Columns Default Selection User De…" at bounding box center [513, 260] width 1027 height 520
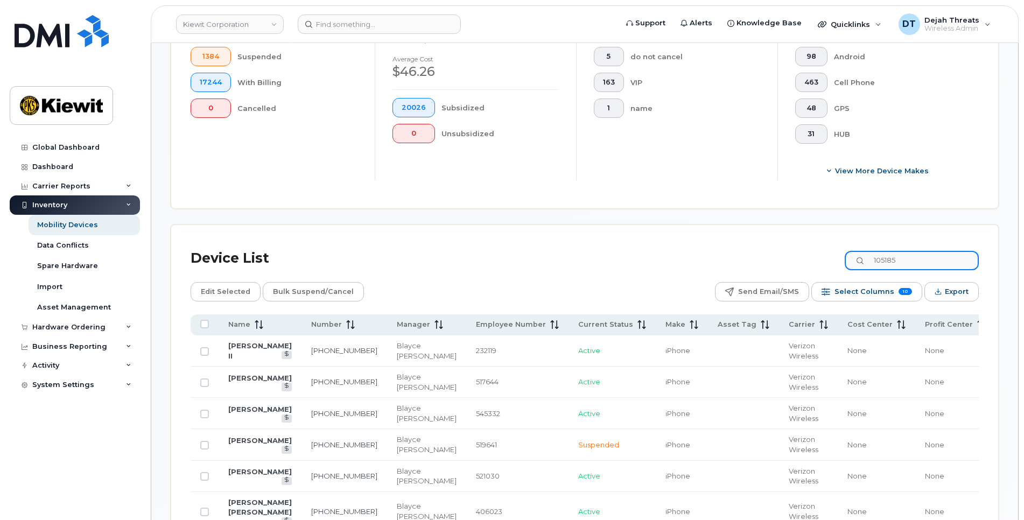
drag, startPoint x: 931, startPoint y: 253, endPoint x: 736, endPoint y: 262, distance: 195.0
click at [736, 262] on div "Device List 105185" at bounding box center [585, 258] width 788 height 28
paste input "923"
type input "1"
paste input "105923"
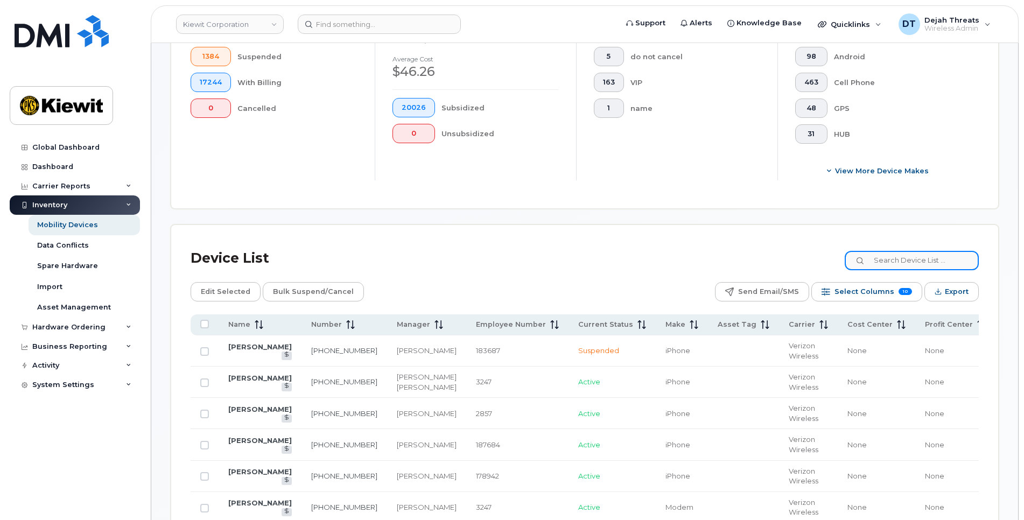
type input "105923"
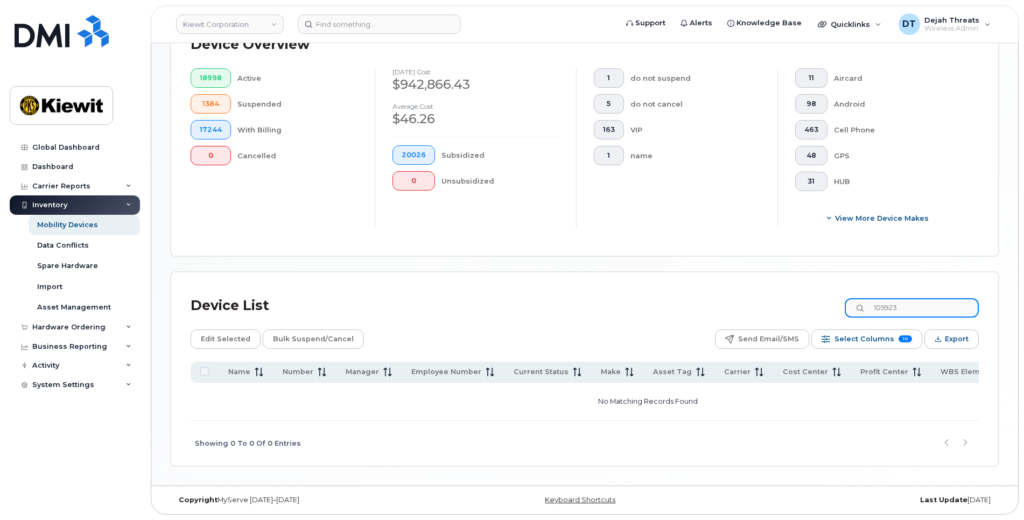
scroll to position [288, 0]
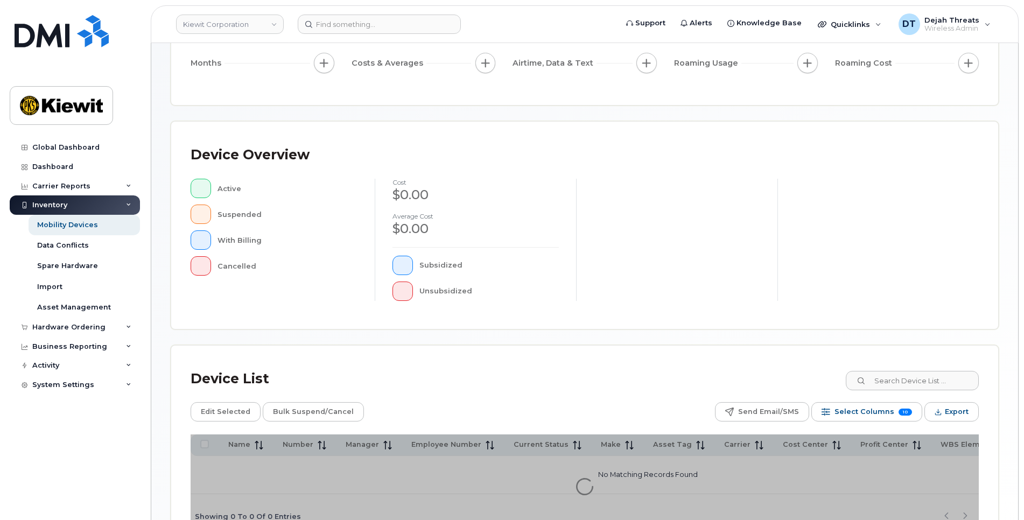
scroll to position [223, 0]
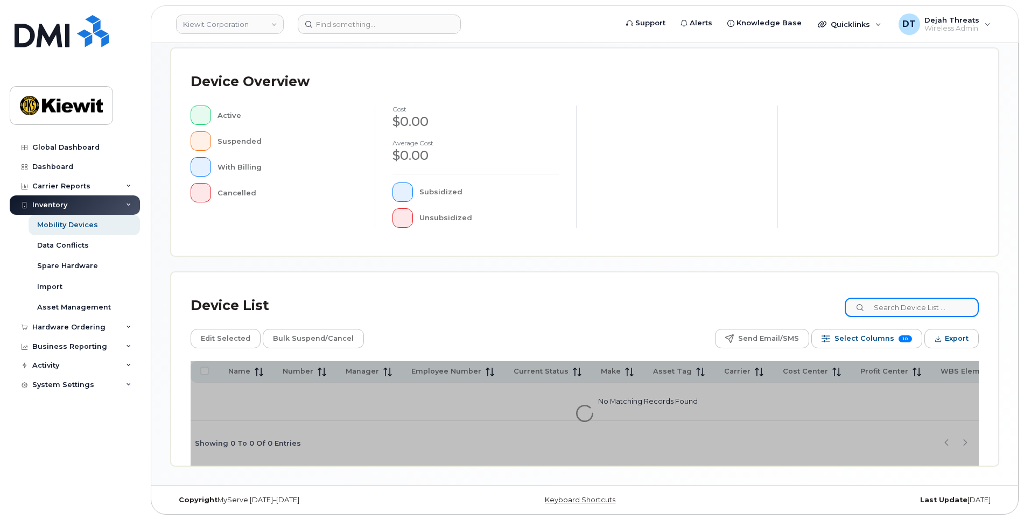
drag, startPoint x: 891, startPoint y: 297, endPoint x: 887, endPoint y: 291, distance: 7.2
click at [891, 298] on input at bounding box center [911, 307] width 134 height 19
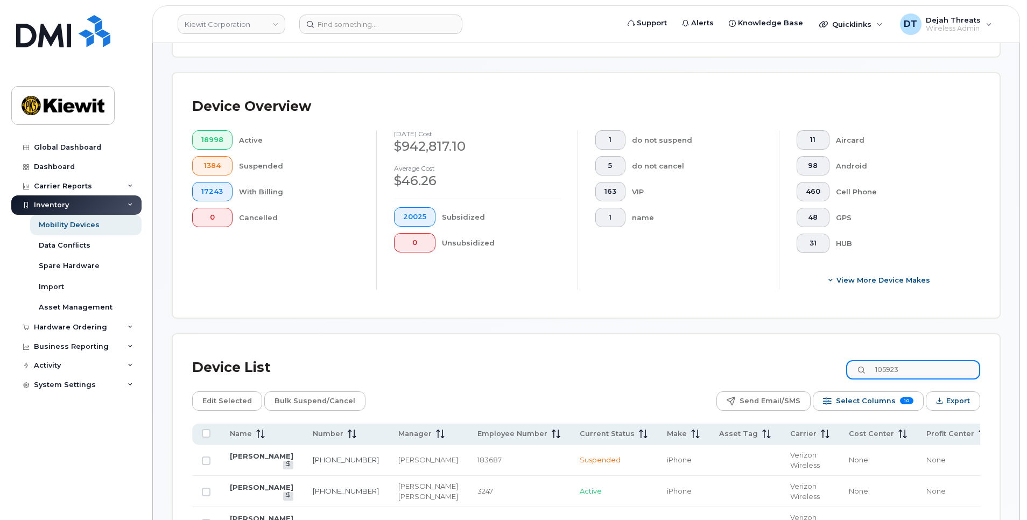
scroll to position [252, 0]
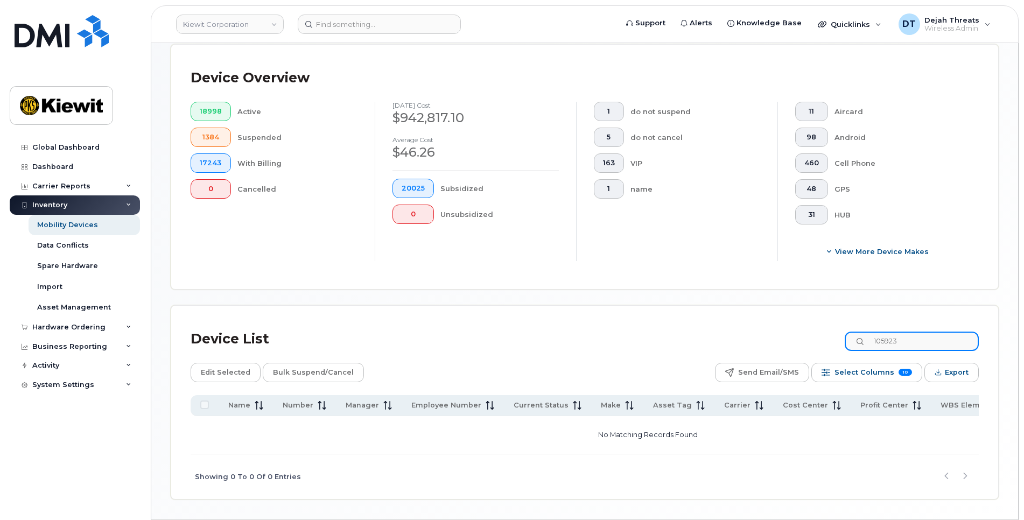
drag, startPoint x: 920, startPoint y: 340, endPoint x: 854, endPoint y: 345, distance: 66.4
click at [854, 345] on div "Device List 105923" at bounding box center [585, 339] width 788 height 28
paste input "744"
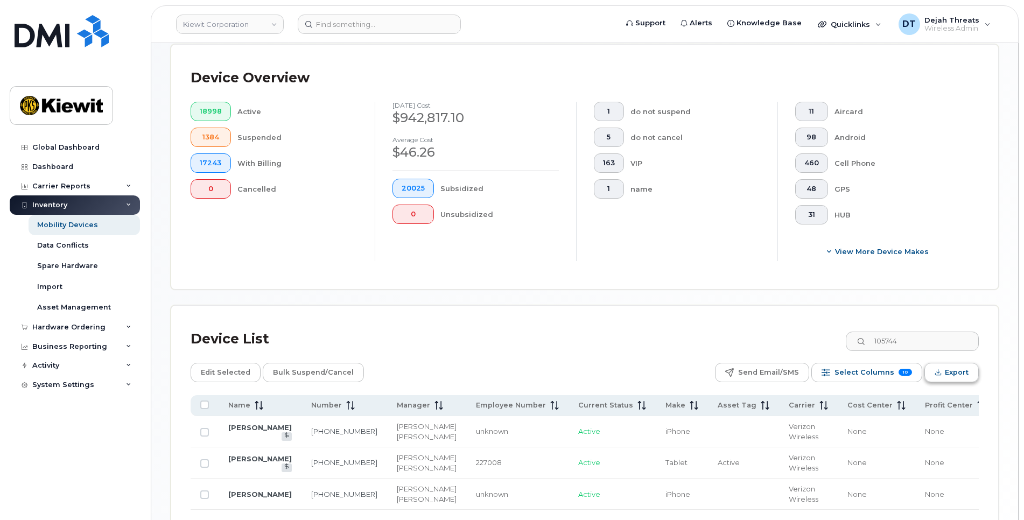
click at [944, 370] on button "Export" at bounding box center [951, 372] width 54 height 19
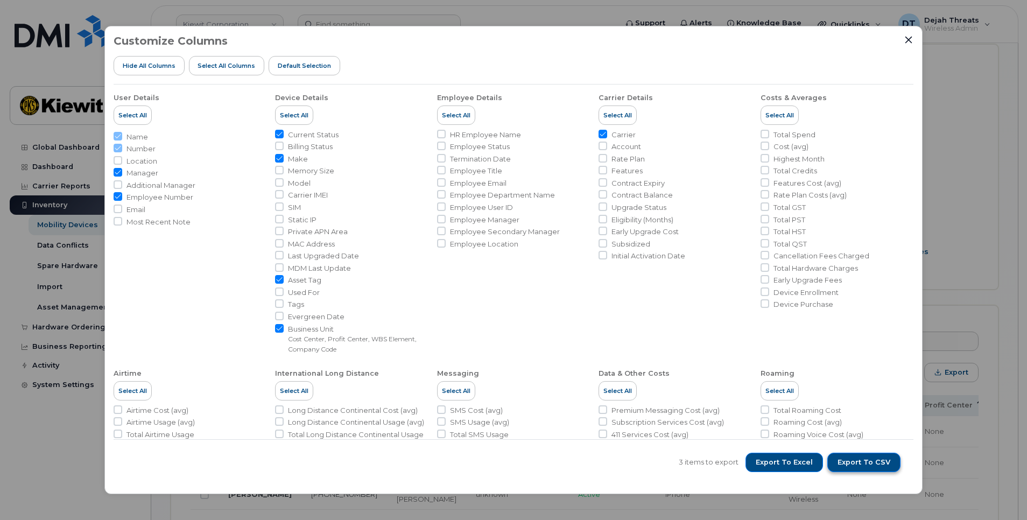
click at [875, 455] on button "Export to CSV" at bounding box center [863, 462] width 73 height 19
click at [986, 97] on div "Customize Columns Hide All Columns Select all Columns Default Selection User De…" at bounding box center [513, 260] width 1027 height 520
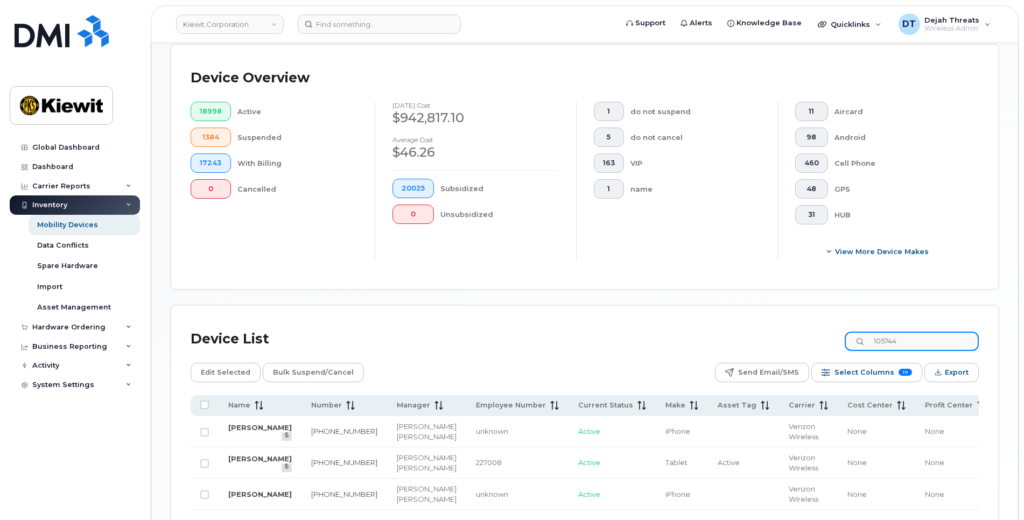
drag, startPoint x: 939, startPoint y: 335, endPoint x: 833, endPoint y: 346, distance: 107.1
click at [833, 346] on div "Device List 105744" at bounding box center [585, 339] width 788 height 28
paste input "837"
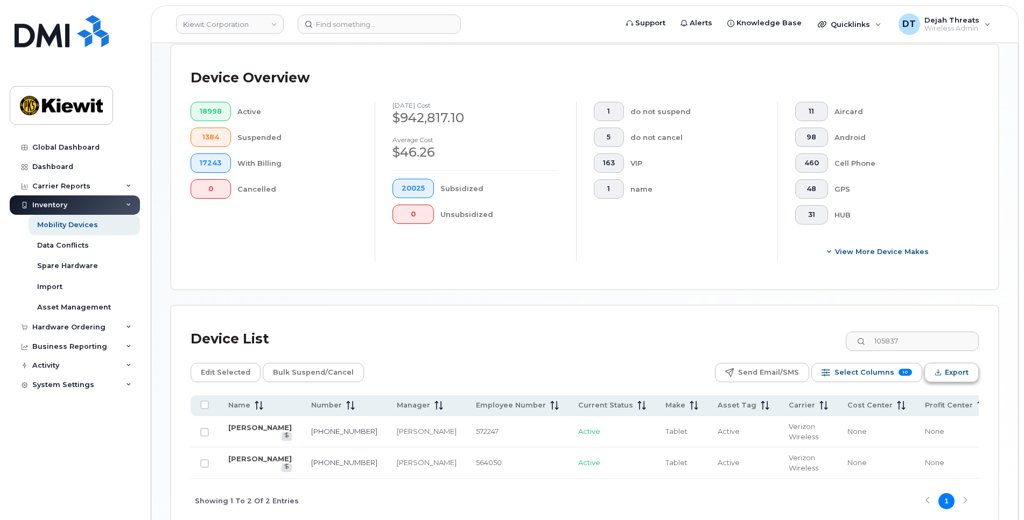
click at [940, 378] on button "Export" at bounding box center [951, 372] width 54 height 19
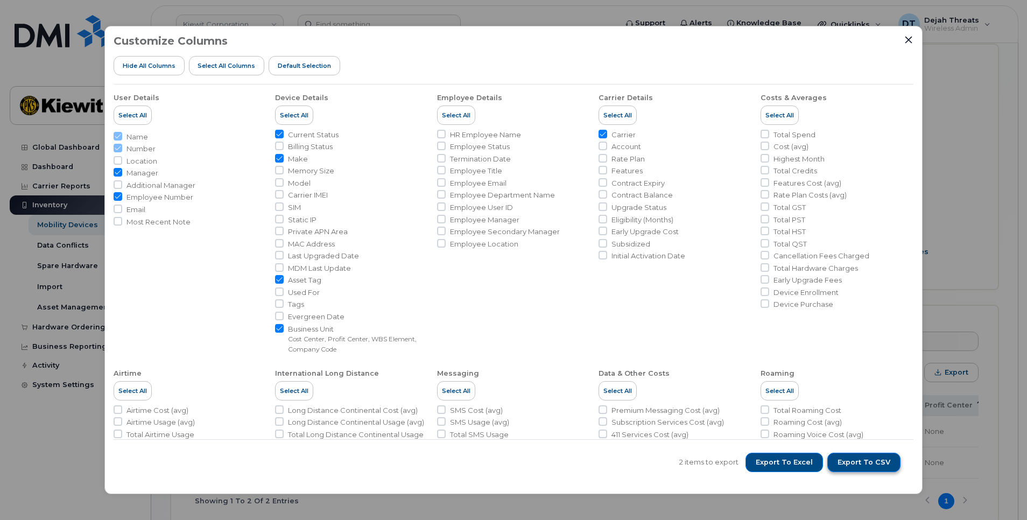
click at [858, 458] on span "Export to CSV" at bounding box center [863, 462] width 53 height 10
click at [982, 149] on div "Customize Columns Hide All Columns Select all Columns Default Selection User De…" at bounding box center [513, 260] width 1027 height 520
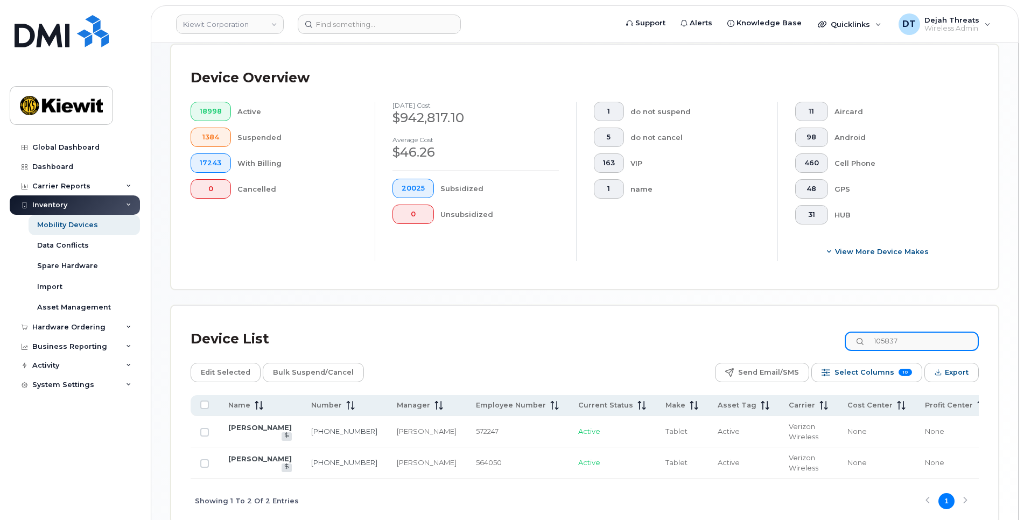
drag, startPoint x: 931, startPoint y: 339, endPoint x: 702, endPoint y: 360, distance: 229.6
click at [702, 360] on div "Device List 105837 Edit Selected Bulk Suspend/Cancel Send Email/SMS Select Colu…" at bounding box center [585, 424] width 788 height 198
paste input "20"
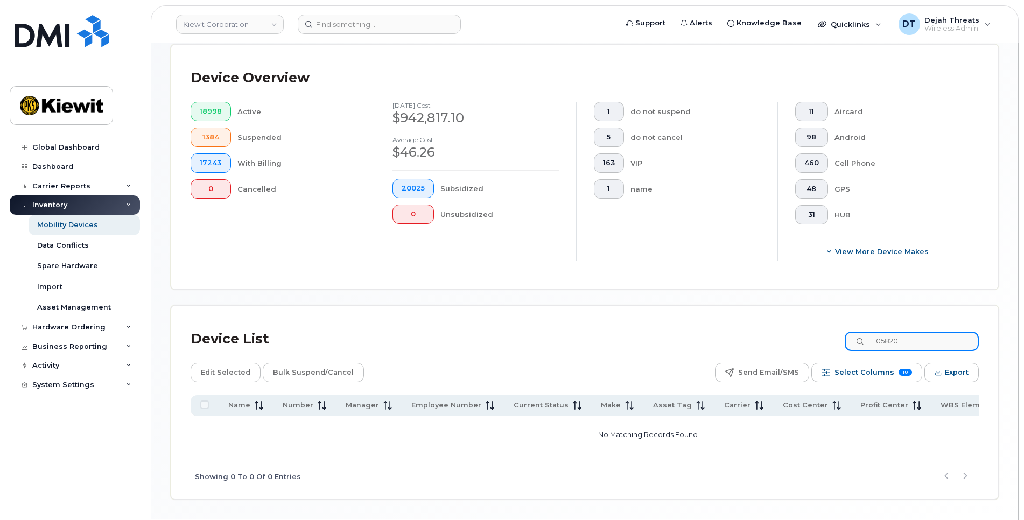
drag, startPoint x: 924, startPoint y: 335, endPoint x: 650, endPoint y: 362, distance: 275.2
click at [650, 361] on div "Device List 105820 Edit Selected Bulk Suspend/Cancel Send Email/SMS Select Colu…" at bounding box center [585, 412] width 788 height 174
paste input "731"
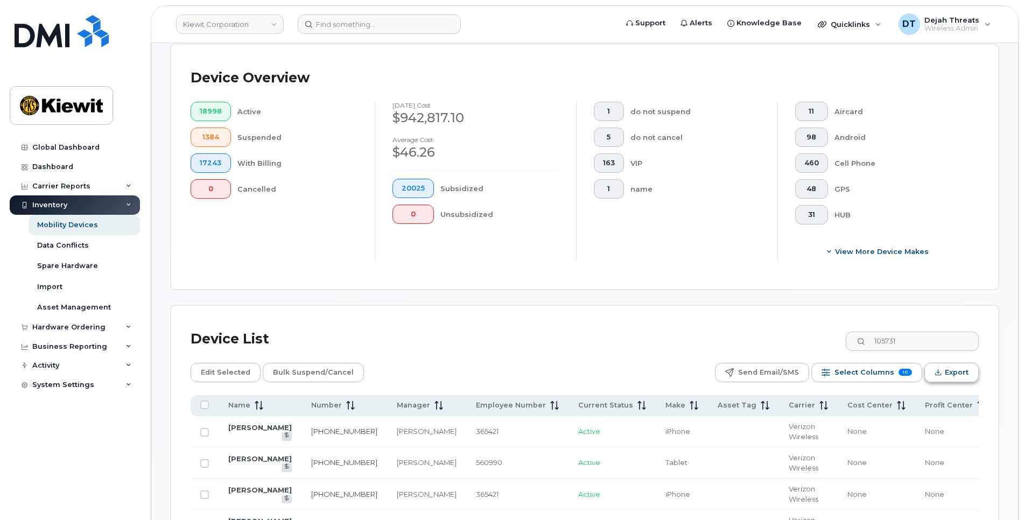
click at [941, 363] on button "Export" at bounding box center [951, 372] width 54 height 19
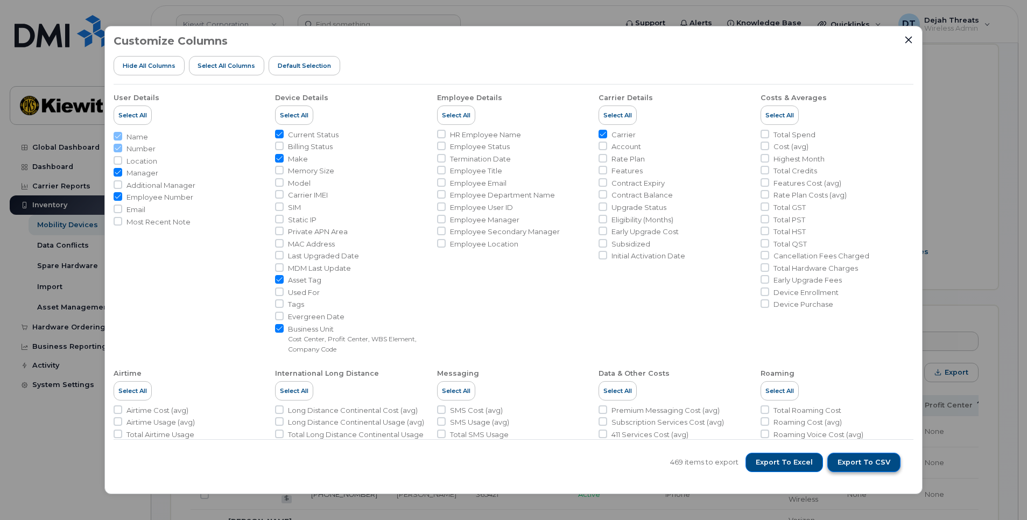
click at [844, 462] on span "Export to CSV" at bounding box center [863, 462] width 53 height 10
click at [935, 442] on div "Customize Columns Hide All Columns Select all Columns Default Selection User De…" at bounding box center [513, 260] width 1027 height 520
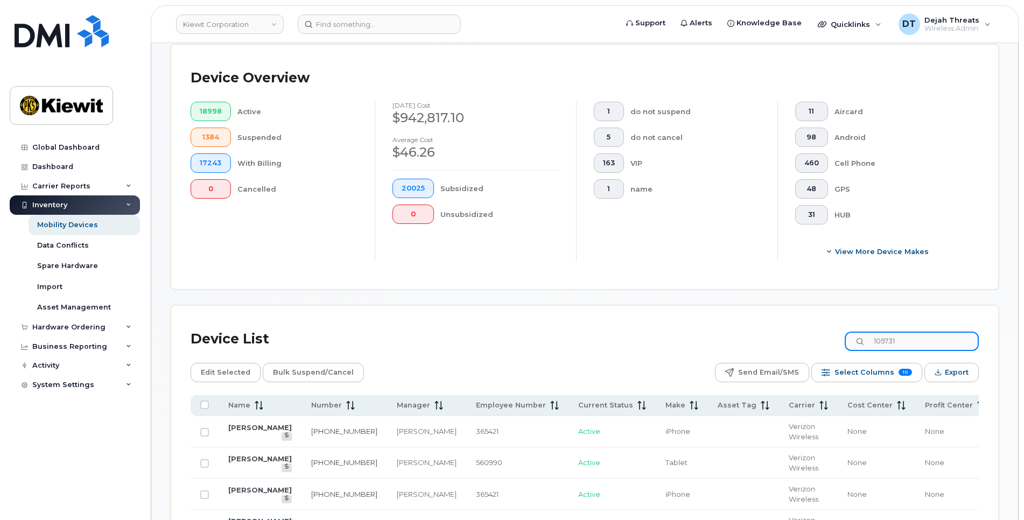
paste input "6082"
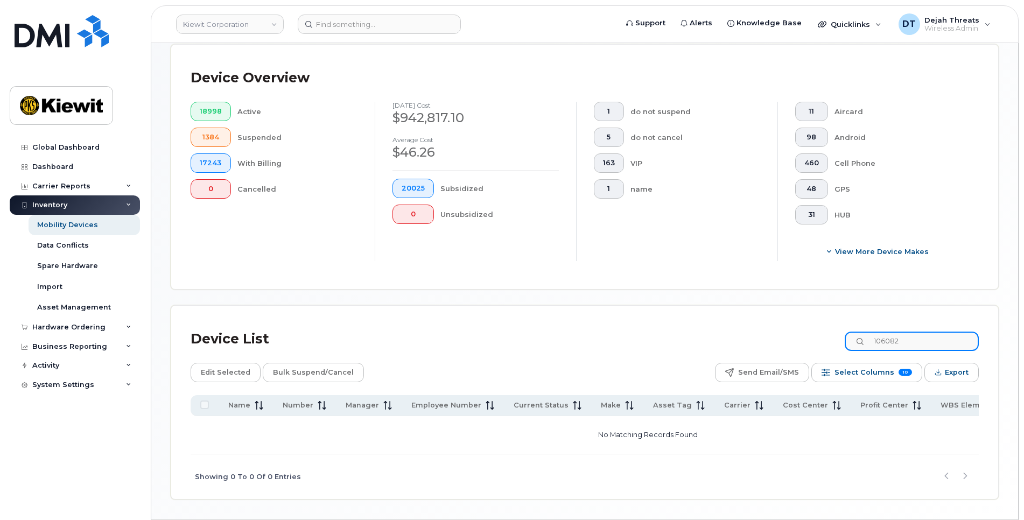
drag, startPoint x: 920, startPoint y: 338, endPoint x: 857, endPoint y: 342, distance: 63.1
click at [857, 342] on input "106082" at bounding box center [911, 341] width 134 height 19
paste input "108"
drag, startPoint x: 917, startPoint y: 339, endPoint x: 823, endPoint y: 368, distance: 98.2
click at [823, 368] on div "Device List 106108 Edit Selected Bulk Suspend/Cancel Send Email/SMS Select Colu…" at bounding box center [585, 412] width 788 height 174
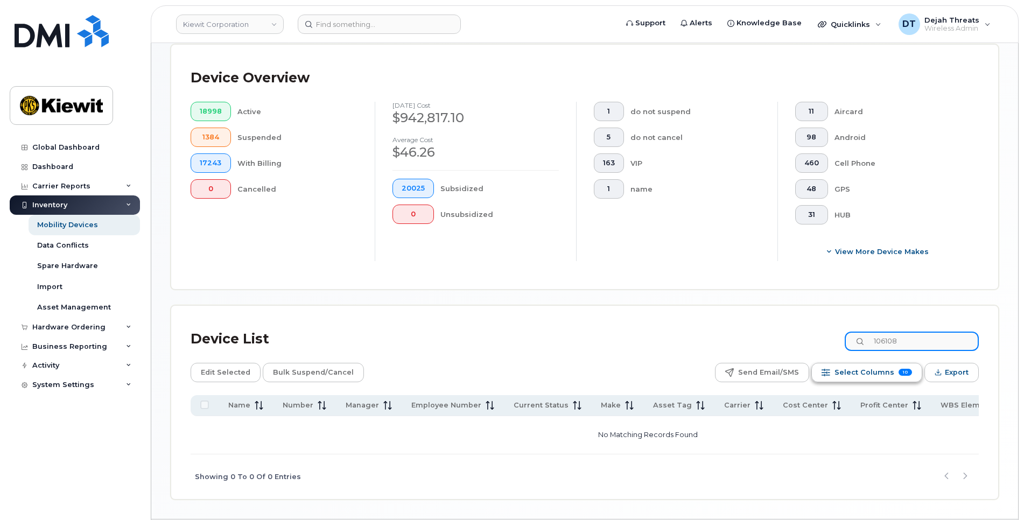
paste input "5984"
drag, startPoint x: 922, startPoint y: 336, endPoint x: 817, endPoint y: 353, distance: 106.2
click at [817, 353] on div "Device List 105984" at bounding box center [585, 339] width 788 height 28
paste input "835"
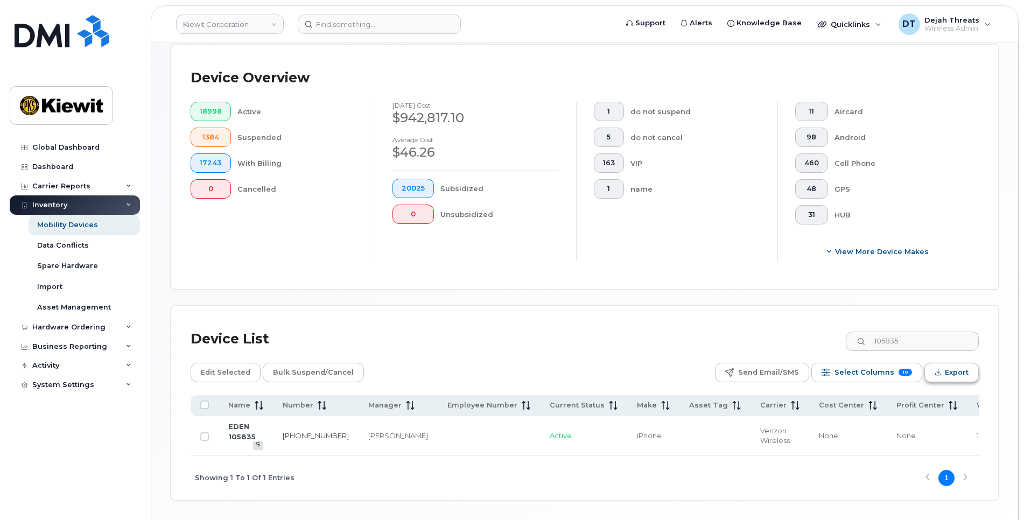
click at [953, 378] on span "Export" at bounding box center [957, 372] width 24 height 16
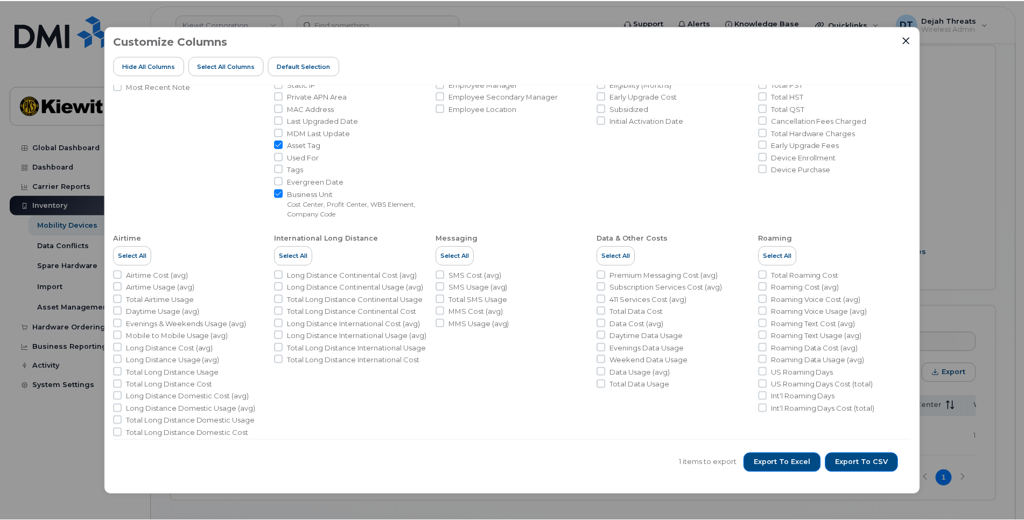
scroll to position [147, 0]
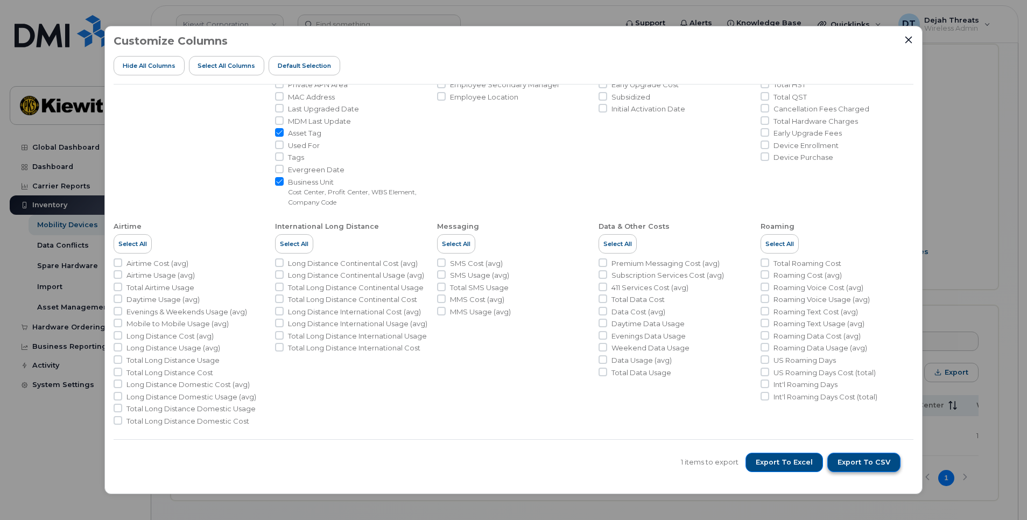
click at [873, 461] on span "Export to CSV" at bounding box center [863, 462] width 53 height 10
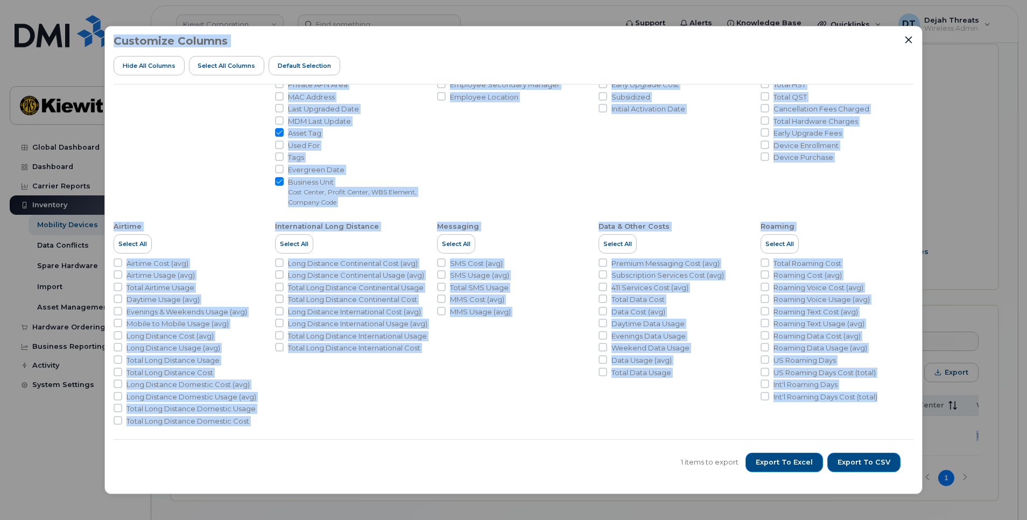
click at [1023, 399] on html "Kiewit Corporation Support Alerts Knowledge Base Quicklinks Suspend / Cancel De…" at bounding box center [513, 151] width 1027 height 806
drag, startPoint x: 1030, startPoint y: 399, endPoint x: 987, endPoint y: 435, distance: 55.7
click at [987, 435] on div "Customize Columns Hide All Columns Select all Columns Default Selection User De…" at bounding box center [513, 260] width 1027 height 520
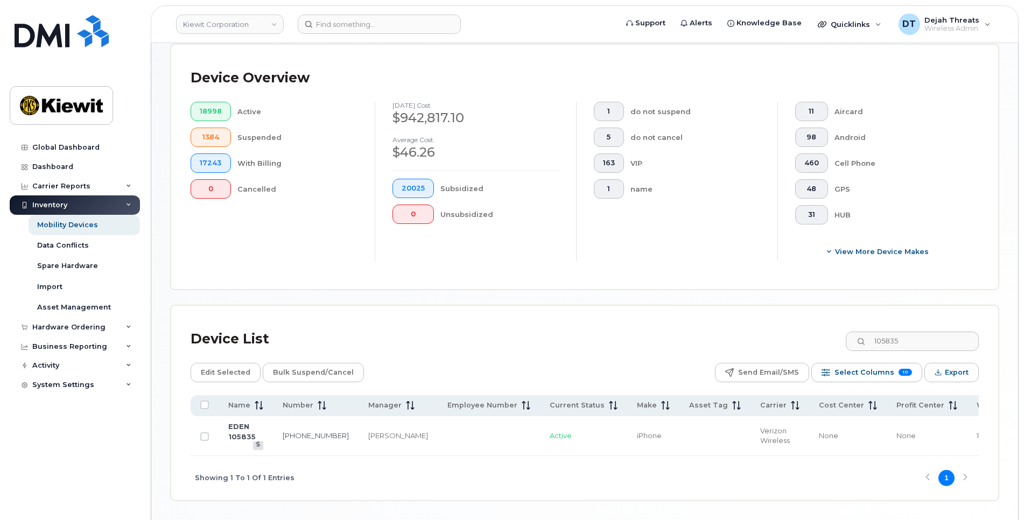
click at [672, 317] on div "Device List 105835 Edit Selected Bulk Suspend/Cancel Send Email/SMS Select Colu…" at bounding box center [584, 403] width 827 height 194
click at [921, 342] on input "105835" at bounding box center [911, 341] width 134 height 19
drag, startPoint x: 300, startPoint y: 461, endPoint x: 694, endPoint y: 494, distance: 395.8
click at [694, 494] on div "Showing 1 To 1 Of 1 Entries 1" at bounding box center [585, 478] width 788 height 45
click at [848, 485] on div "Showing 1 To 1 Of 1 Entries 1" at bounding box center [585, 478] width 788 height 45
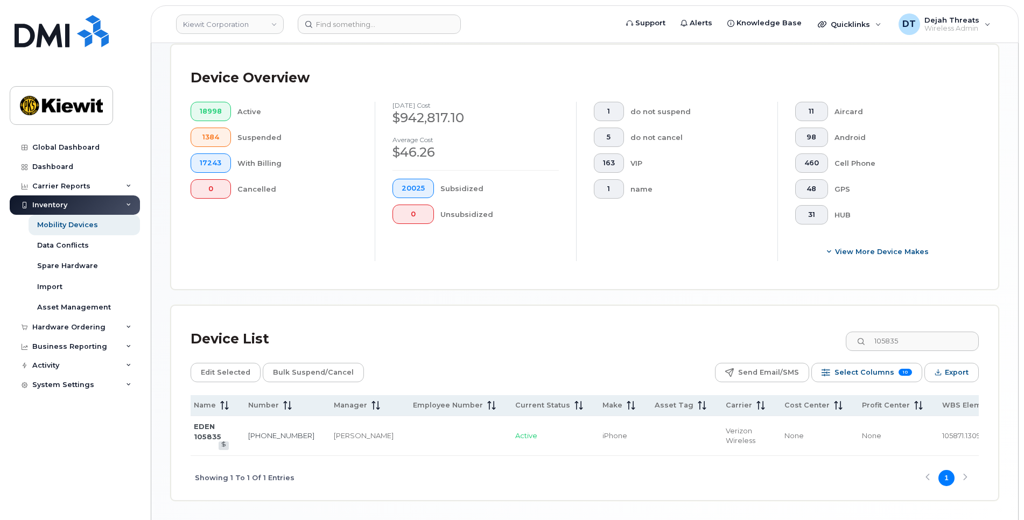
scroll to position [0, 0]
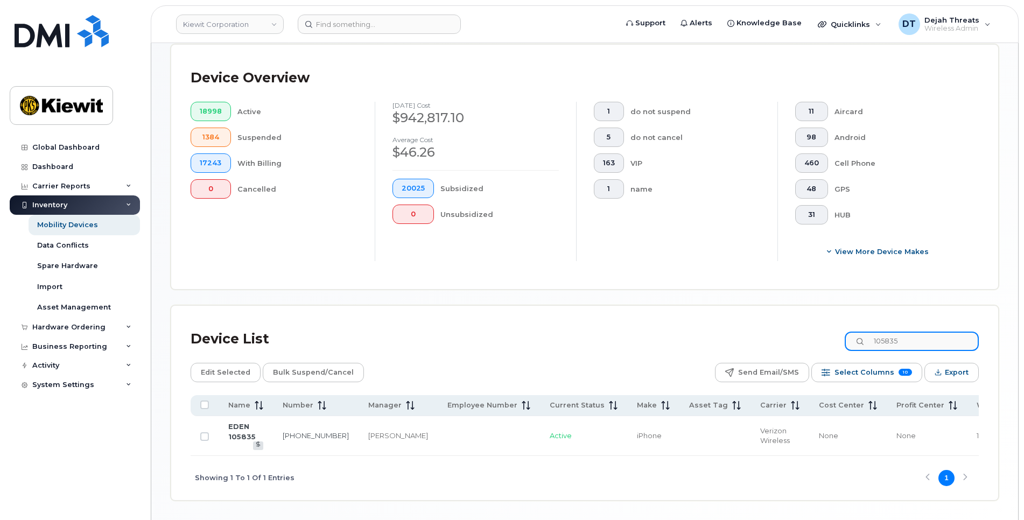
drag, startPoint x: 916, startPoint y: 335, endPoint x: 837, endPoint y: 319, distance: 80.2
click at [839, 319] on div "Device List 105835 Edit Selected Bulk Suspend/Cancel Send Email/SMS Select Colu…" at bounding box center [584, 403] width 827 height 194
paste input "6322"
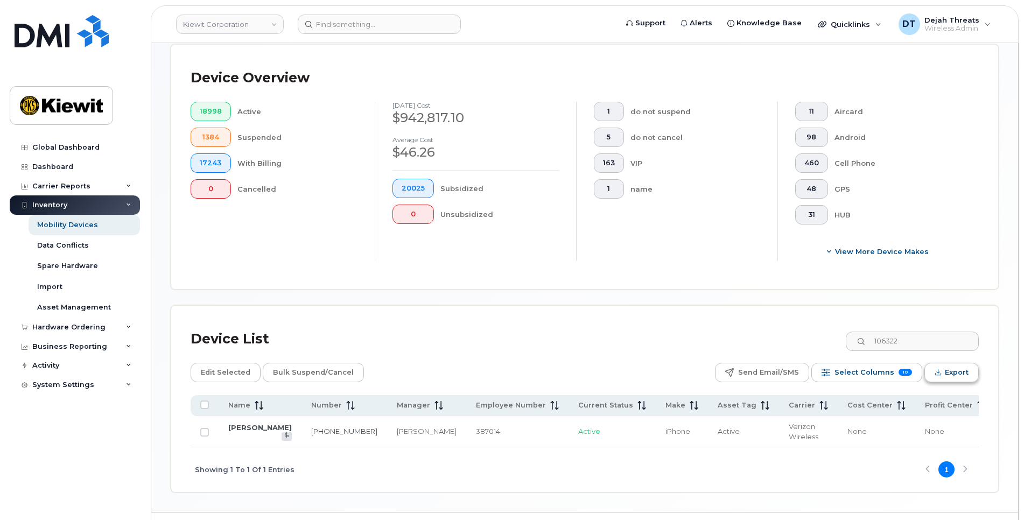
click at [962, 373] on span "Export" at bounding box center [957, 372] width 24 height 16
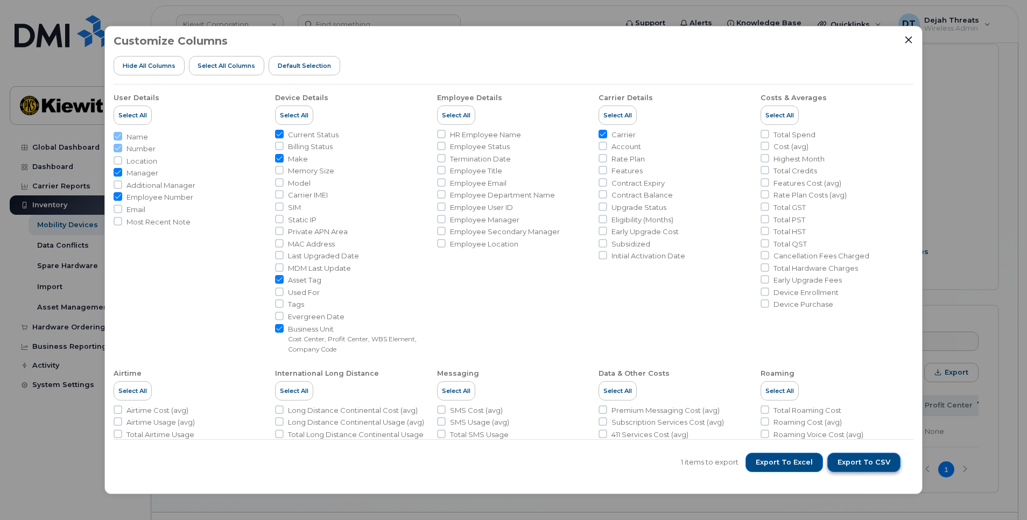
click at [873, 465] on span "Export to CSV" at bounding box center [863, 462] width 53 height 10
click at [960, 386] on div "Customize Columns Hide All Columns Select all Columns Default Selection User De…" at bounding box center [513, 260] width 1027 height 520
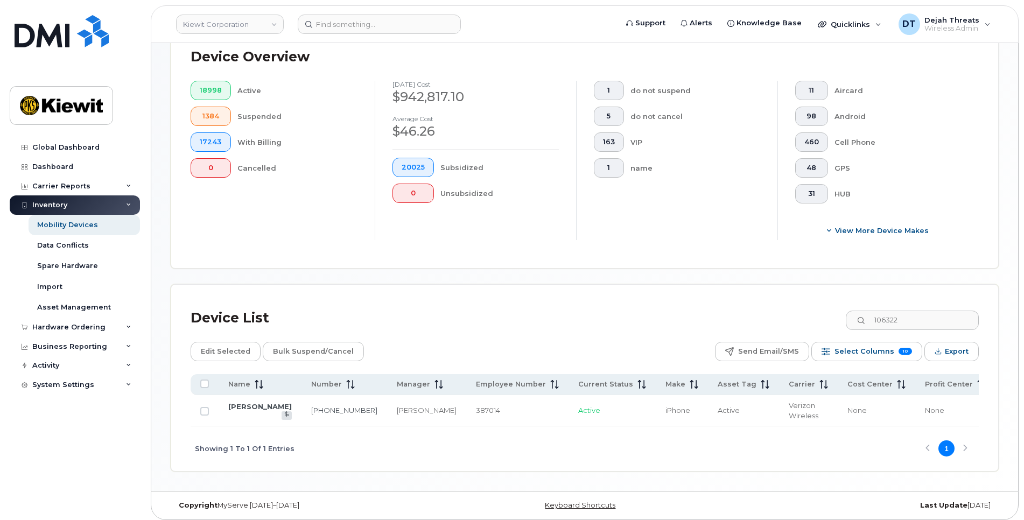
scroll to position [290, 0]
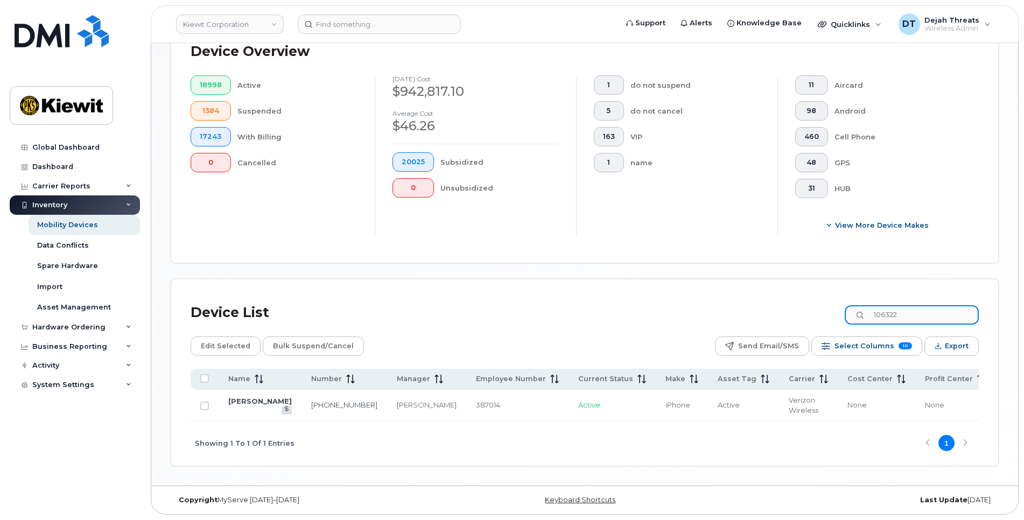
drag, startPoint x: 911, startPoint y: 300, endPoint x: 864, endPoint y: 306, distance: 46.6
click at [864, 306] on input "106322" at bounding box center [911, 314] width 134 height 19
paste input "5871"
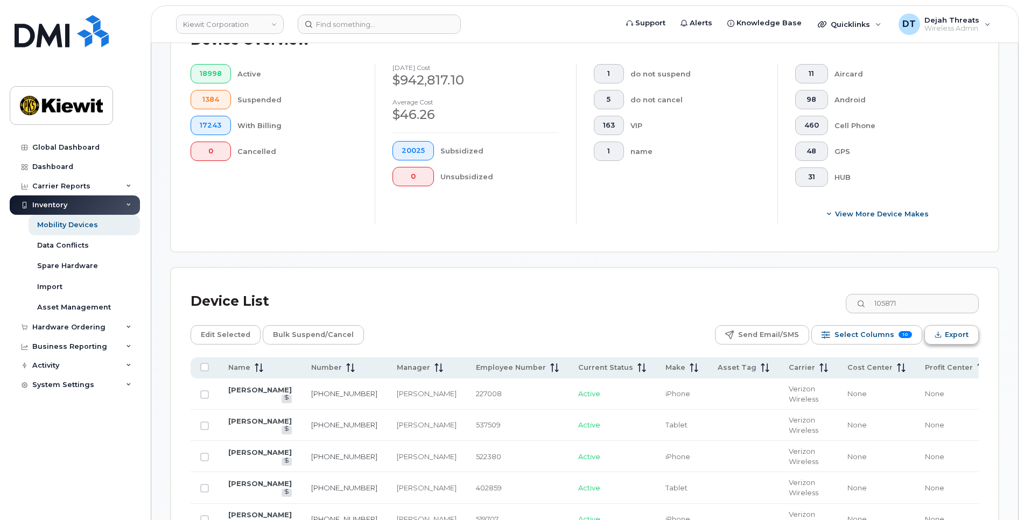
click at [960, 337] on span "Export" at bounding box center [957, 335] width 24 height 16
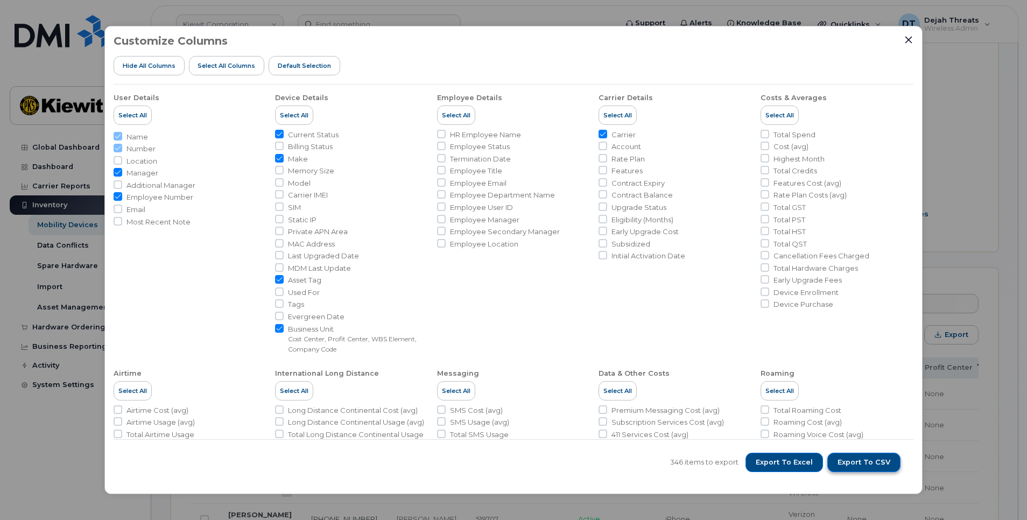
click at [861, 463] on span "Export to CSV" at bounding box center [863, 462] width 53 height 10
click at [969, 211] on div "Customize Columns Hide All Columns Select all Columns Default Selection User De…" at bounding box center [513, 260] width 1027 height 520
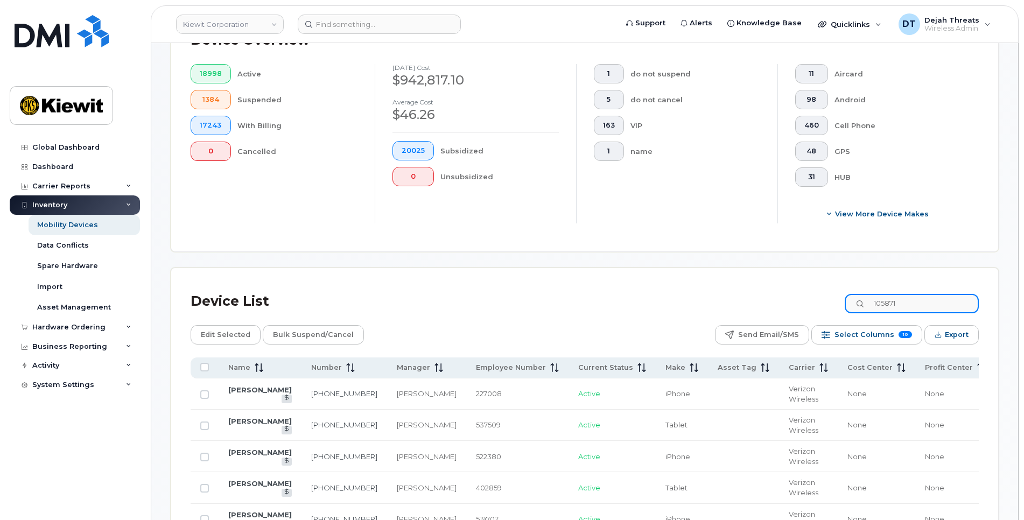
drag, startPoint x: 903, startPoint y: 307, endPoint x: 782, endPoint y: 315, distance: 120.8
click at [782, 315] on div "Device List 105871" at bounding box center [585, 301] width 788 height 28
paste input "6274"
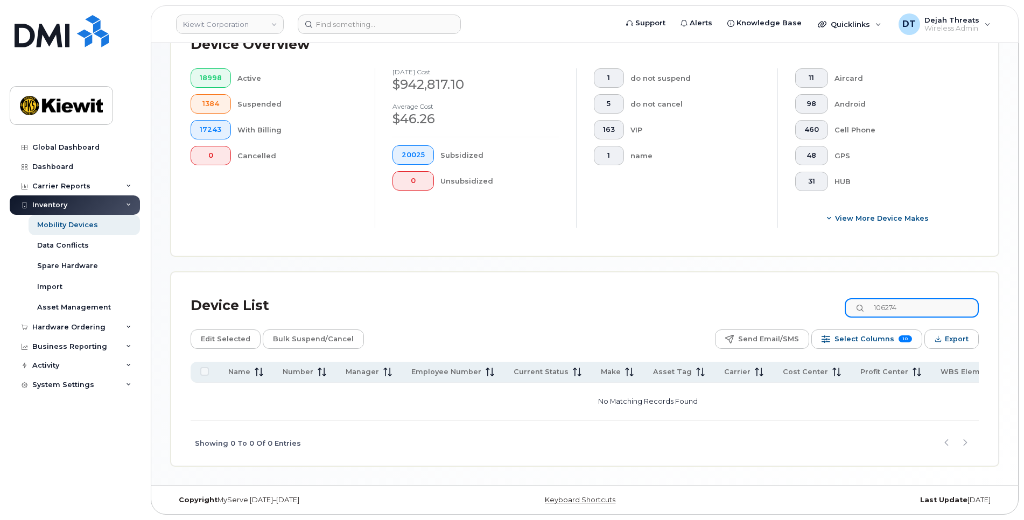
scroll to position [288, 0]
type input "106274"
